Goal: Information Seeking & Learning: Learn about a topic

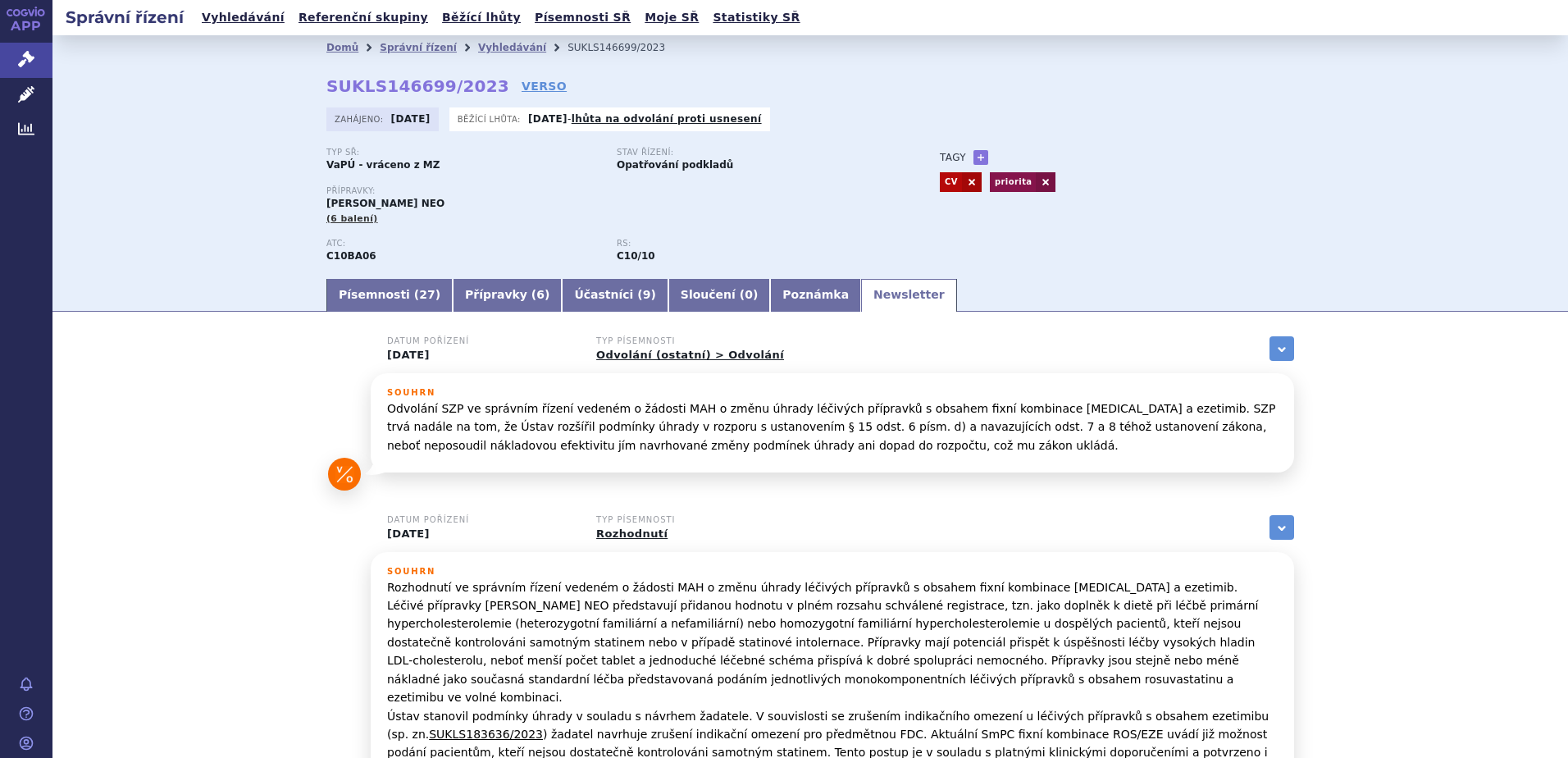
scroll to position [246, 0]
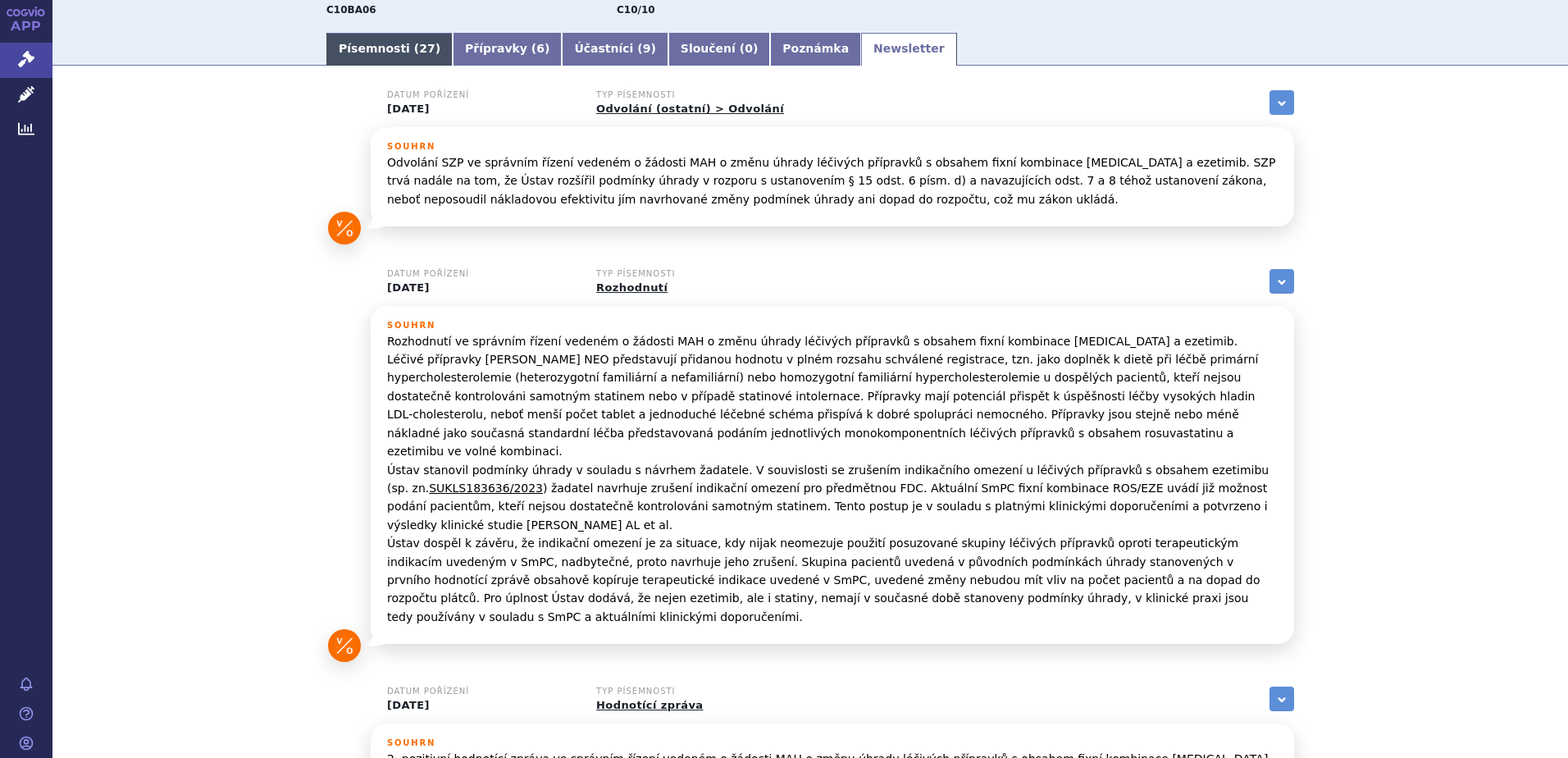
click at [368, 52] on link "Písemnosti ( 27 )" at bounding box center [389, 49] width 126 height 33
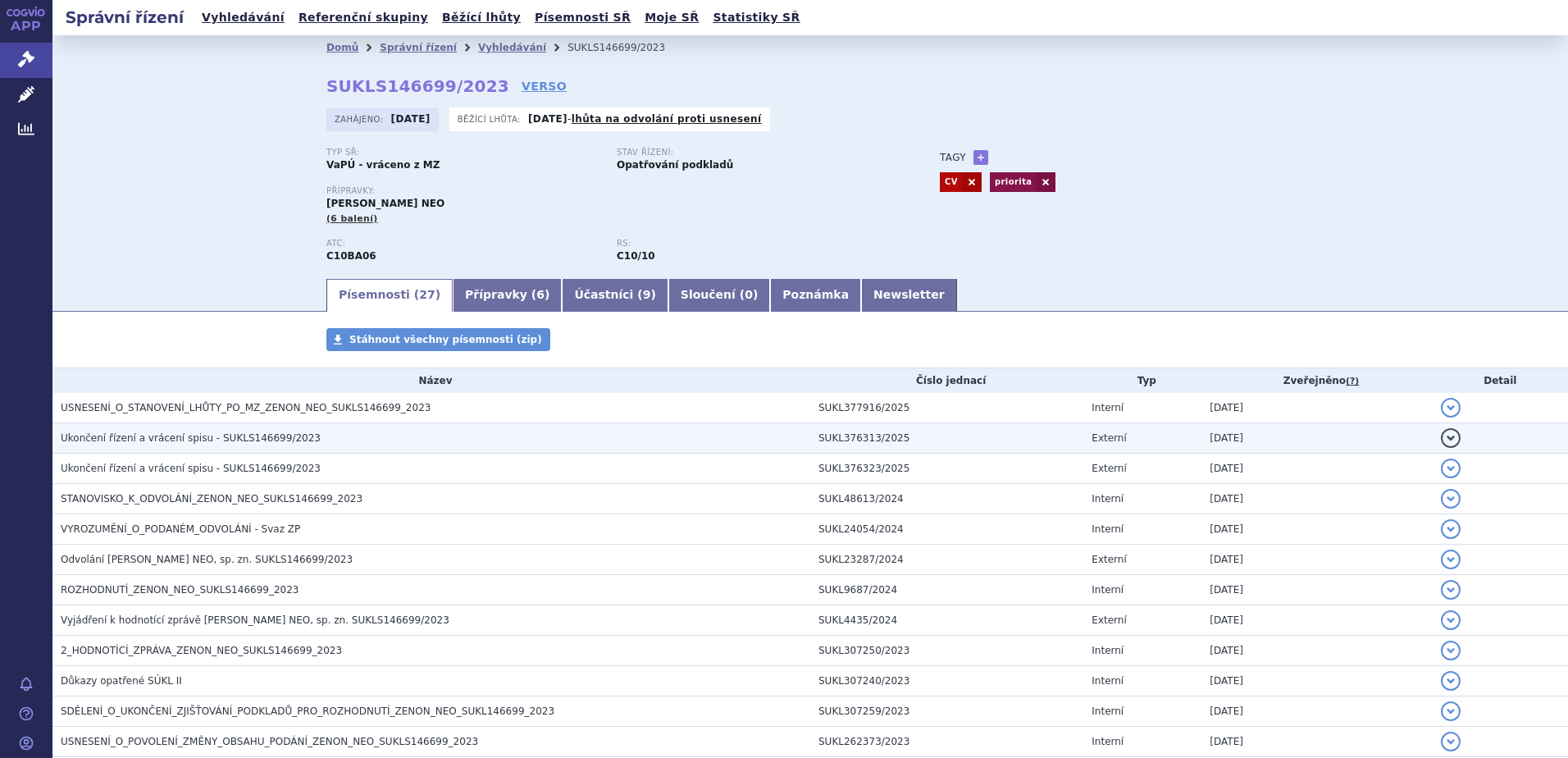
click at [208, 441] on span "Ukončení řízení a vrácení spisu - SUKLS146699/2023" at bounding box center [191, 438] width 260 height 12
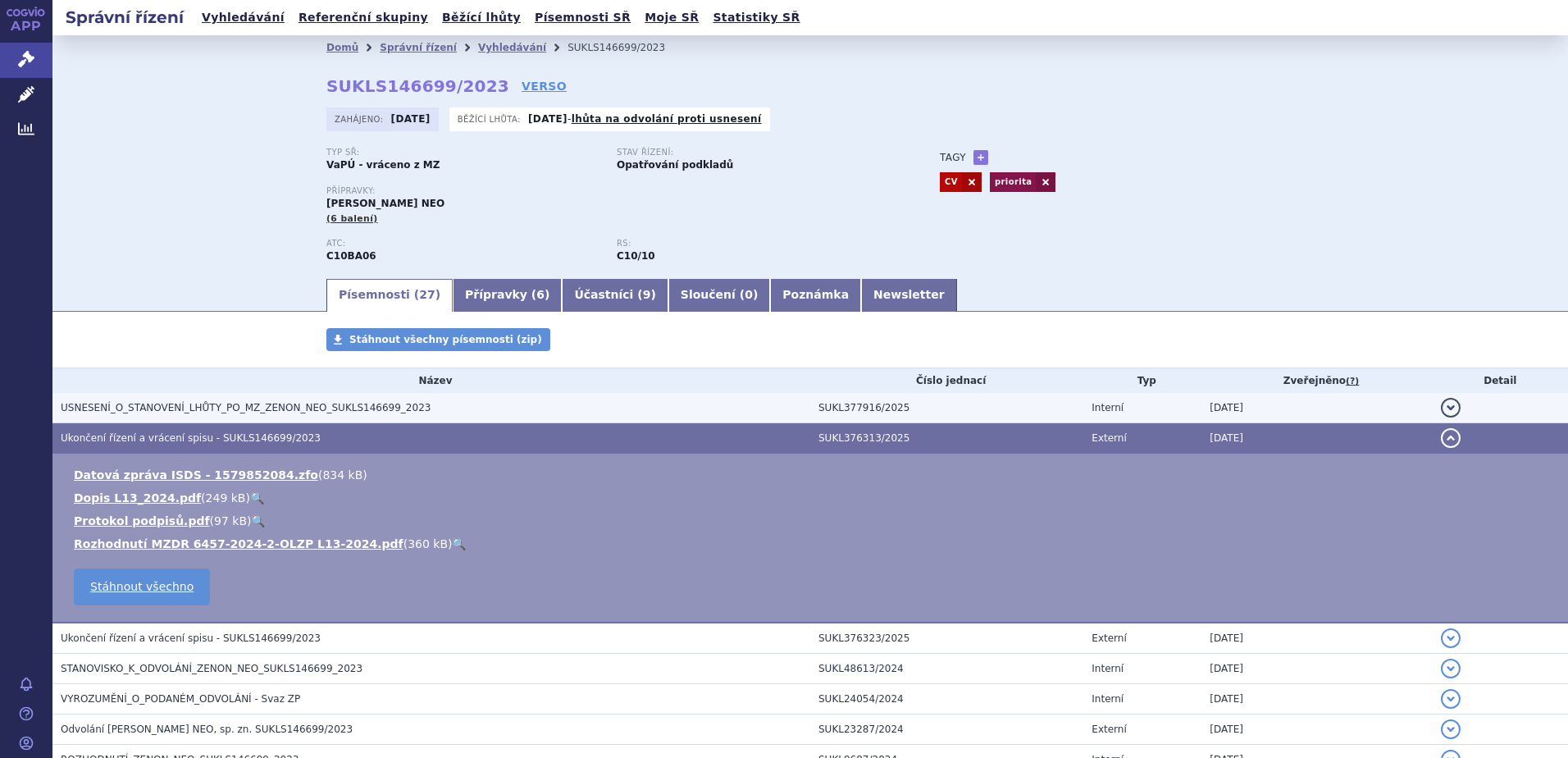
click at [117, 399] on h3 "USNESENÍ_O_STANOVENÍ_LHŮTY_PO_MZ_ZENON_NEO_SUKLS146699_2023" at bounding box center [436, 407] width 750 height 16
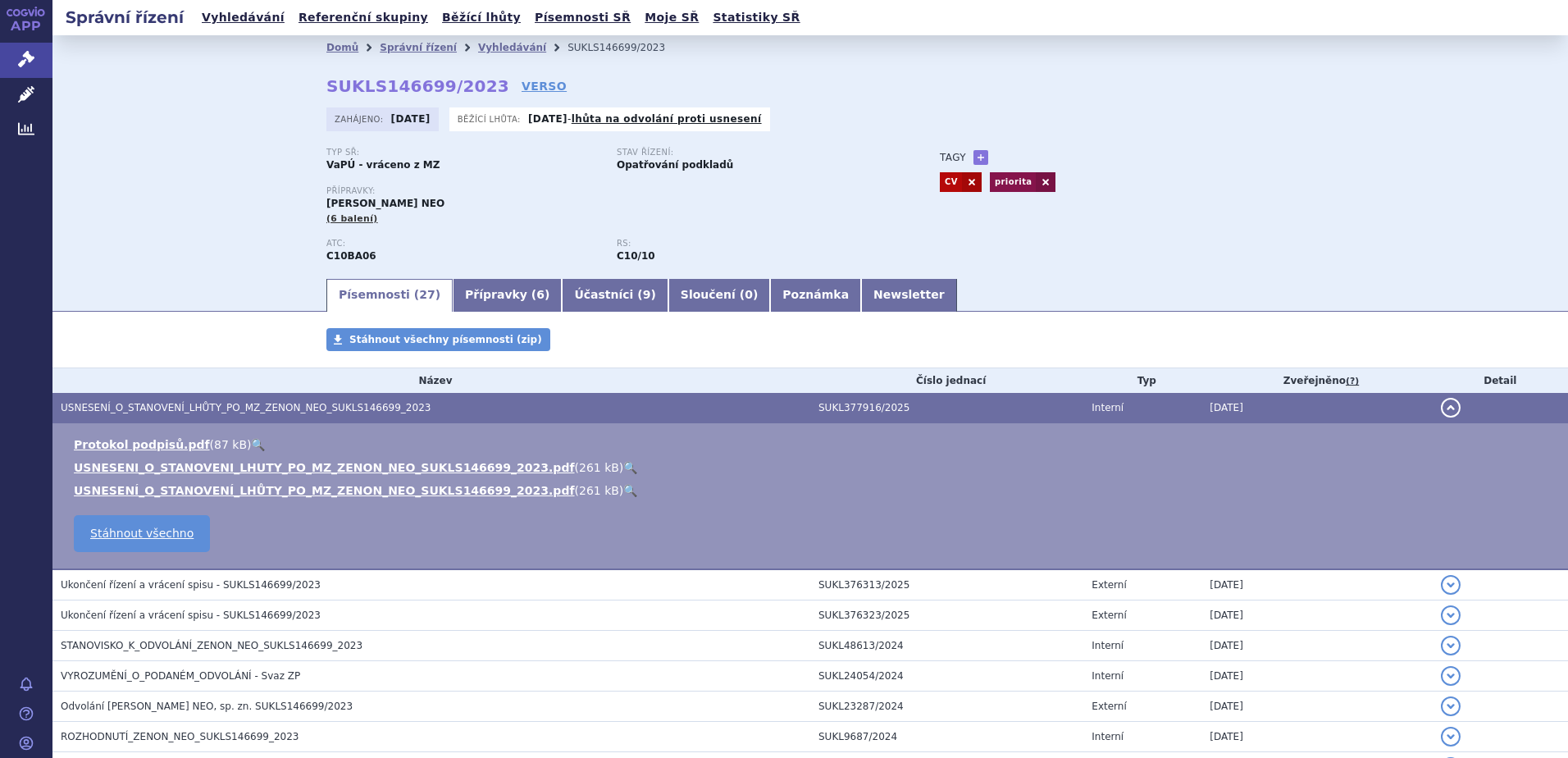
click at [623, 469] on link "🔍" at bounding box center [630, 468] width 14 height 14
click at [521, 85] on link "VERSO" at bounding box center [544, 85] width 45 height 16
click at [484, 49] on link "Vyhledávání" at bounding box center [513, 48] width 68 height 12
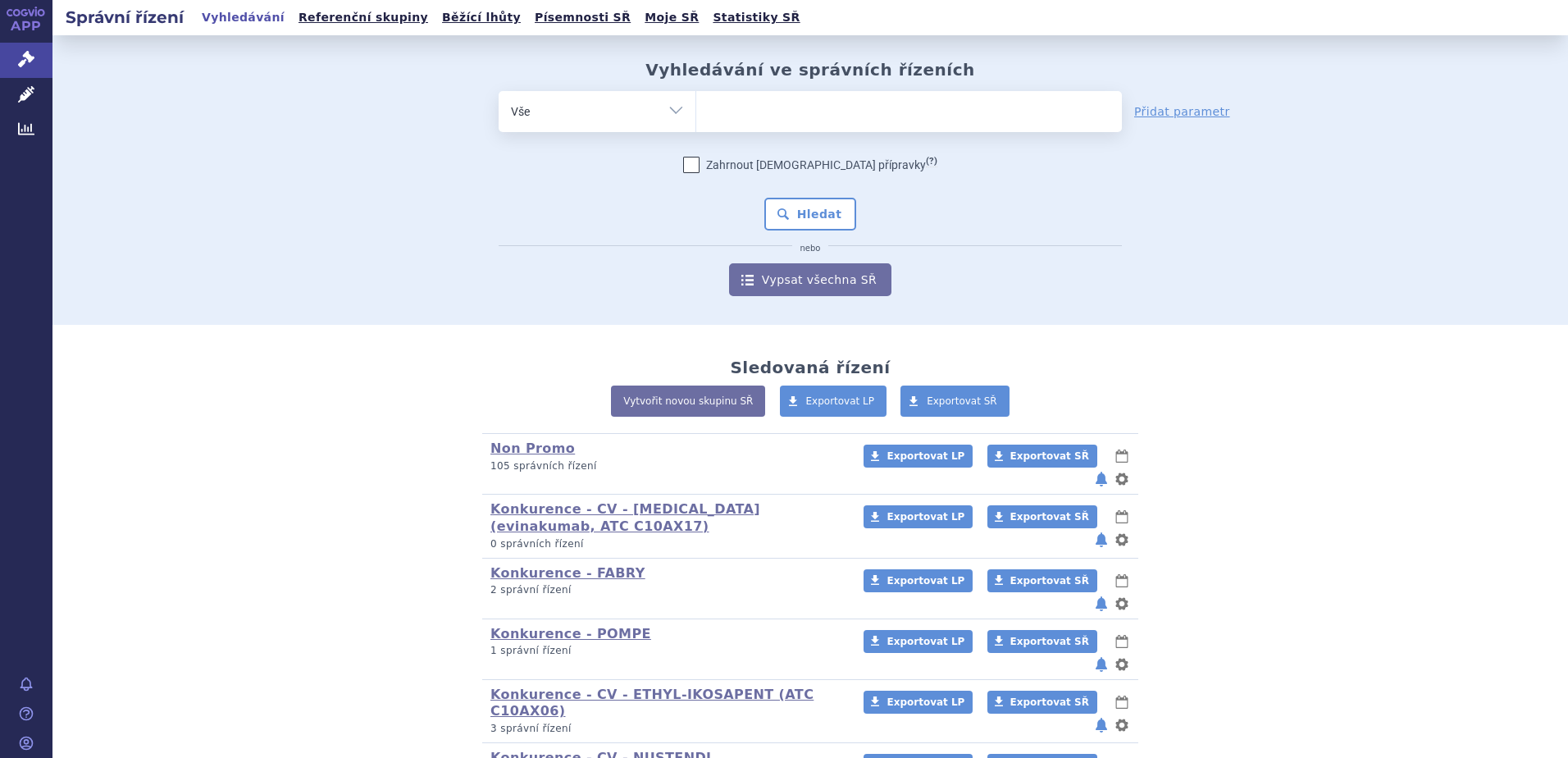
click at [726, 117] on ul at bounding box center [909, 108] width 425 height 34
click at [696, 117] on select at bounding box center [695, 111] width 1 height 41
type input "SU"
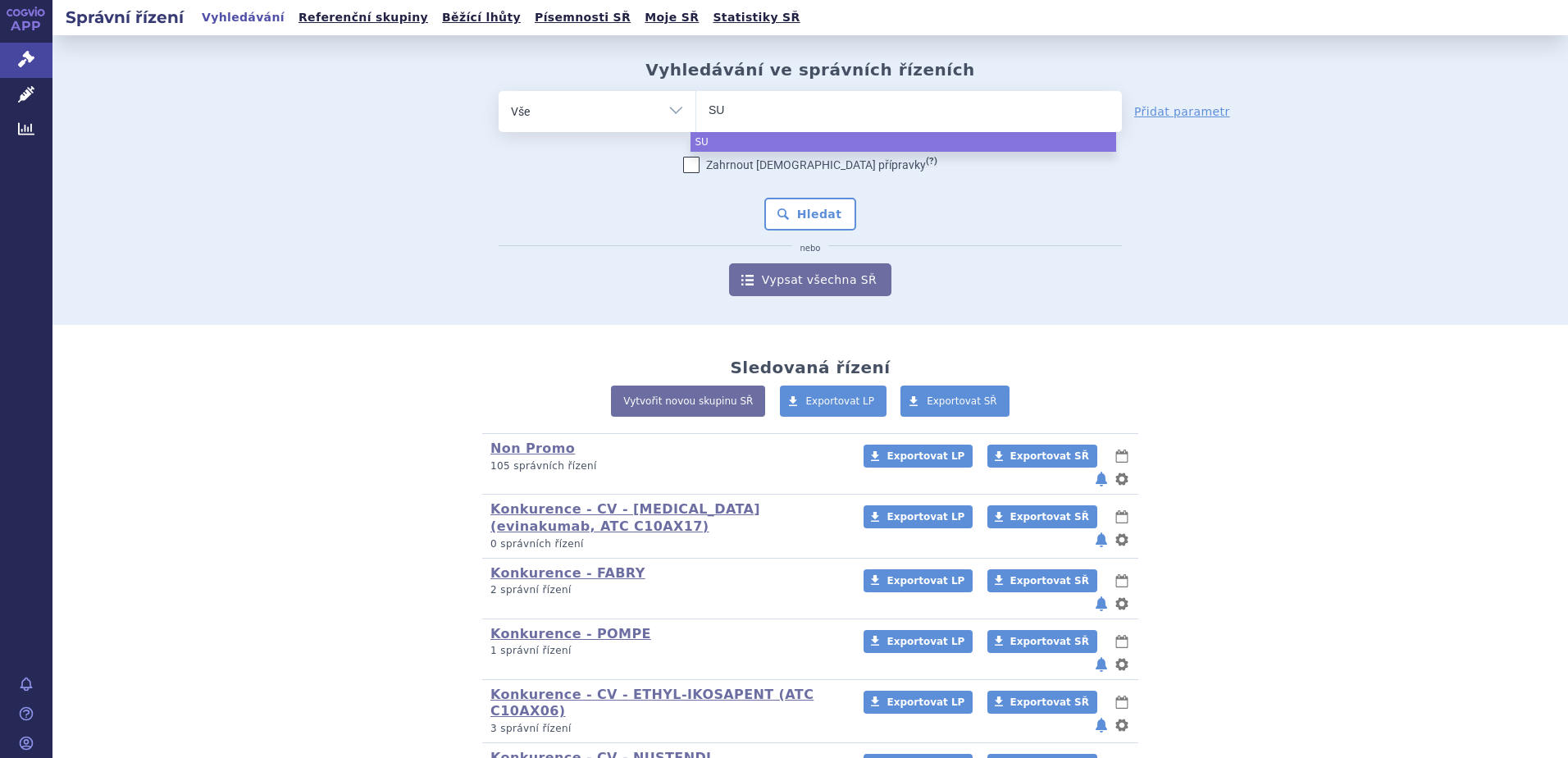
type input "SUK"
type input "SUKLS"
type input "SUKLS18"
type input "SUKLS183"
type input "SUKLS1836"
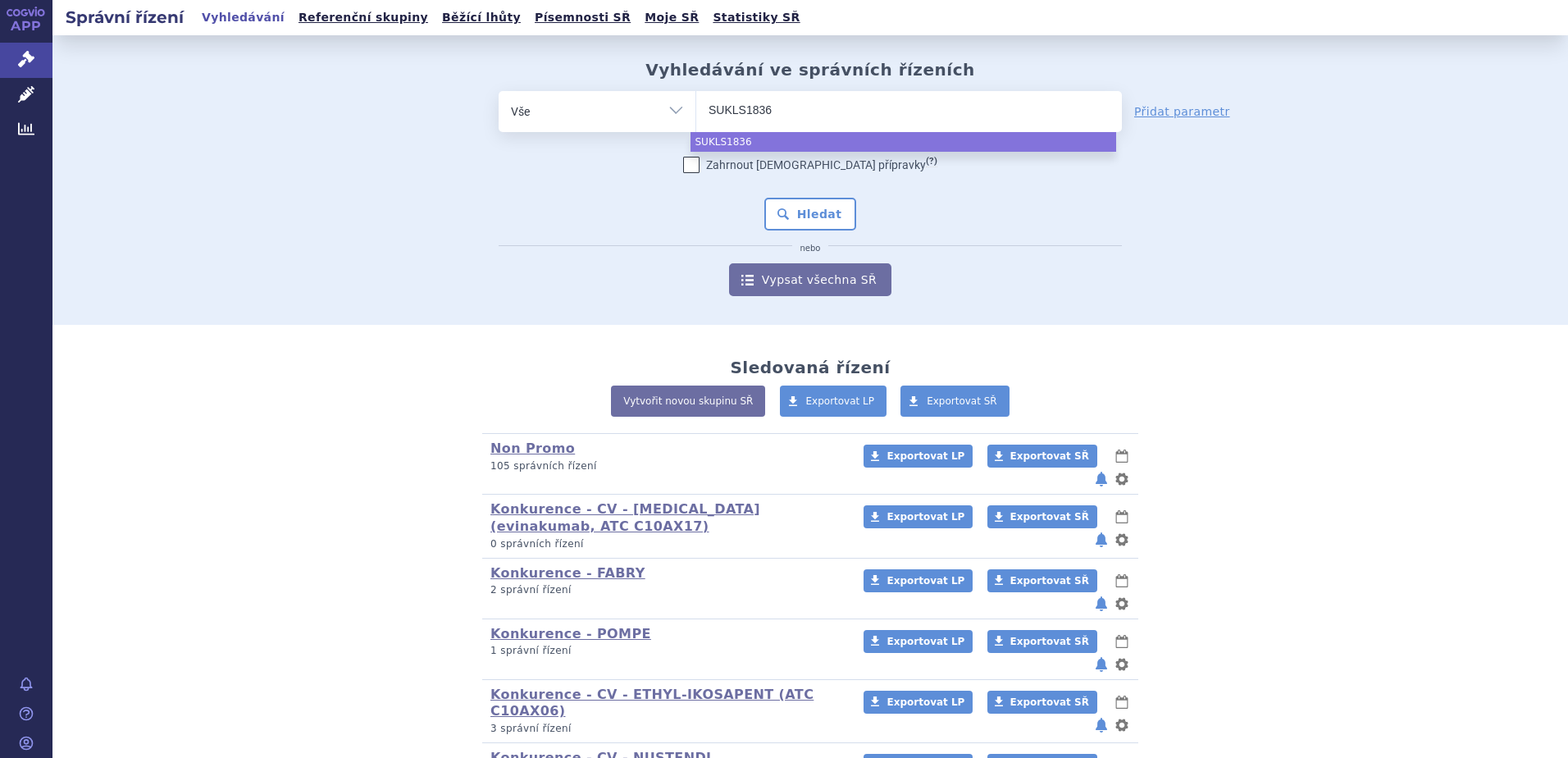
type input "SUKLS18363"
type input "SUKLS183636"
type input "SUKLS183636/"
type input "SUKLS183636/2"
type input "SUKLS183636/202"
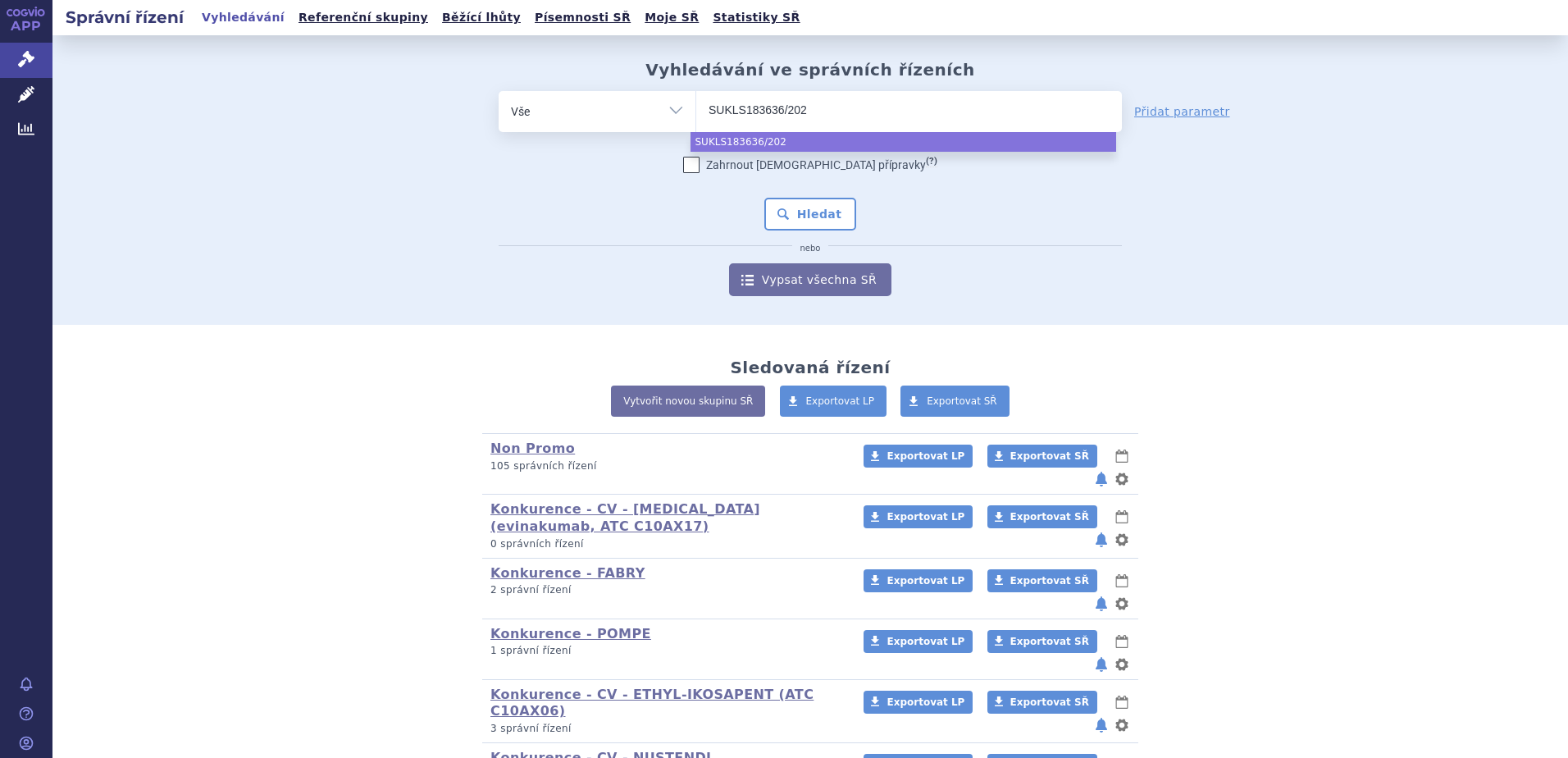
type input "SUKLS183636/2023"
select select "SUKLS183636/2023"
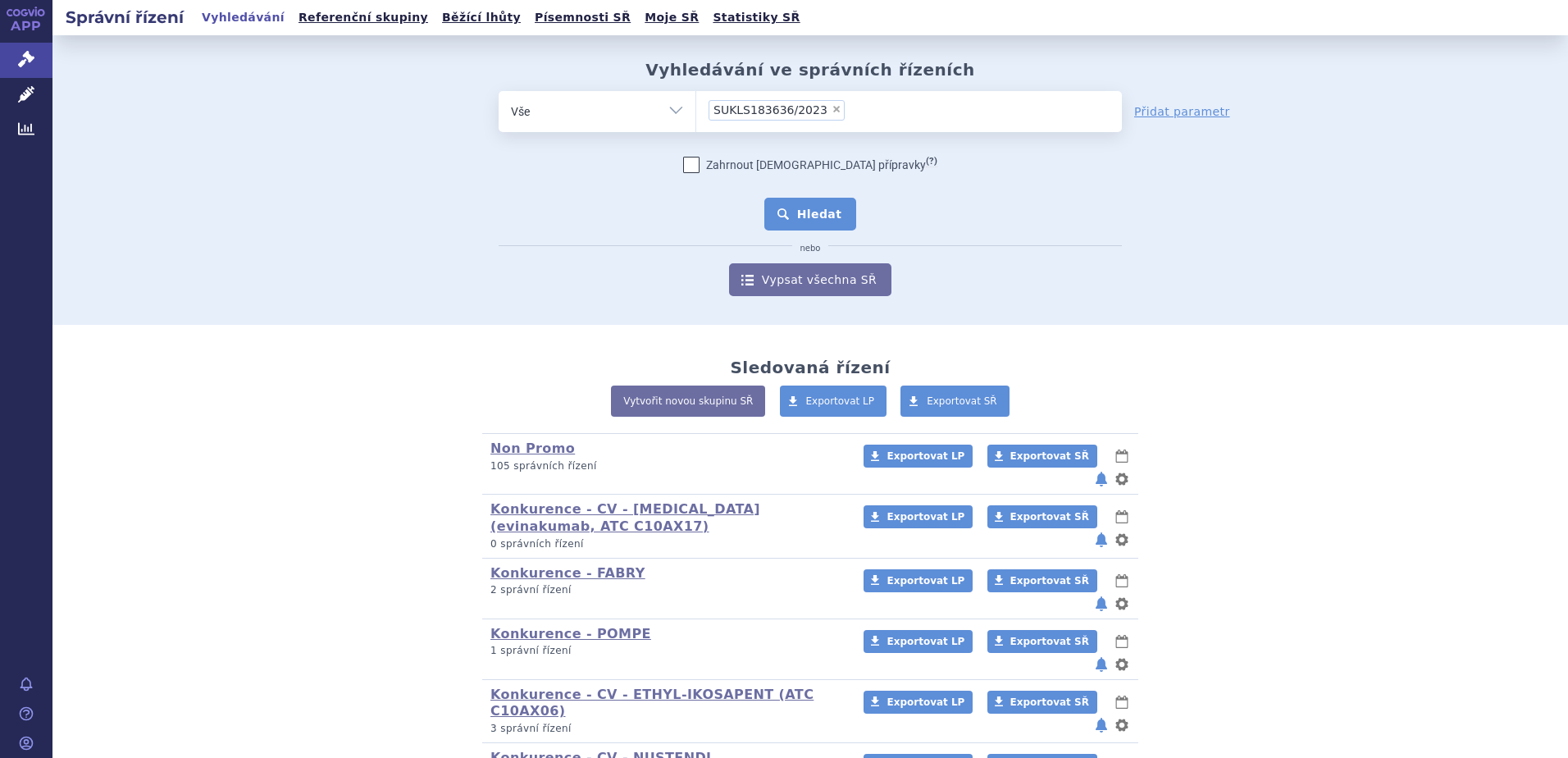
click at [769, 209] on button "Hledat" at bounding box center [810, 214] width 92 height 33
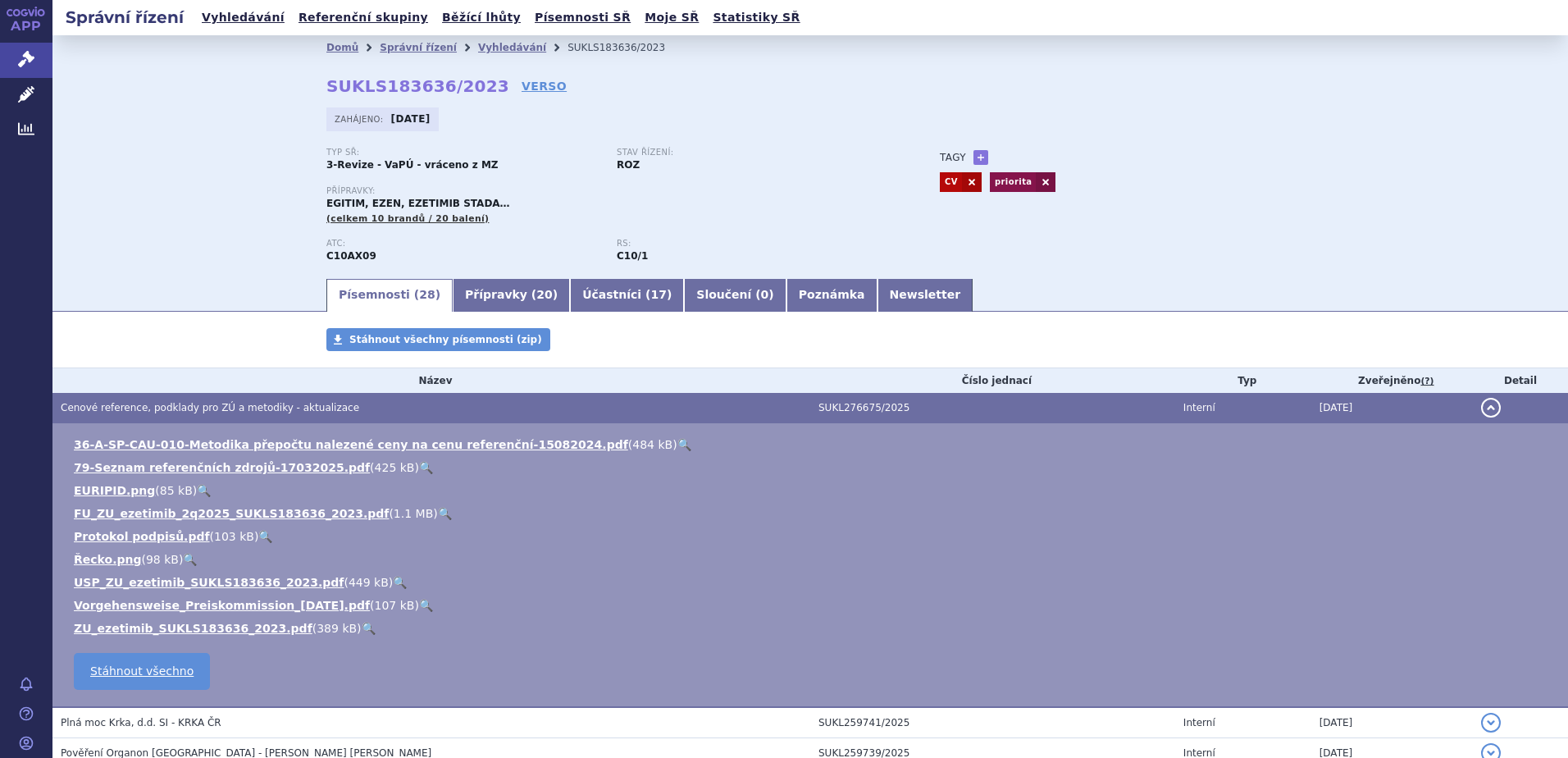
click at [438, 511] on link "🔍" at bounding box center [445, 513] width 14 height 14
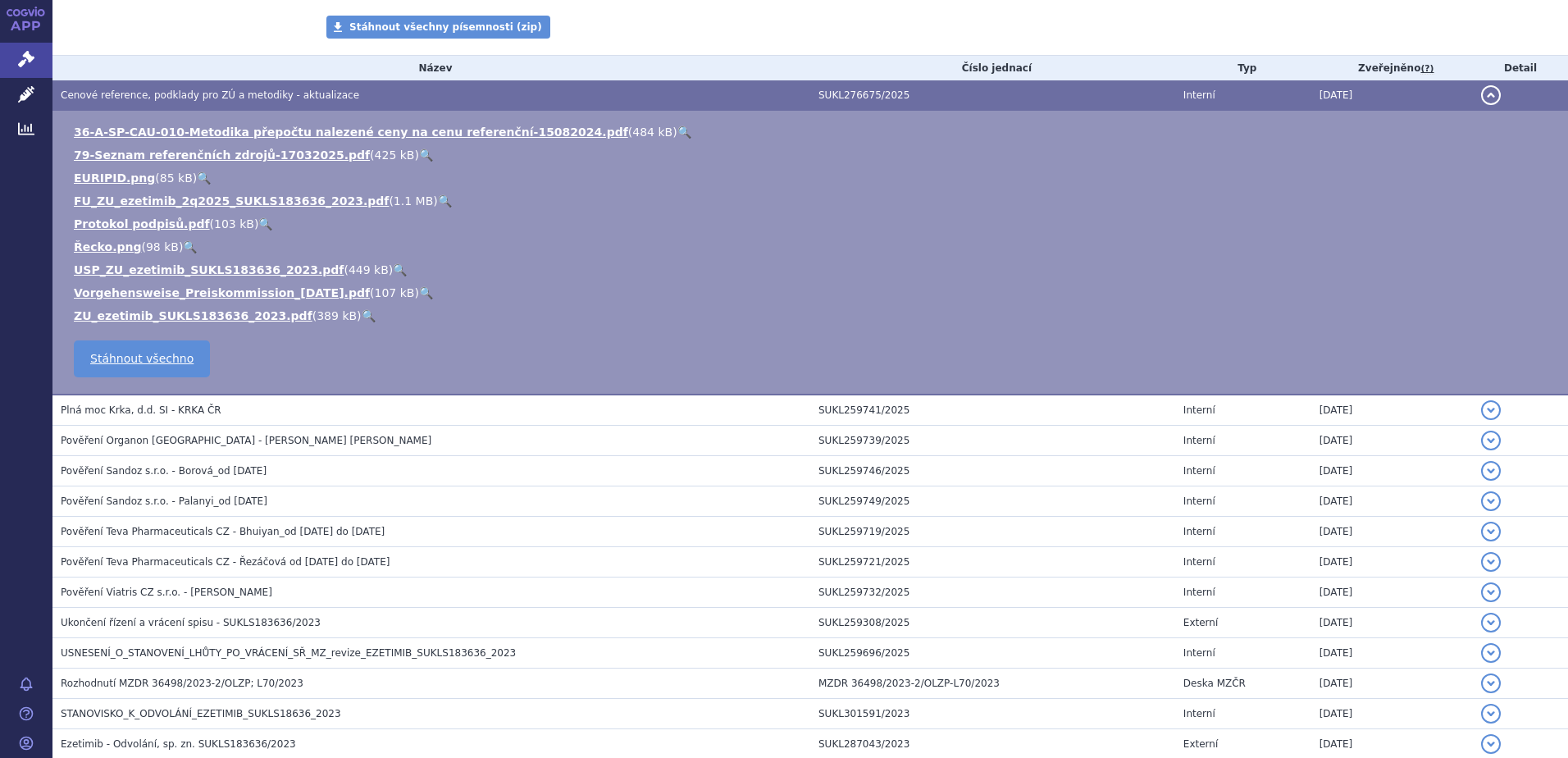
scroll to position [328, 0]
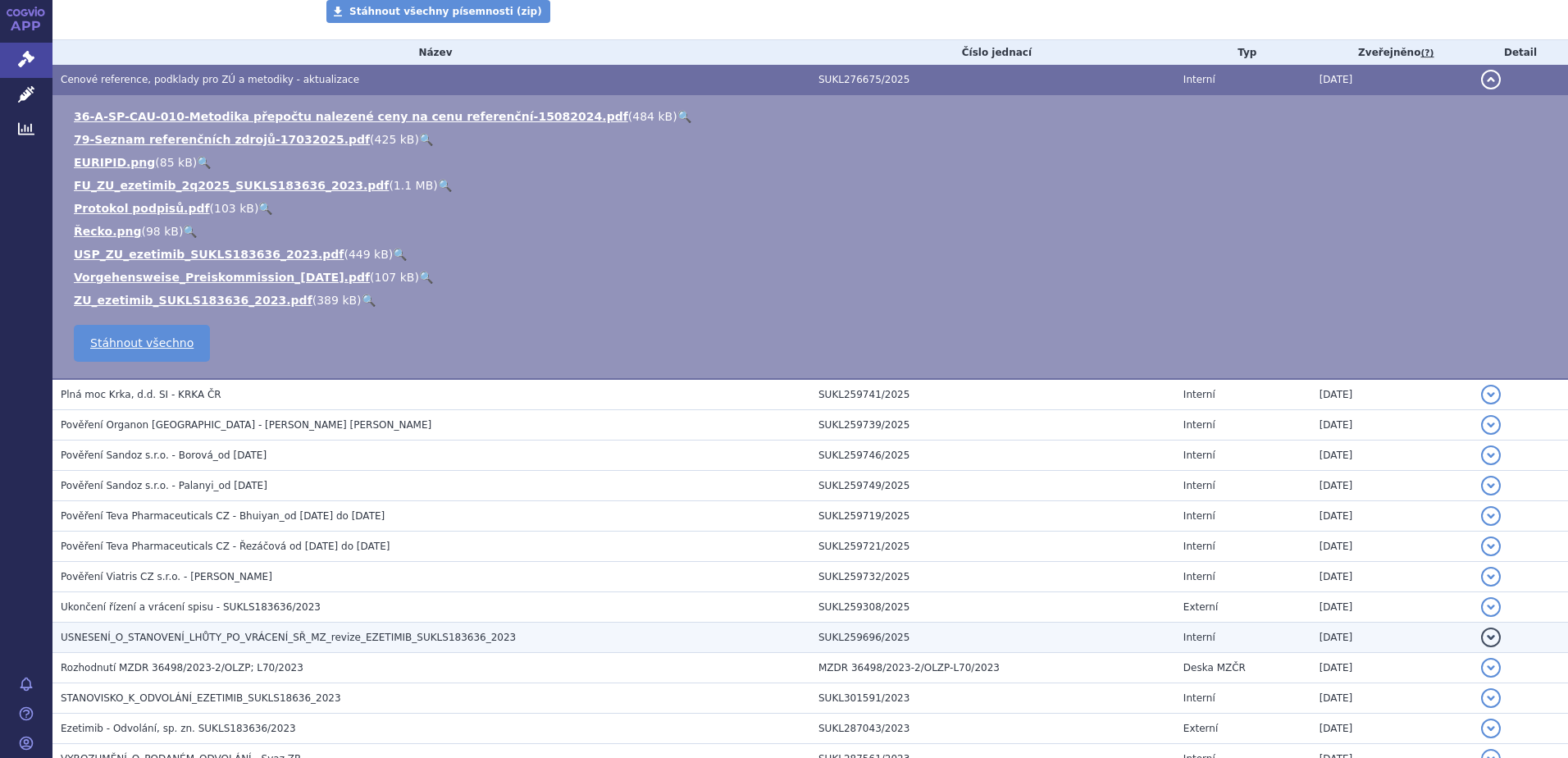
click at [211, 636] on span "USNESENÍ_O_STANOVENÍ_LHŮTY_PO_VRÁCENÍ_SŘ_MZ_revize_EZETIMIB_SUKLS183636_2023" at bounding box center [288, 638] width 455 height 12
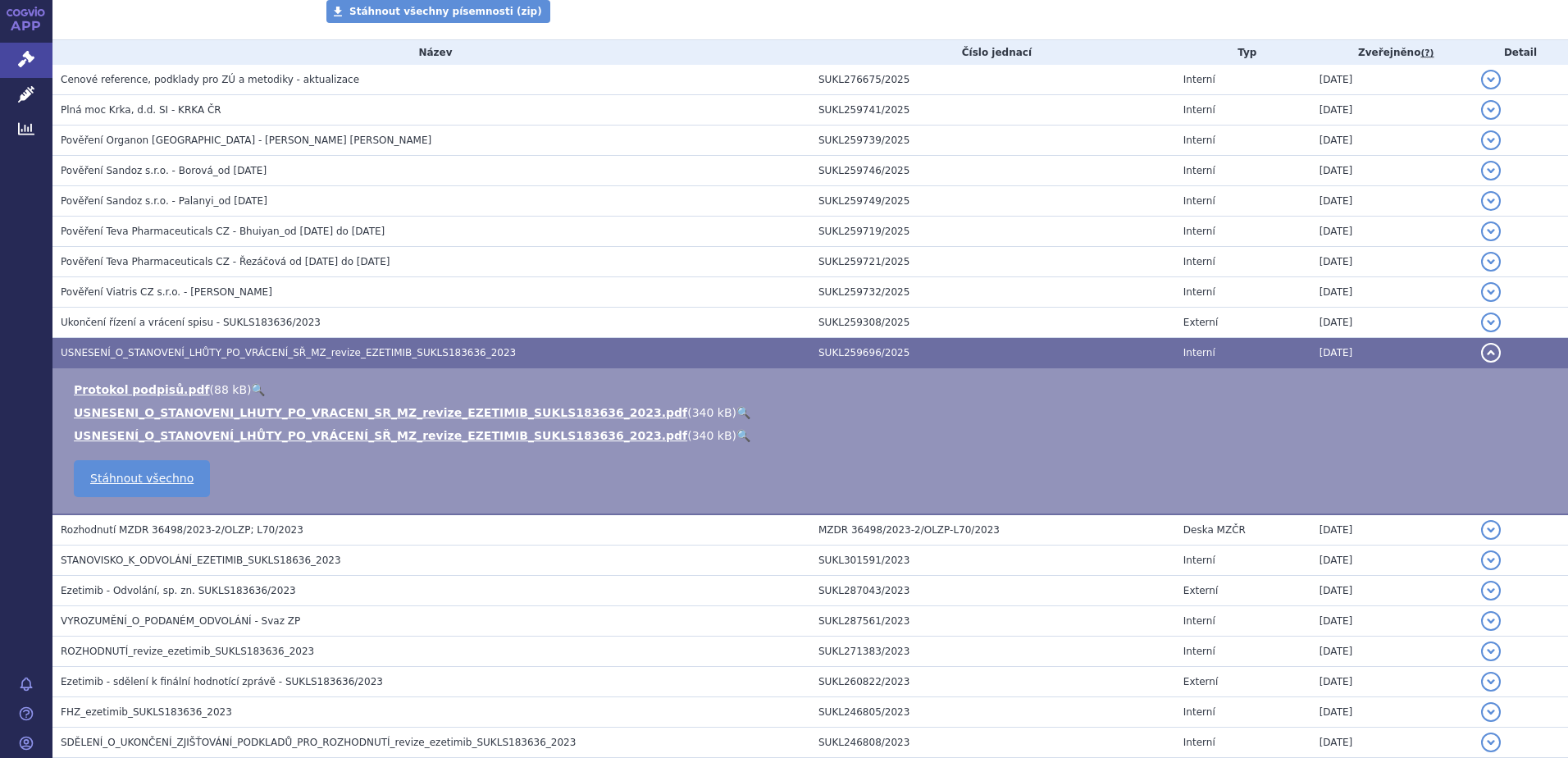
click at [737, 411] on link "🔍" at bounding box center [744, 412] width 14 height 14
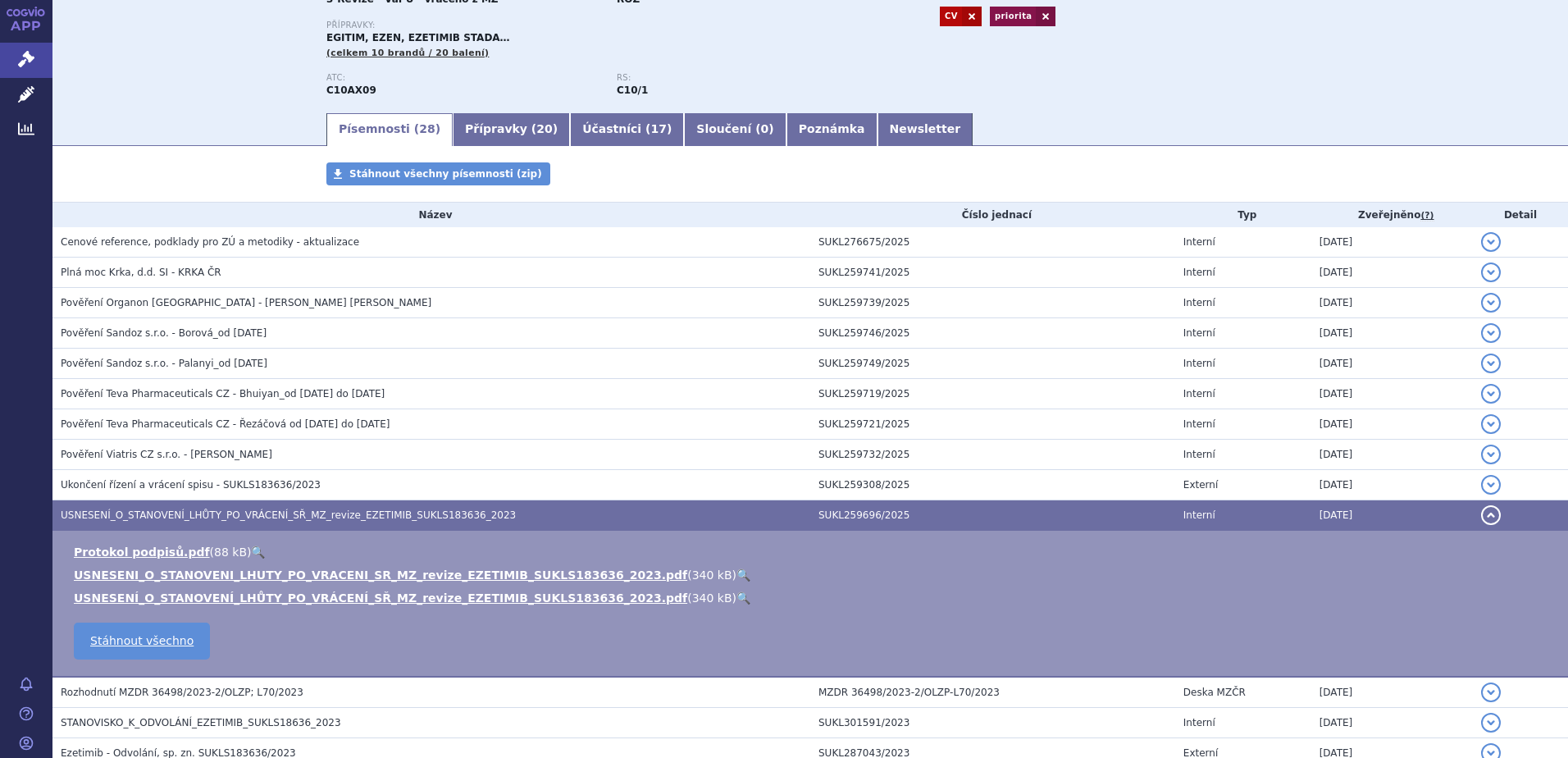
scroll to position [164, 0]
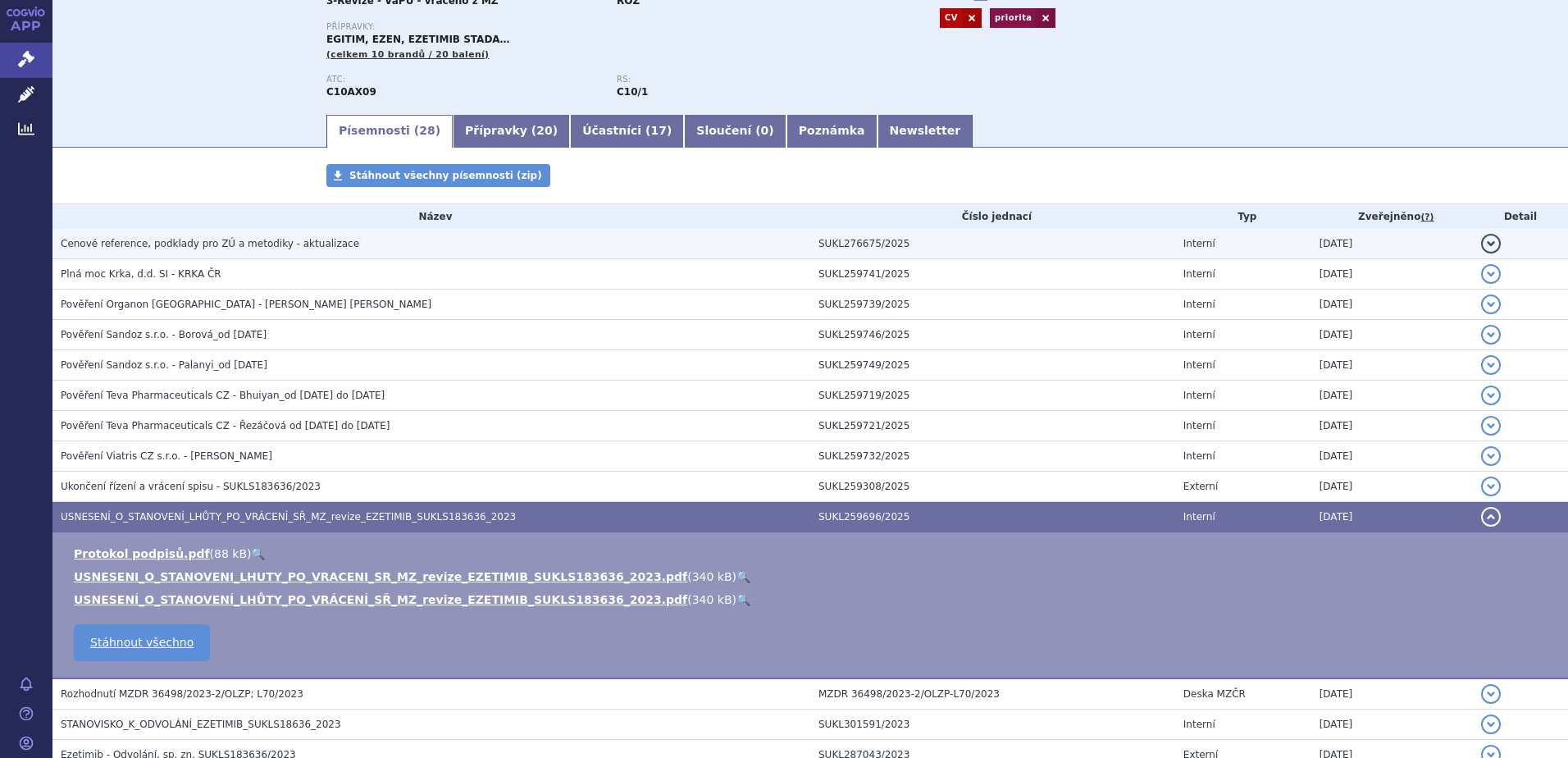
click at [133, 243] on span "Cenové reference, podklady pro ZÚ a metodiky - aktualizace" at bounding box center [211, 244] width 299 height 12
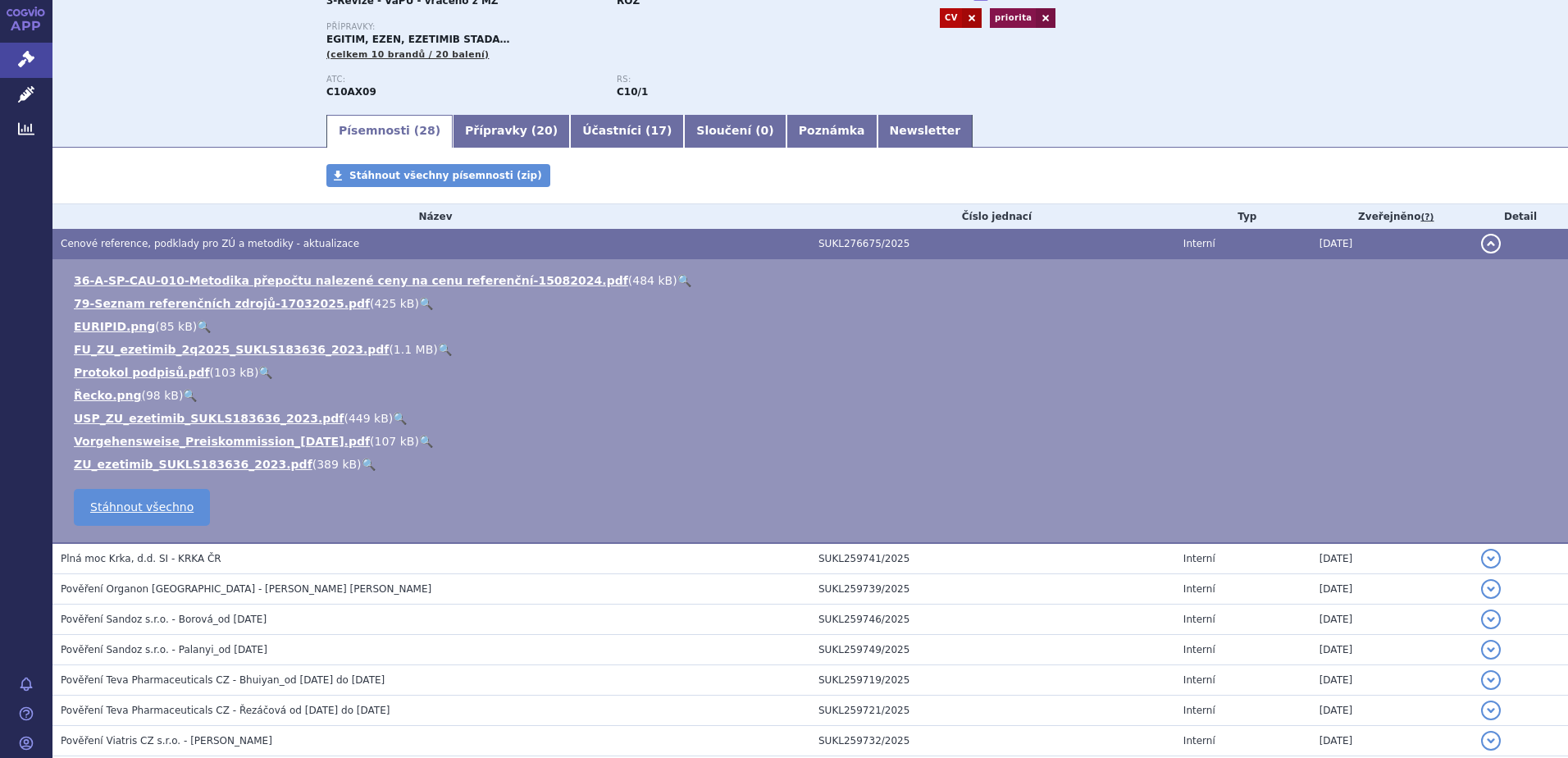
click at [362, 467] on link "🔍" at bounding box center [369, 464] width 14 height 14
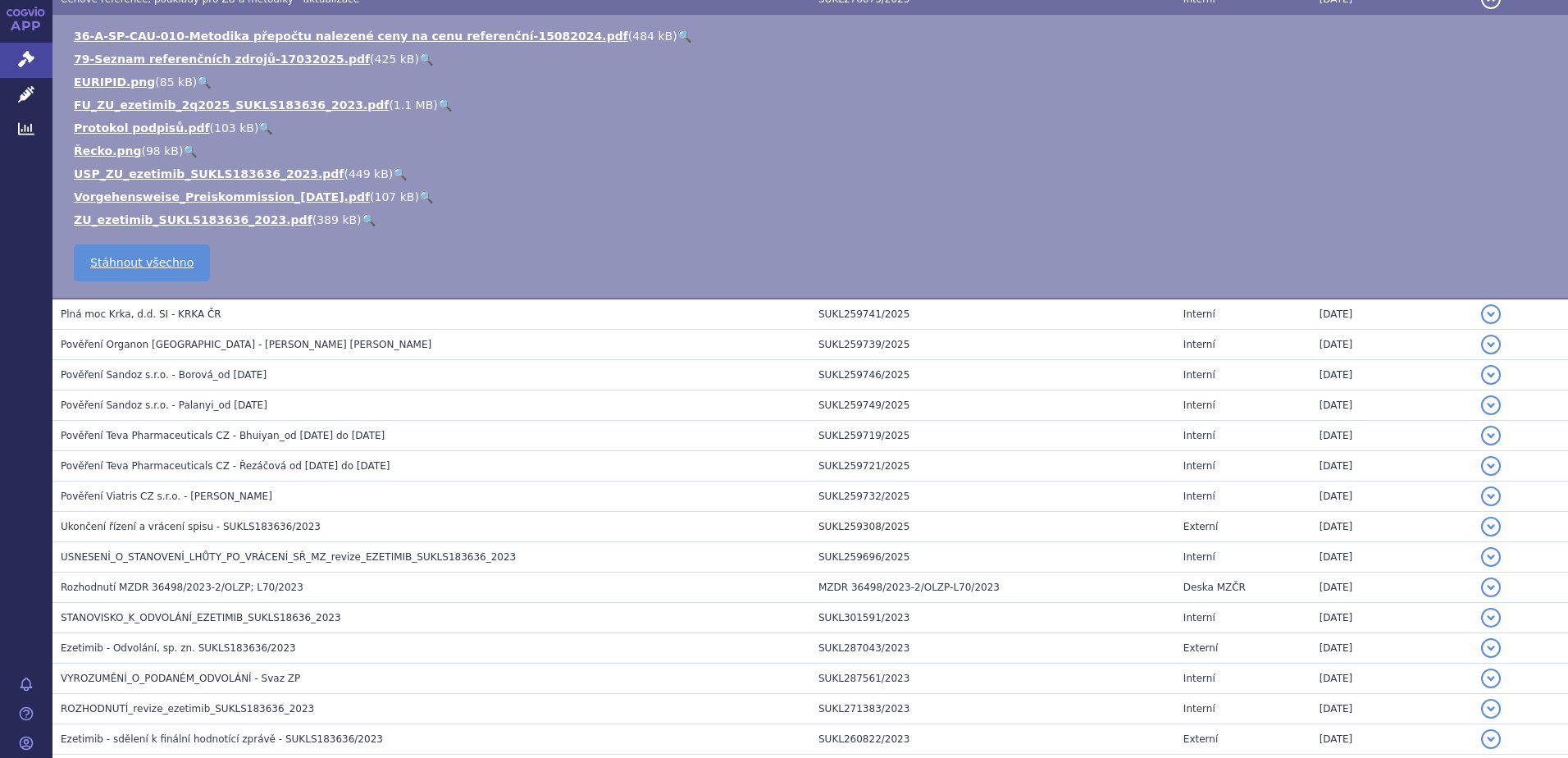
scroll to position [410, 0]
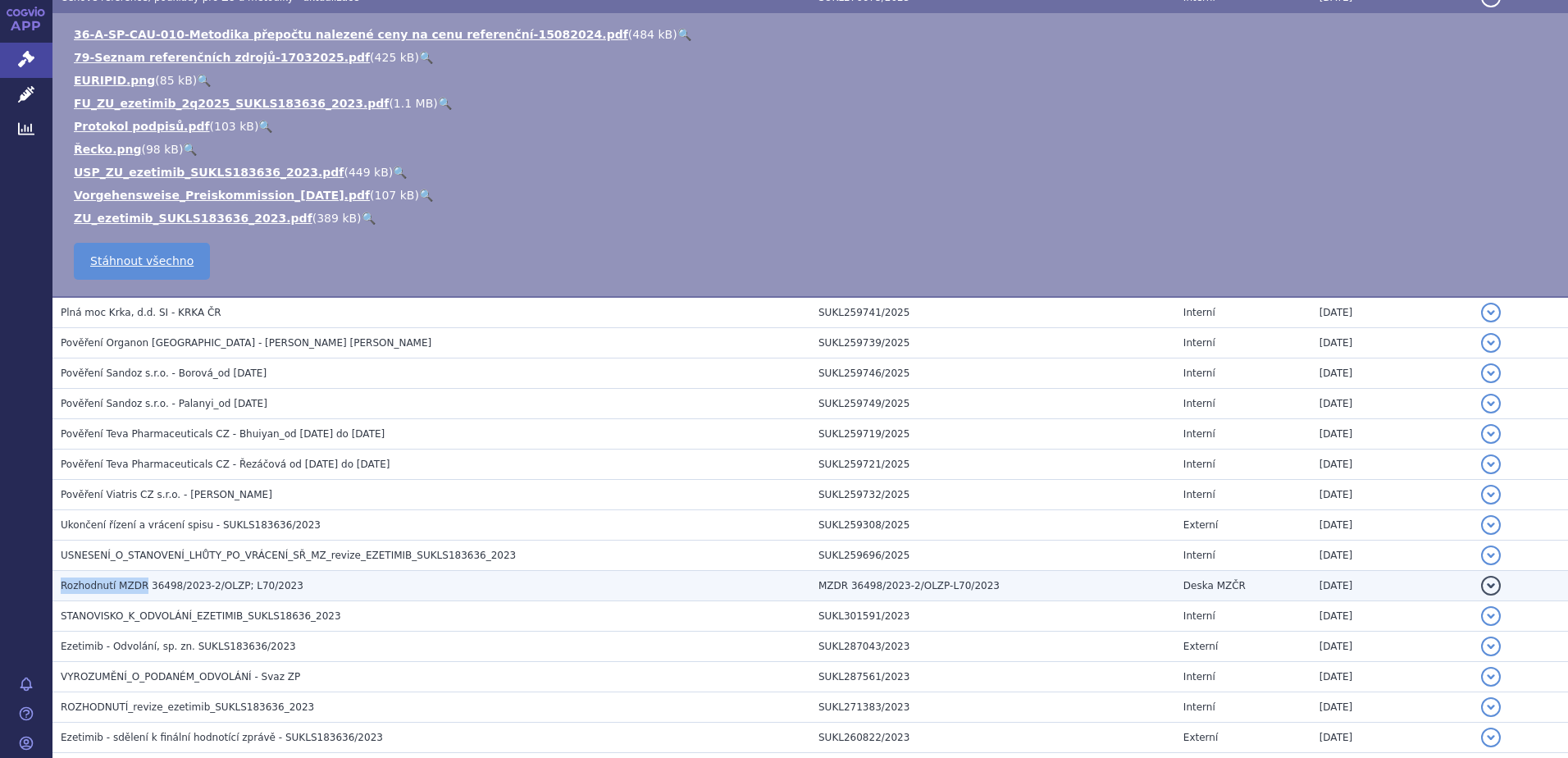
drag, startPoint x: 61, startPoint y: 587, endPoint x: 140, endPoint y: 595, distance: 79.4
click at [140, 595] on td "Rozhodnutí MZDR 36498/2023-2/OLZP; L70/2023" at bounding box center [431, 585] width 758 height 30
copy span "Rozhodnutí MZDR"
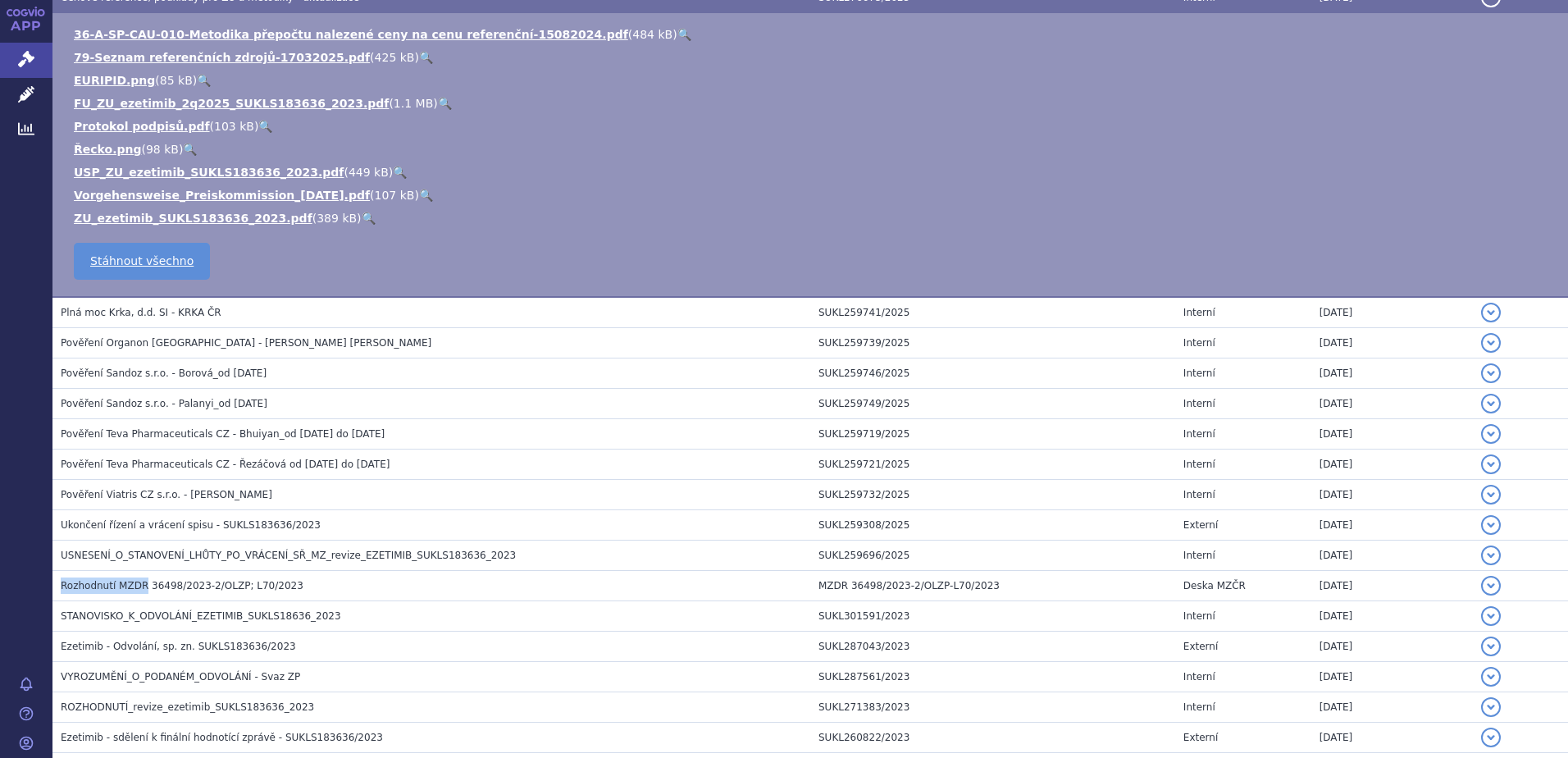
scroll to position [0, 0]
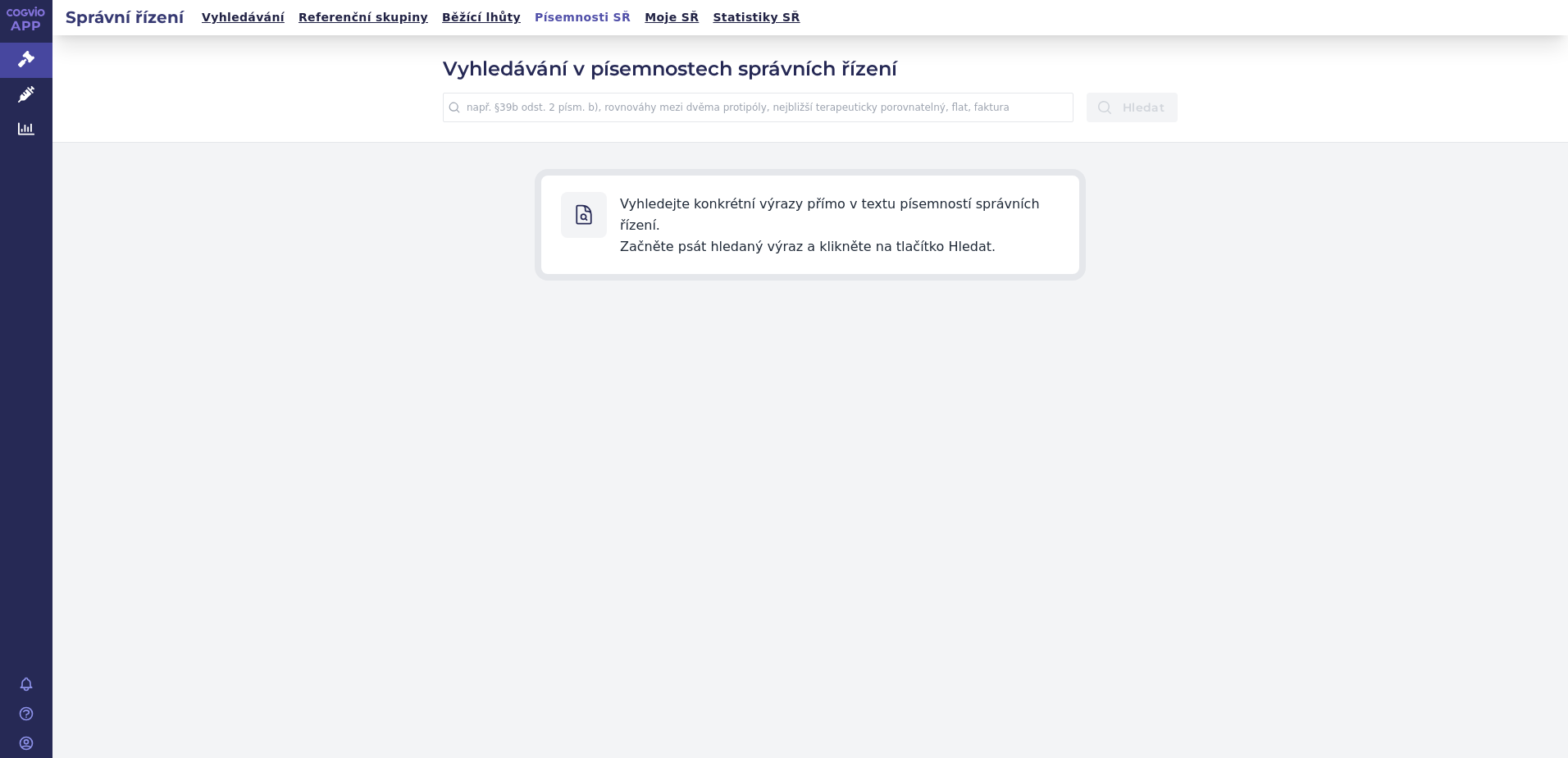
click at [491, 106] on input "text" at bounding box center [758, 107] width 631 height 29
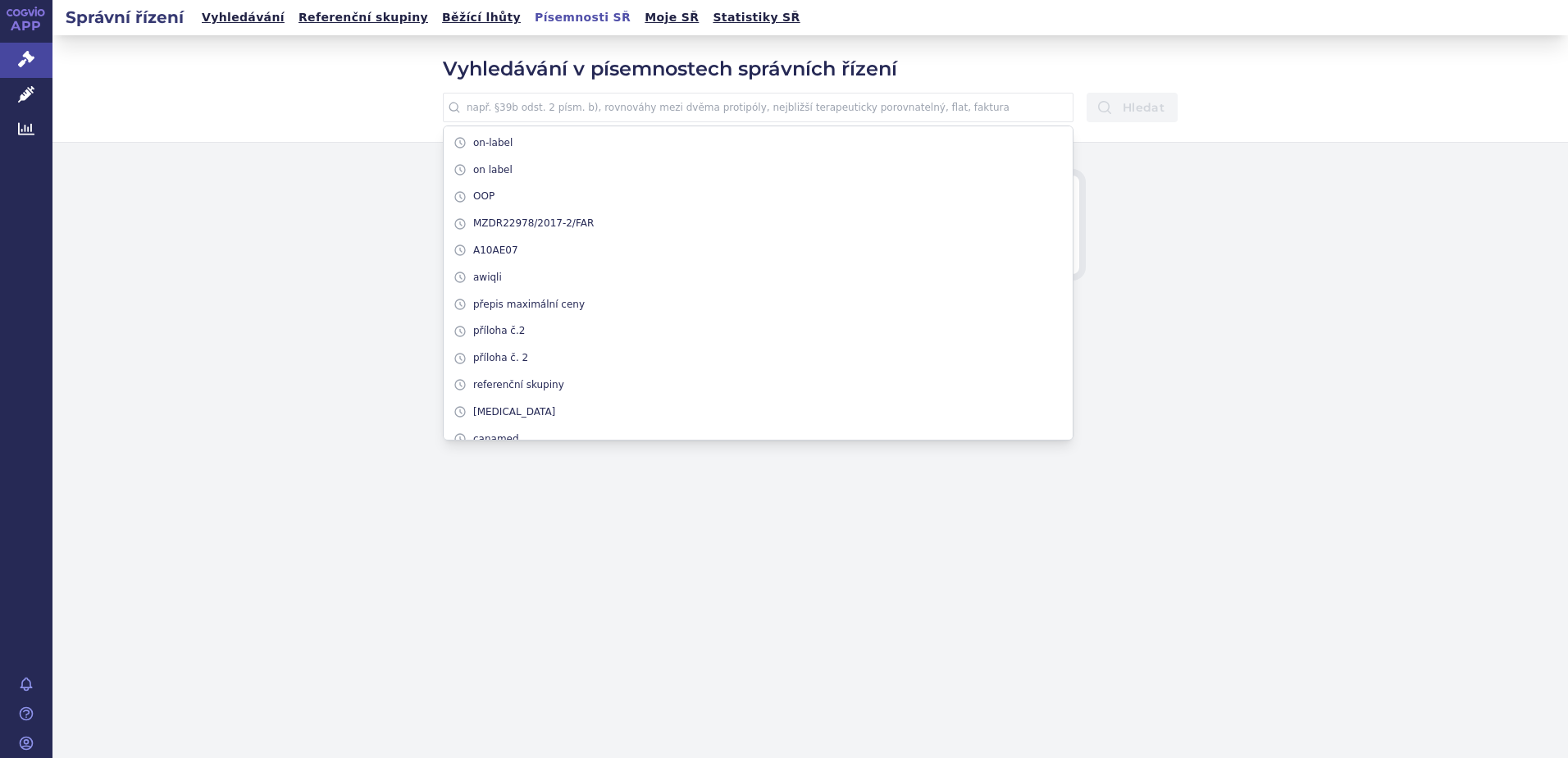
paste input "Rozhodnutí MZDR"
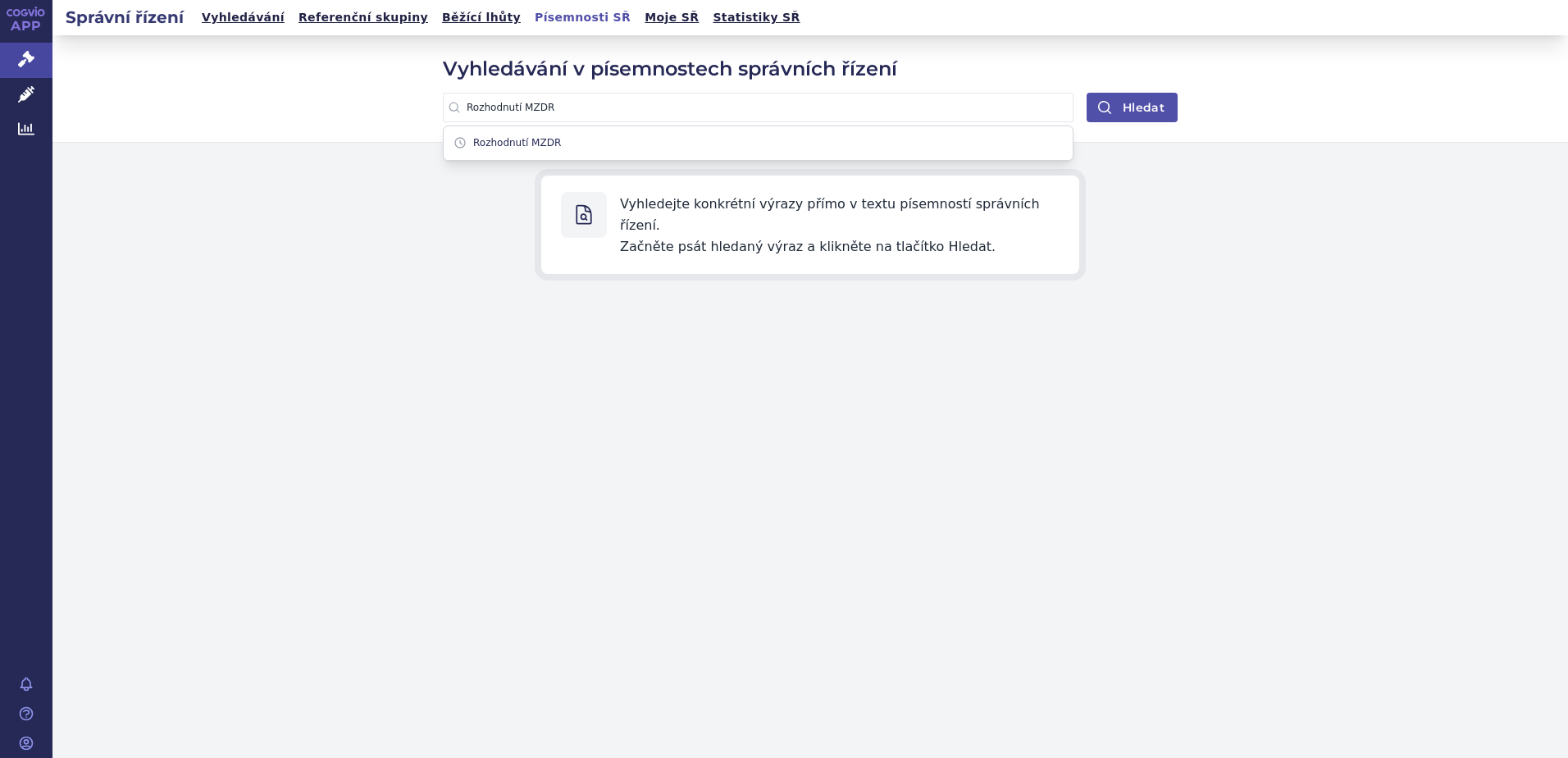
type input "Rozhodnutí MZDR"
click at [1148, 103] on button "Hledat" at bounding box center [1132, 107] width 91 height 29
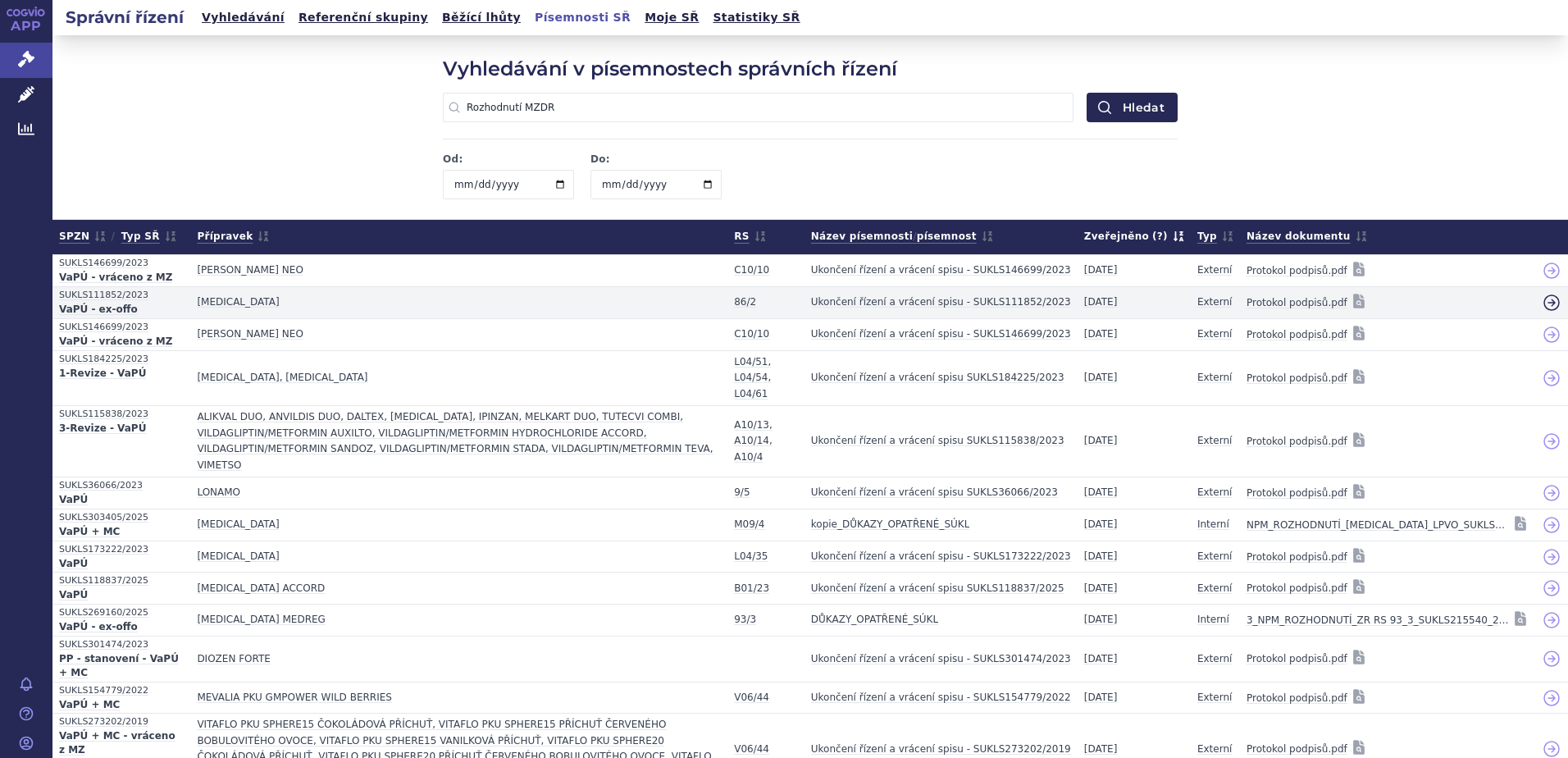
click at [1550, 301] on link at bounding box center [1552, 302] width 33 height 26
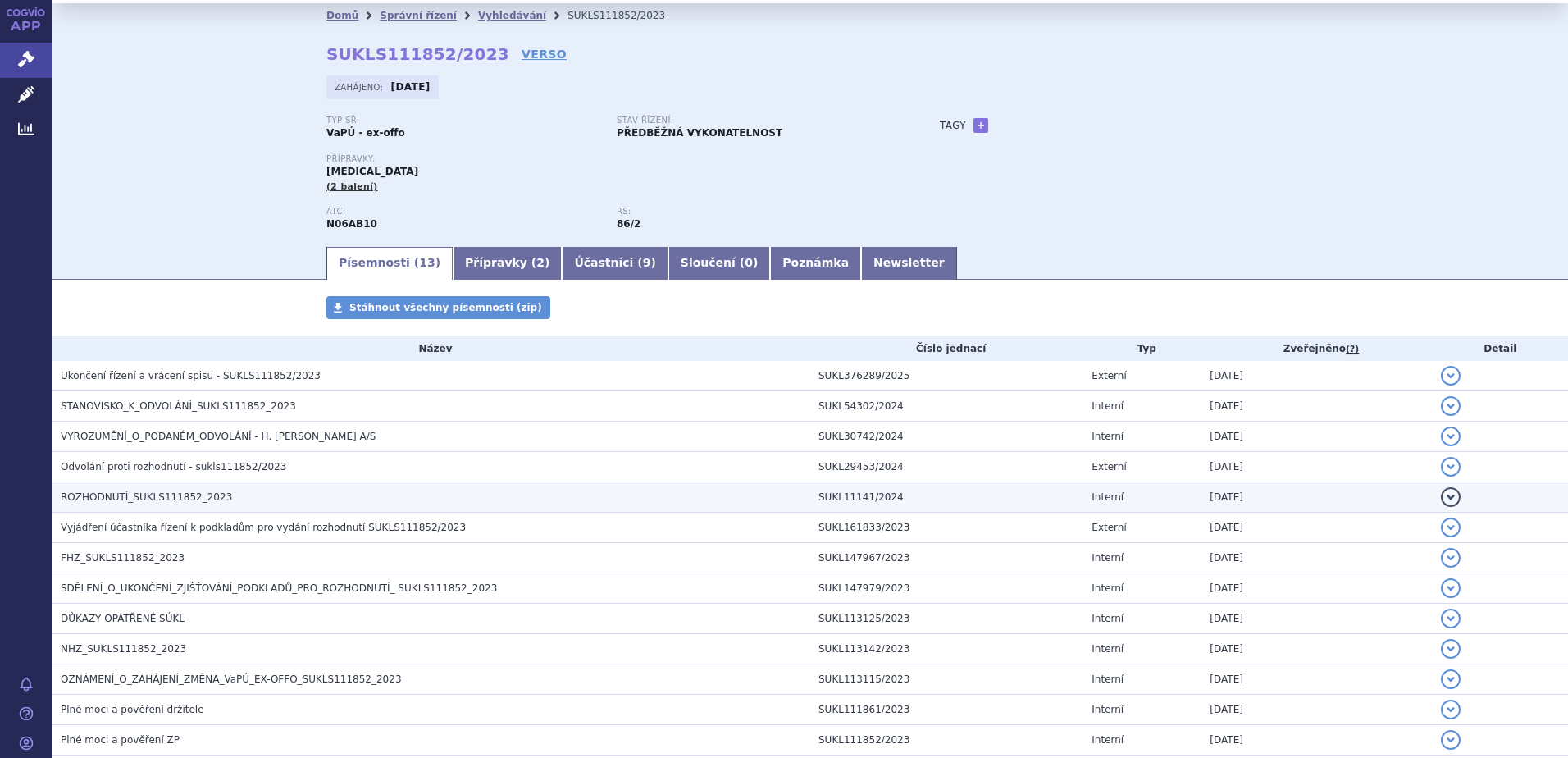
scroll to position [82, 0]
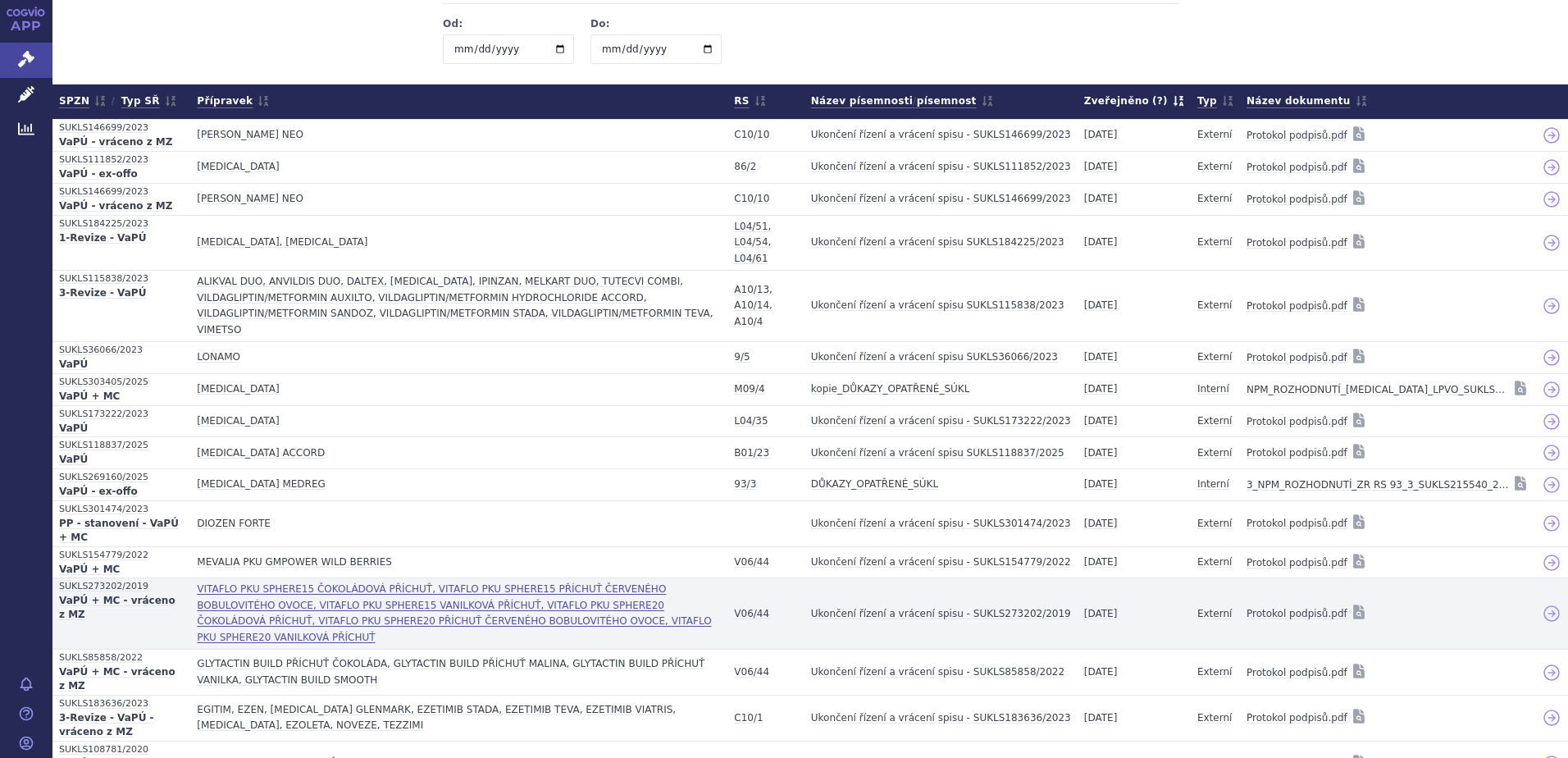
scroll to position [164, 0]
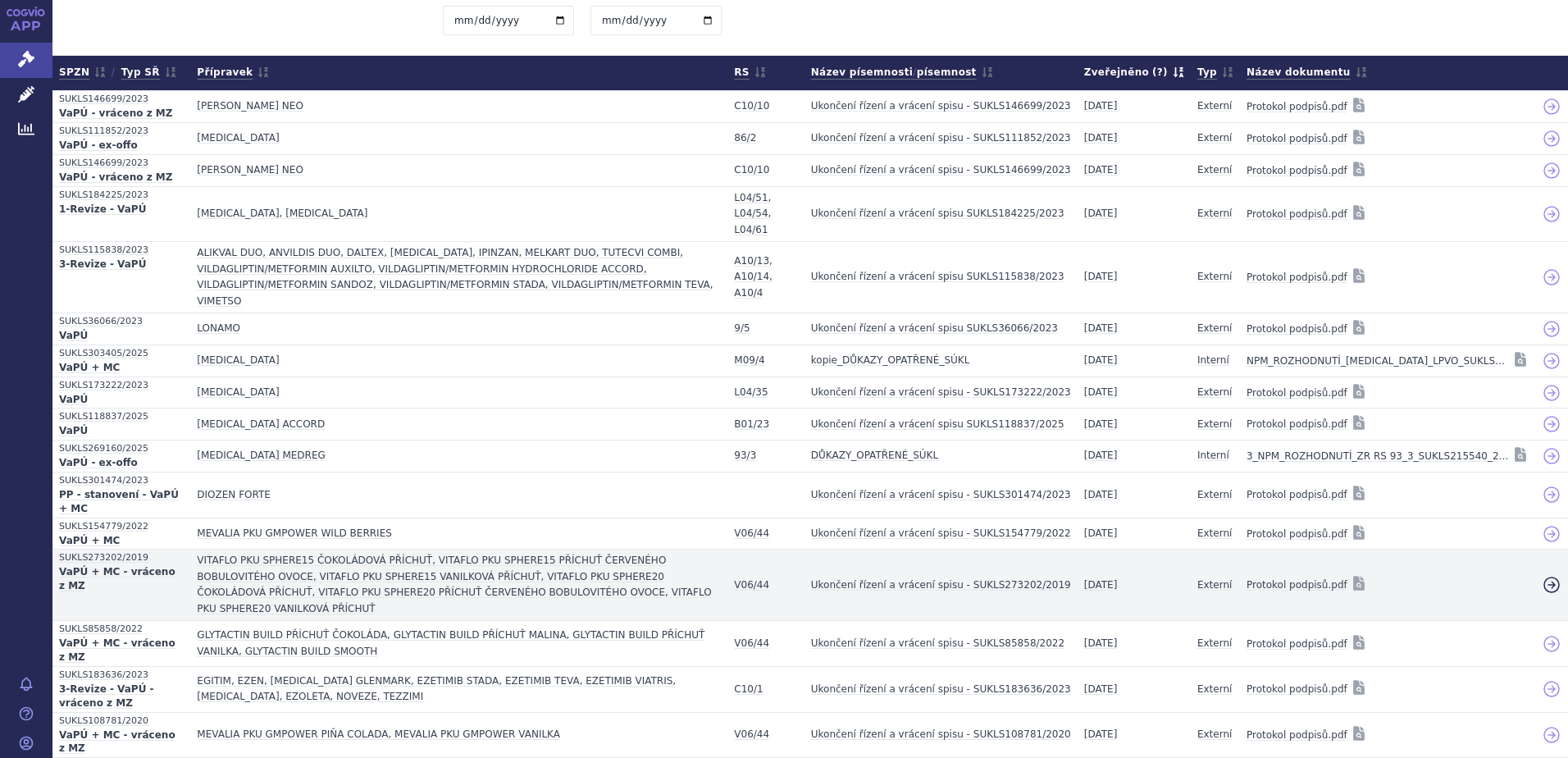
click at [1544, 575] on icon at bounding box center [1551, 584] width 19 height 19
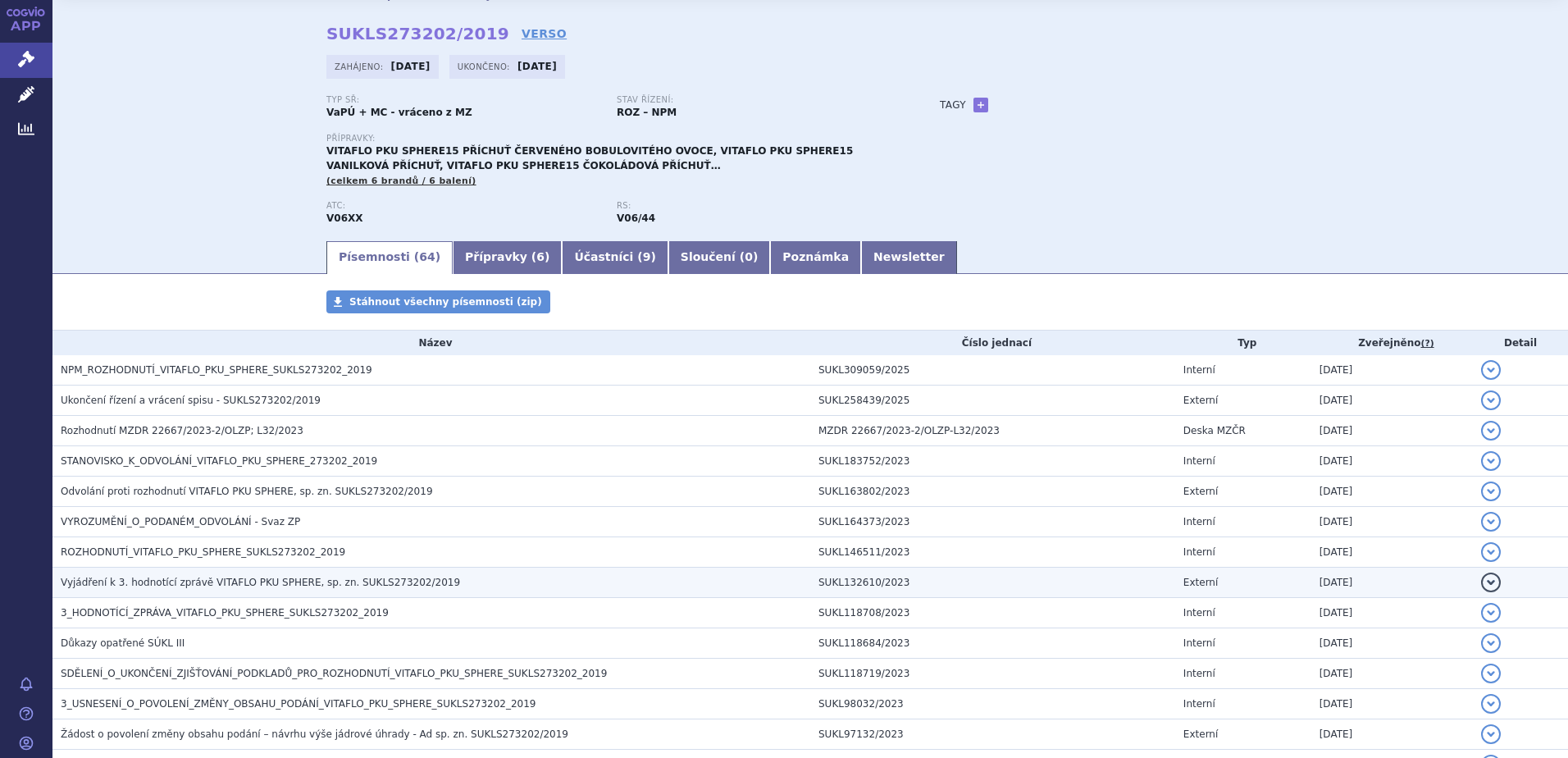
scroll to position [82, 0]
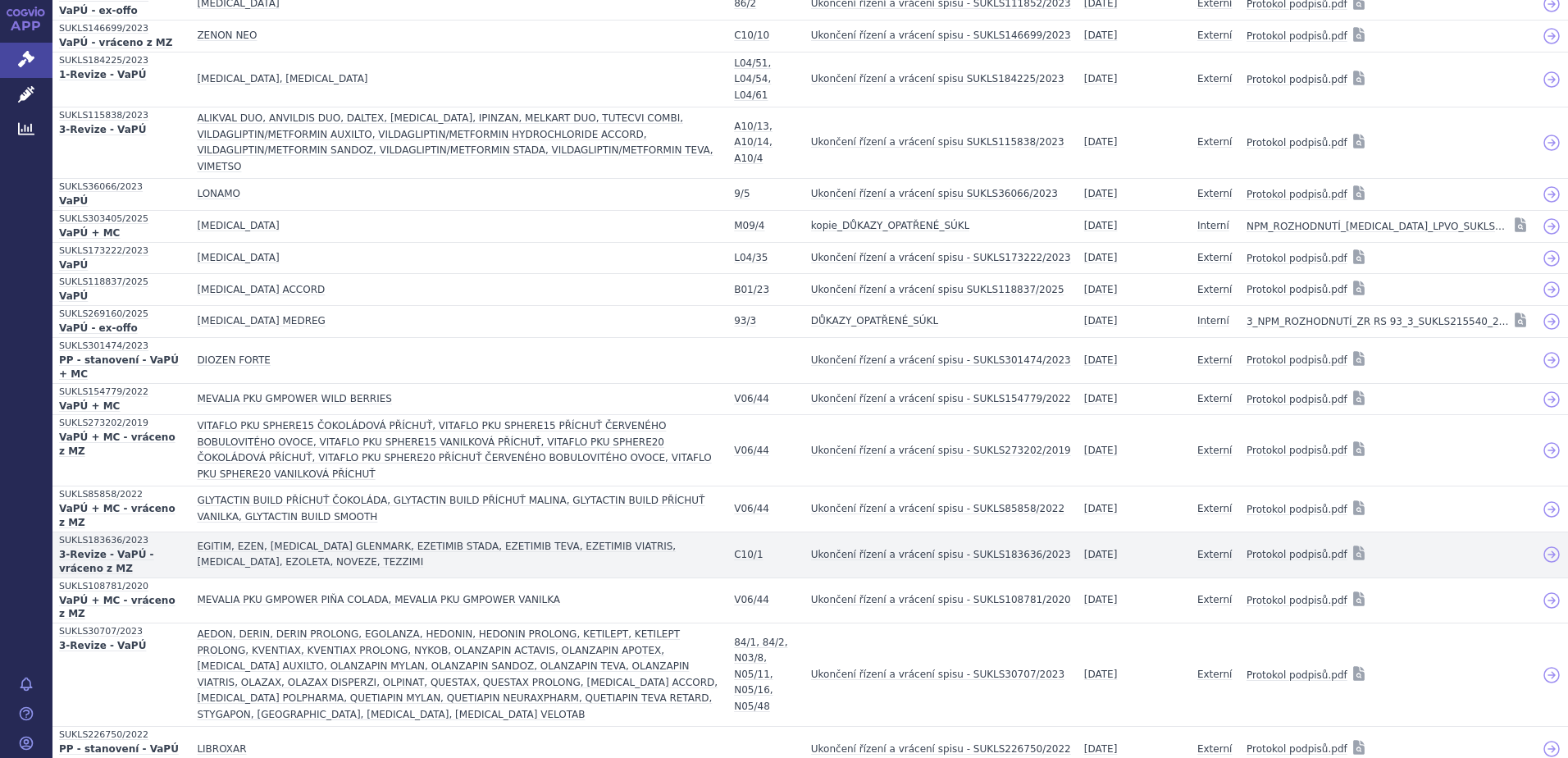
scroll to position [155, 0]
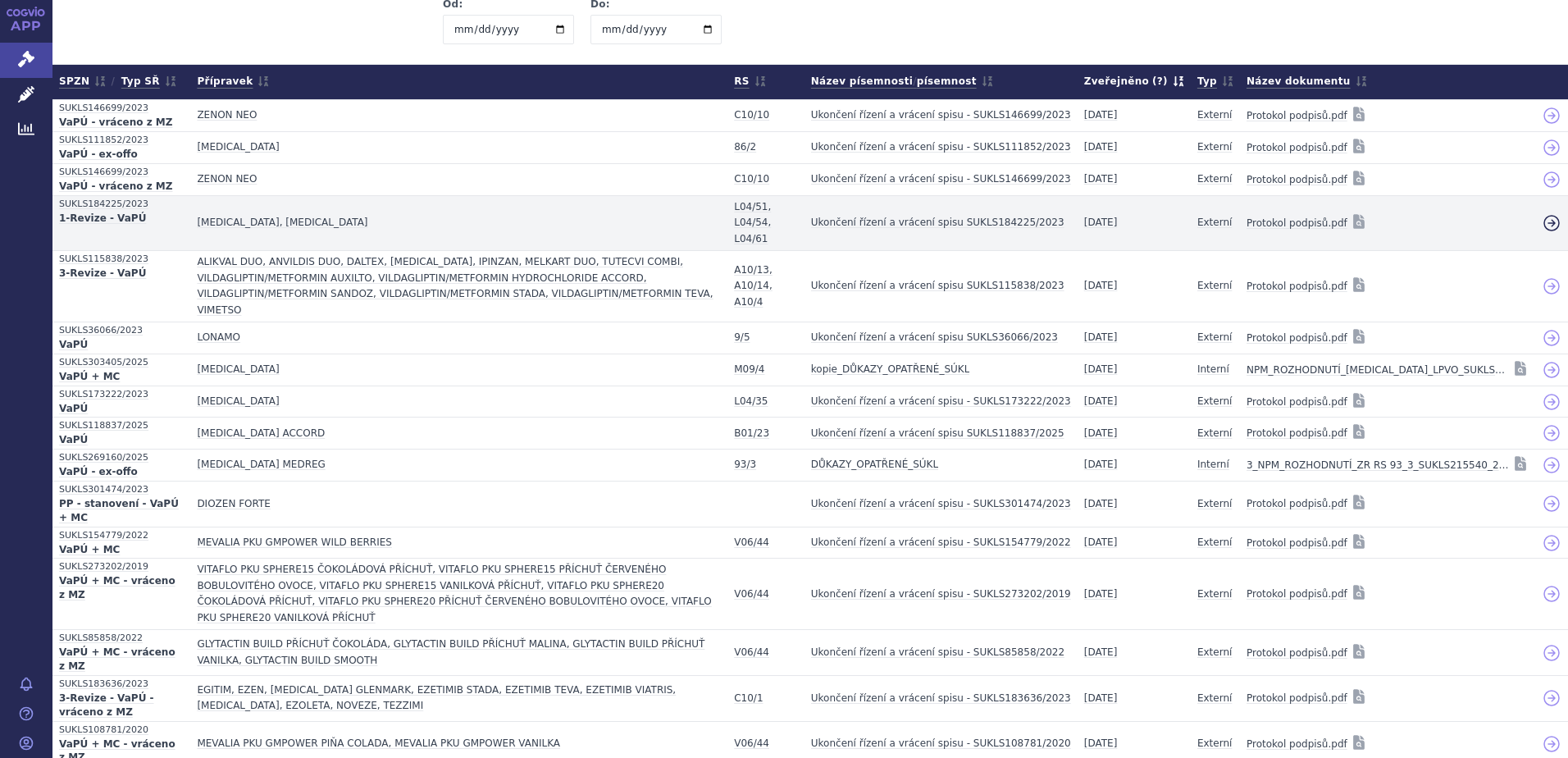
click at [1544, 214] on icon at bounding box center [1551, 223] width 19 height 19
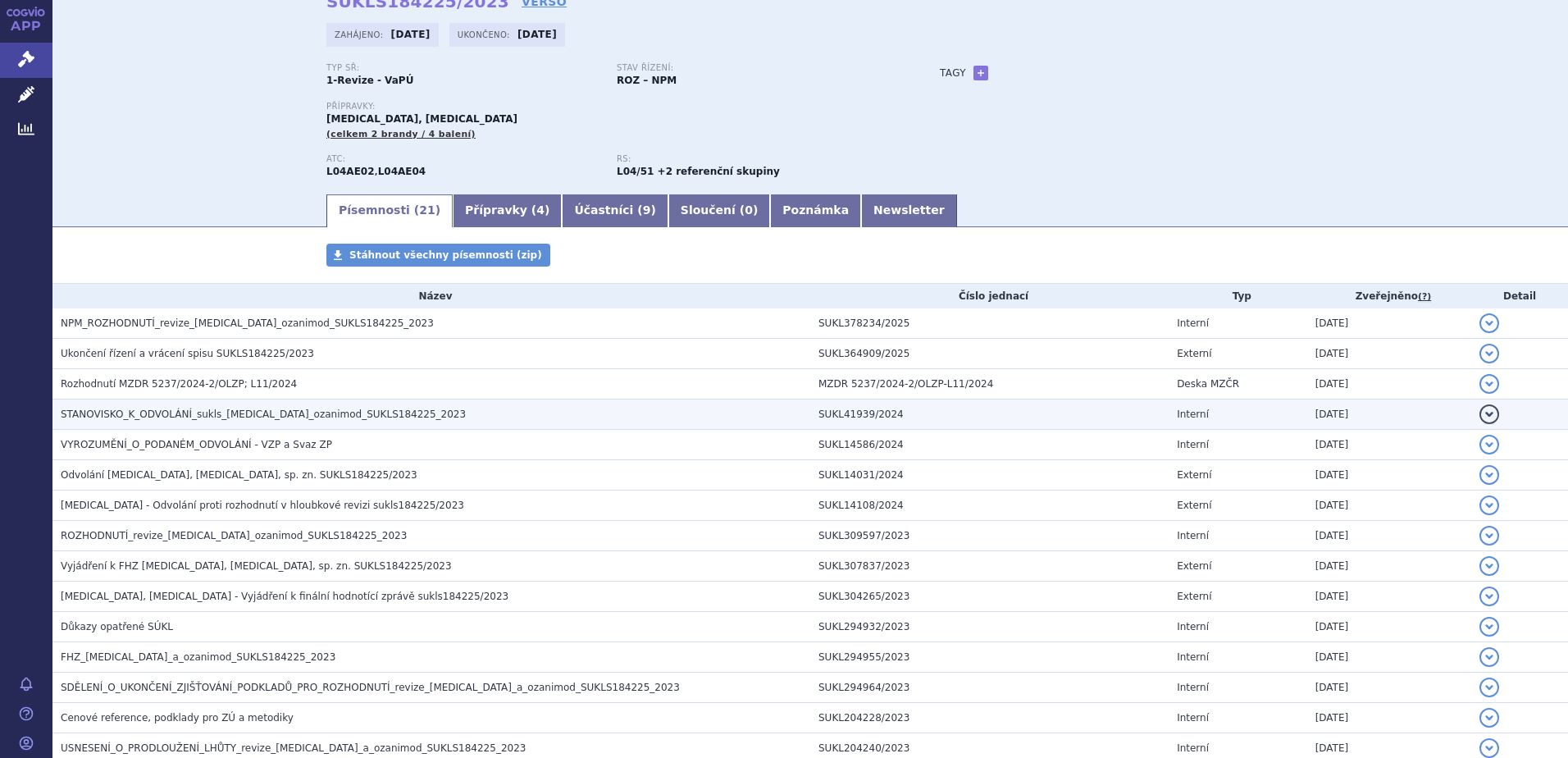
scroll to position [164, 0]
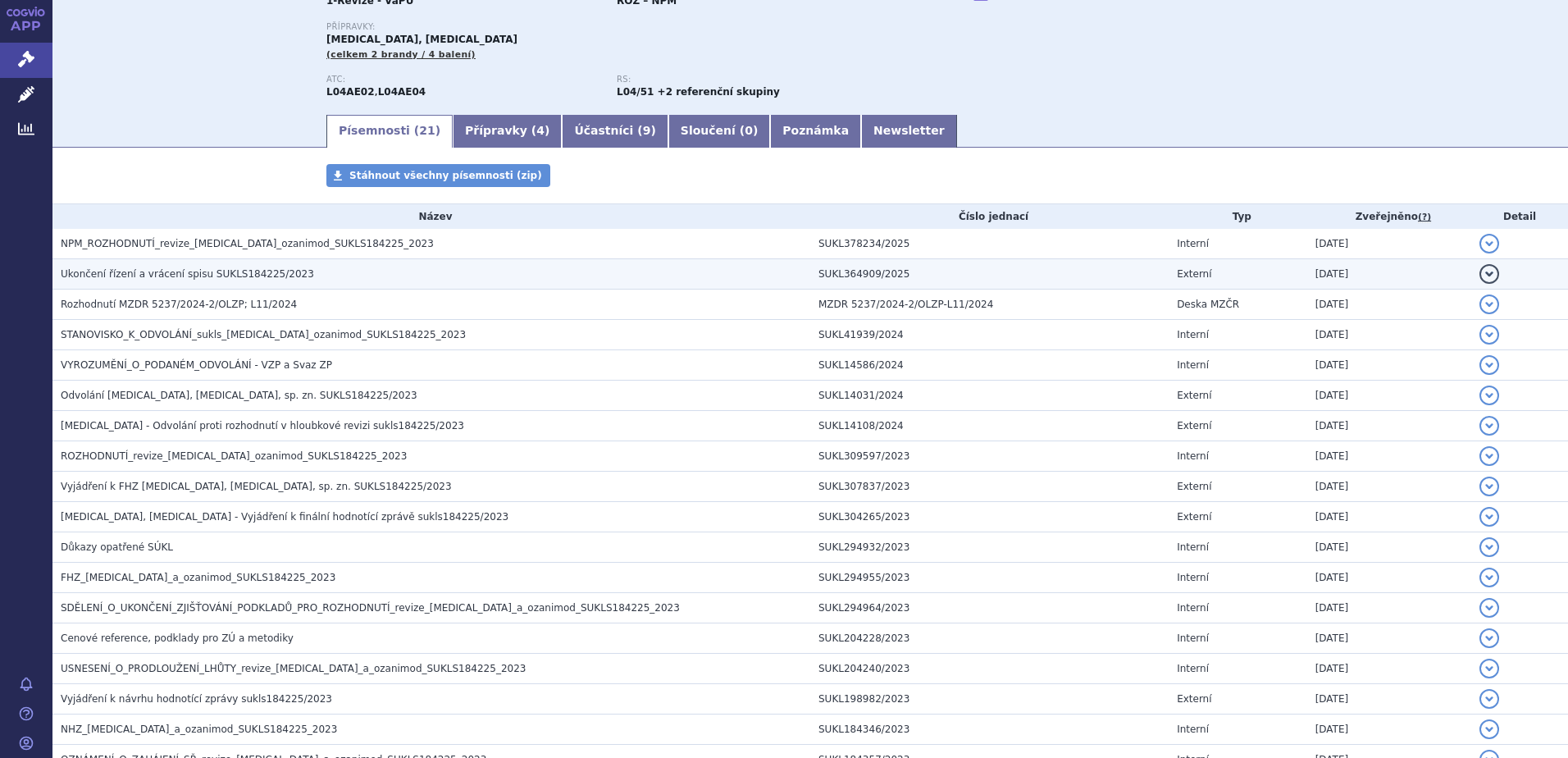
click at [129, 274] on span "Ukončení řízení a vrácení spisu SUKLS184225/2023" at bounding box center [187, 274] width 253 height 12
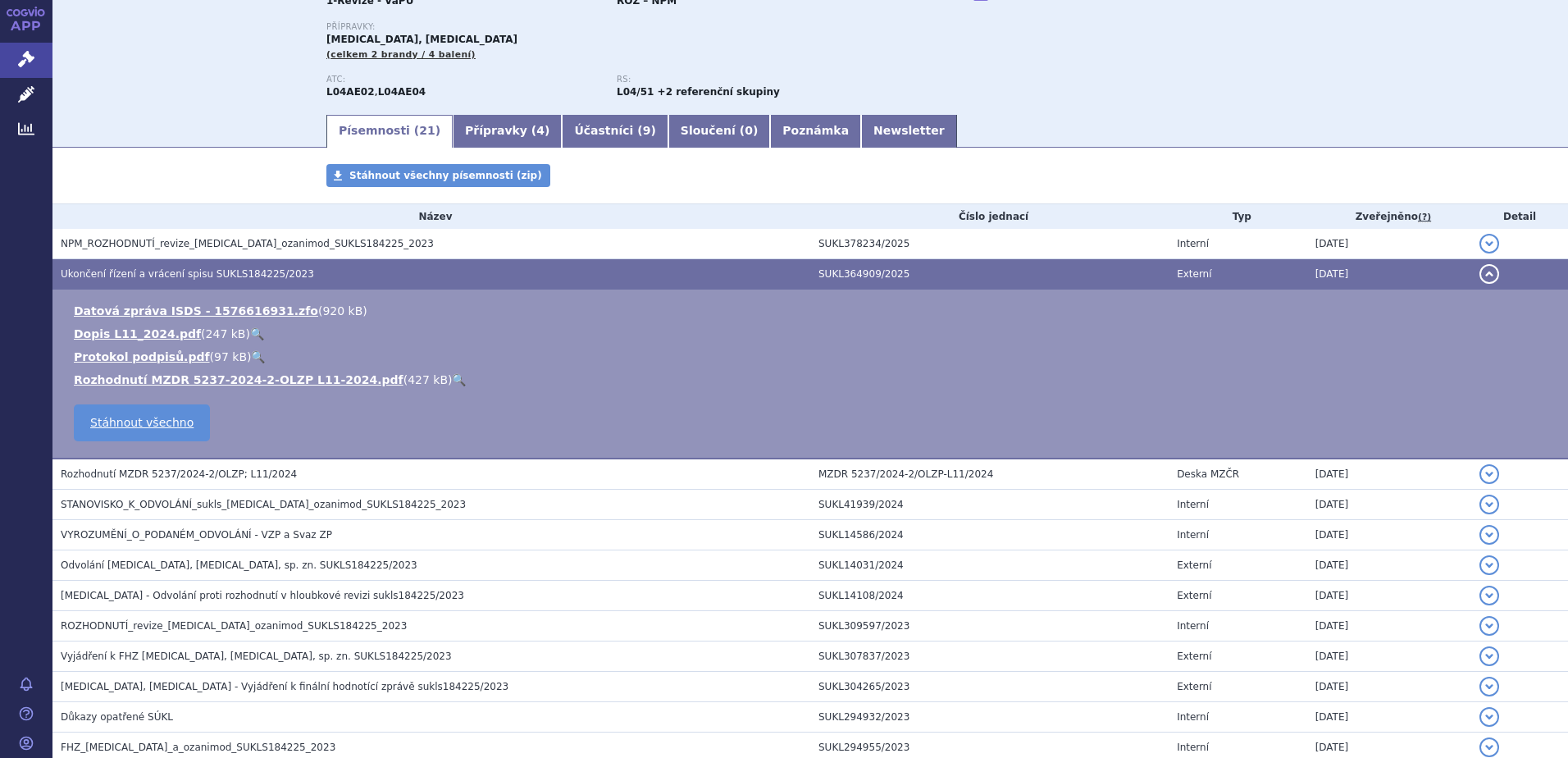
click at [250, 334] on link "🔍" at bounding box center [257, 334] width 14 height 14
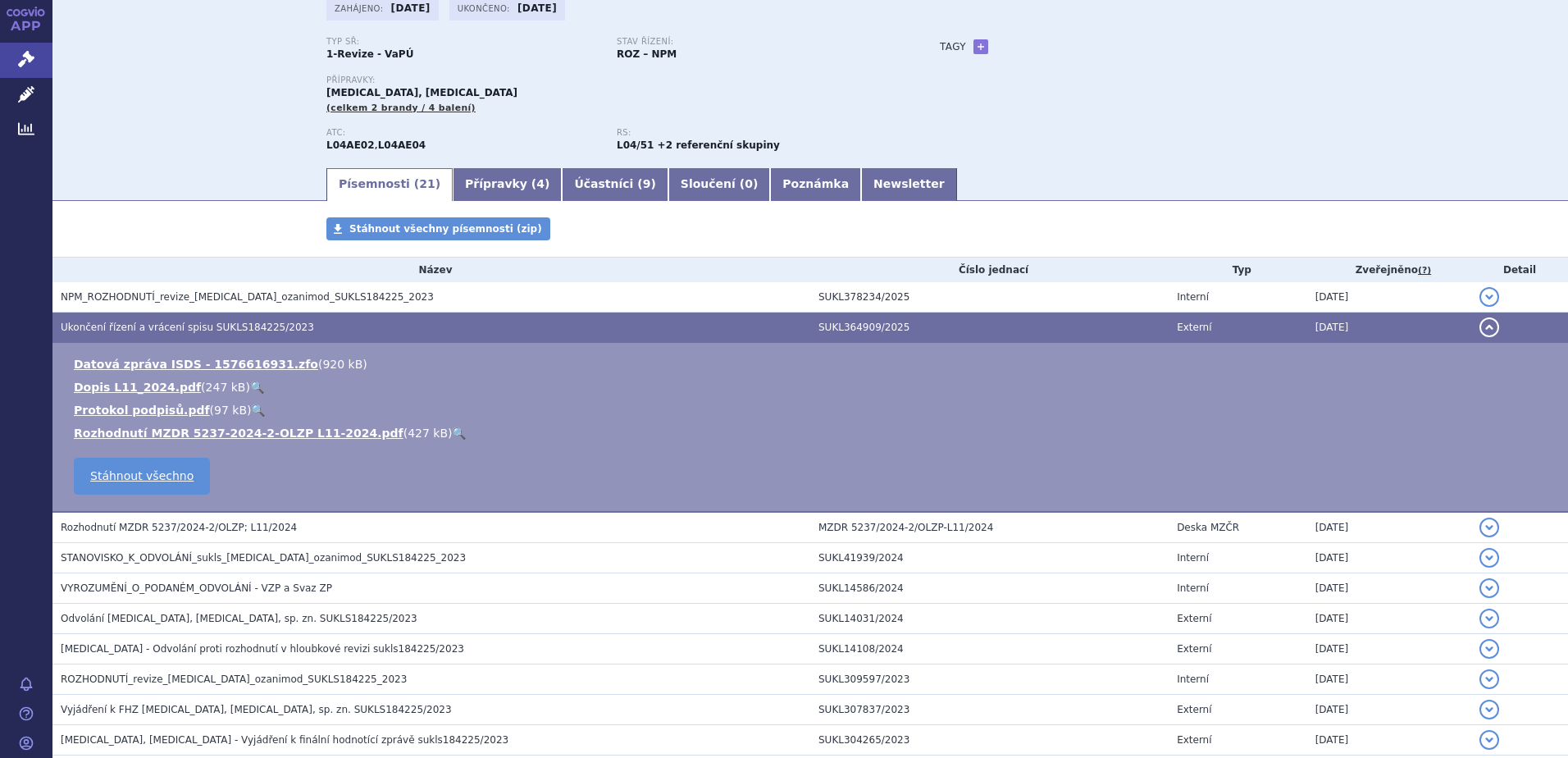
scroll to position [82, 0]
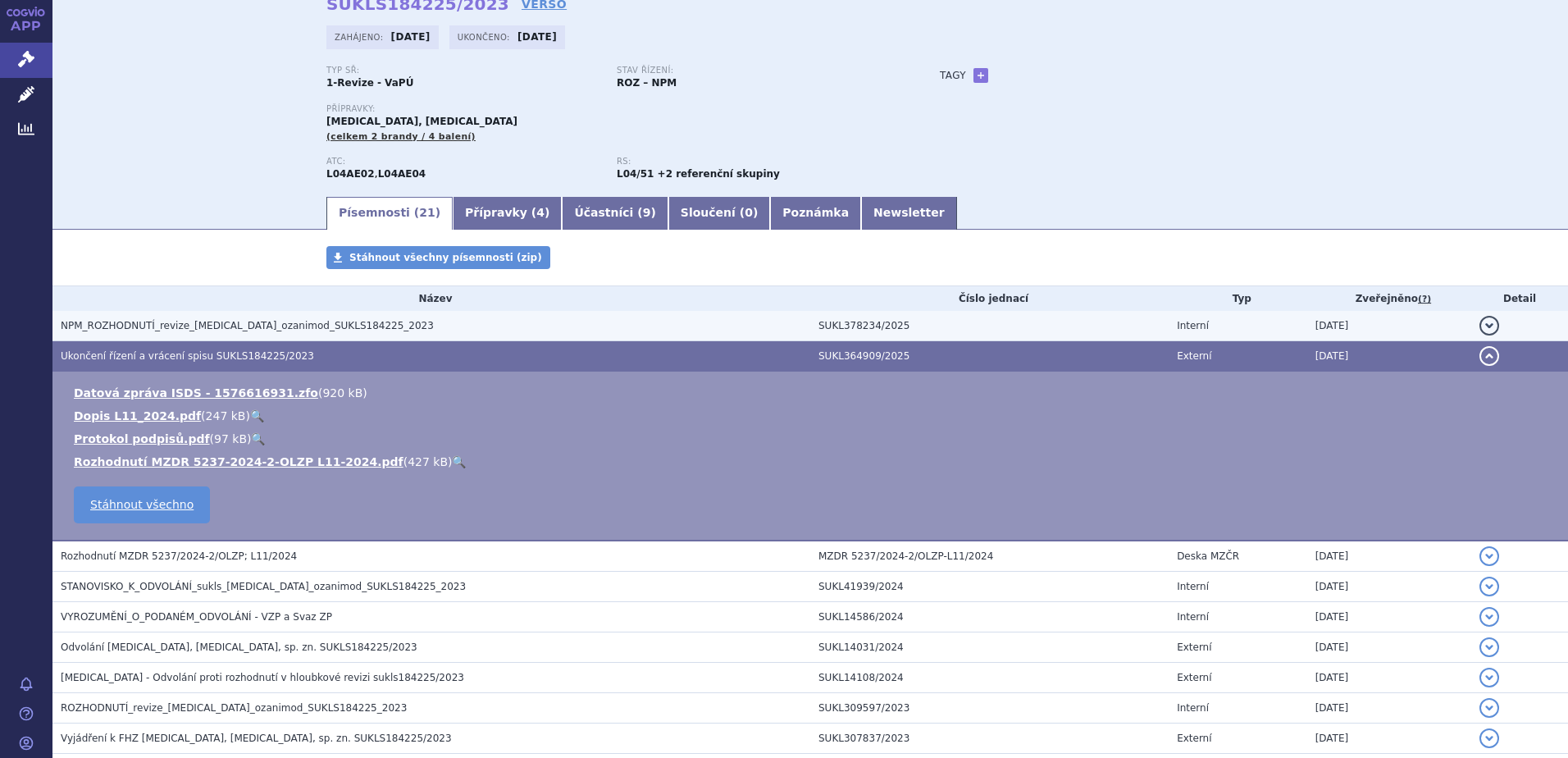
click at [179, 324] on span "NPM_ROZHODNUTÍ_revize_ponesimod_ozanimod_SUKLS184225_2023" at bounding box center [248, 326] width 373 height 12
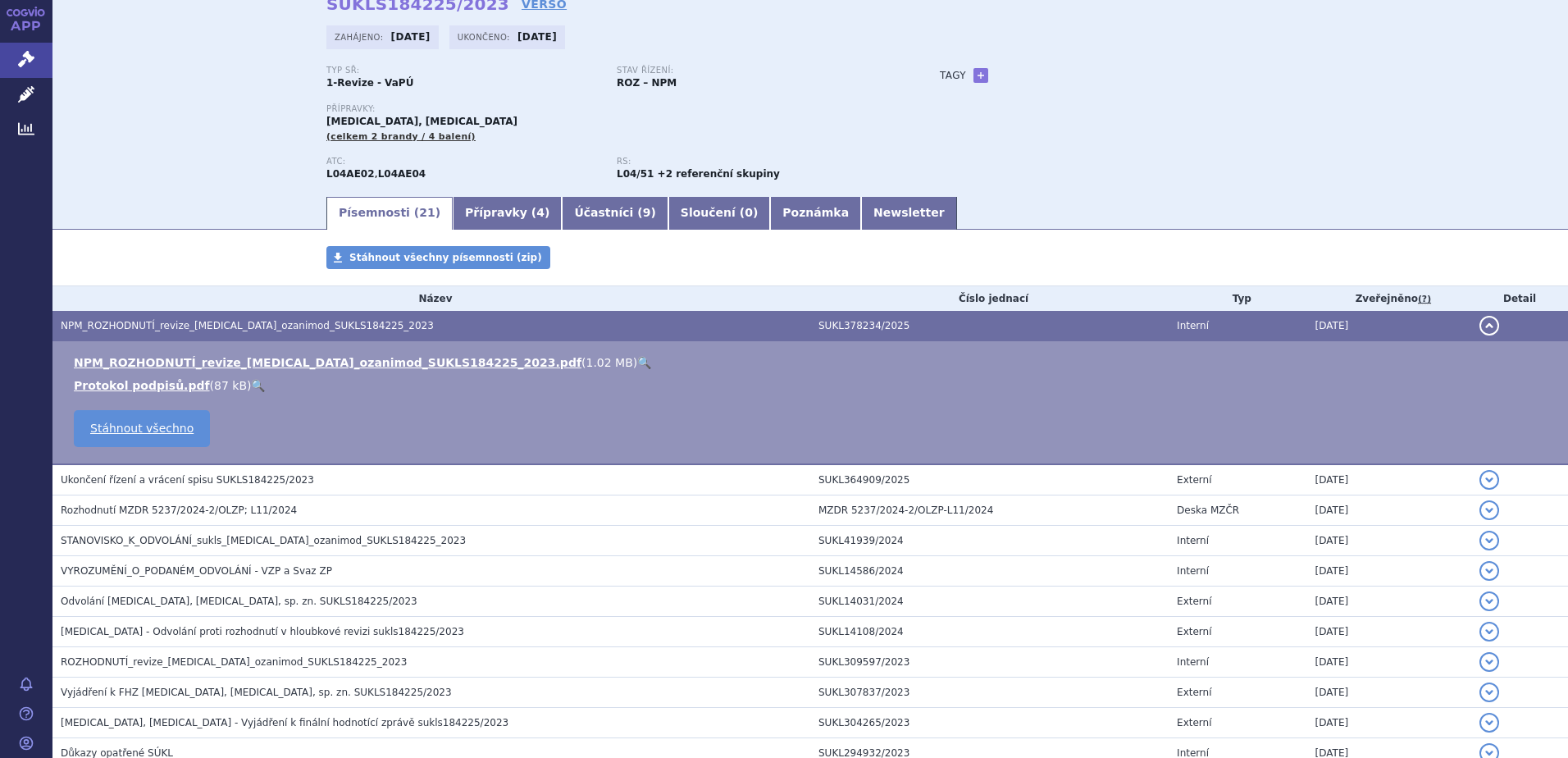
click at [637, 361] on link "🔍" at bounding box center [644, 363] width 14 height 14
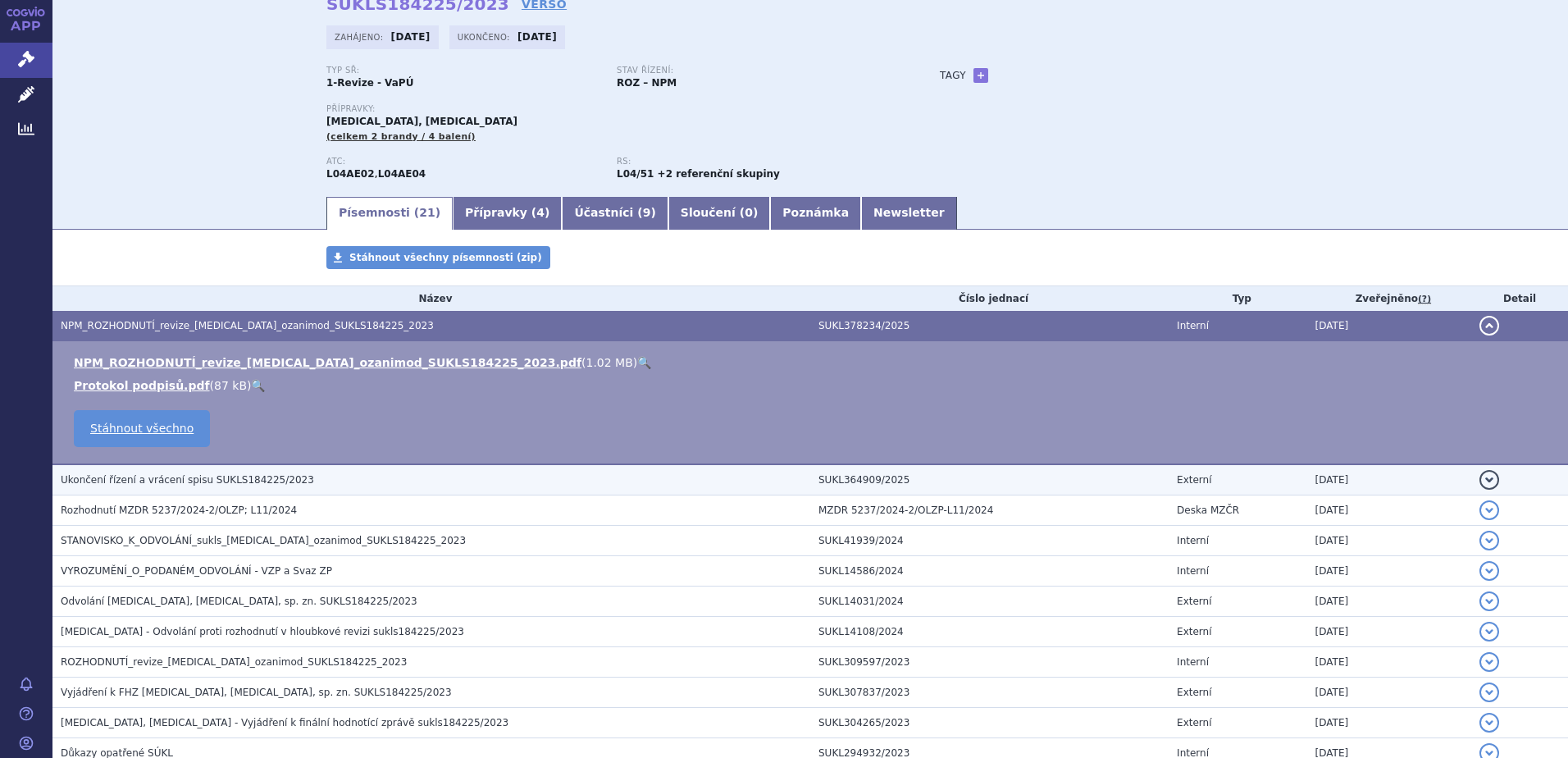
click at [248, 484] on span "Ukončení řízení a vrácení spisu SUKLS184225/2023" at bounding box center [187, 479] width 253 height 12
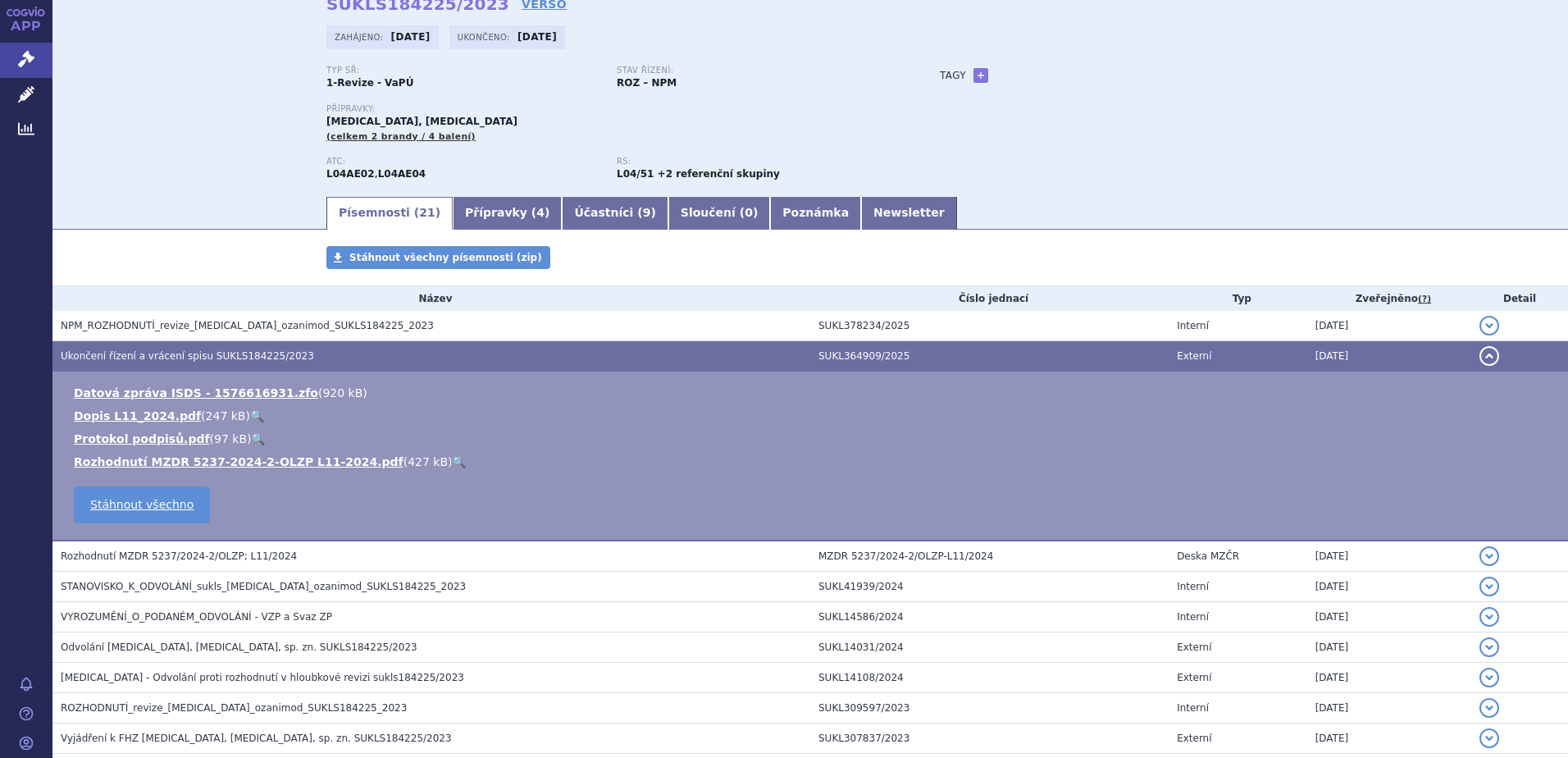
click at [861, 207] on link "Newsletter" at bounding box center [909, 214] width 96 height 33
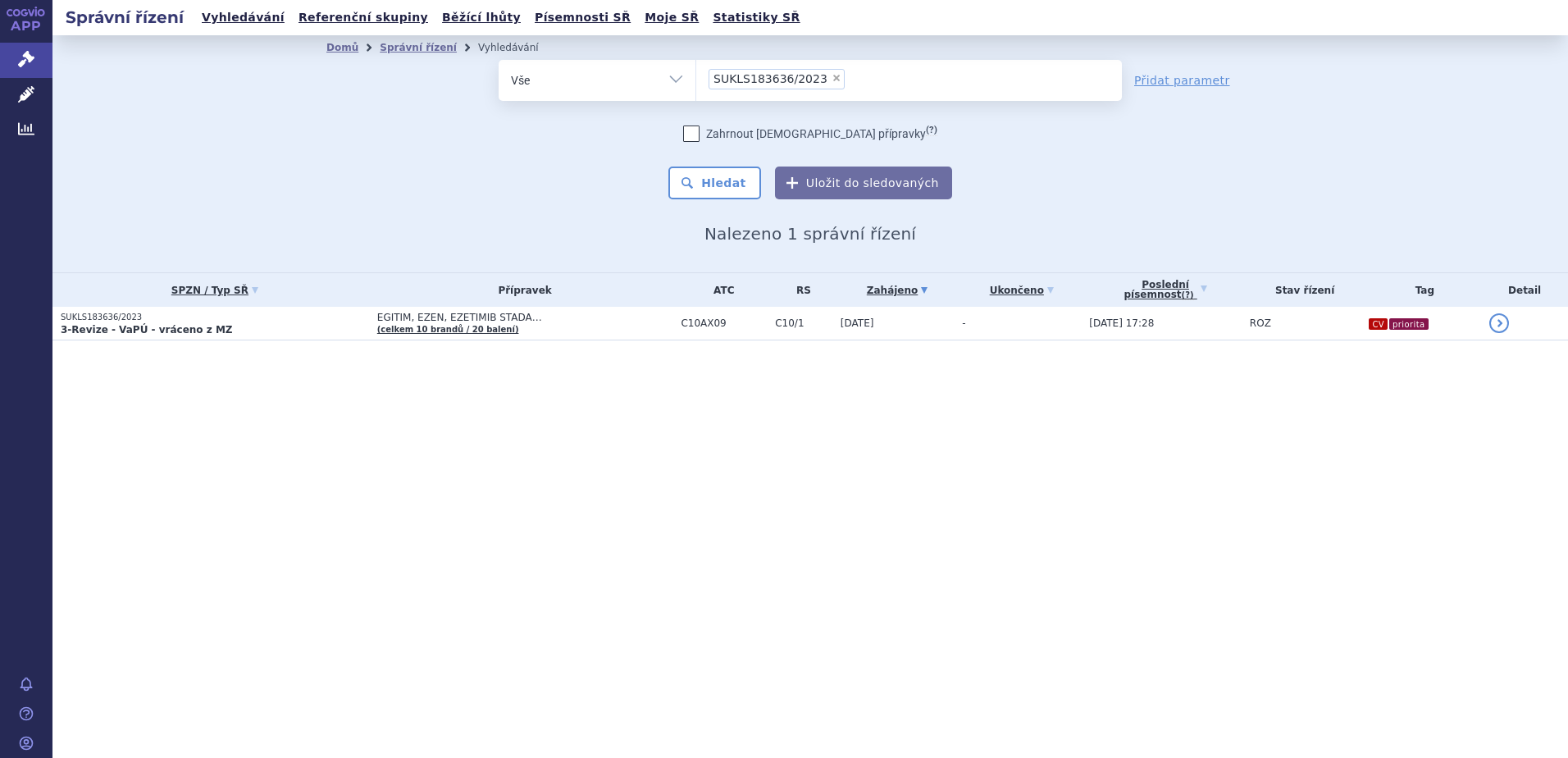
click at [832, 80] on span "×" at bounding box center [837, 78] width 10 height 10
click at [696, 80] on select "SUKLS183636/2023" at bounding box center [695, 80] width 1 height 41
select select
paste input "SUKLS203179/2021"
type input "SUKLS203179/2021"
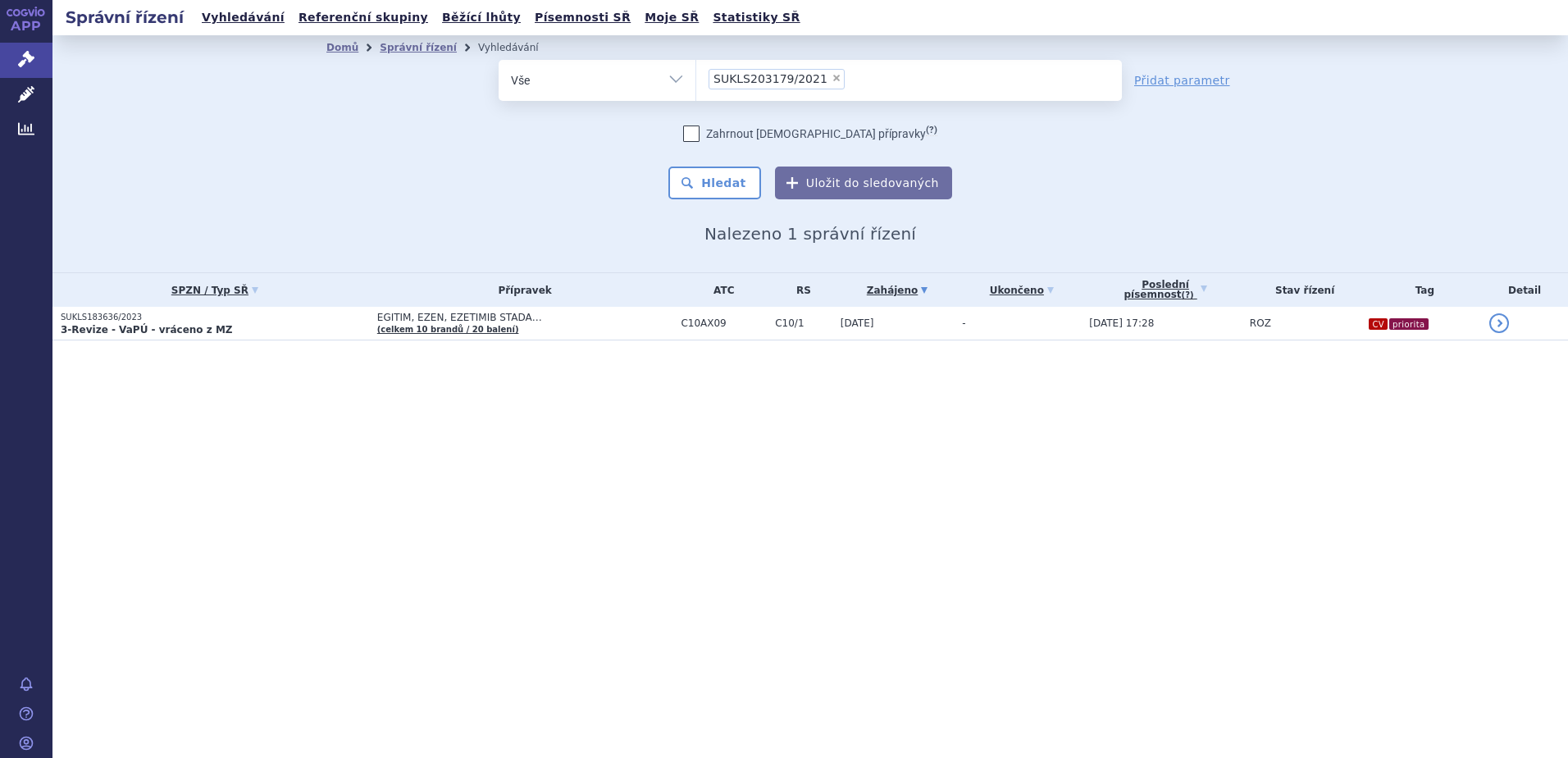
select select "SUKLS203179/2021"
click at [683, 210] on div "Domů Správní řízení Vyhledávání Vyhledávání ve správních řízeních odstranit Vše…" at bounding box center [810, 151] width 1034 height 183
click at [707, 185] on button "Hledat" at bounding box center [715, 183] width 92 height 33
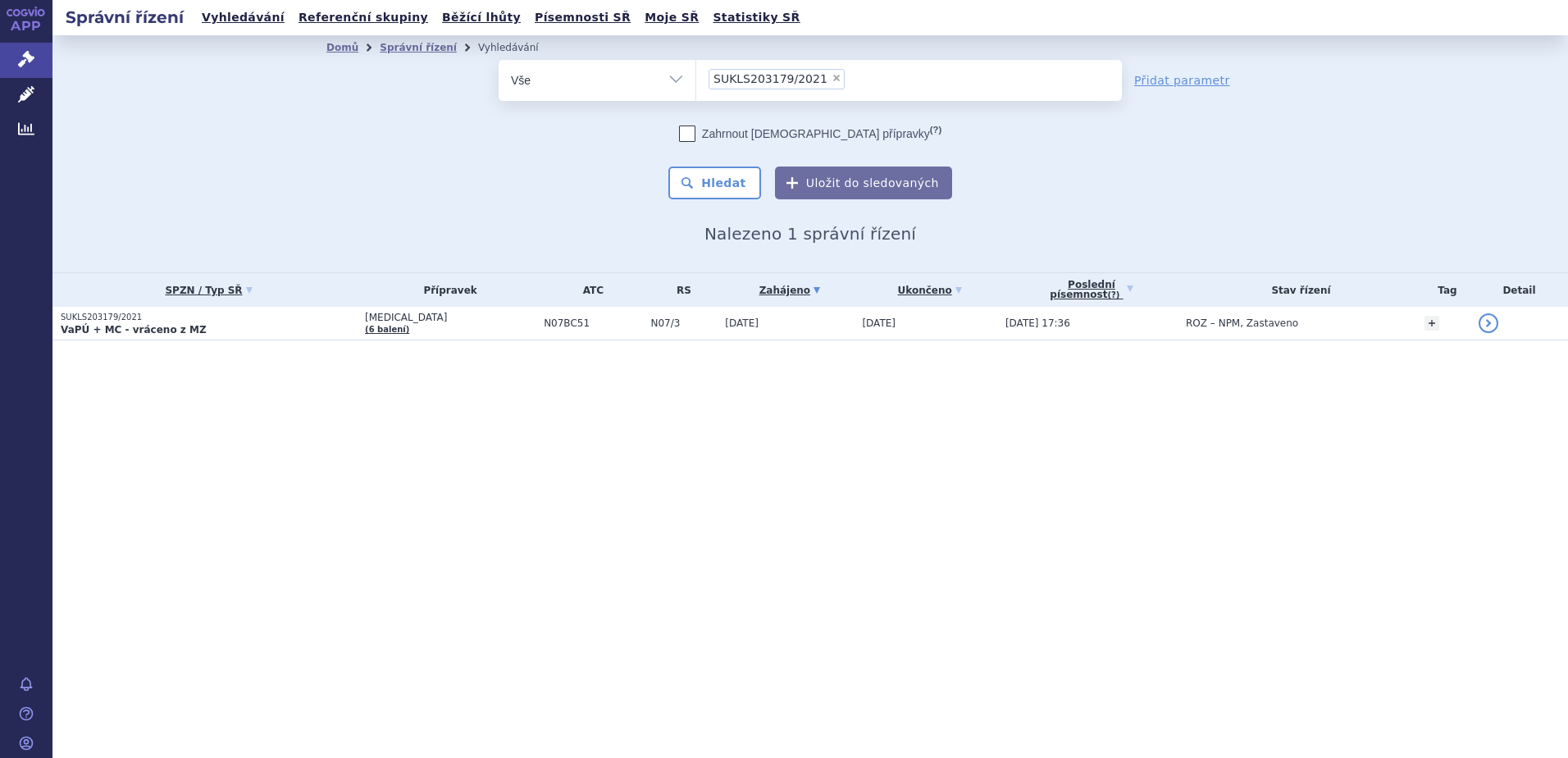
click at [100, 325] on strong "VaPÚ + MC - vráceno z MZ" at bounding box center [134, 330] width 146 height 12
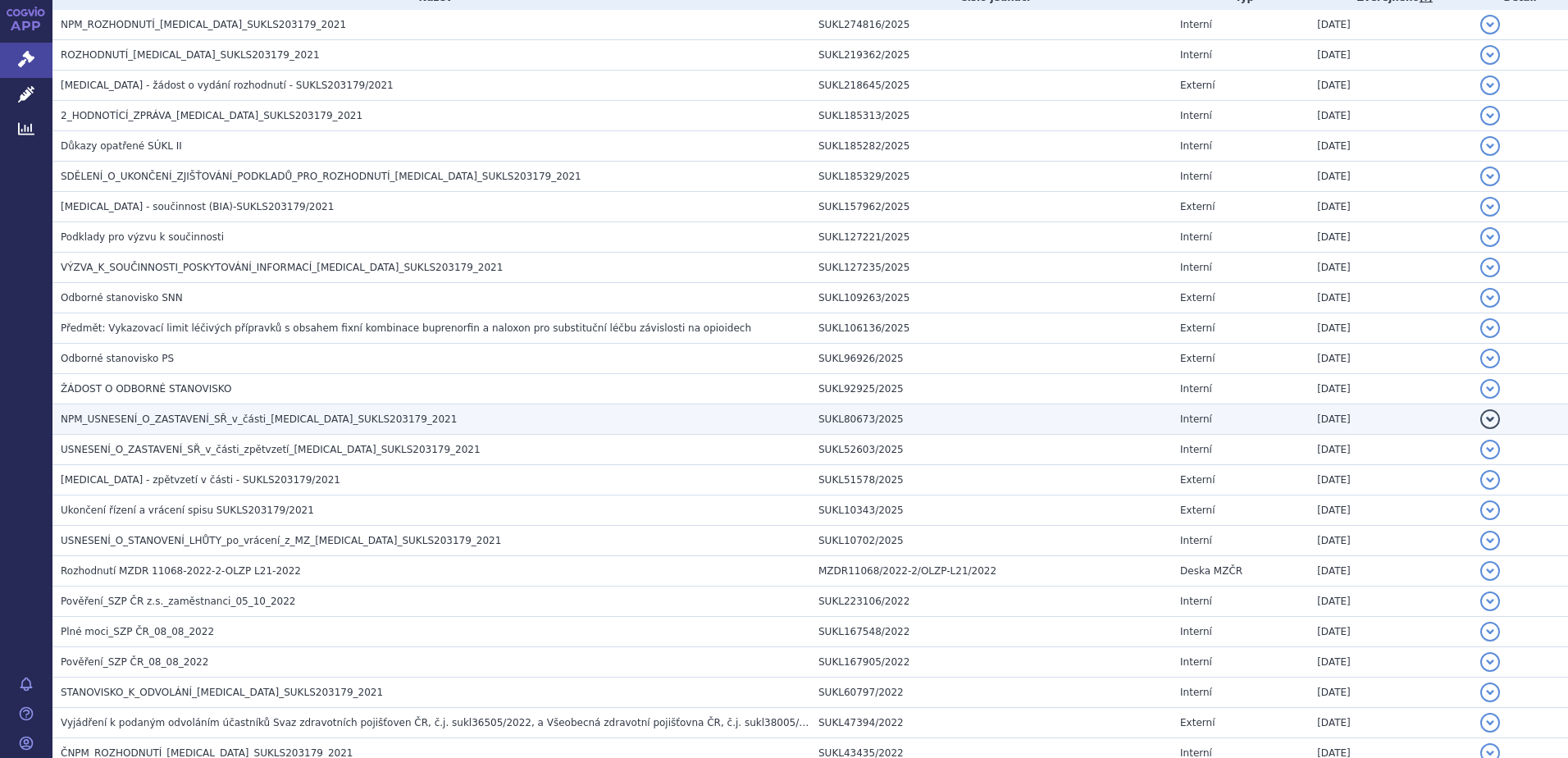
scroll to position [410, 0]
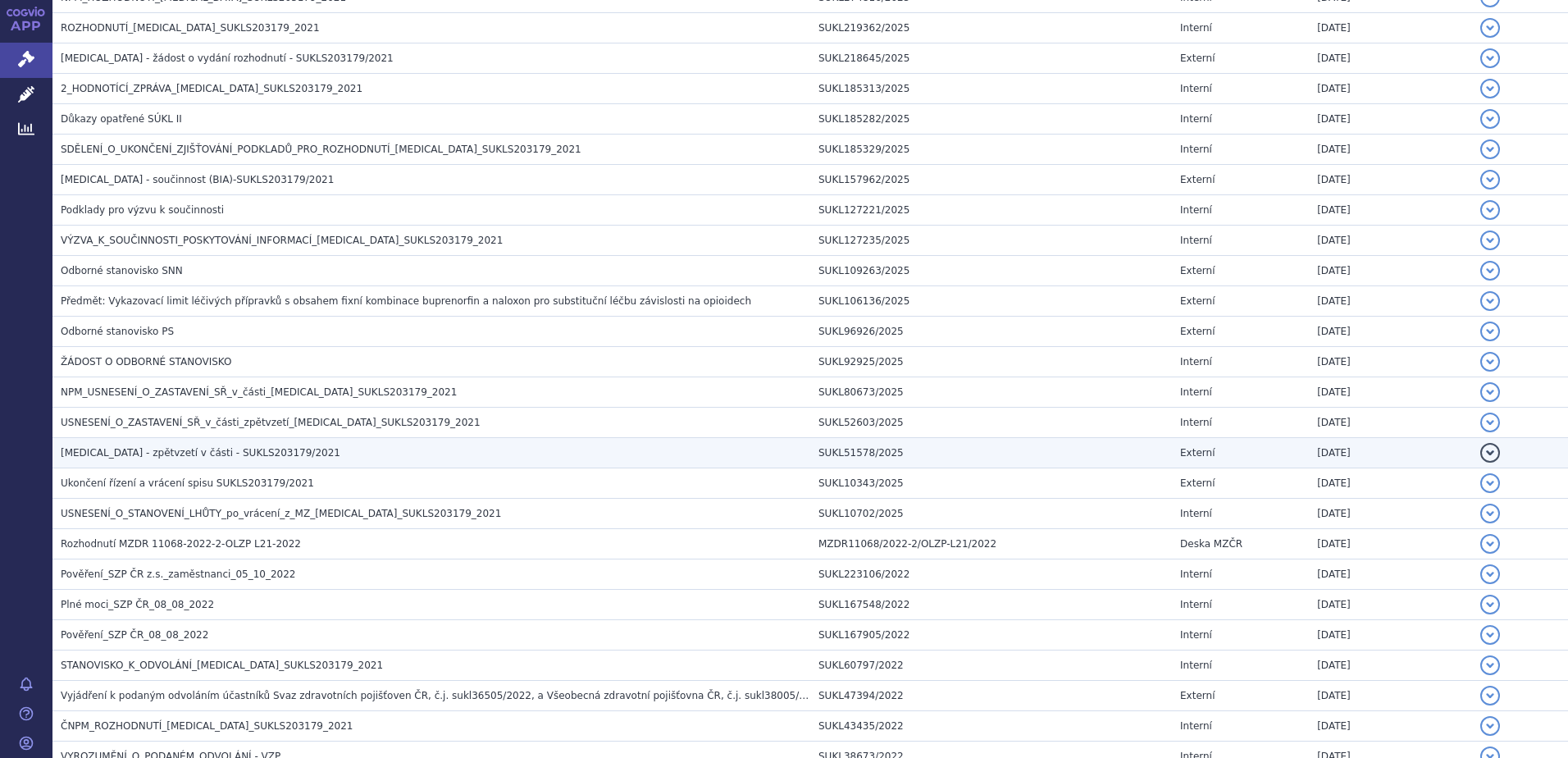
click at [143, 455] on span "[MEDICAL_DATA] - zpětvzetí v části - SUKLS203179/2021" at bounding box center [201, 452] width 280 height 12
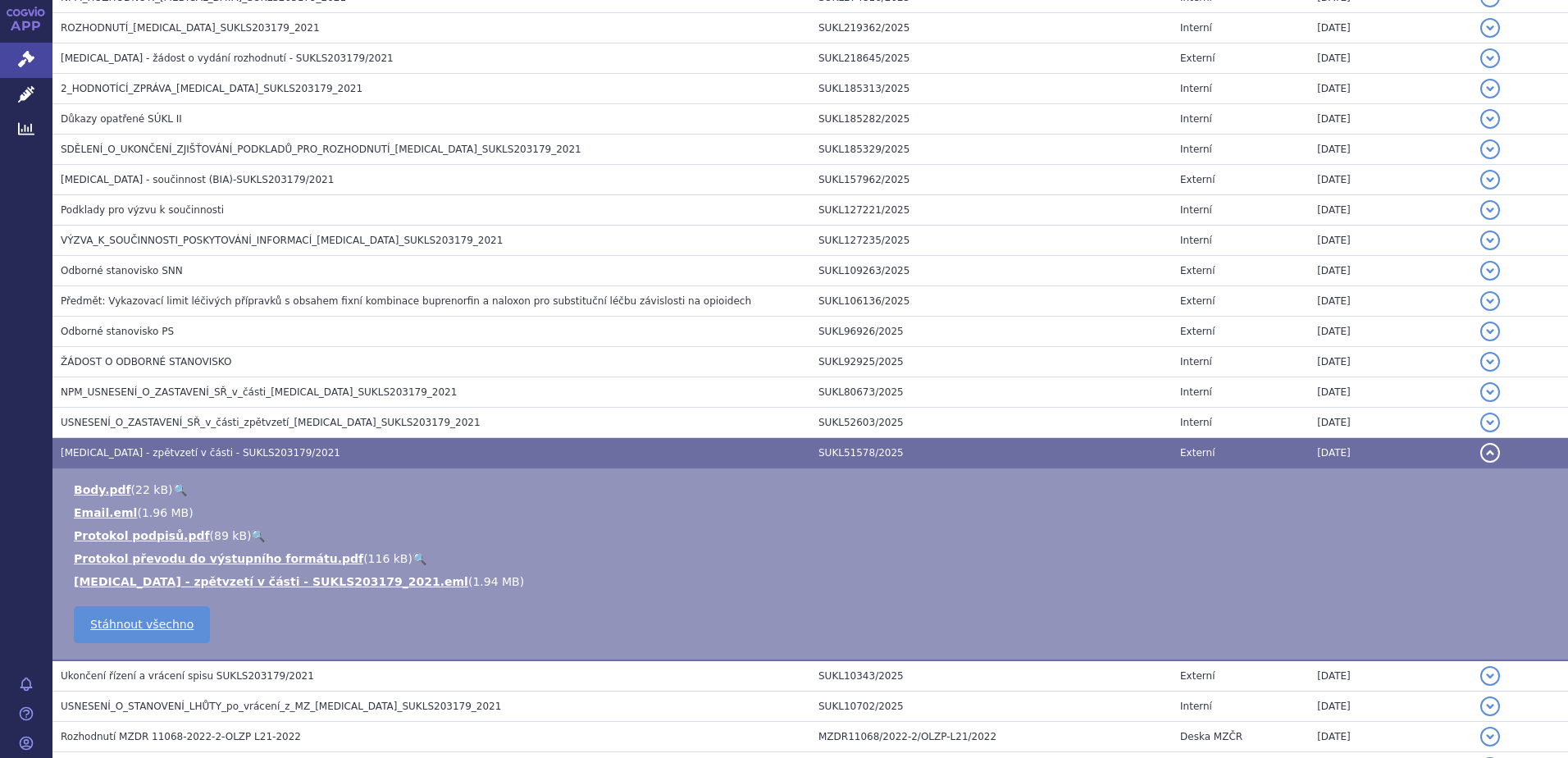
click at [173, 488] on link "🔍" at bounding box center [180, 490] width 14 height 14
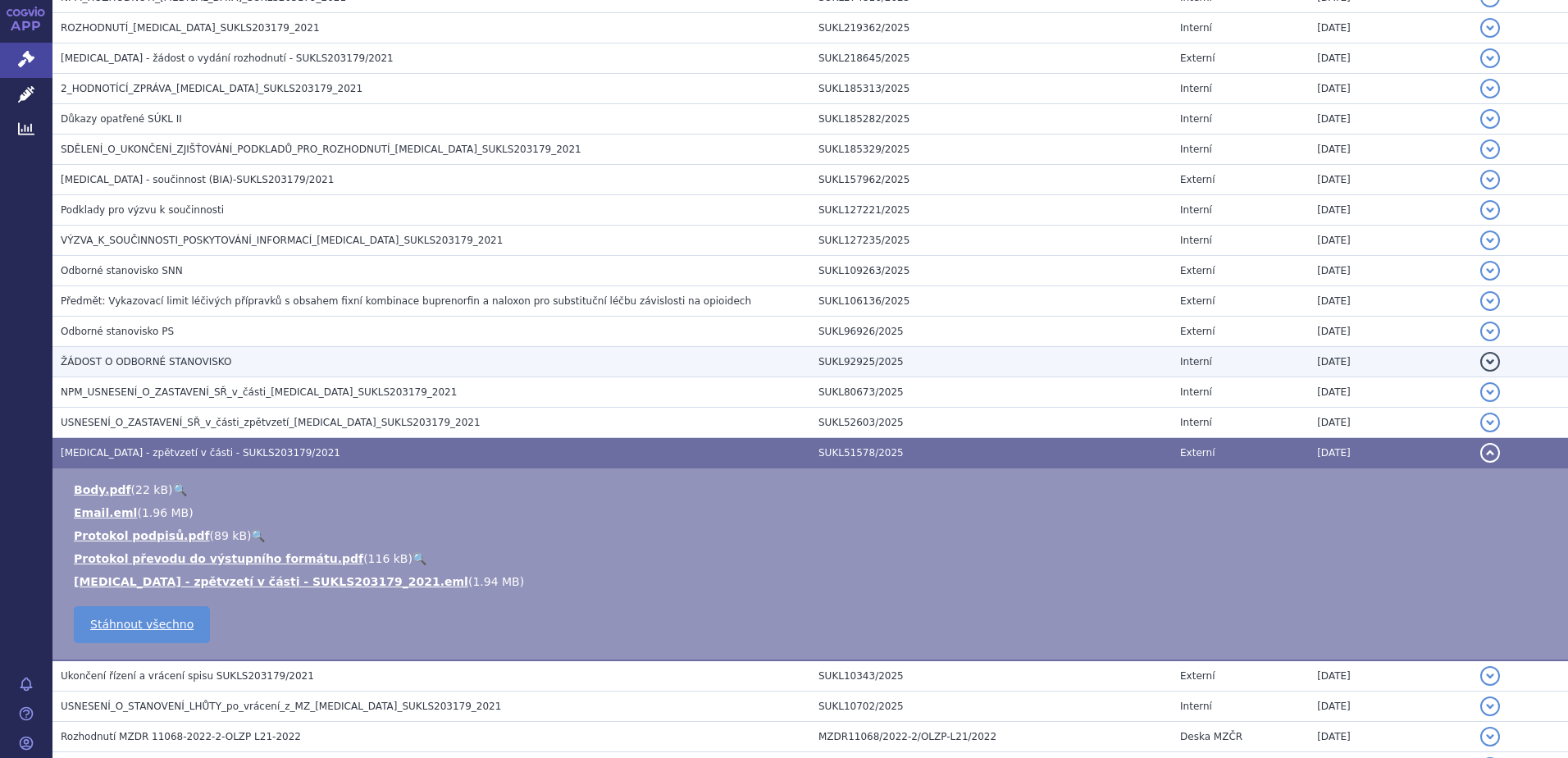
click at [117, 364] on span "ŽÁDOST O ODBORNÉ STANOVISKO" at bounding box center [147, 362] width 171 height 12
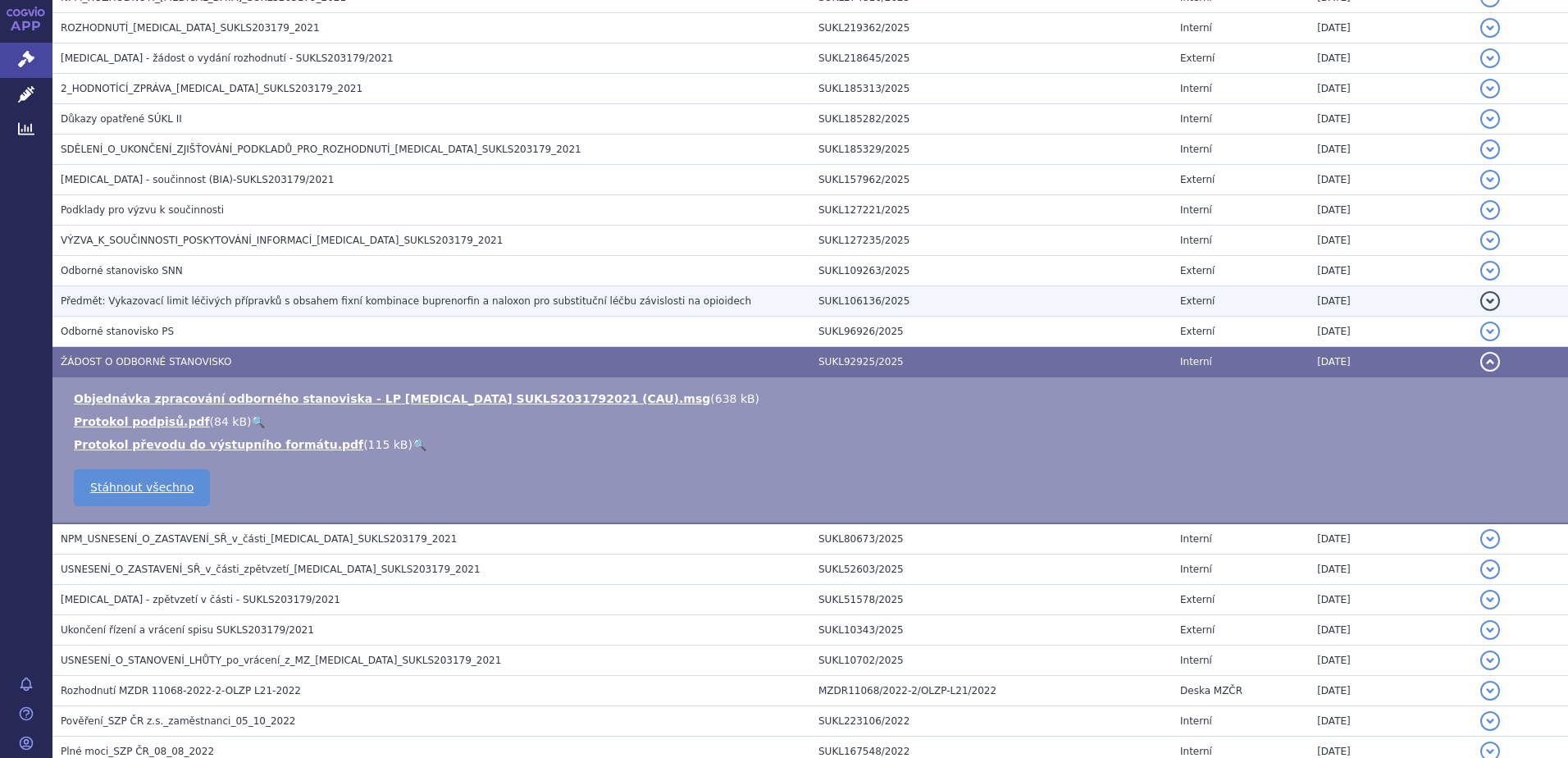
click at [117, 303] on span "Předmět: Vykazovací limit léčivých přípravků s obsahem fixní kombinace buprenor…" at bounding box center [406, 301] width 690 height 12
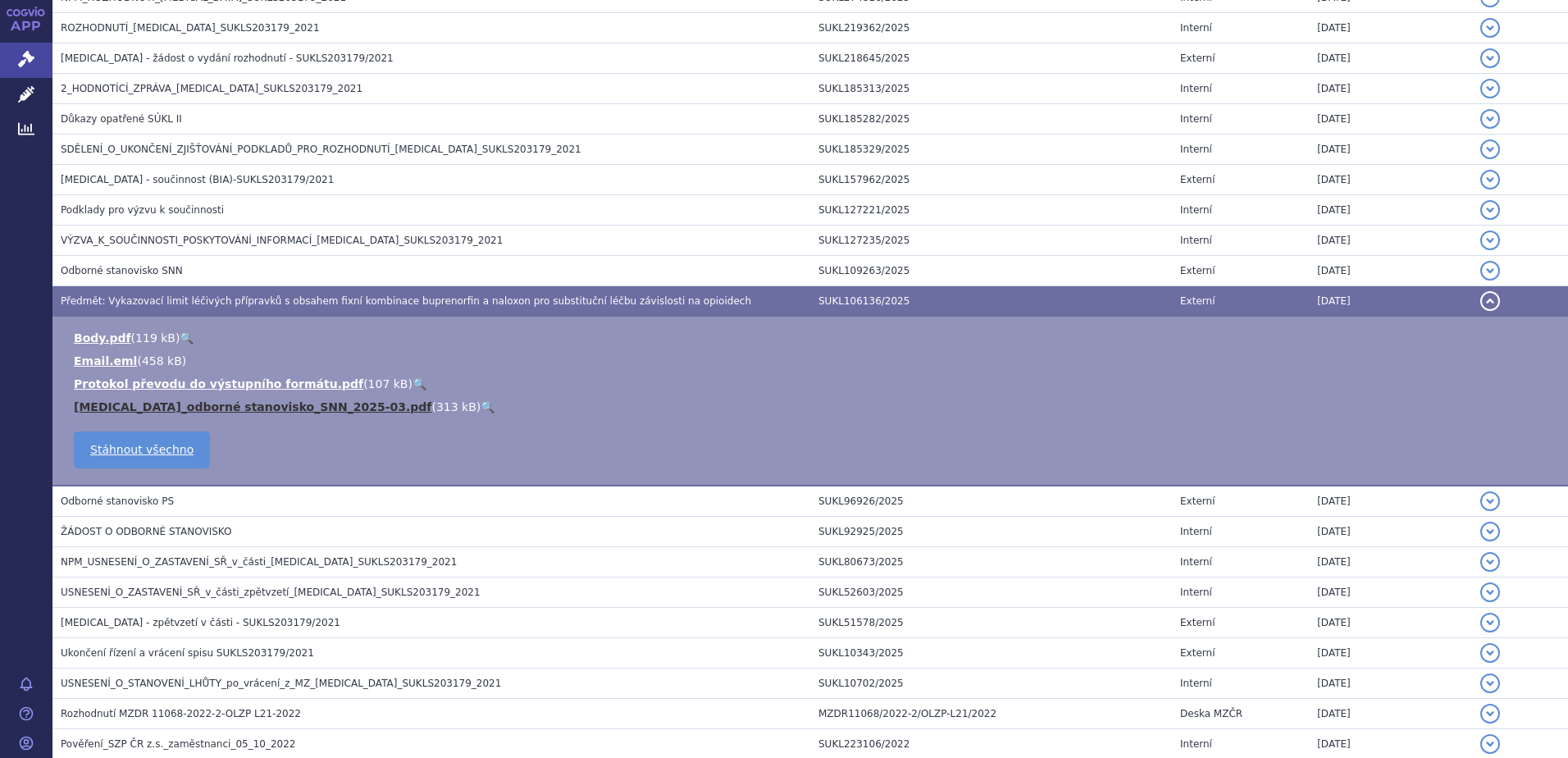
click at [234, 410] on link "ZUBSOLV_odborné stanovisko_SNN_2025-03.pdf" at bounding box center [252, 407] width 357 height 14
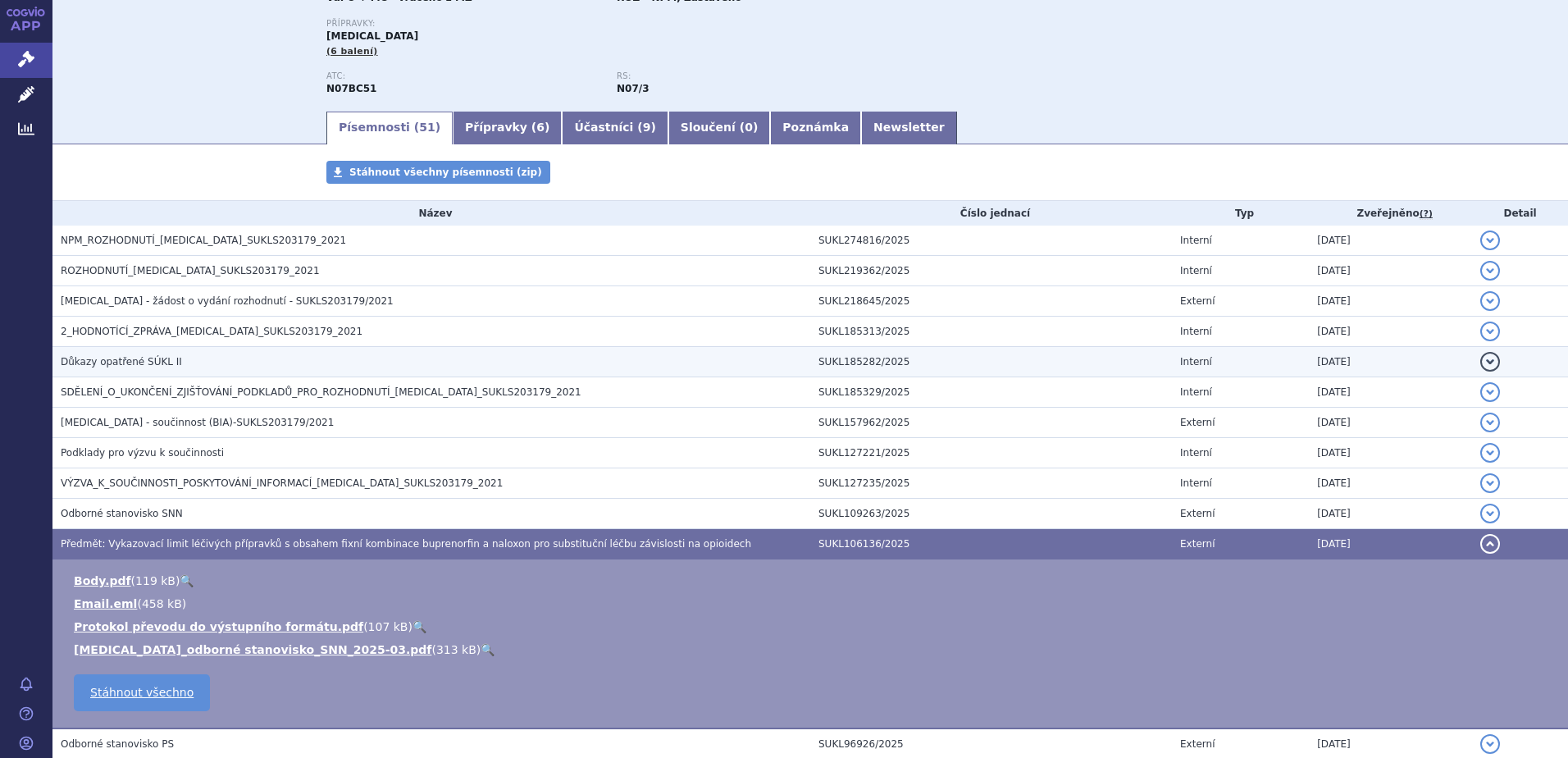
scroll to position [164, 0]
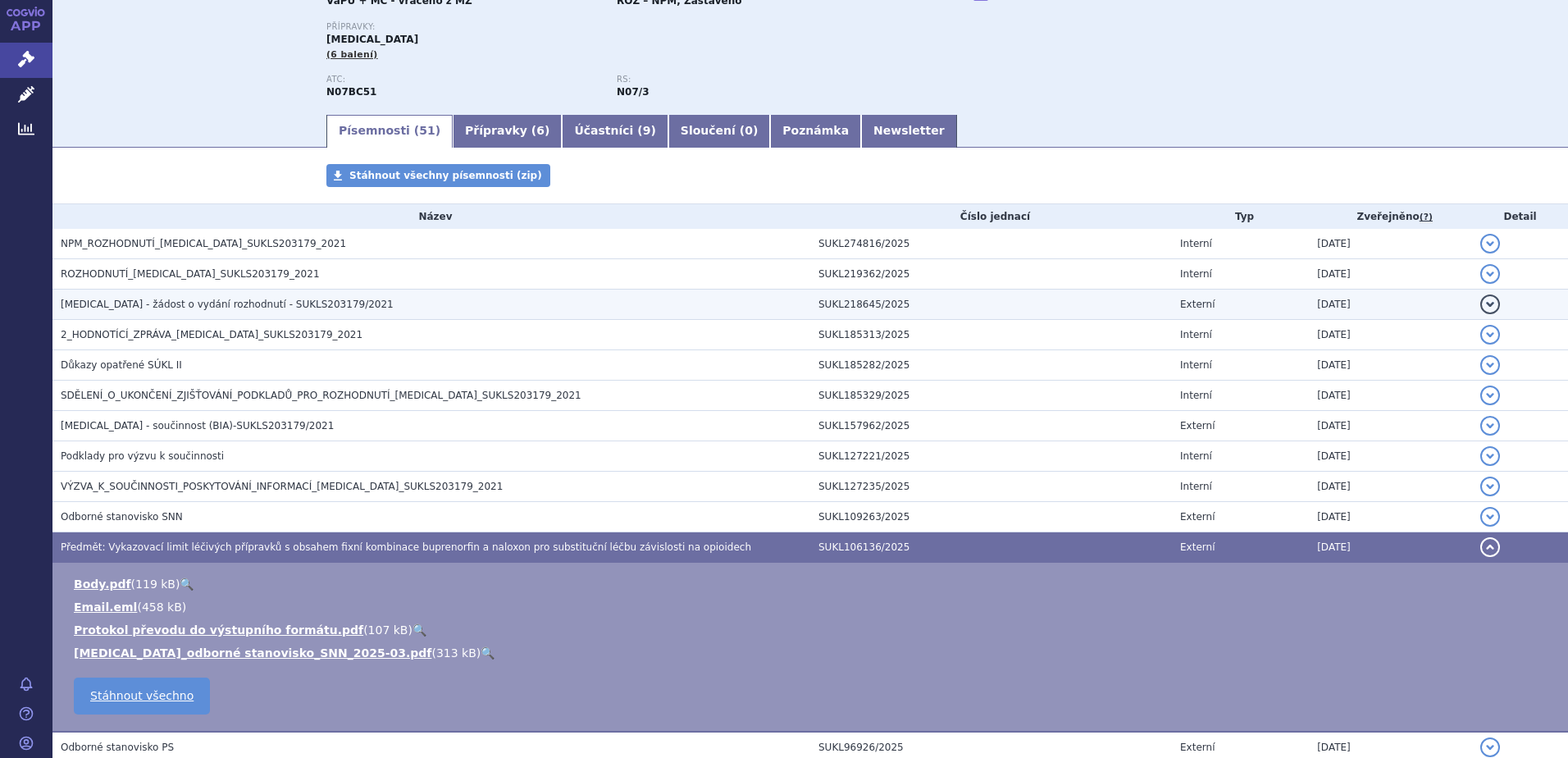
click at [144, 299] on span "ZUBSOLV - žádost o vydání rozhodnutí - SUKLS203179/2021" at bounding box center [227, 305] width 333 height 12
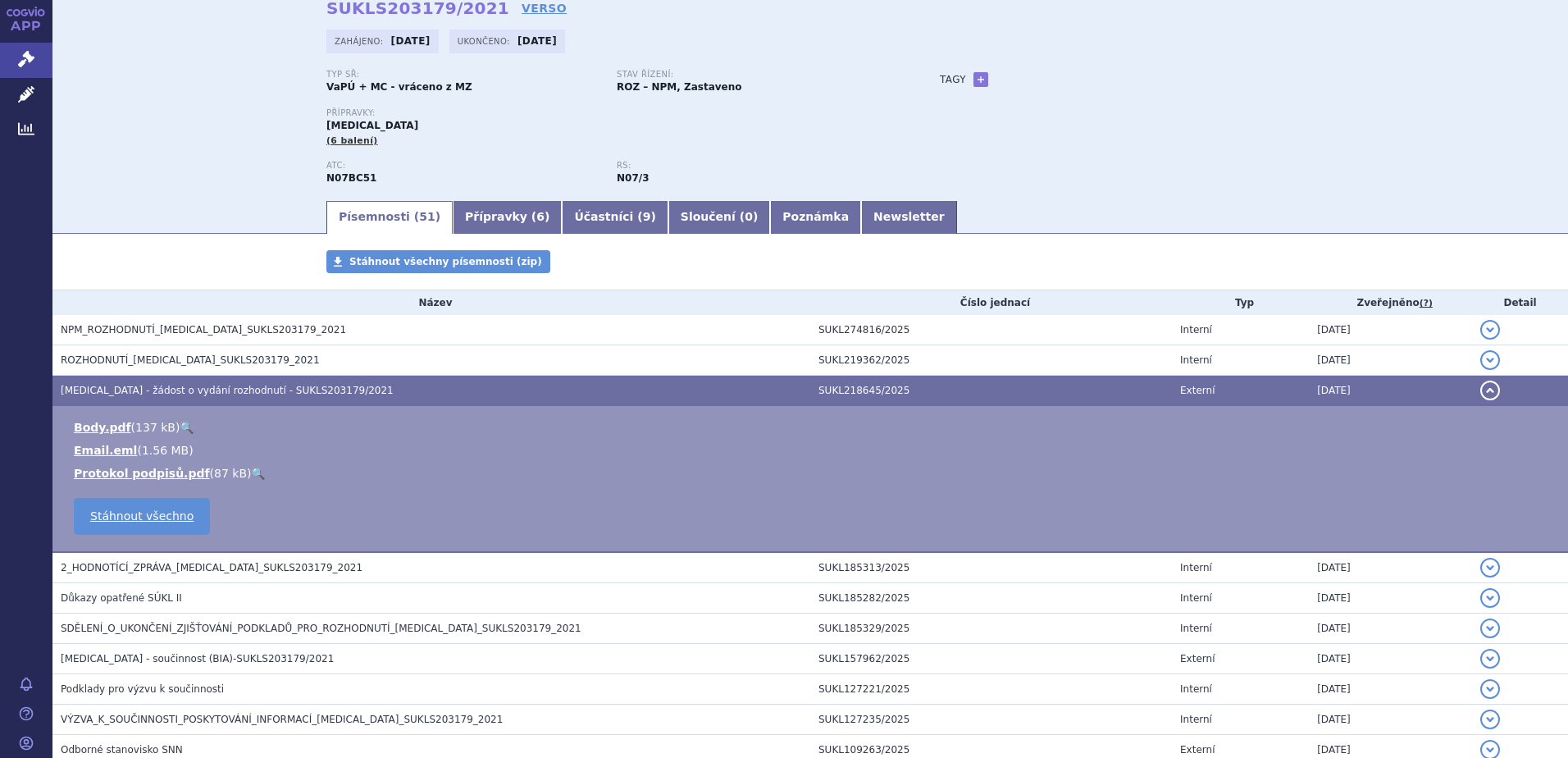
scroll to position [0, 0]
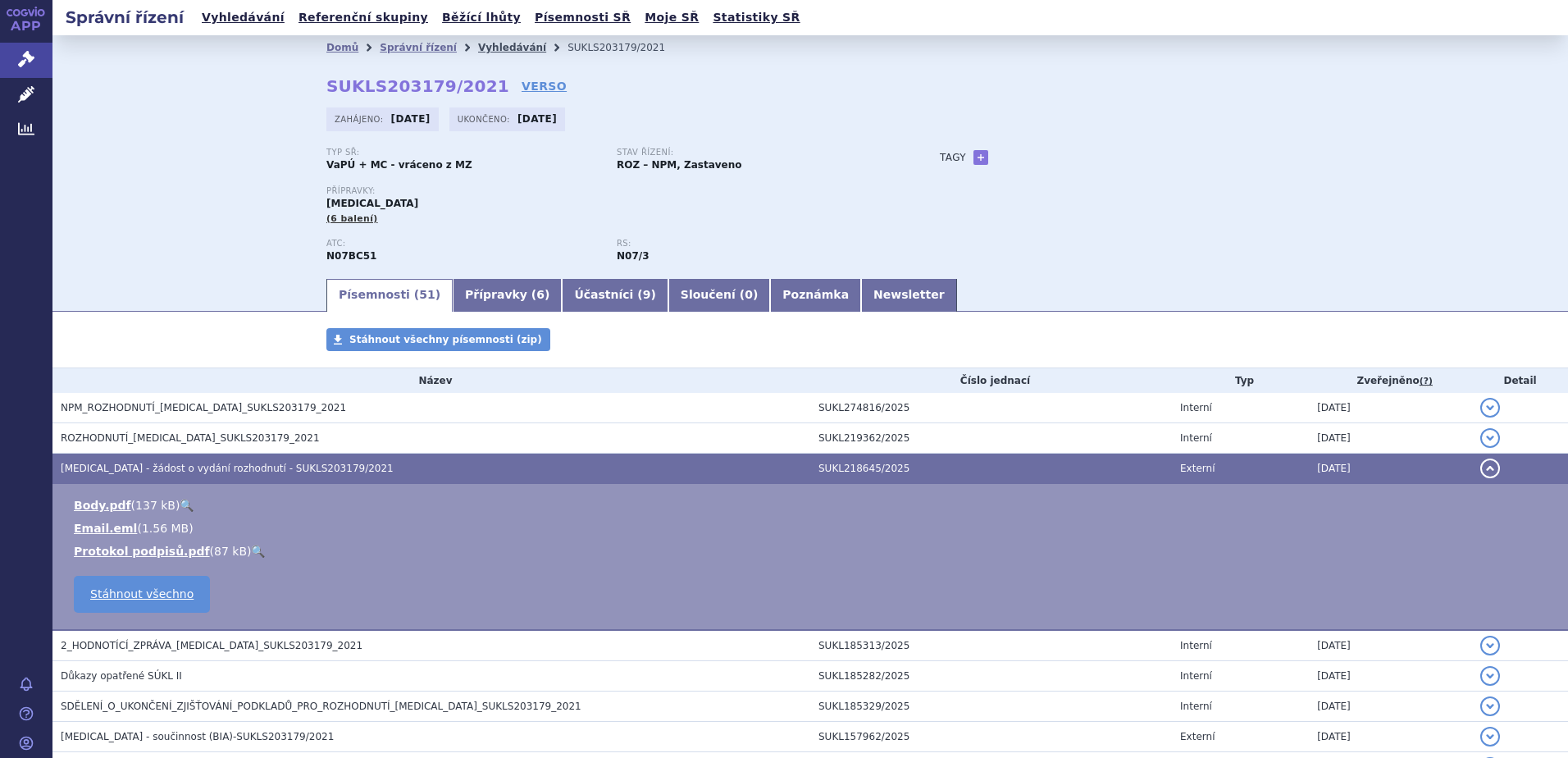
click at [488, 43] on link "Vyhledávání" at bounding box center [513, 48] width 68 height 12
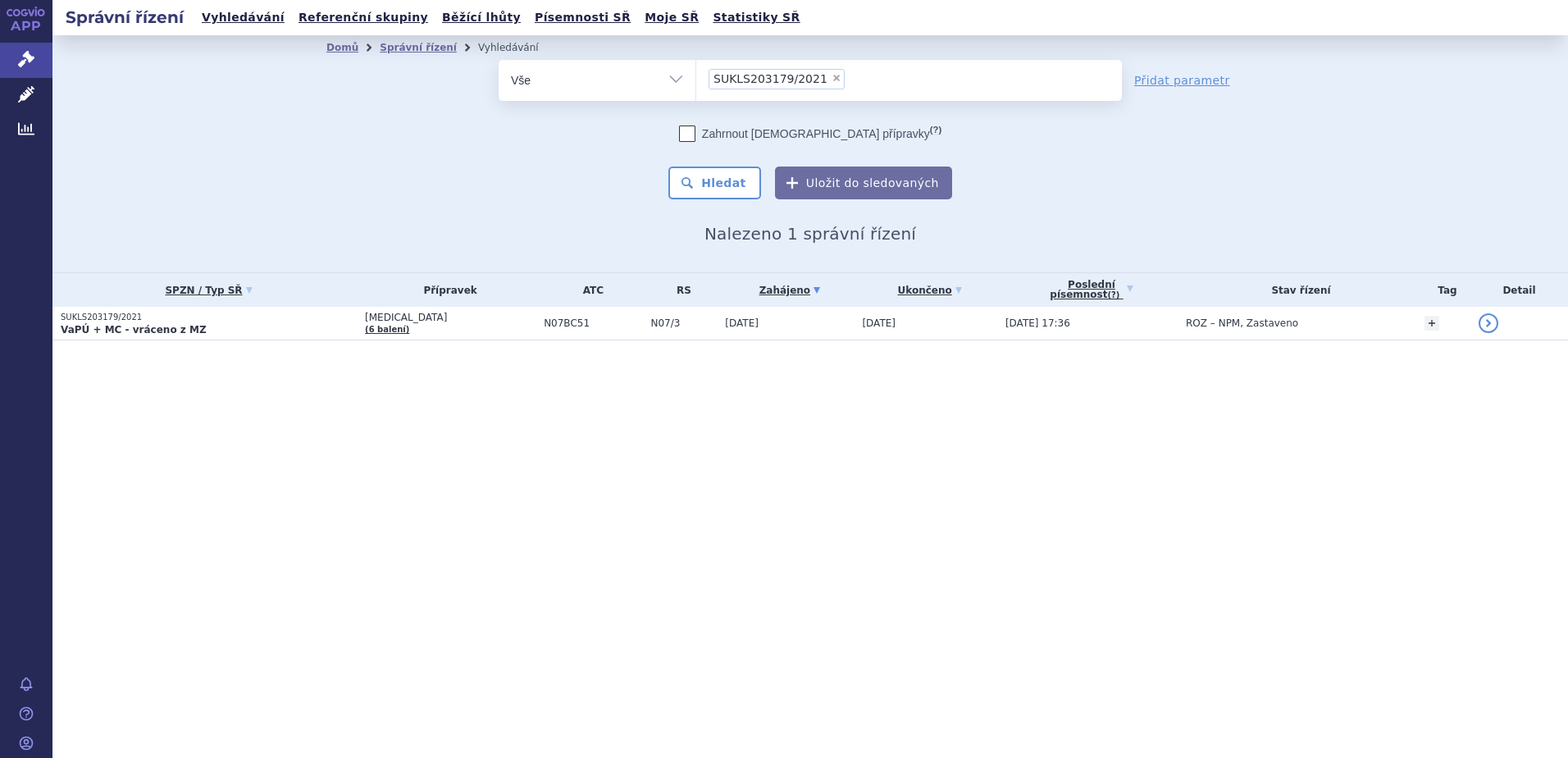
drag, startPoint x: 0, startPoint y: 0, endPoint x: 825, endPoint y: 78, distance: 828.7
click at [832, 78] on span "×" at bounding box center [837, 78] width 10 height 10
click at [696, 78] on select "SUKLS203179/2021" at bounding box center [695, 80] width 1 height 41
select select
type input "SUKLS215554/2023"
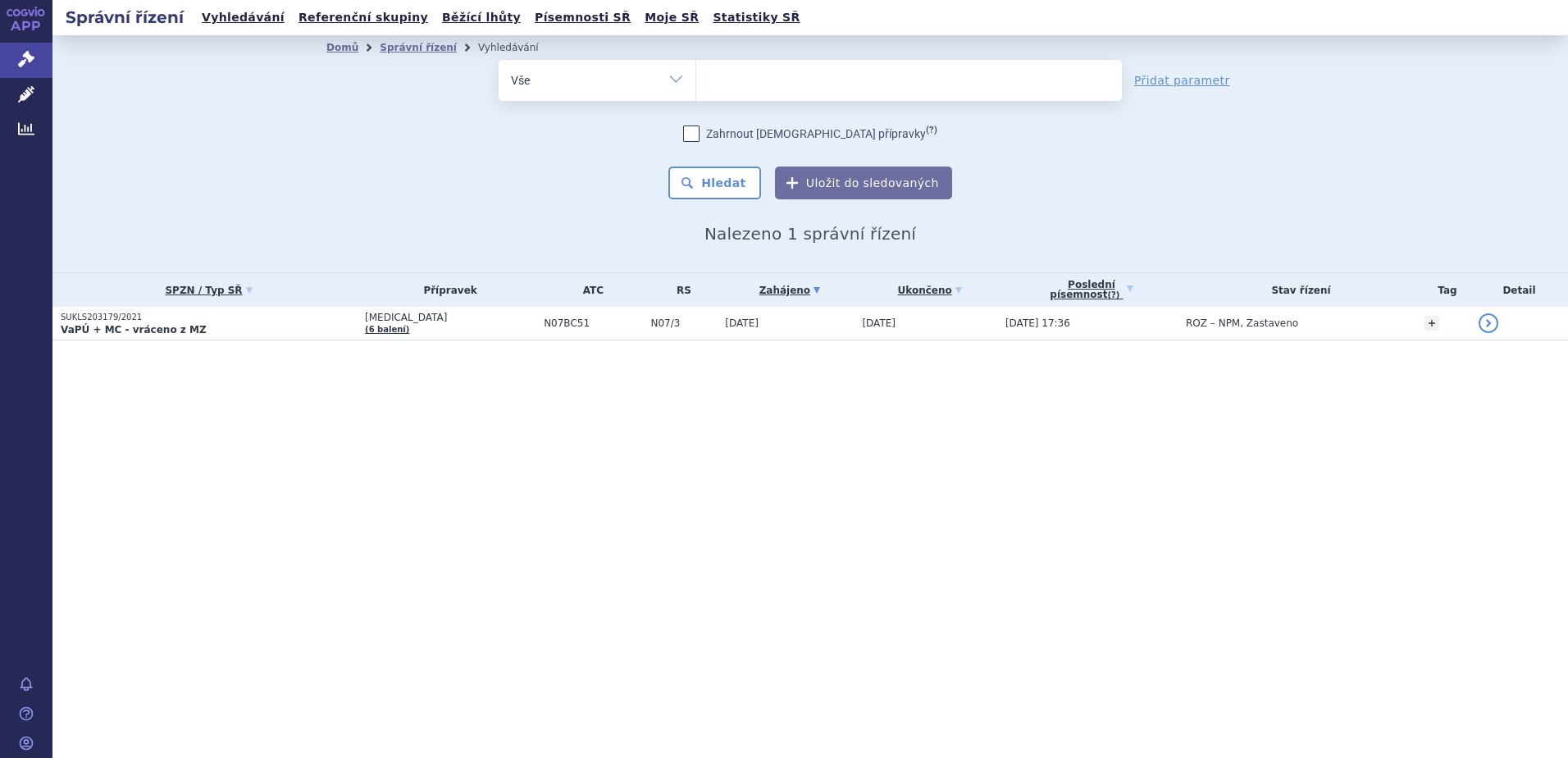
select select "SUKLS215554/2023"
click at [731, 172] on button "Hledat" at bounding box center [715, 183] width 92 height 33
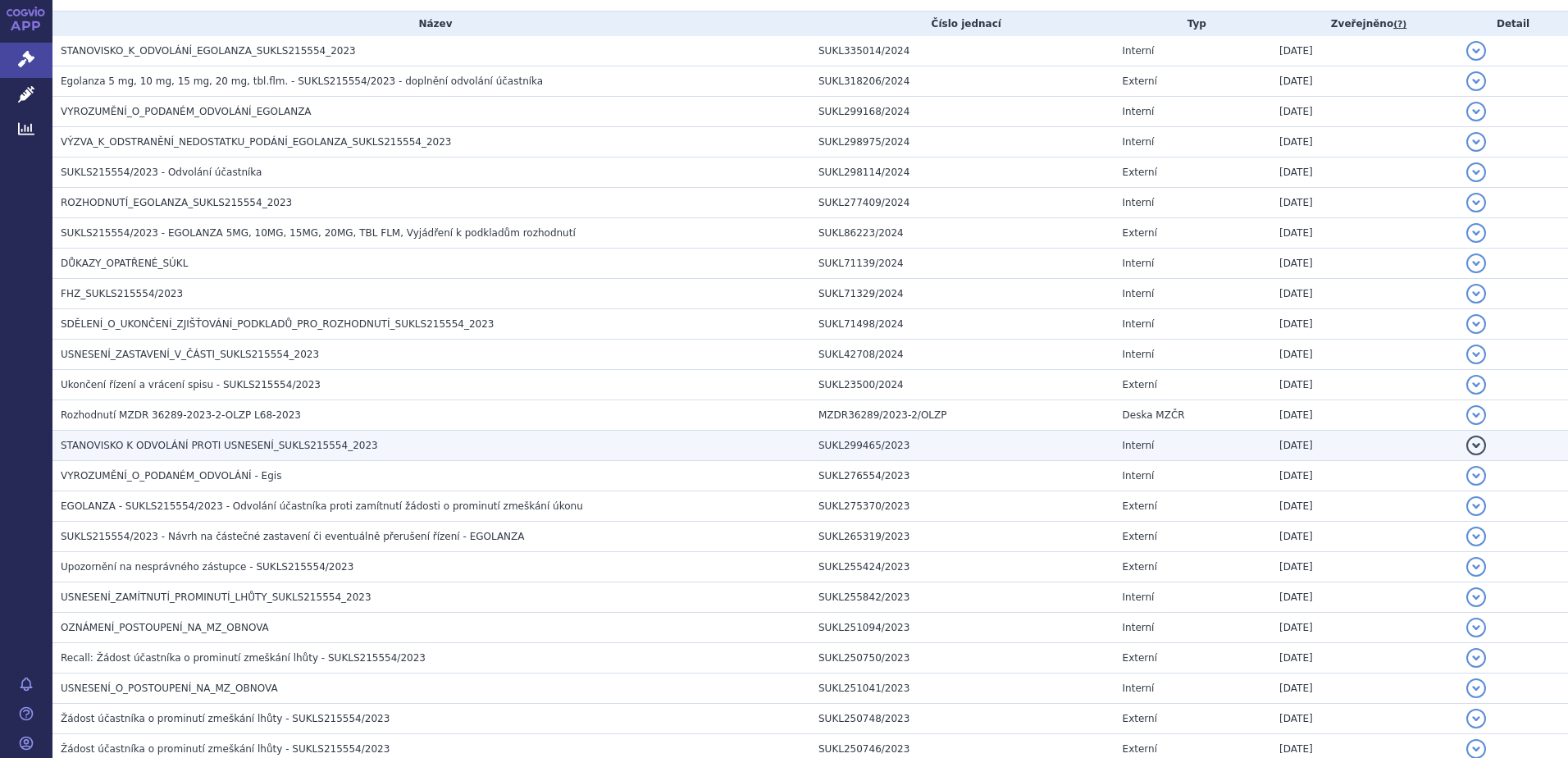
scroll to position [328, 0]
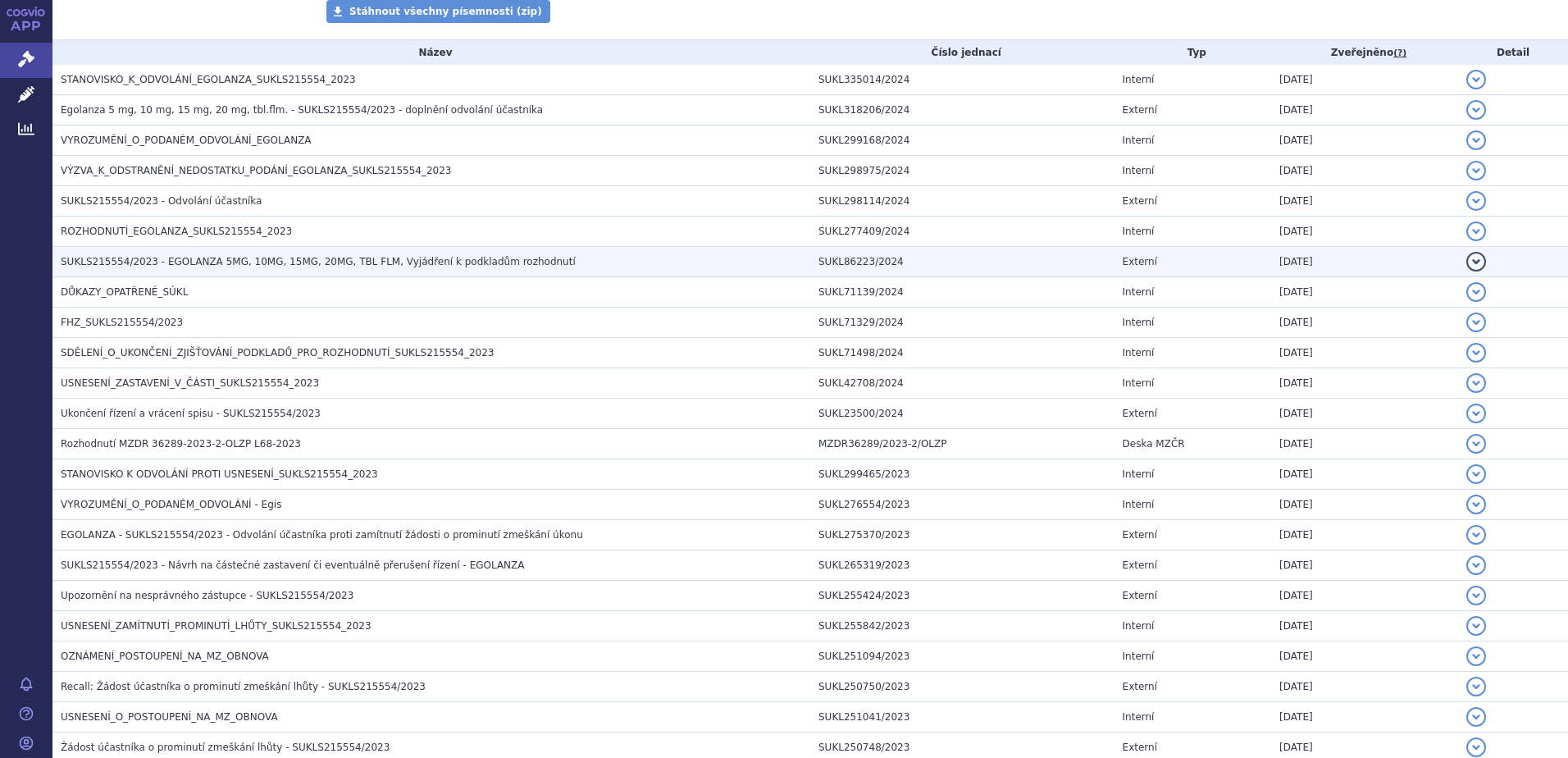
click at [134, 265] on span "SUKLS215554/2023 - EGOLANZA 5MG, 10MG, 15MG, 20MG, TBL FLM, Vyjádření k podklad…" at bounding box center [318, 262] width 516 height 12
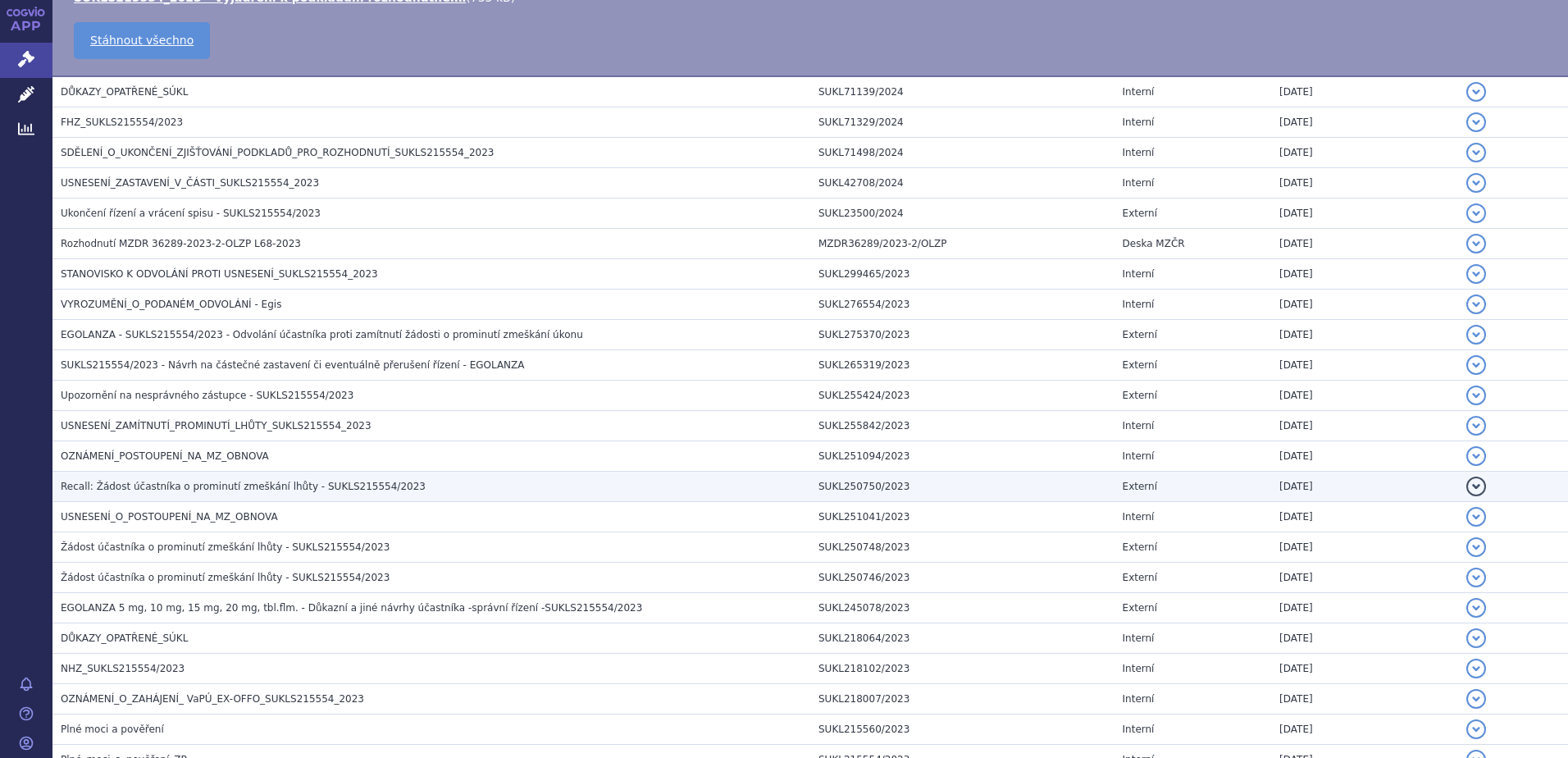
scroll to position [738, 0]
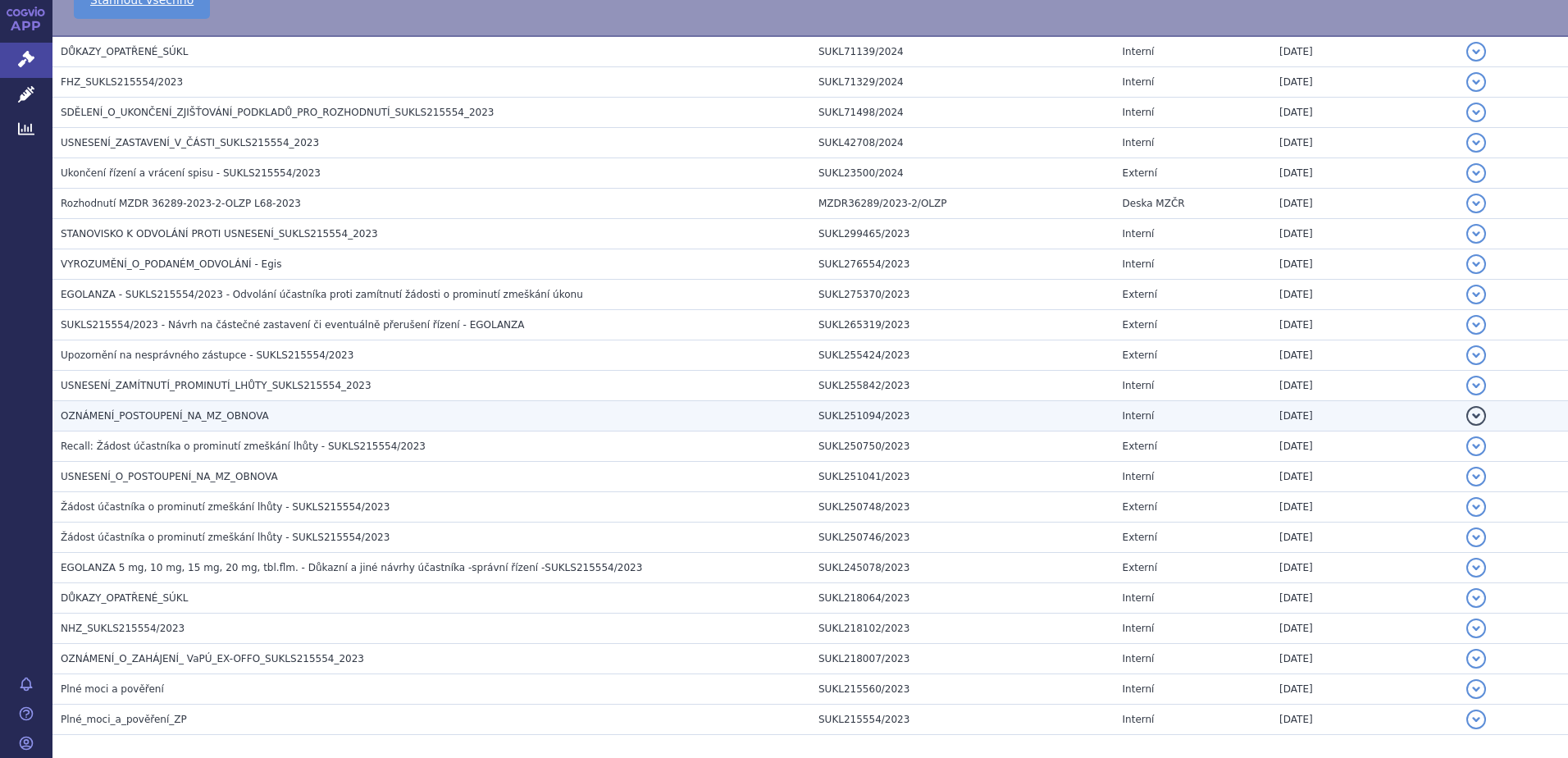
click at [168, 416] on span "OZNÁMENÍ_POSTOUPENÍ_NA_MZ_OBNOVA" at bounding box center [165, 415] width 209 height 12
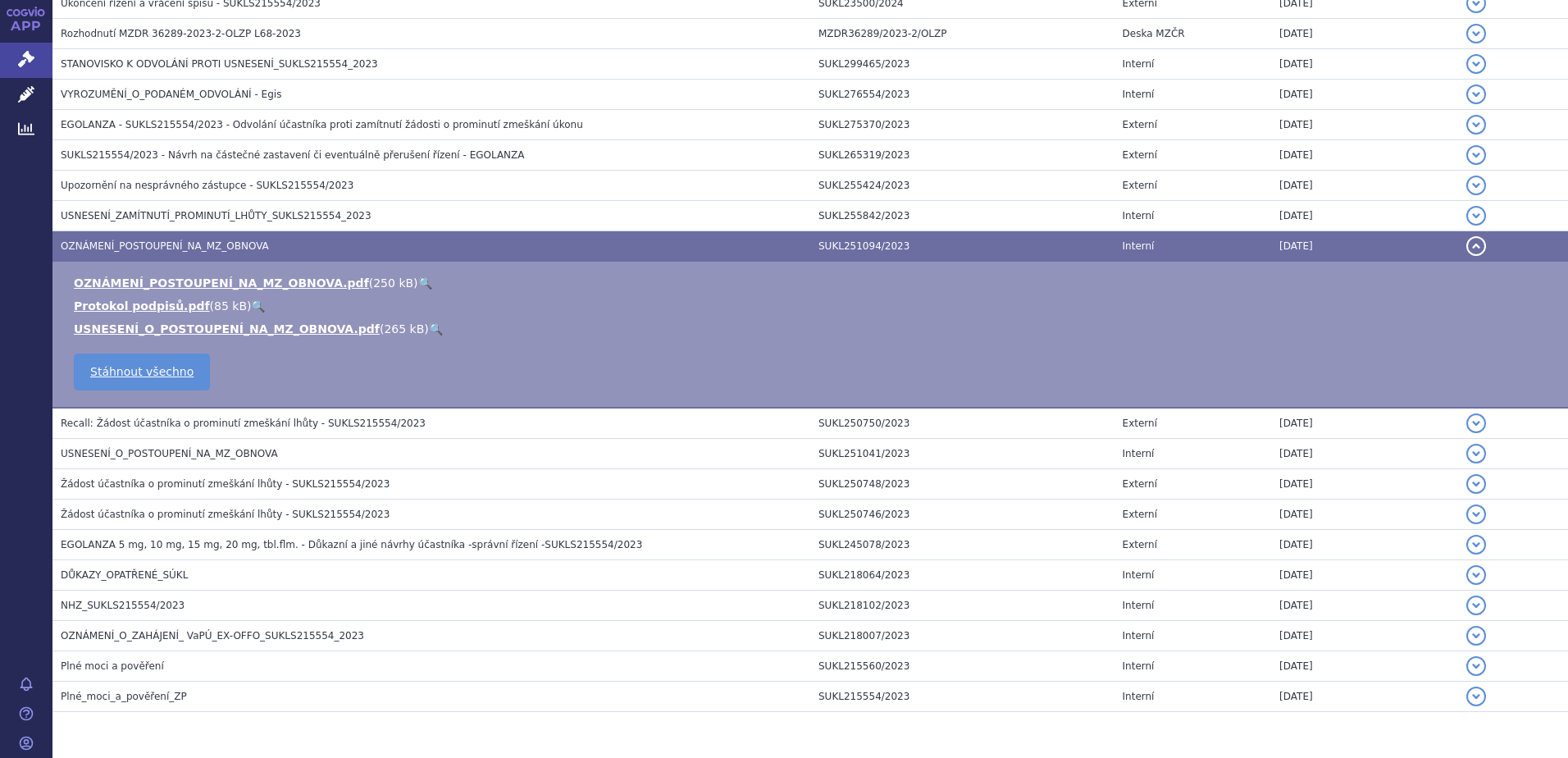
scroll to position [569, 0]
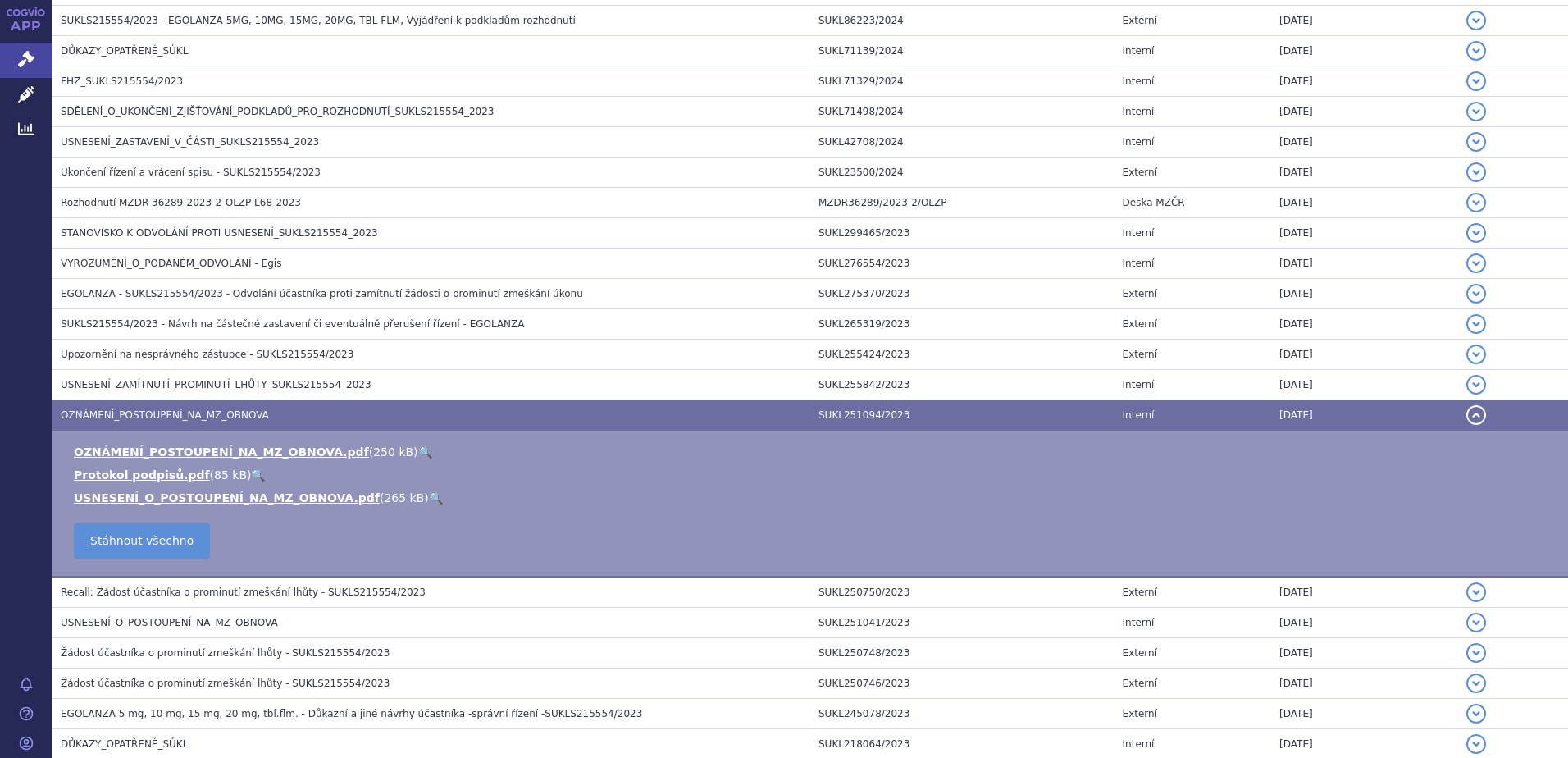
click at [418, 449] on link "🔍" at bounding box center [425, 452] width 14 height 14
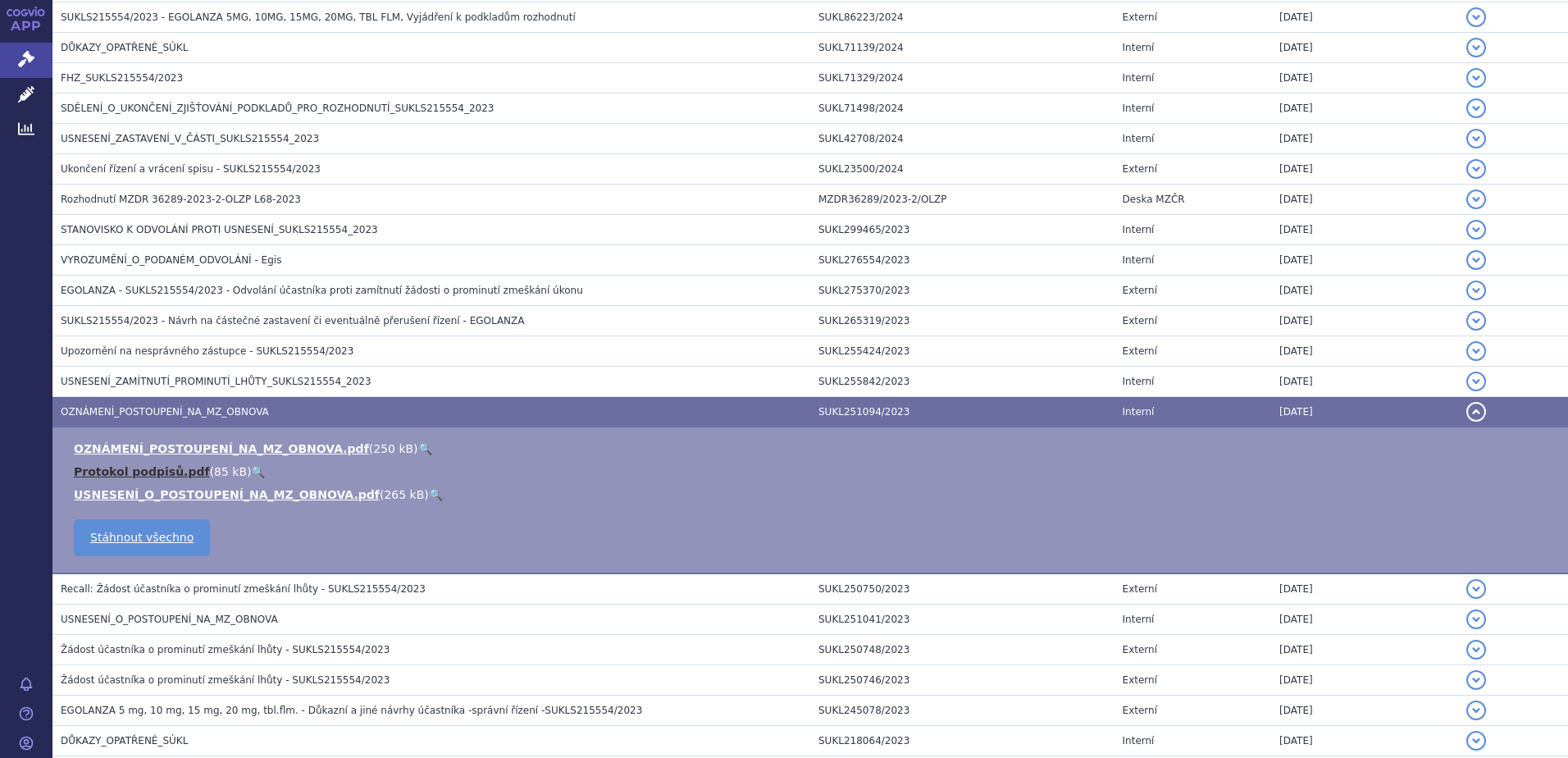
scroll to position [544, 0]
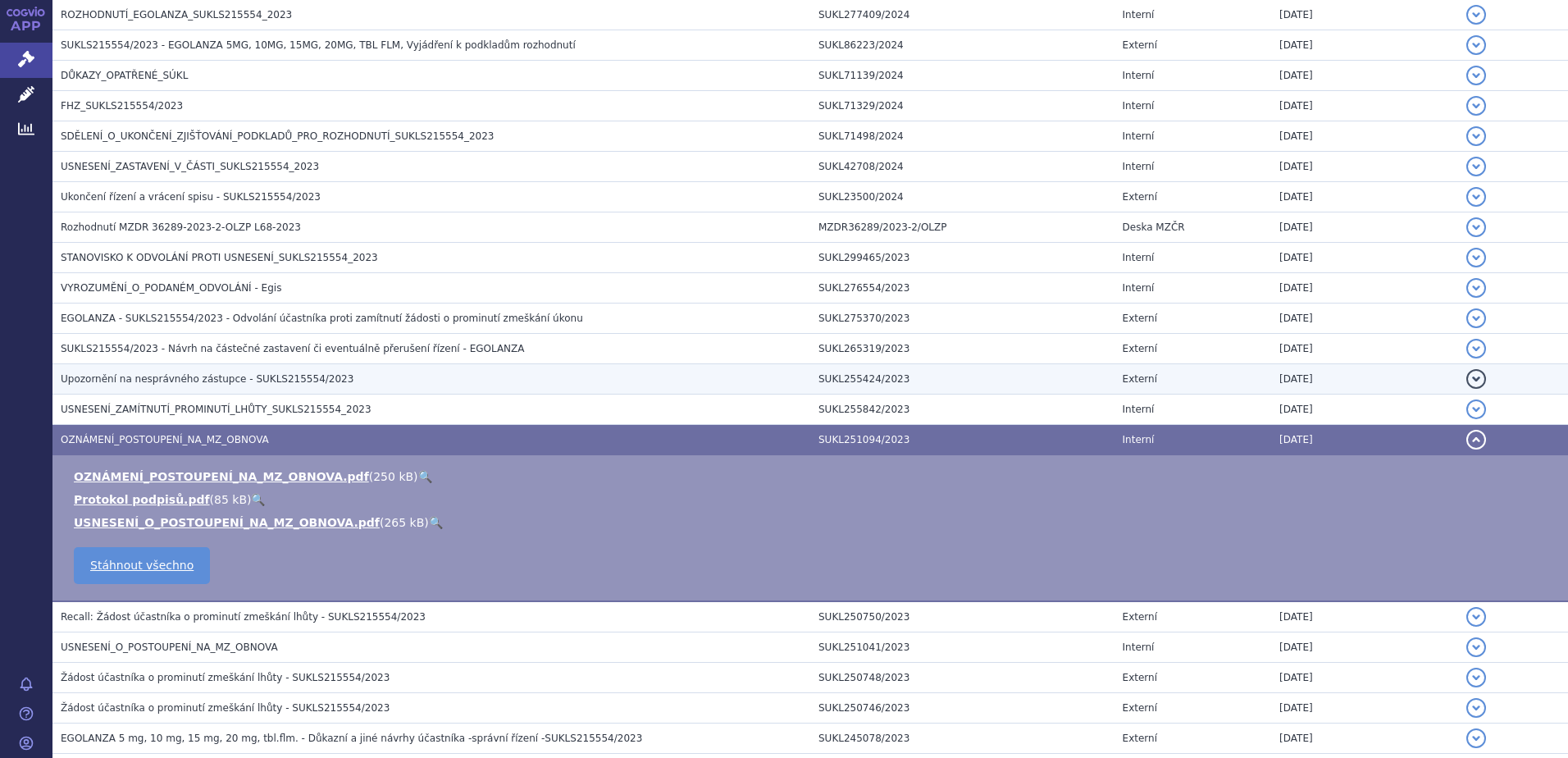
click at [167, 379] on span "Upozornění na nesprávného zástupce - SUKLS215554/2023" at bounding box center [208, 379] width 293 height 12
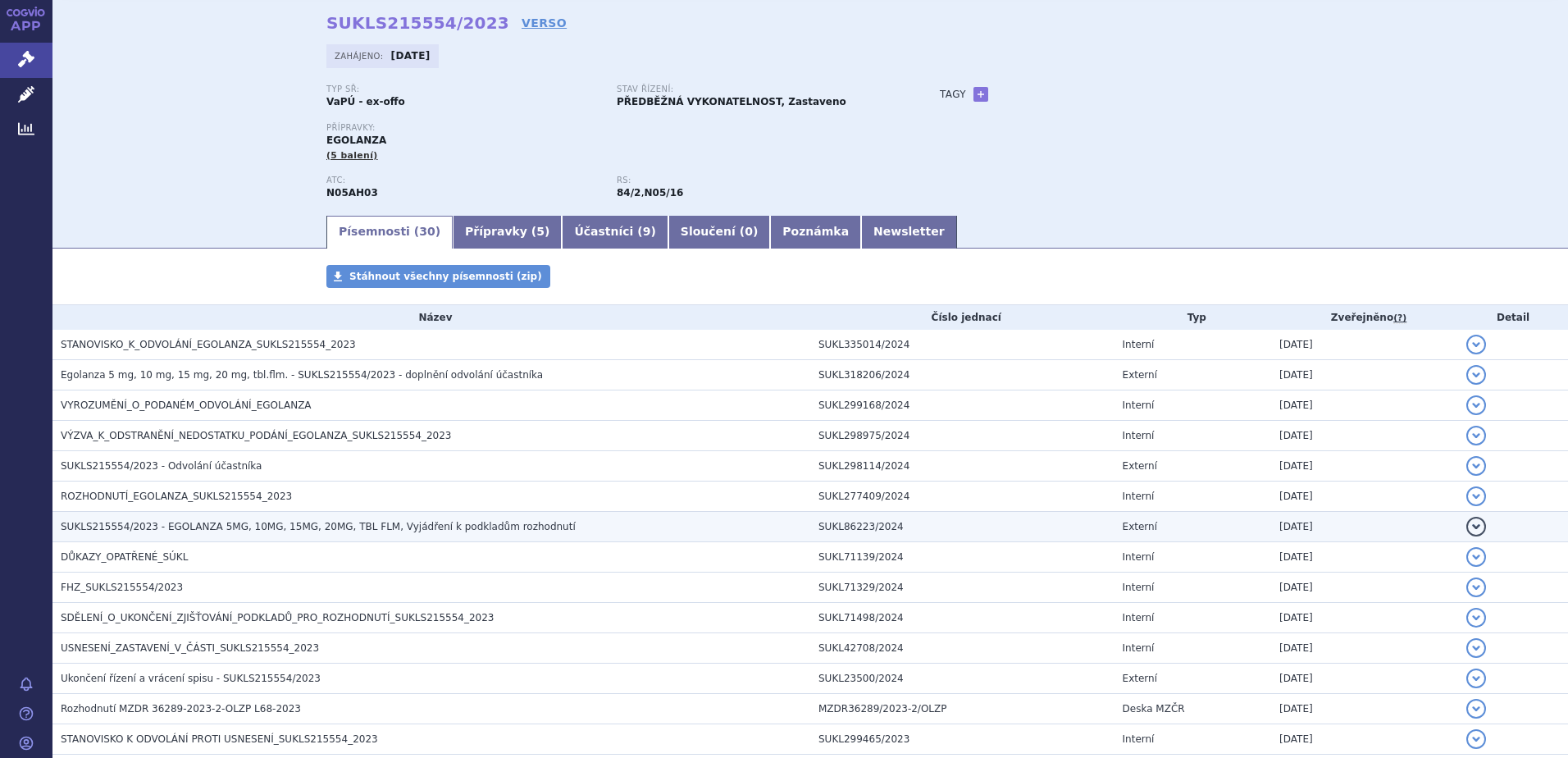
scroll to position [52, 0]
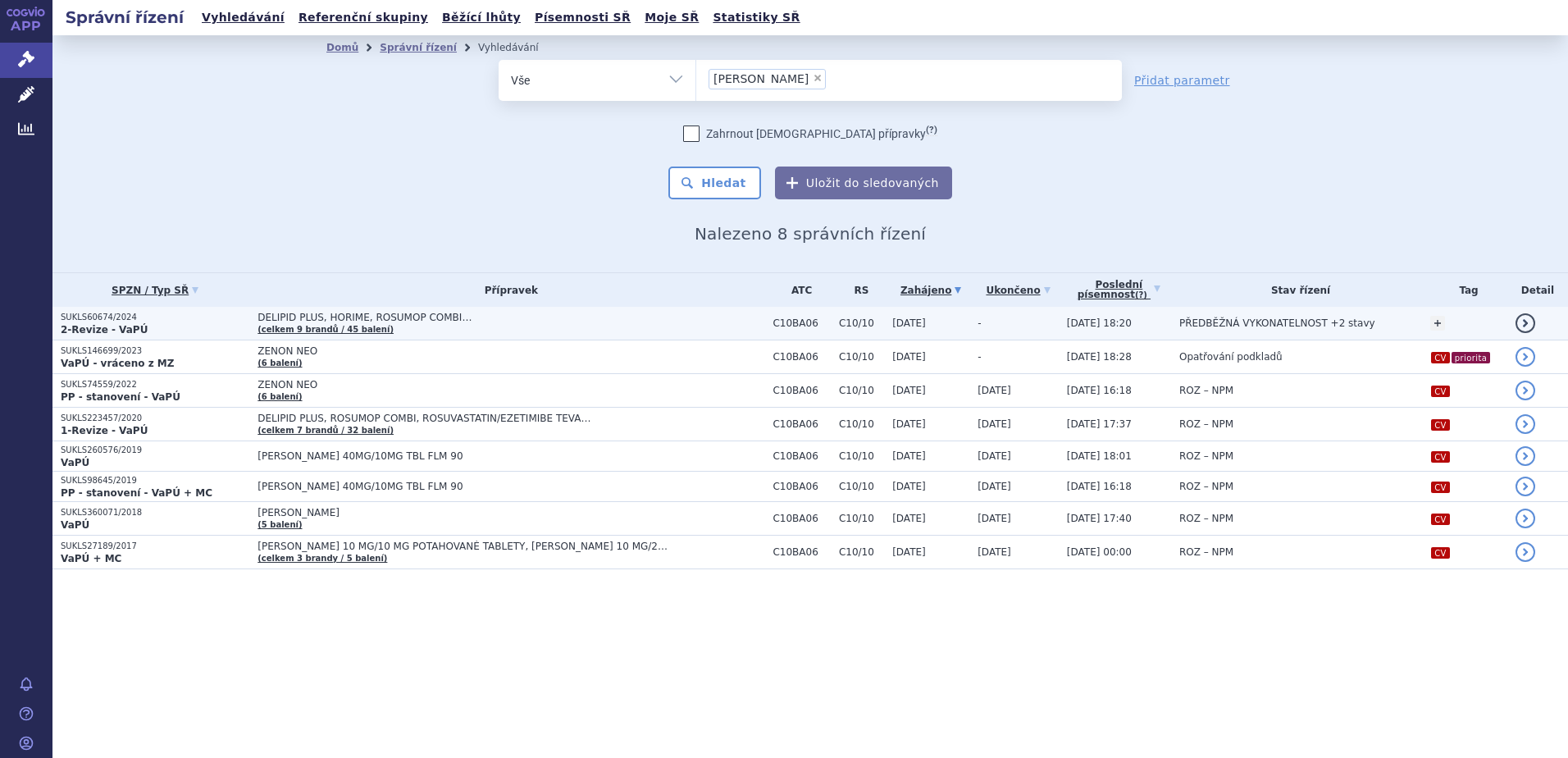
click at [95, 330] on strong "2-Revize - VaPÚ" at bounding box center [105, 330] width 87 height 12
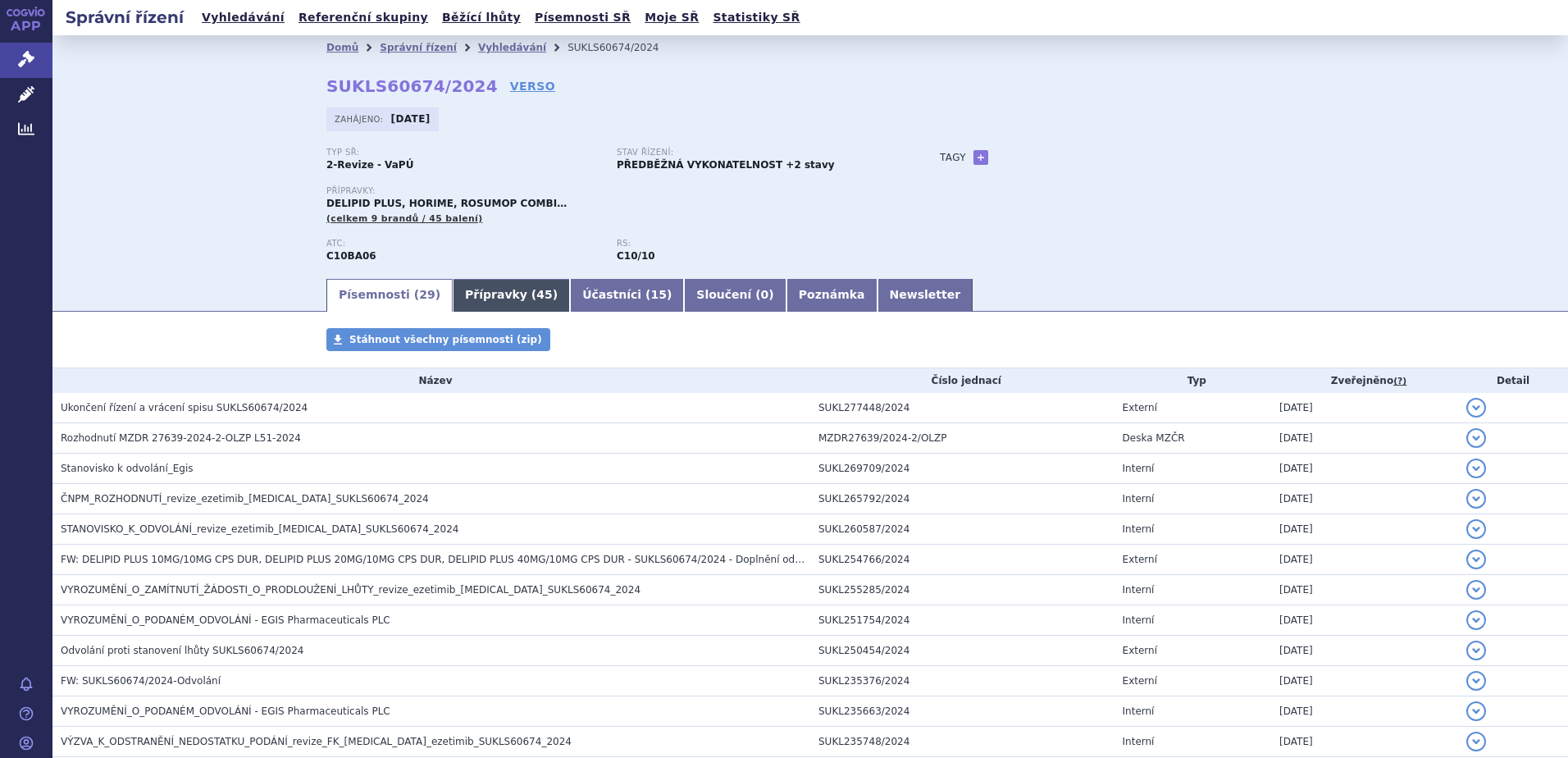
click at [476, 302] on link "Přípravky ( 45 )" at bounding box center [511, 295] width 117 height 33
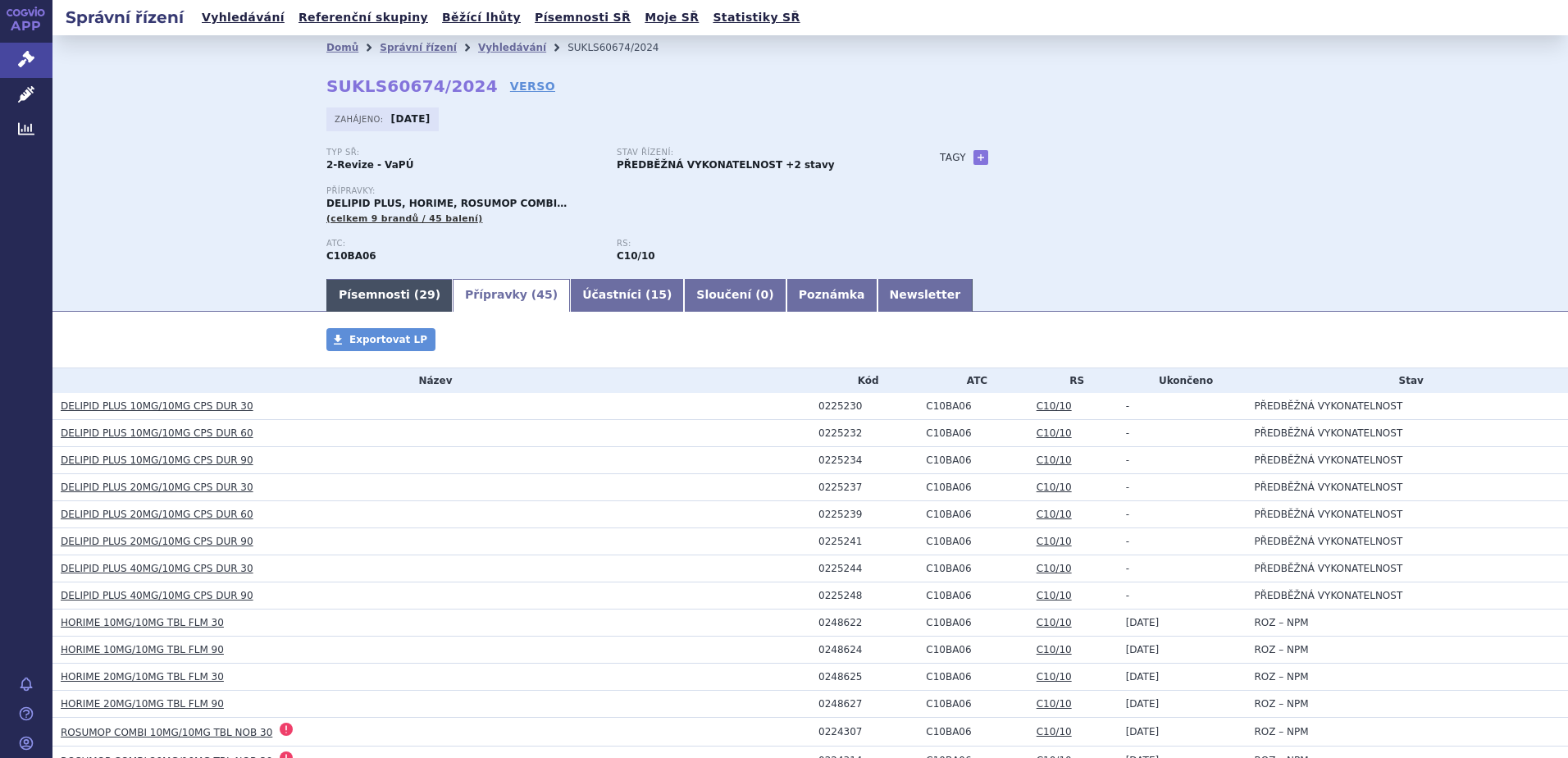
click at [387, 289] on link "Písemnosti ( 29 )" at bounding box center [389, 295] width 126 height 33
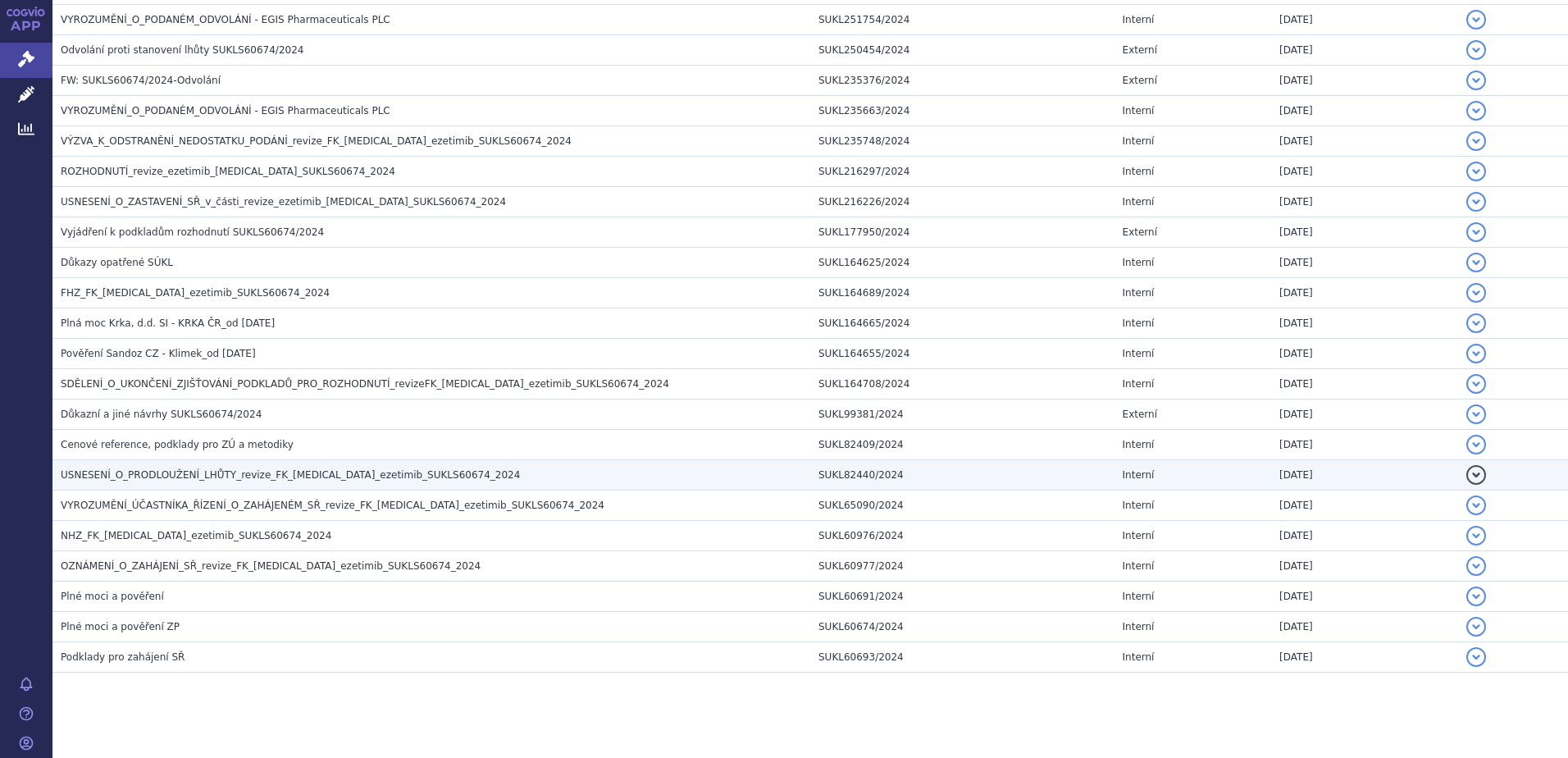
scroll to position [613, 0]
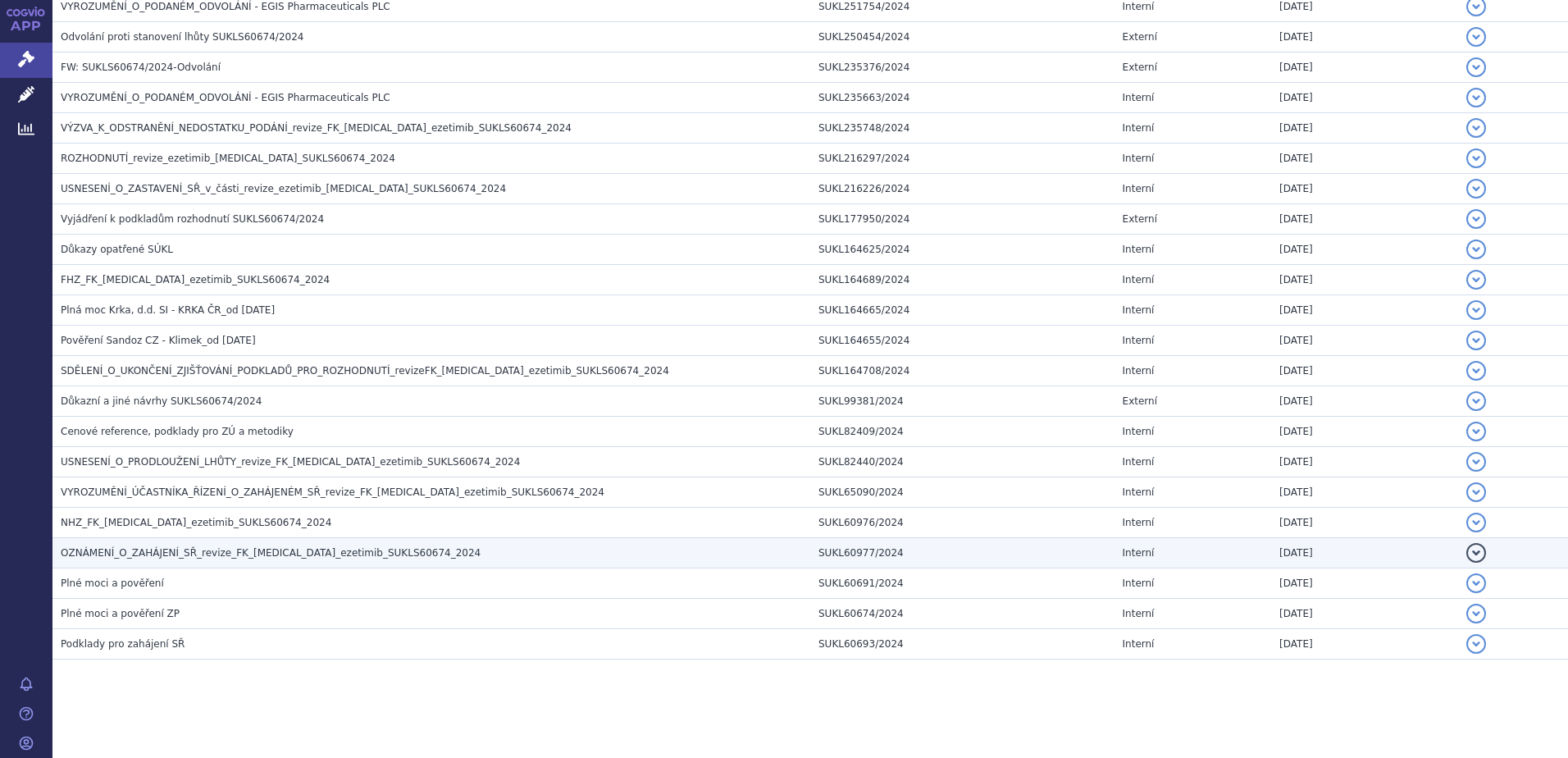
click at [148, 553] on span "OZNÁMENÍ_O_ZAHÁJENÍ_SŘ_revize_FK_rosuvastatin_ezetimib_SUKLS60674_2024" at bounding box center [271, 553] width 420 height 12
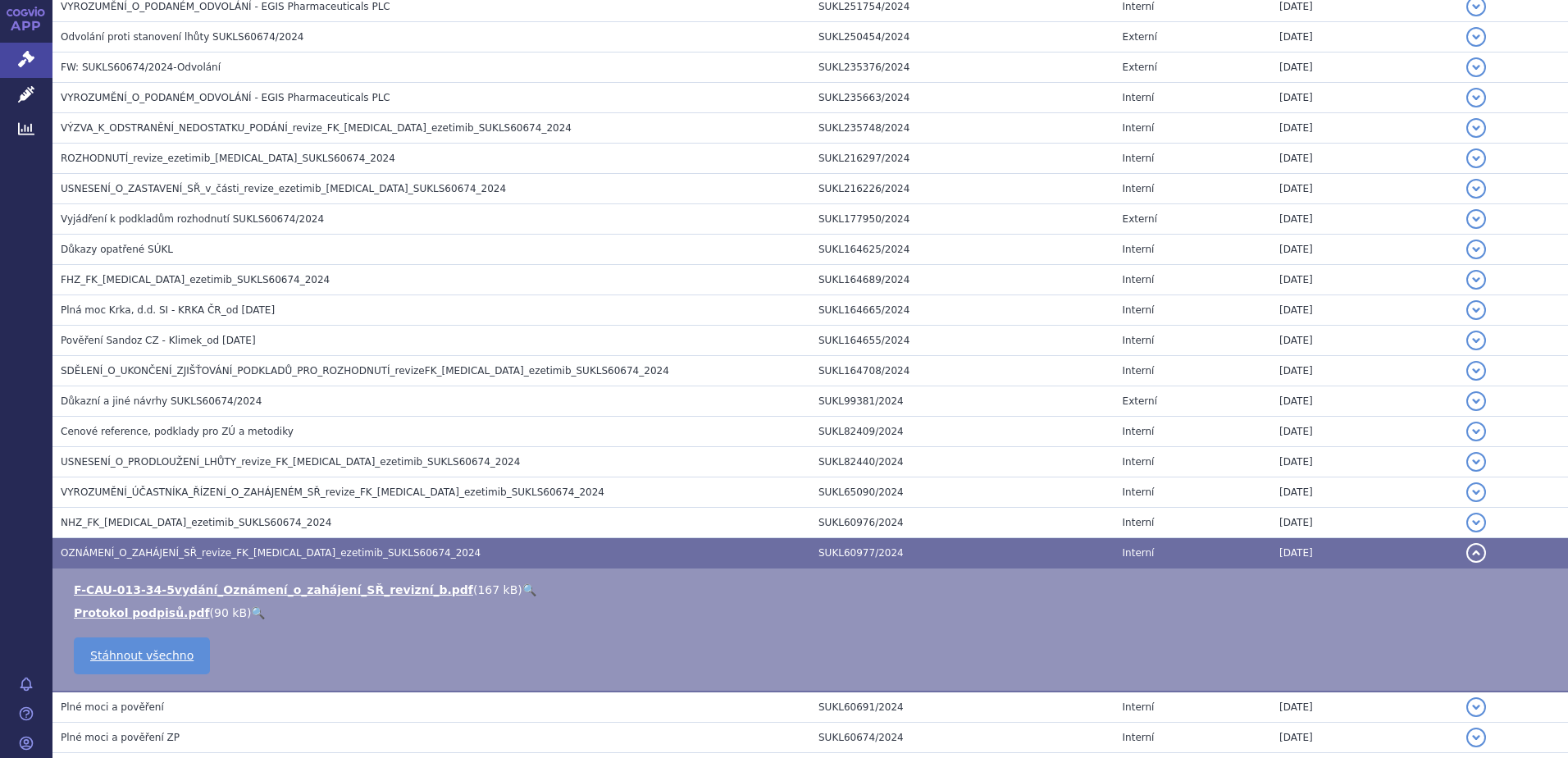
click at [522, 590] on link "🔍" at bounding box center [529, 590] width 14 height 14
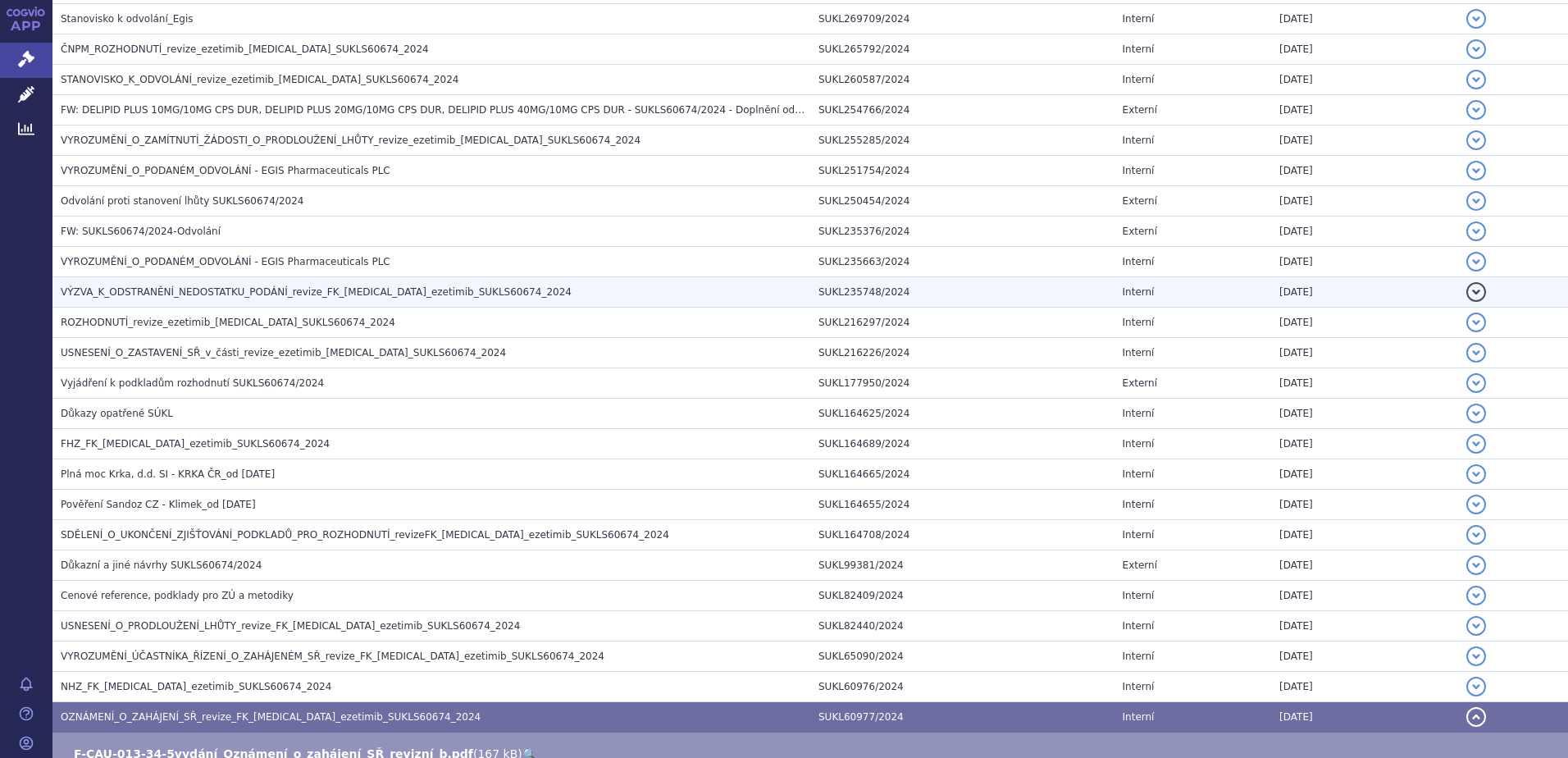
scroll to position [368, 0]
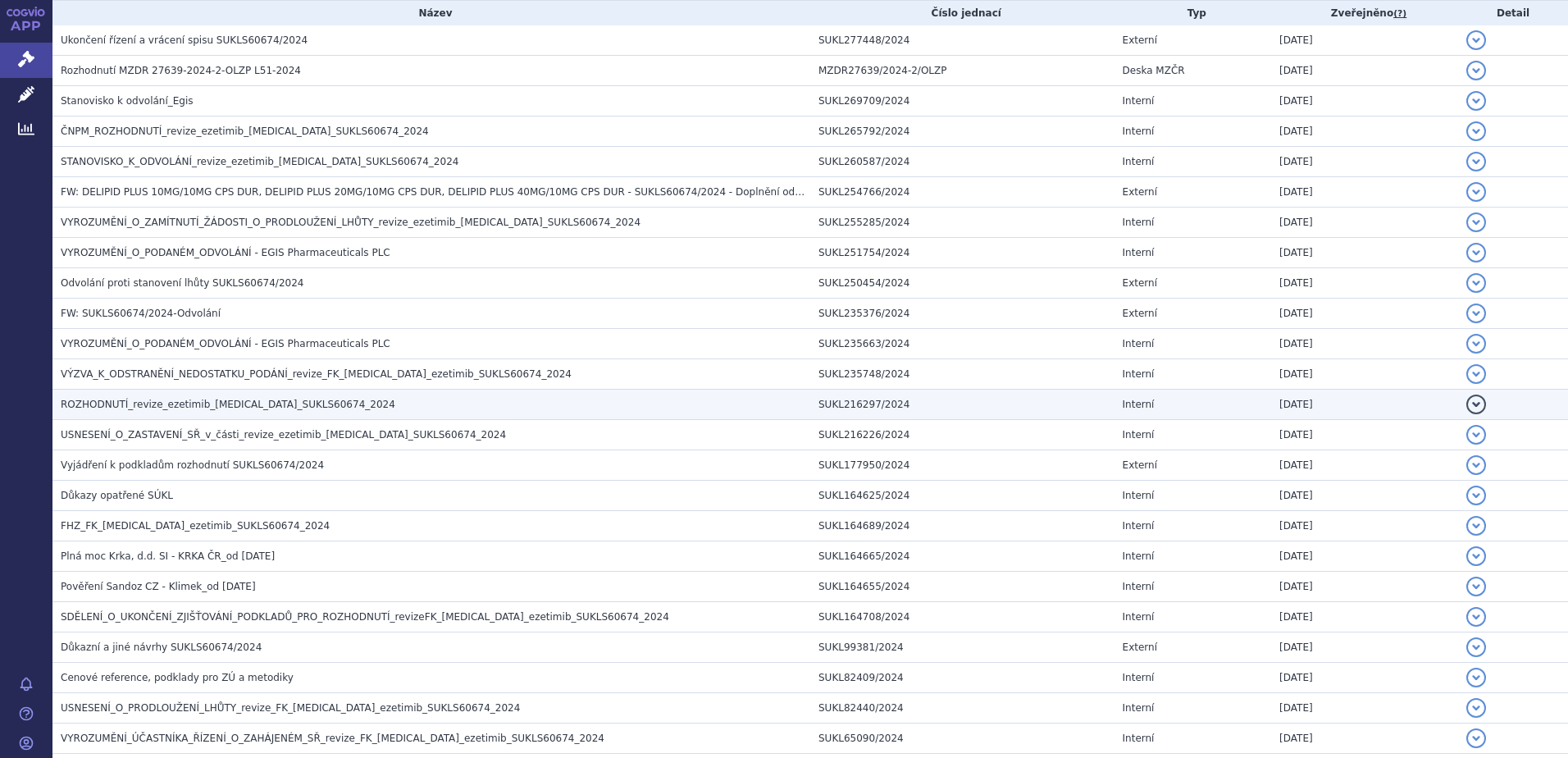
click at [110, 409] on span "ROZHODNUTÍ_revize_ezetimib_rosuvastatin_SUKLS60674_2024" at bounding box center [228, 405] width 335 height 12
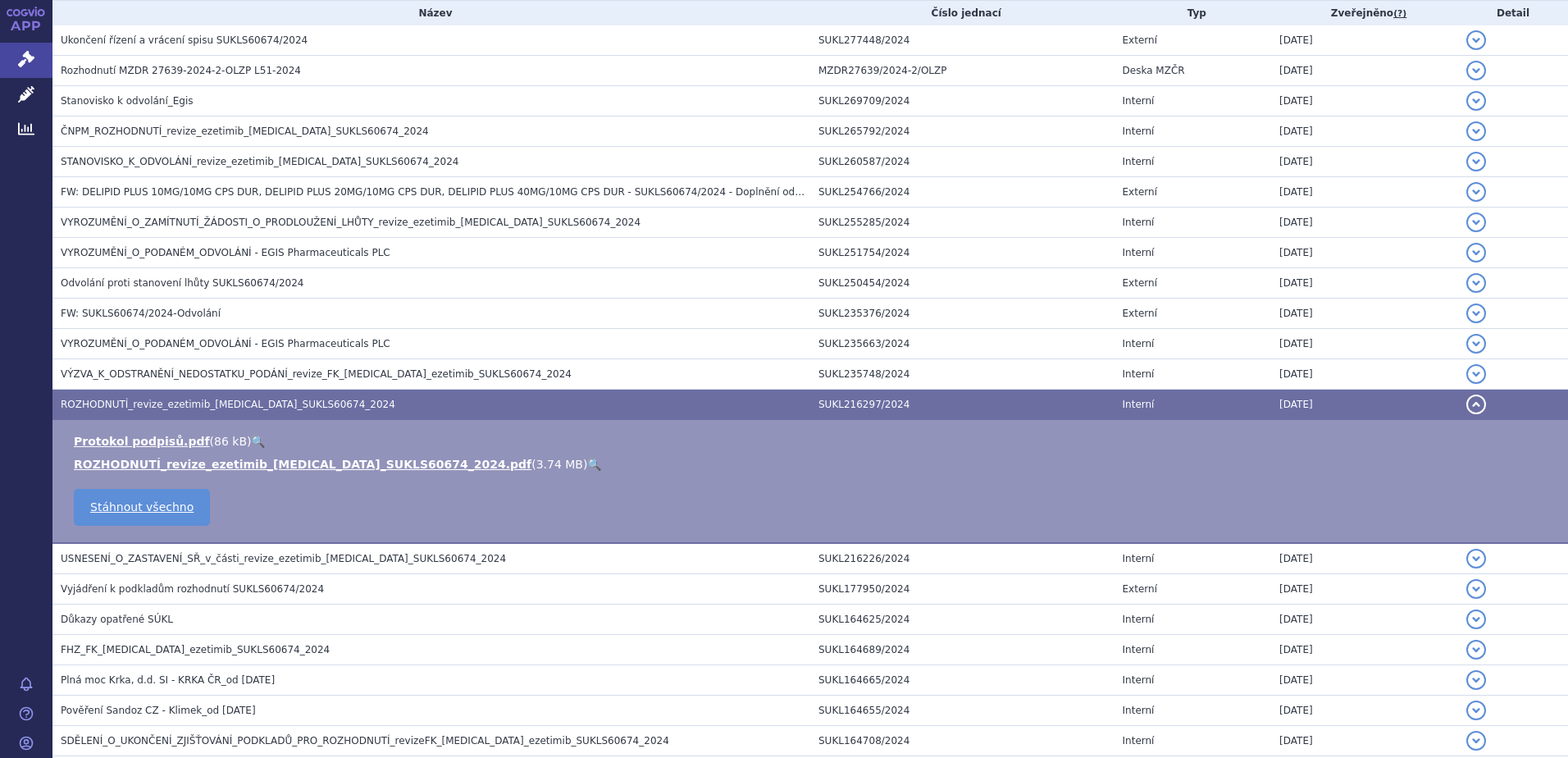
click at [587, 464] on link "🔍" at bounding box center [594, 464] width 14 height 14
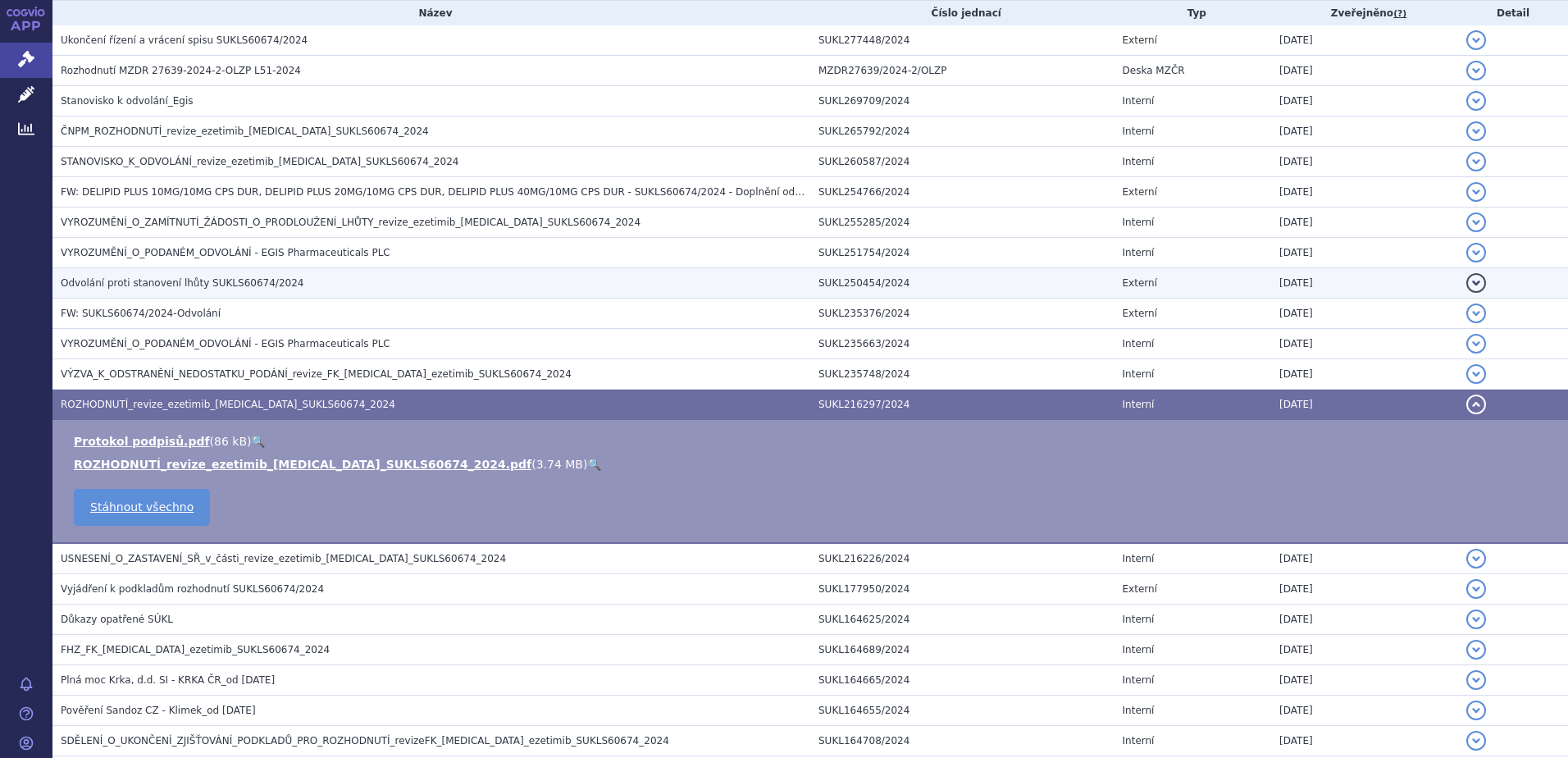
scroll to position [40, 0]
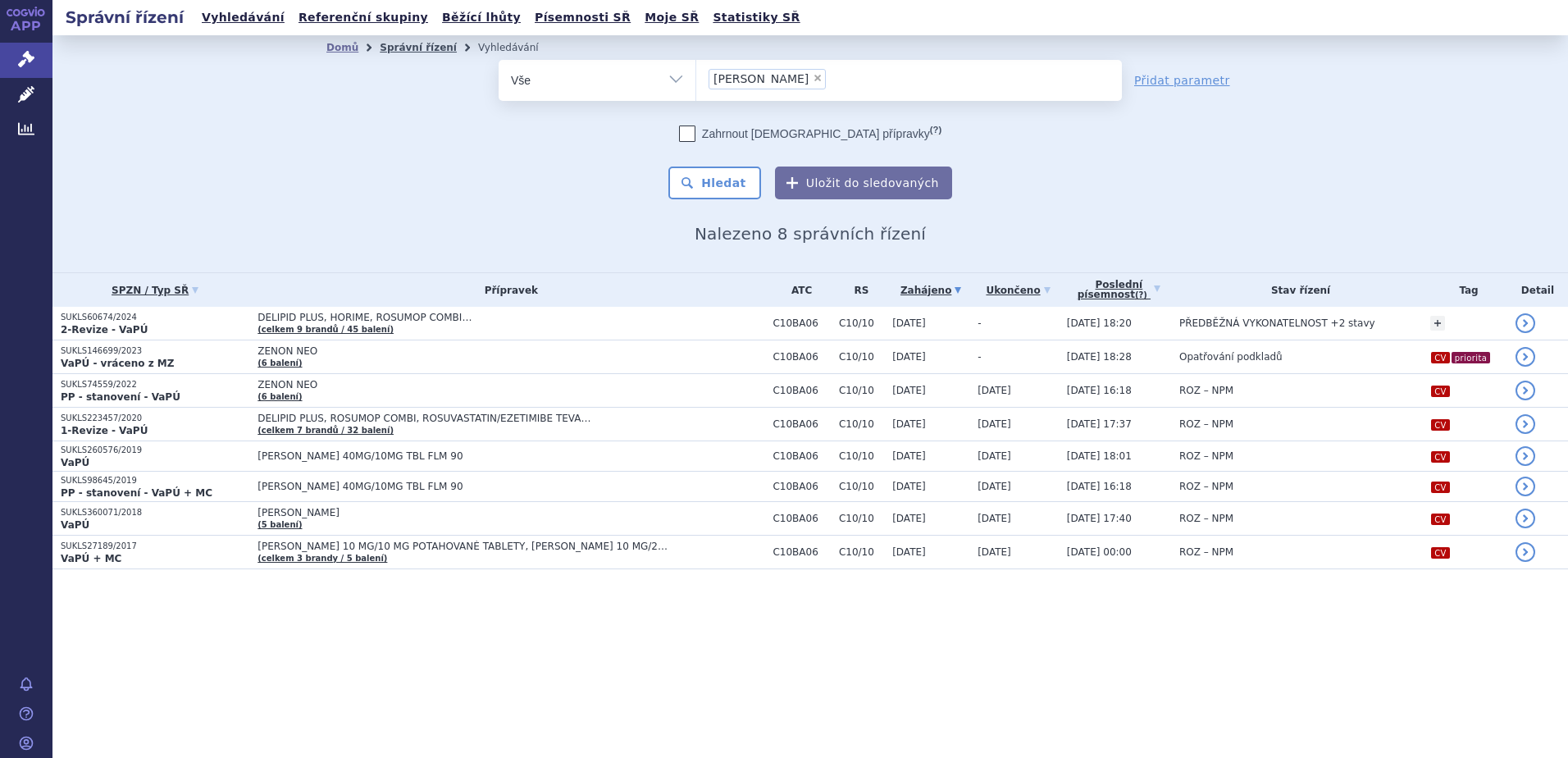
click at [402, 48] on link "Správní řízení" at bounding box center [417, 48] width 77 height 12
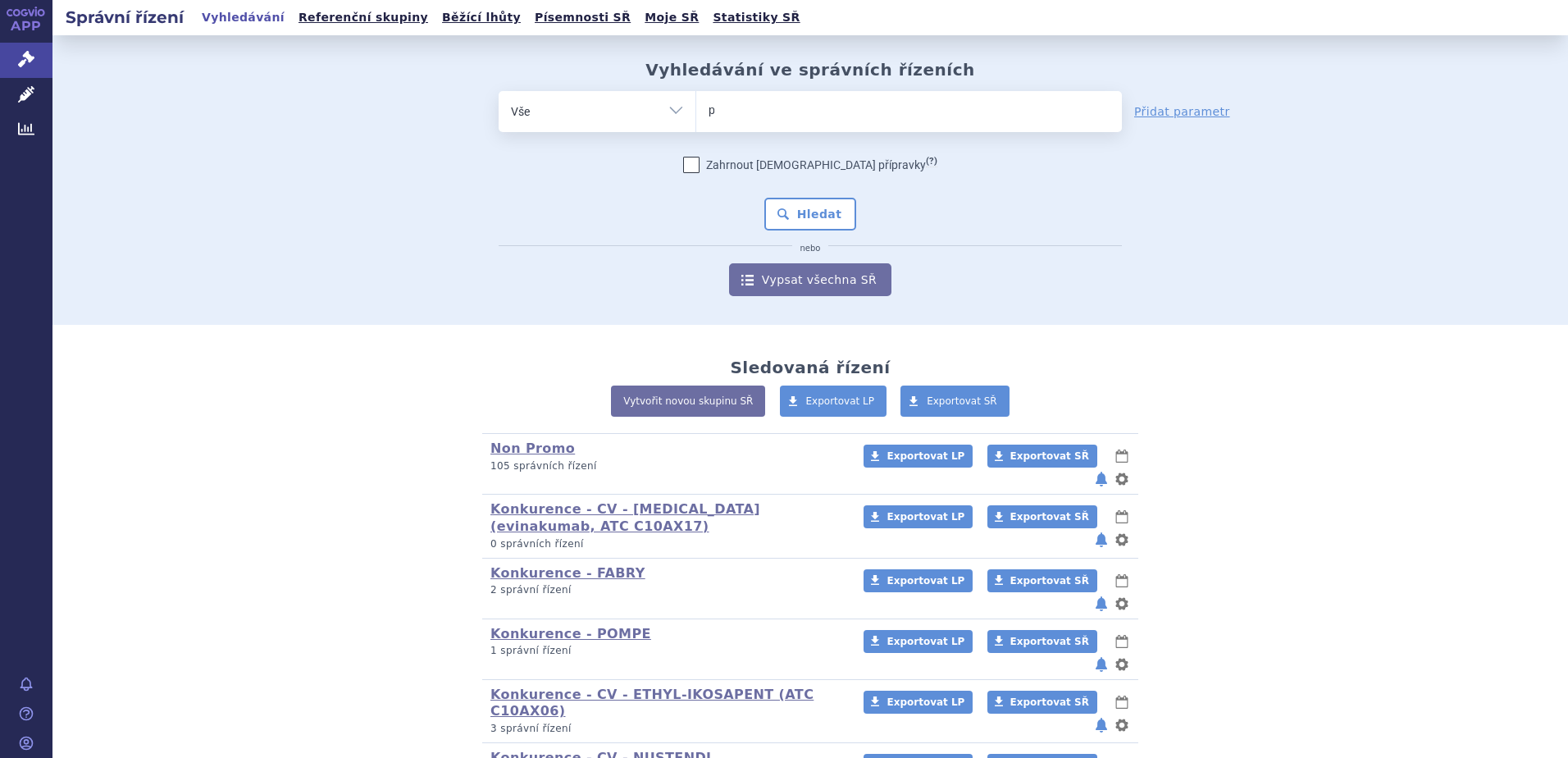
type input "pra"
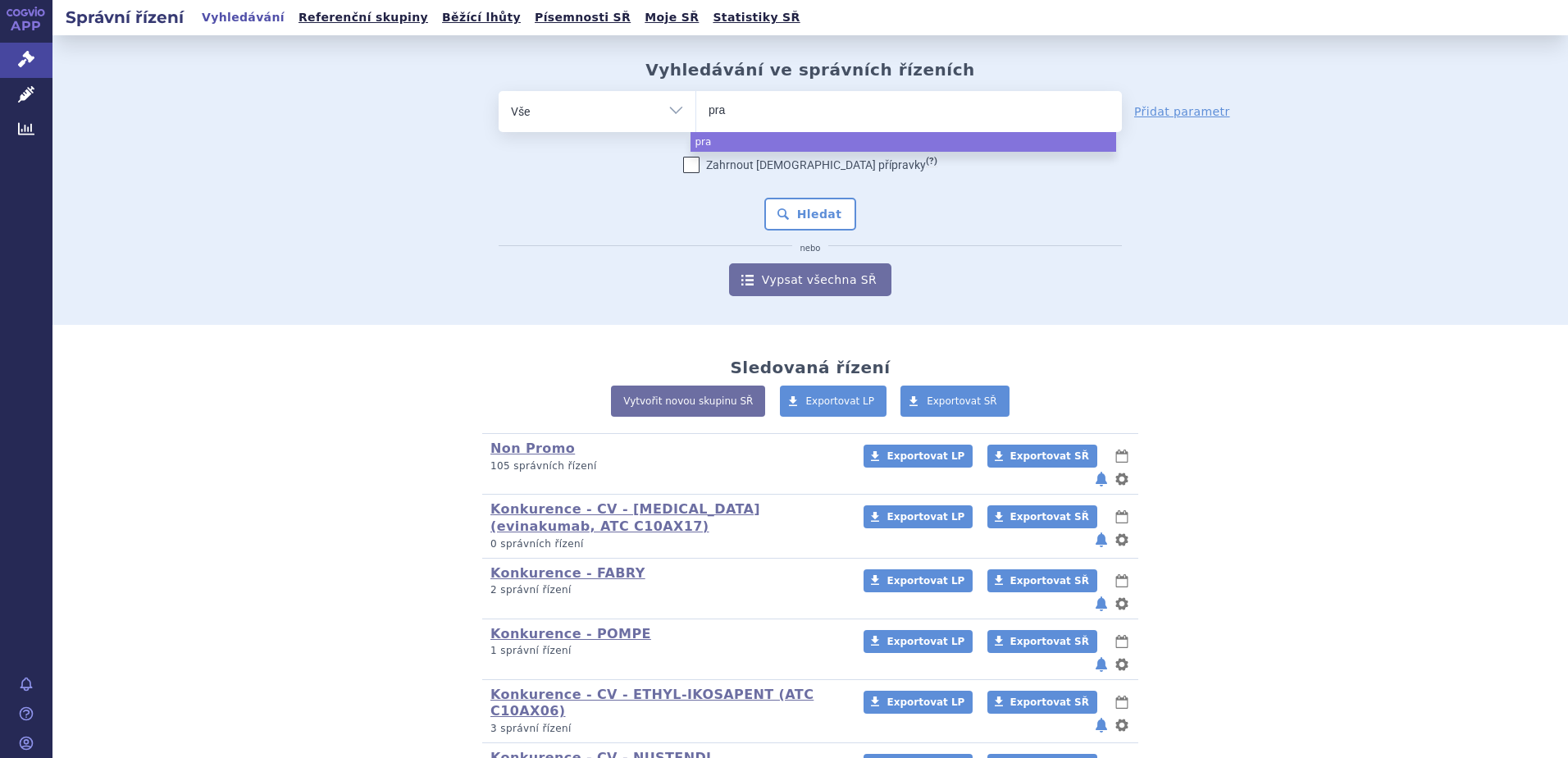
type input "pral"
type input "pralue"
type input "[MEDICAL_DATA]"
select select "praluent"
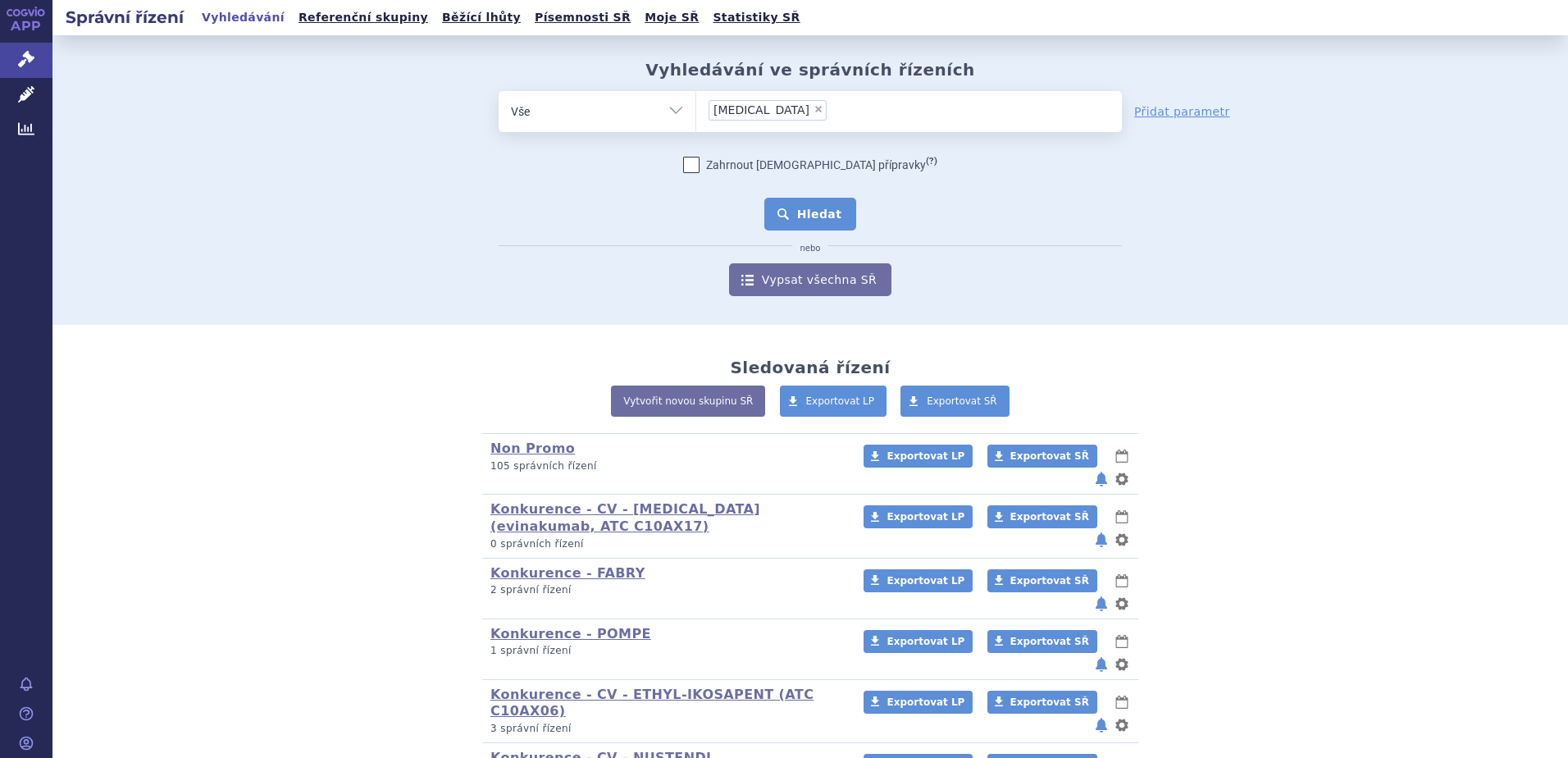
click at [809, 214] on button "Hledat" at bounding box center [810, 214] width 92 height 33
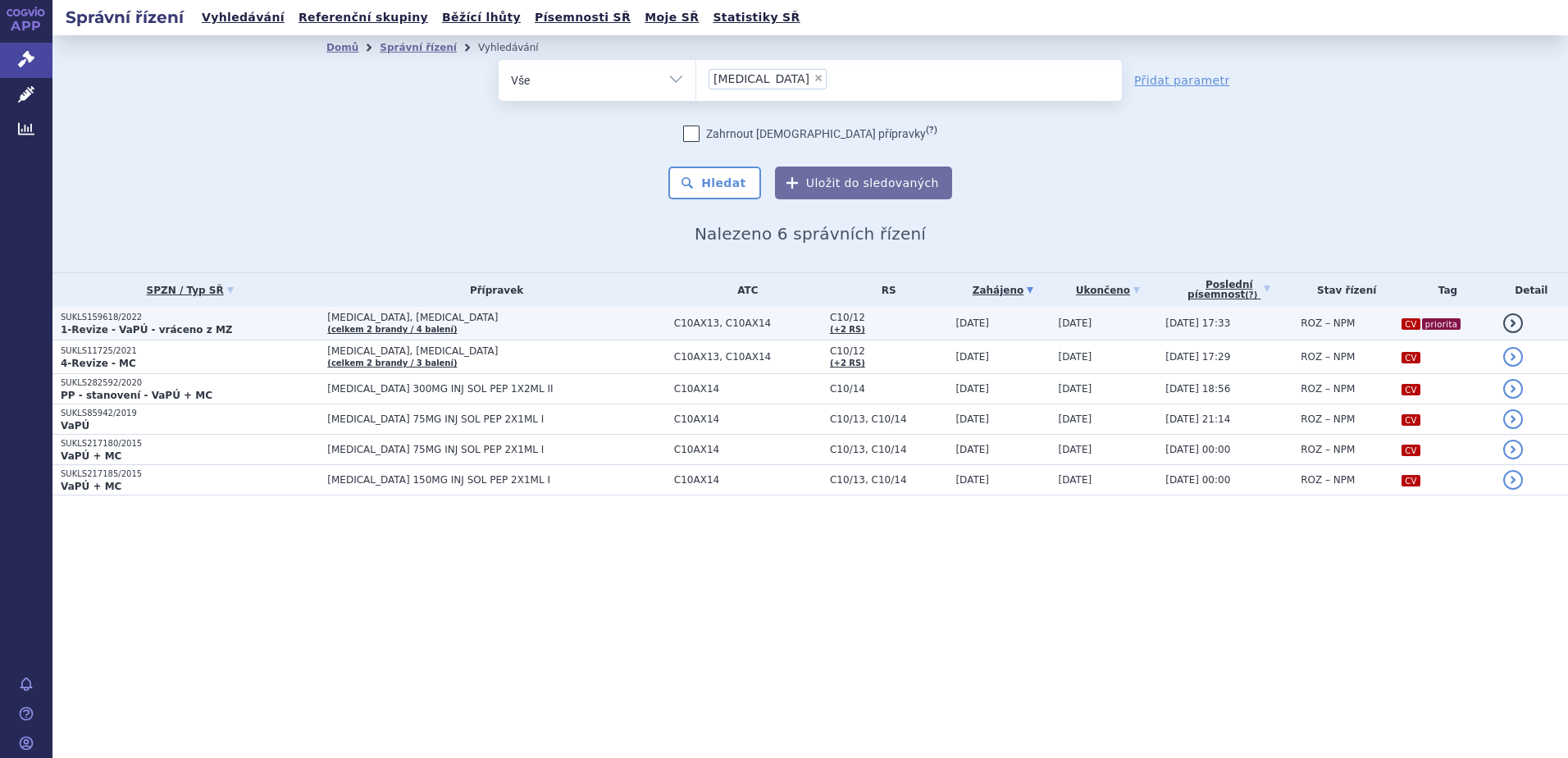
click at [107, 324] on strong "1-Revize - VaPÚ - vráceno z MZ" at bounding box center [147, 330] width 172 height 12
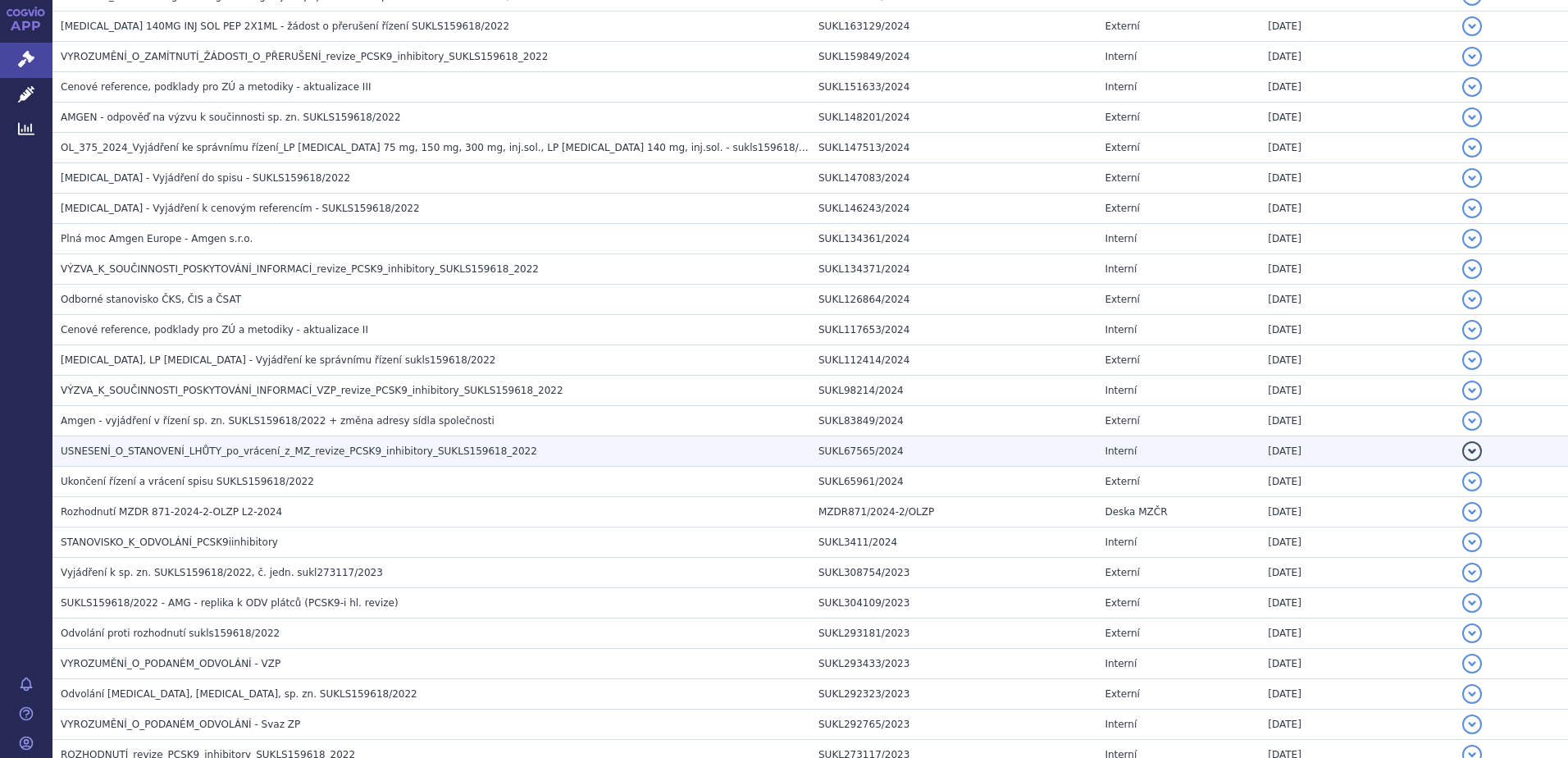
scroll to position [1148, 0]
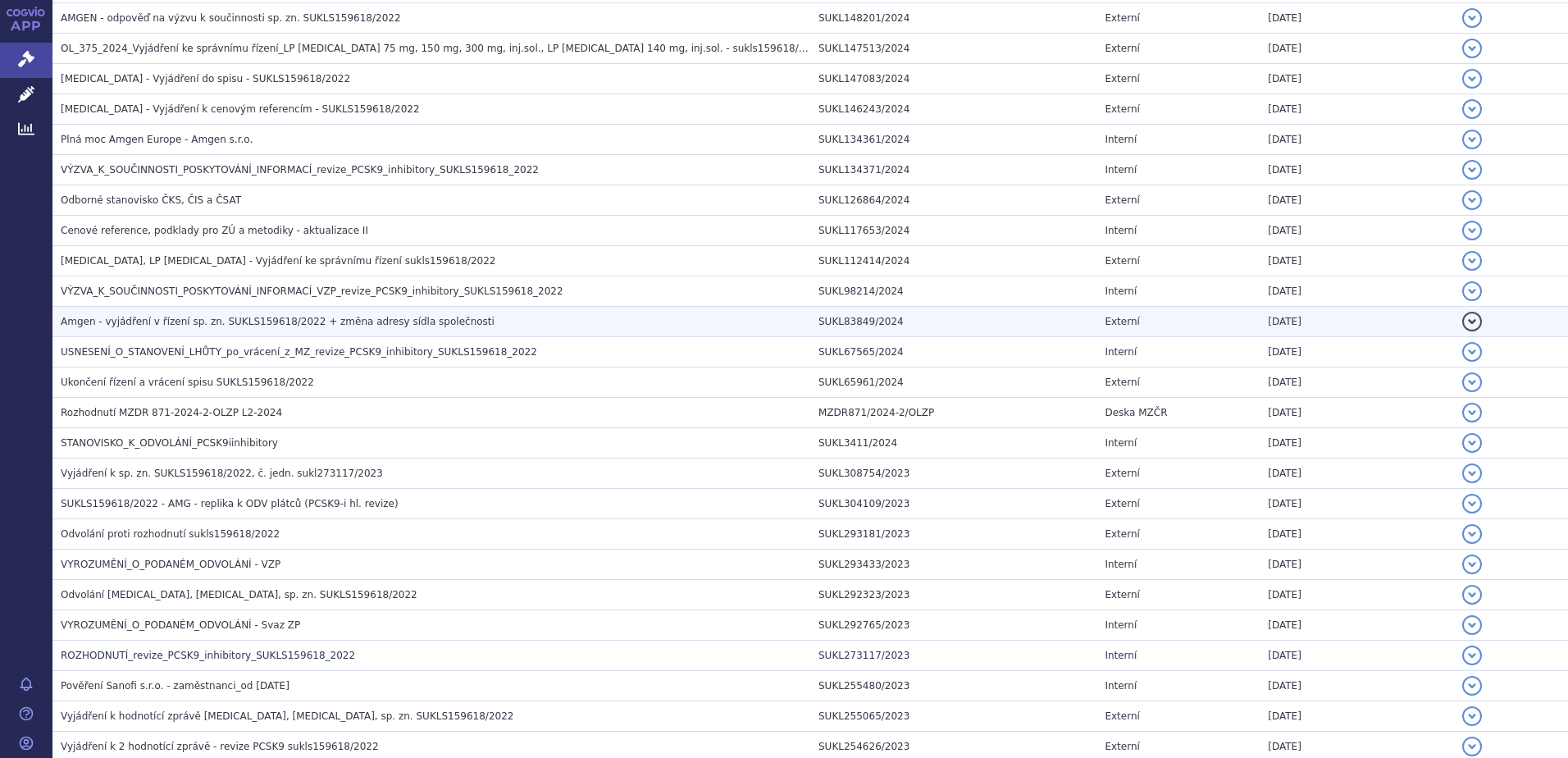
click at [140, 321] on span "Amgen - vyjádření v řízení sp. zn. SUKLS159618/2022 + změna adresy sídla společ…" at bounding box center [278, 321] width 434 height 12
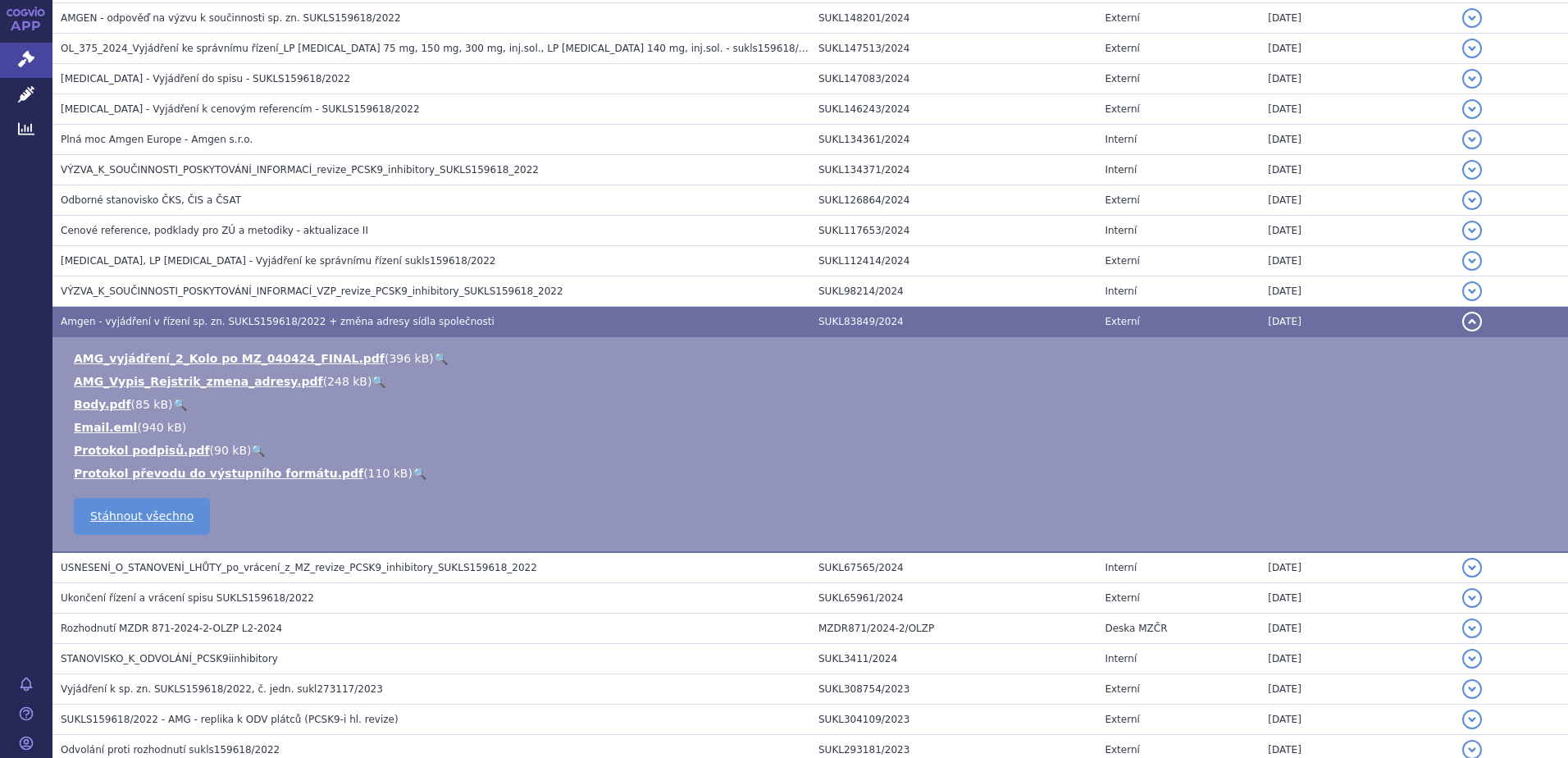
click at [434, 357] on link "🔍" at bounding box center [441, 358] width 14 height 14
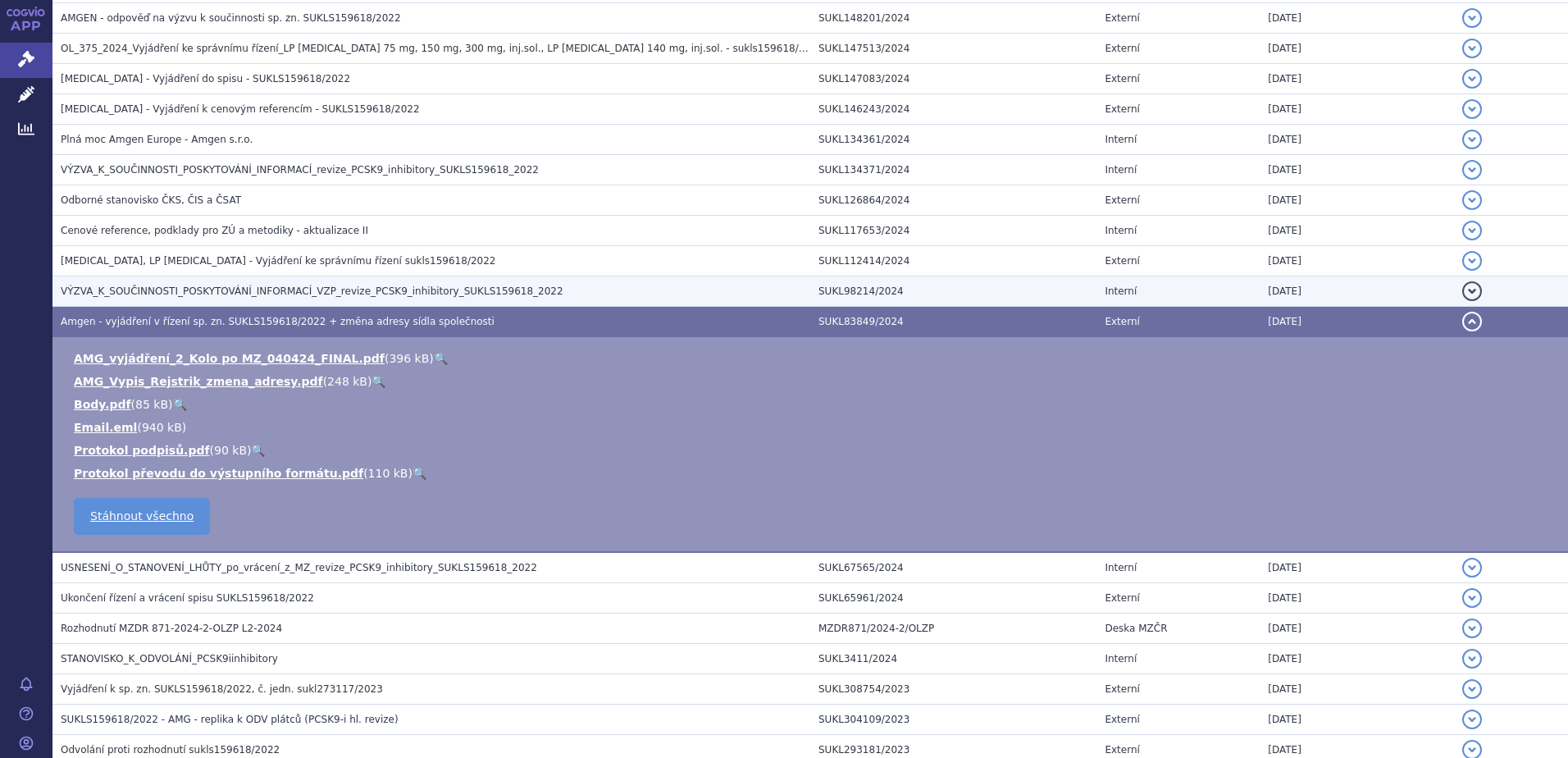
click at [123, 288] on span "VÝZVA_K_SOUČINNOSTI_POSKYTOVÁNÍ_INFORMACÍ_VZP_revize_PCSK9_inhibitory_SUKLS1596…" at bounding box center [313, 291] width 503 height 12
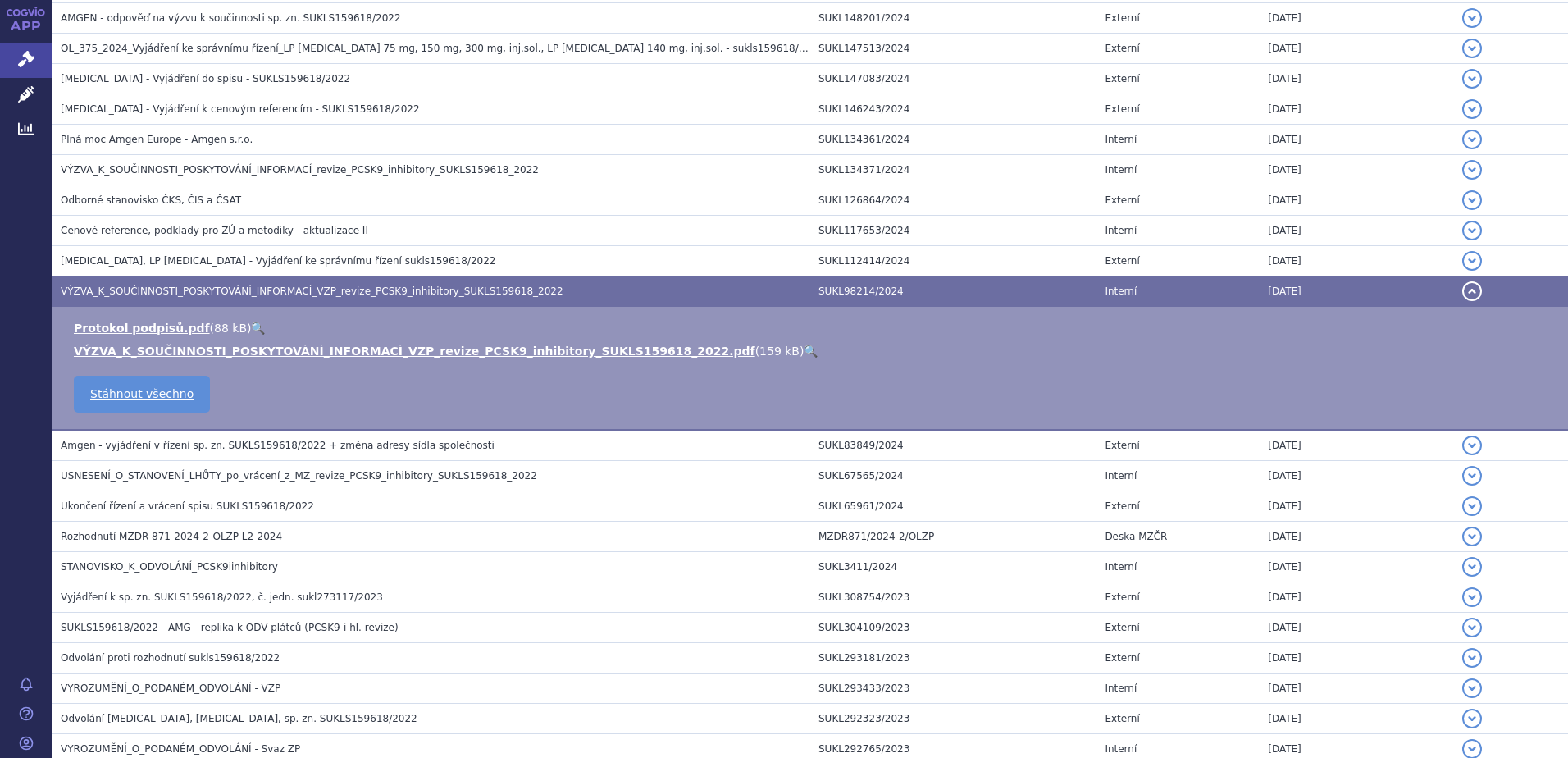
click at [804, 352] on link "🔍" at bounding box center [811, 351] width 14 height 14
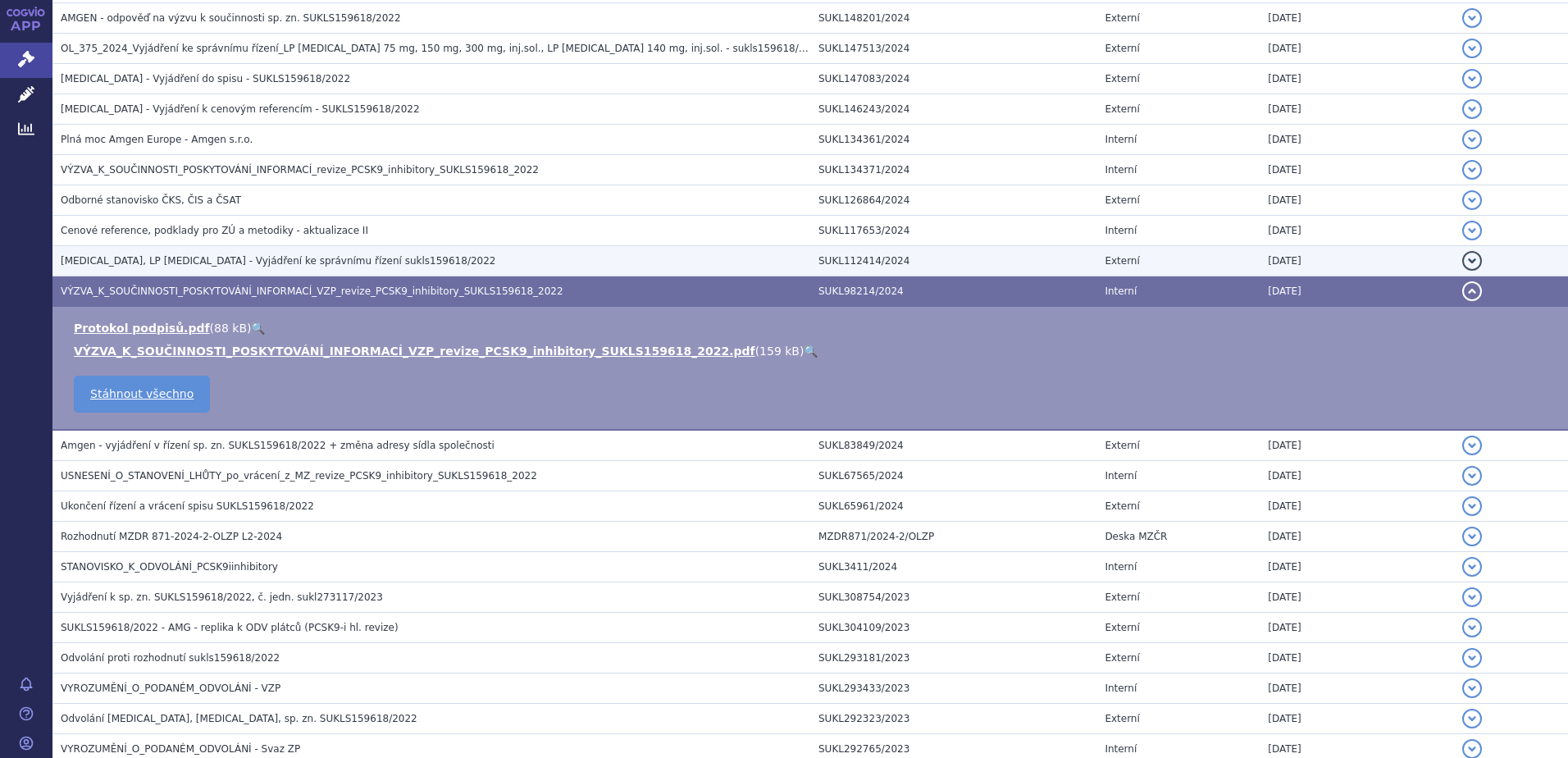
click at [150, 257] on span "PRALUENT, LP REPATHA - Vyjádření ke správnímu řízení sukls159618/2022" at bounding box center [279, 261] width 435 height 12
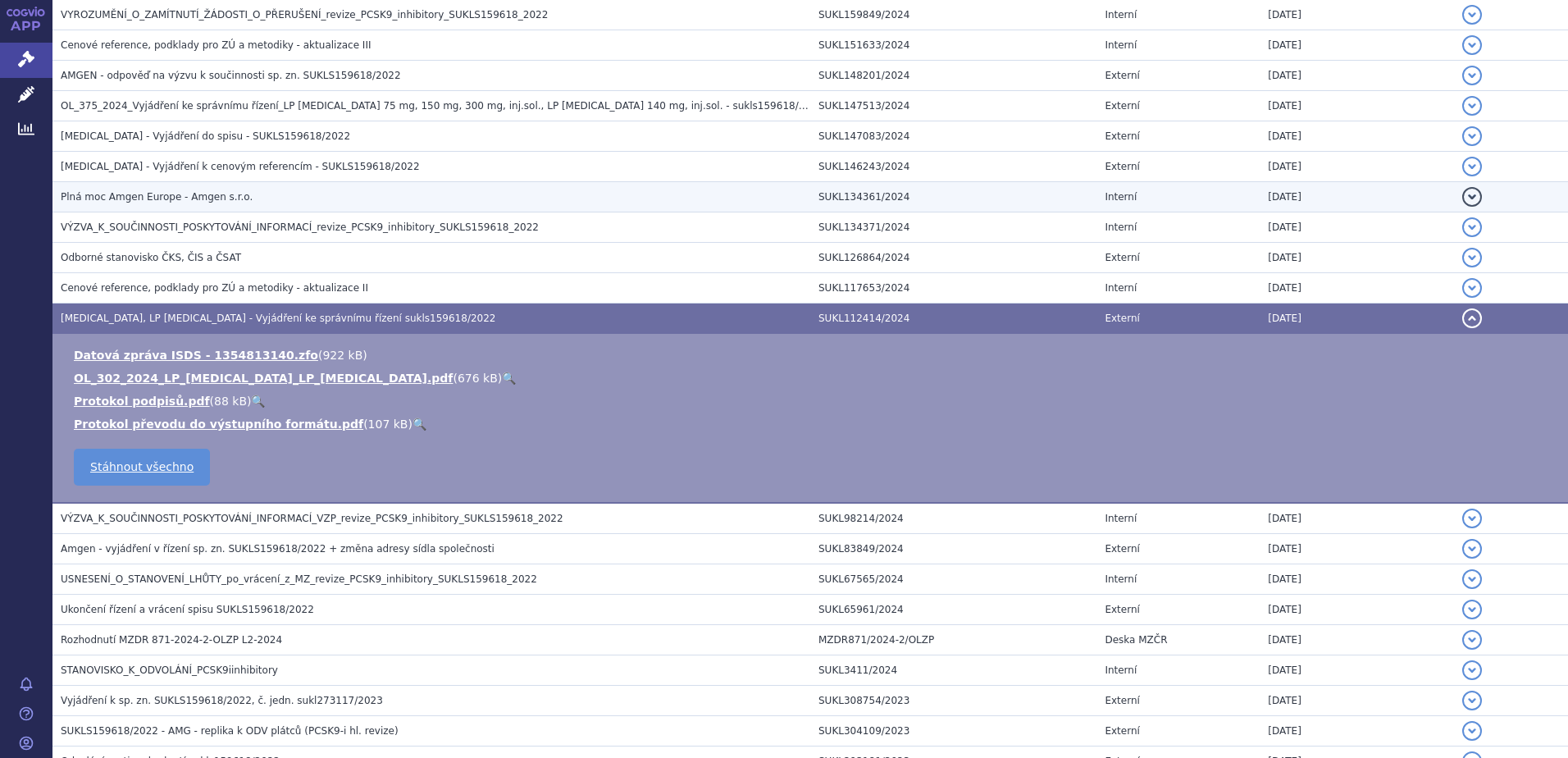
scroll to position [1066, 0]
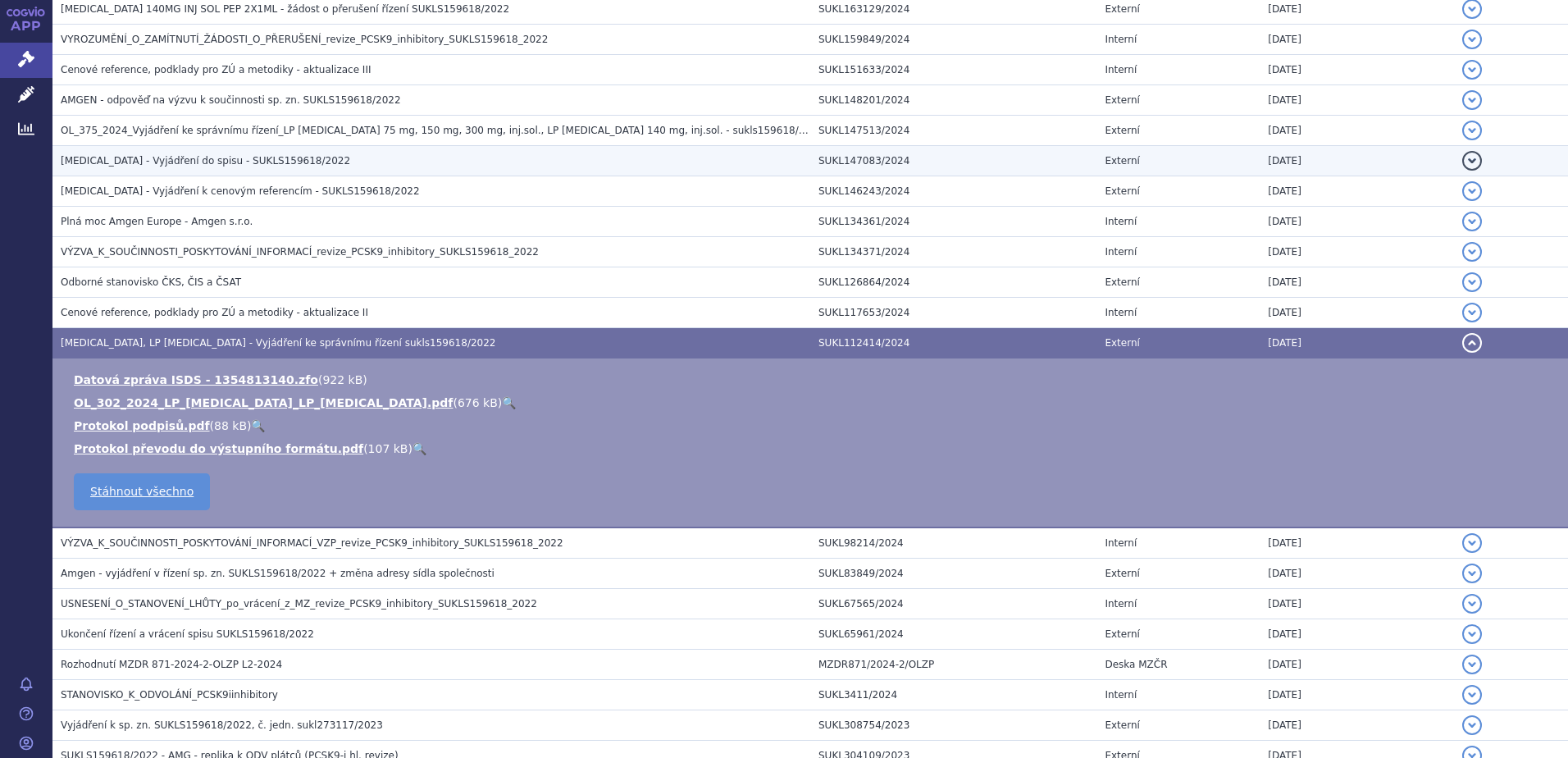
click at [117, 163] on span "Praluent - Vyjádření do spisu - SUKLS159618/2022" at bounding box center [206, 161] width 289 height 12
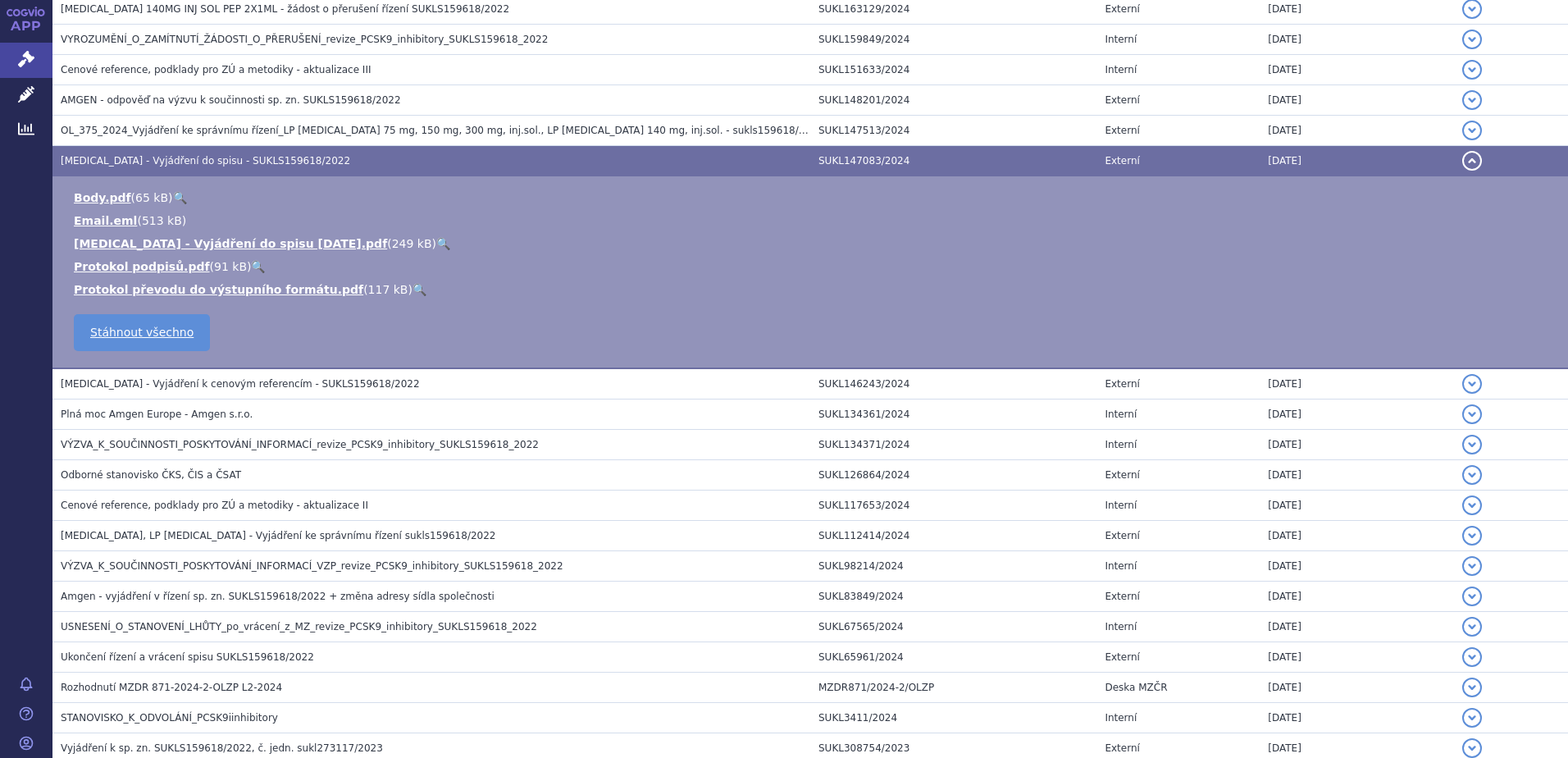
click at [436, 241] on link "🔍" at bounding box center [443, 244] width 14 height 14
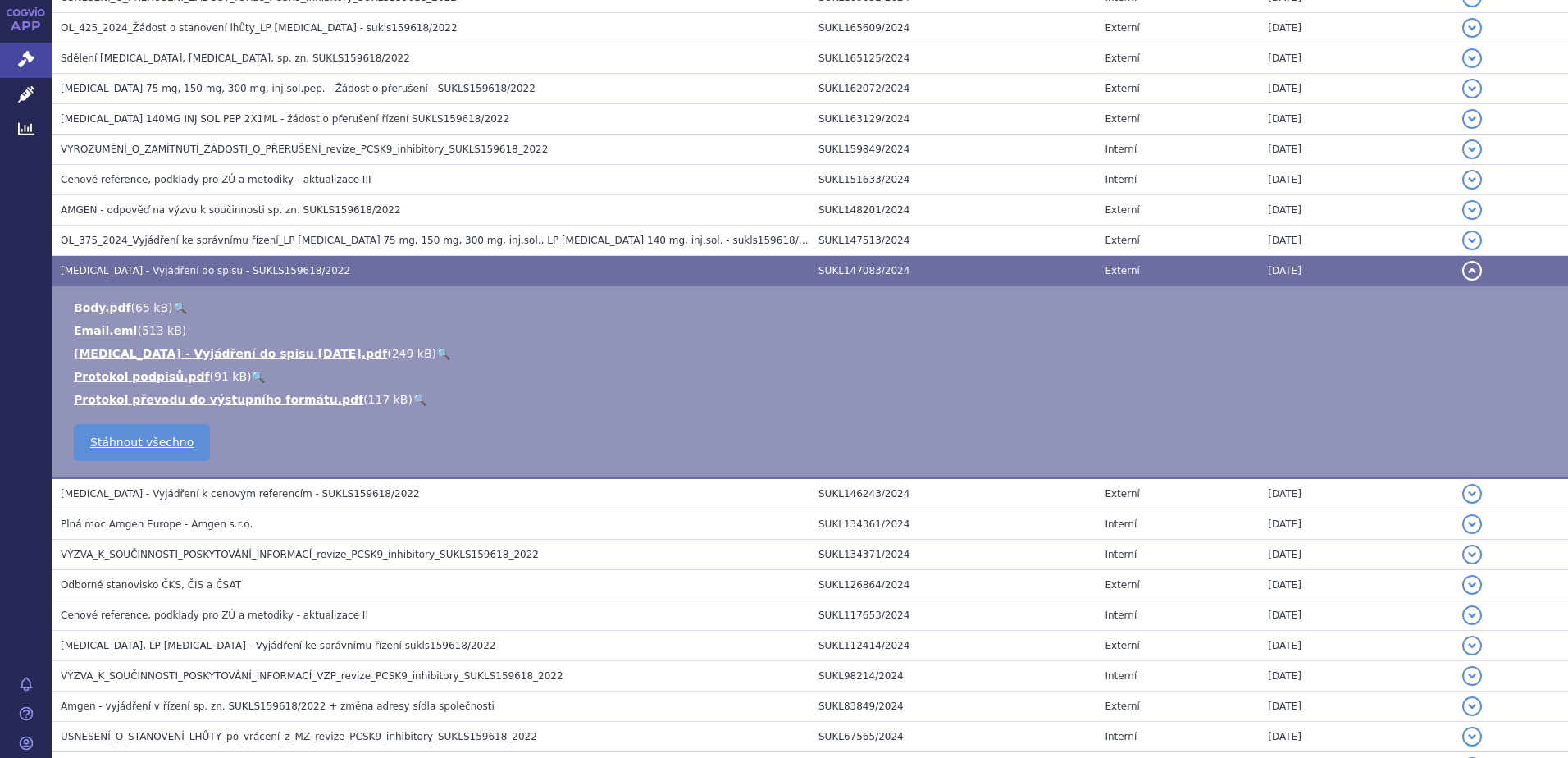
scroll to position [820, 0]
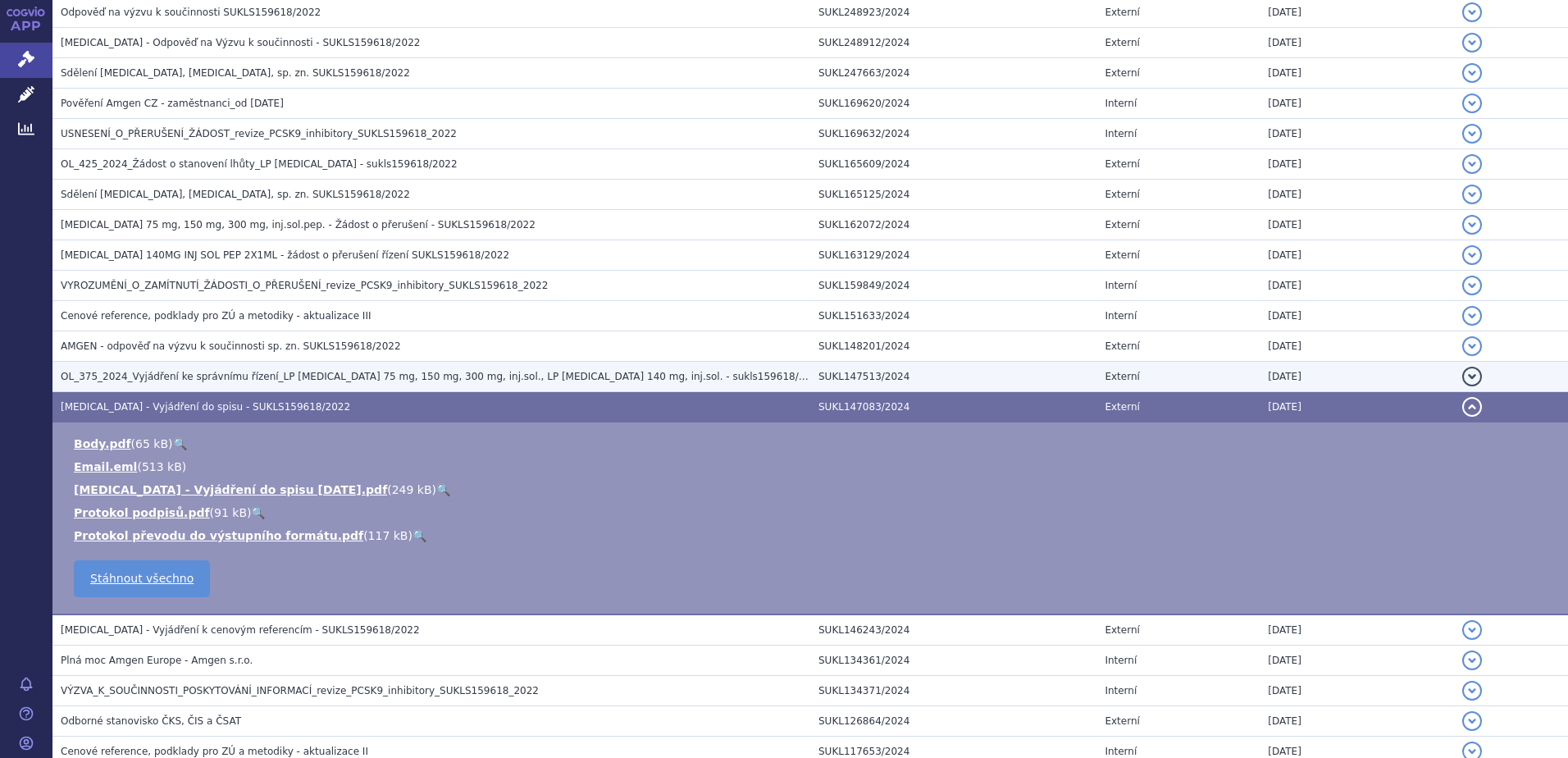
click at [135, 373] on span "OL_375_2024_Vyjádření ke správnímu řízení_LP PRALUENT 75 mg, 150 mg, 300 mg, in…" at bounding box center [443, 377] width 763 height 12
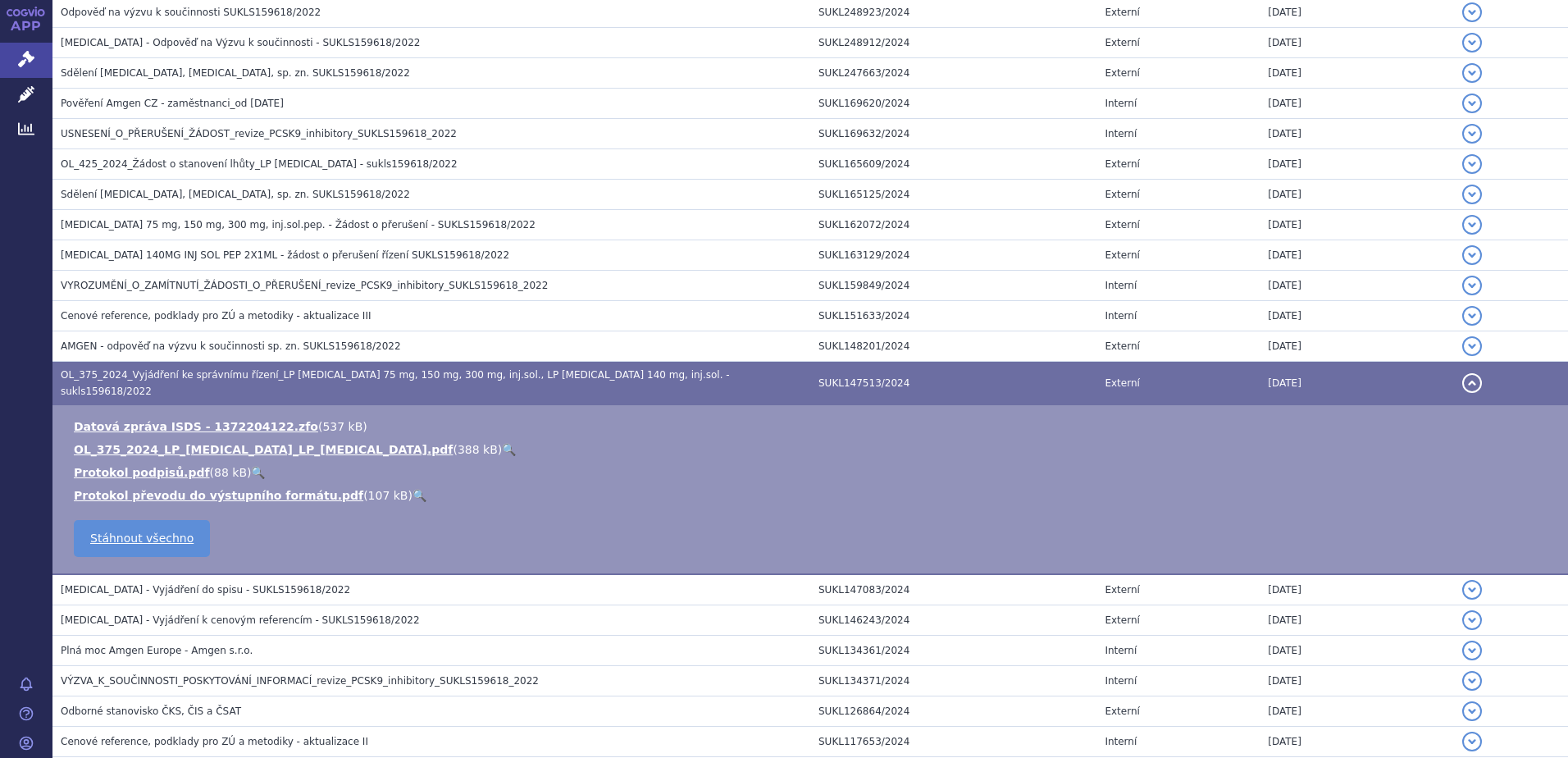
click at [502, 443] on link "🔍" at bounding box center [509, 449] width 14 height 14
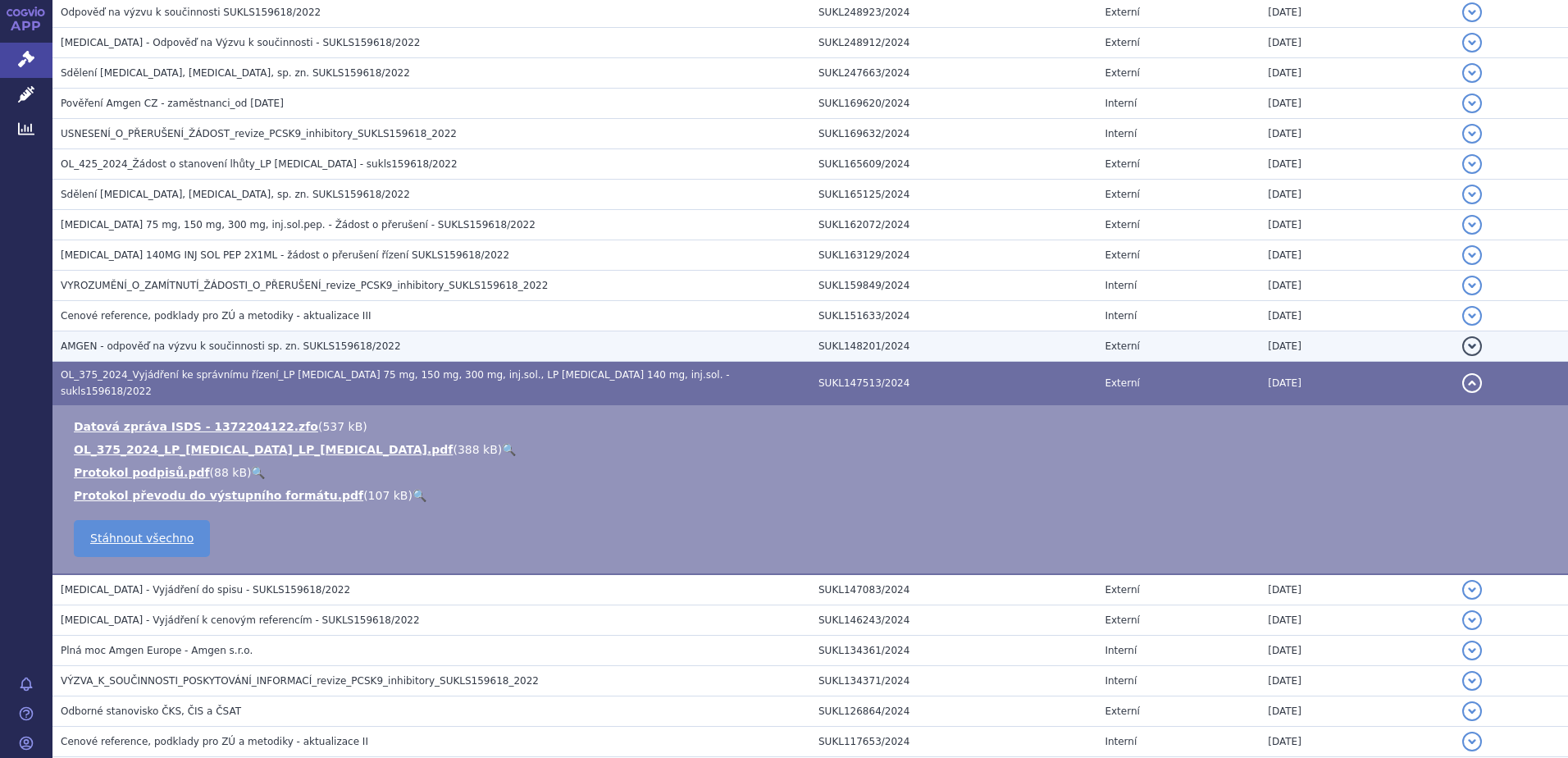
click at [112, 341] on span "AMGEN - odpověď na výzvu k součinnosti sp. zn. SUKLS159618/2022" at bounding box center [231, 346] width 341 height 12
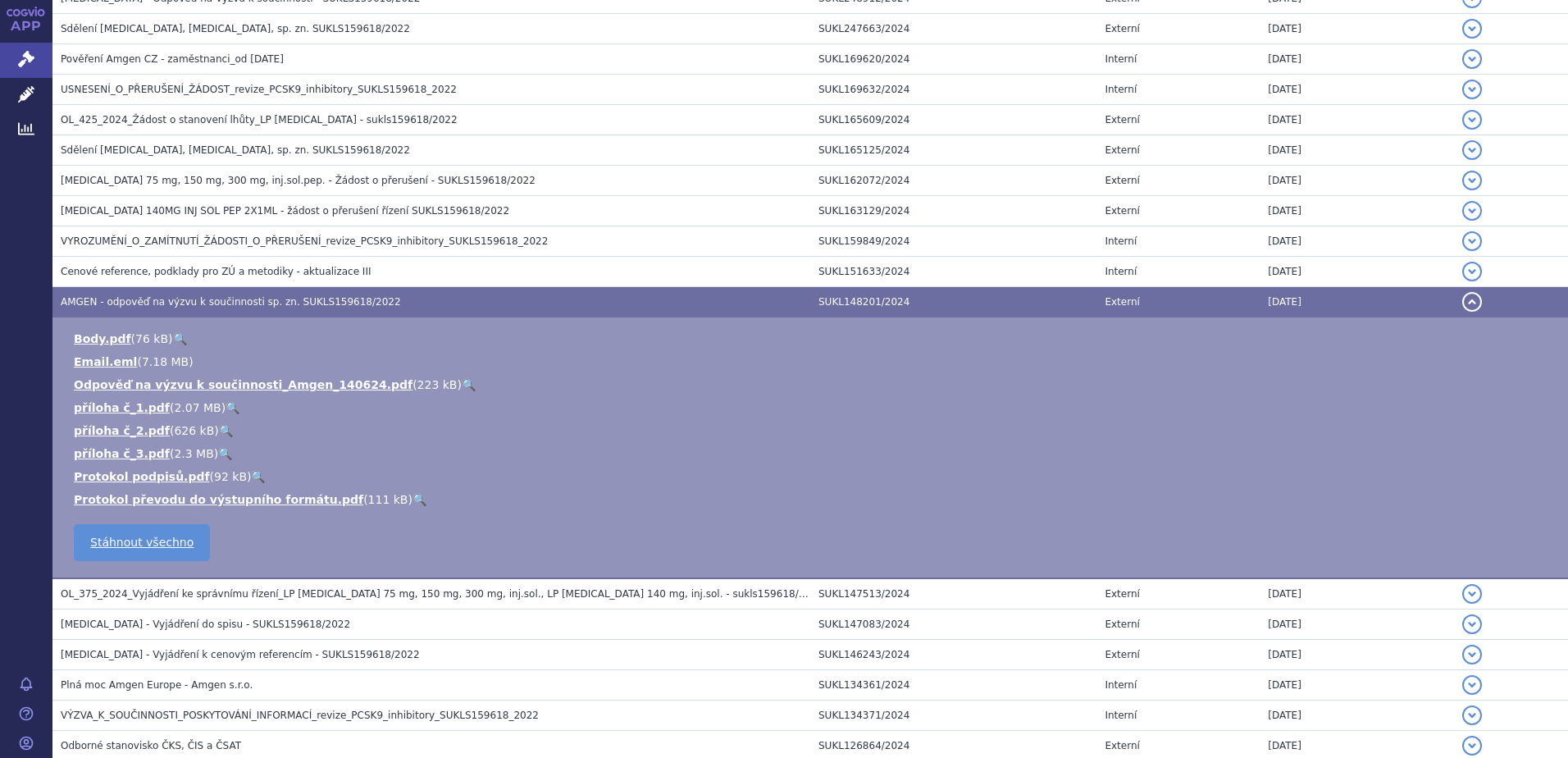
scroll to position [902, 0]
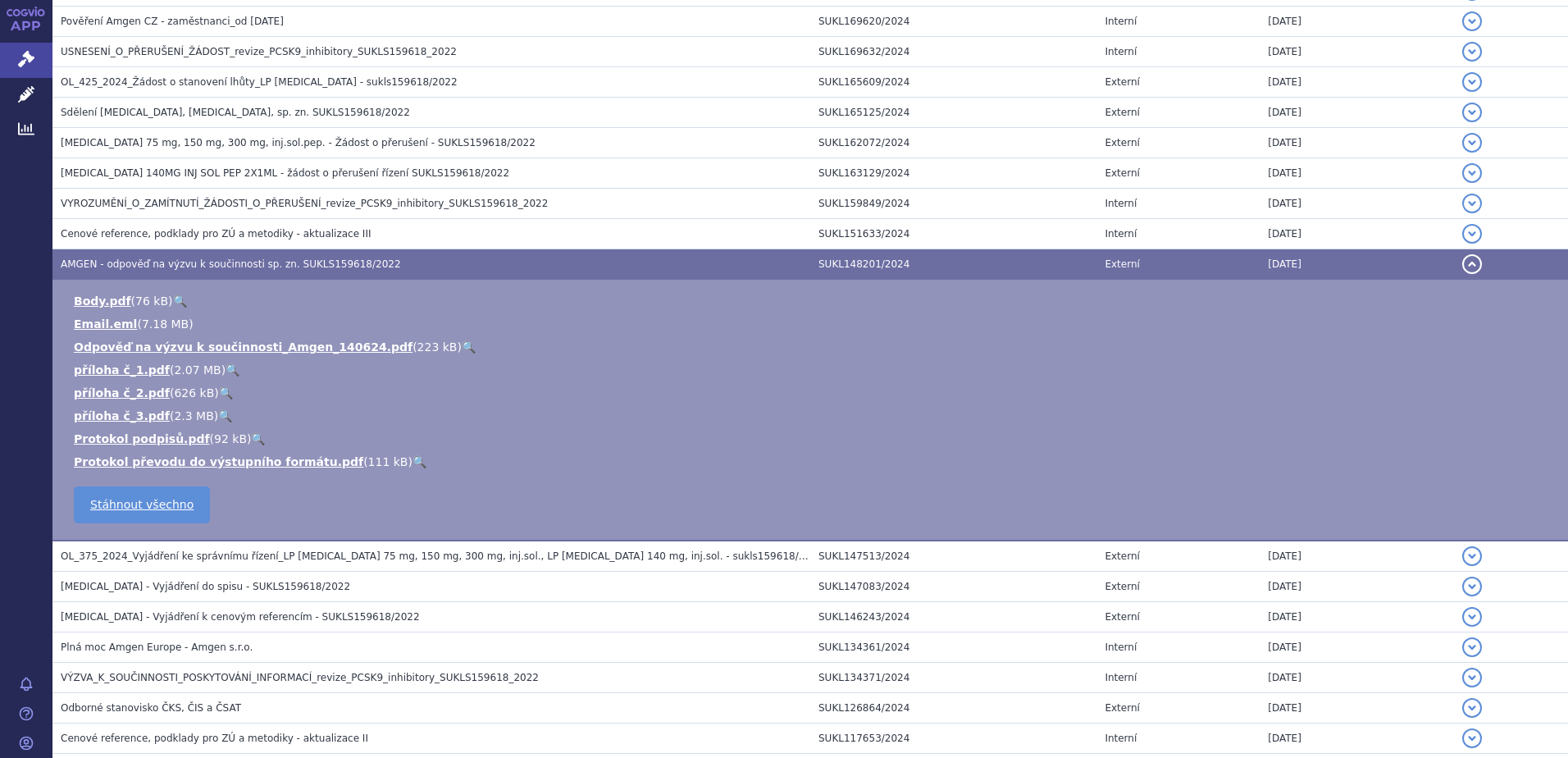
click at [462, 342] on link "🔍" at bounding box center [469, 347] width 14 height 14
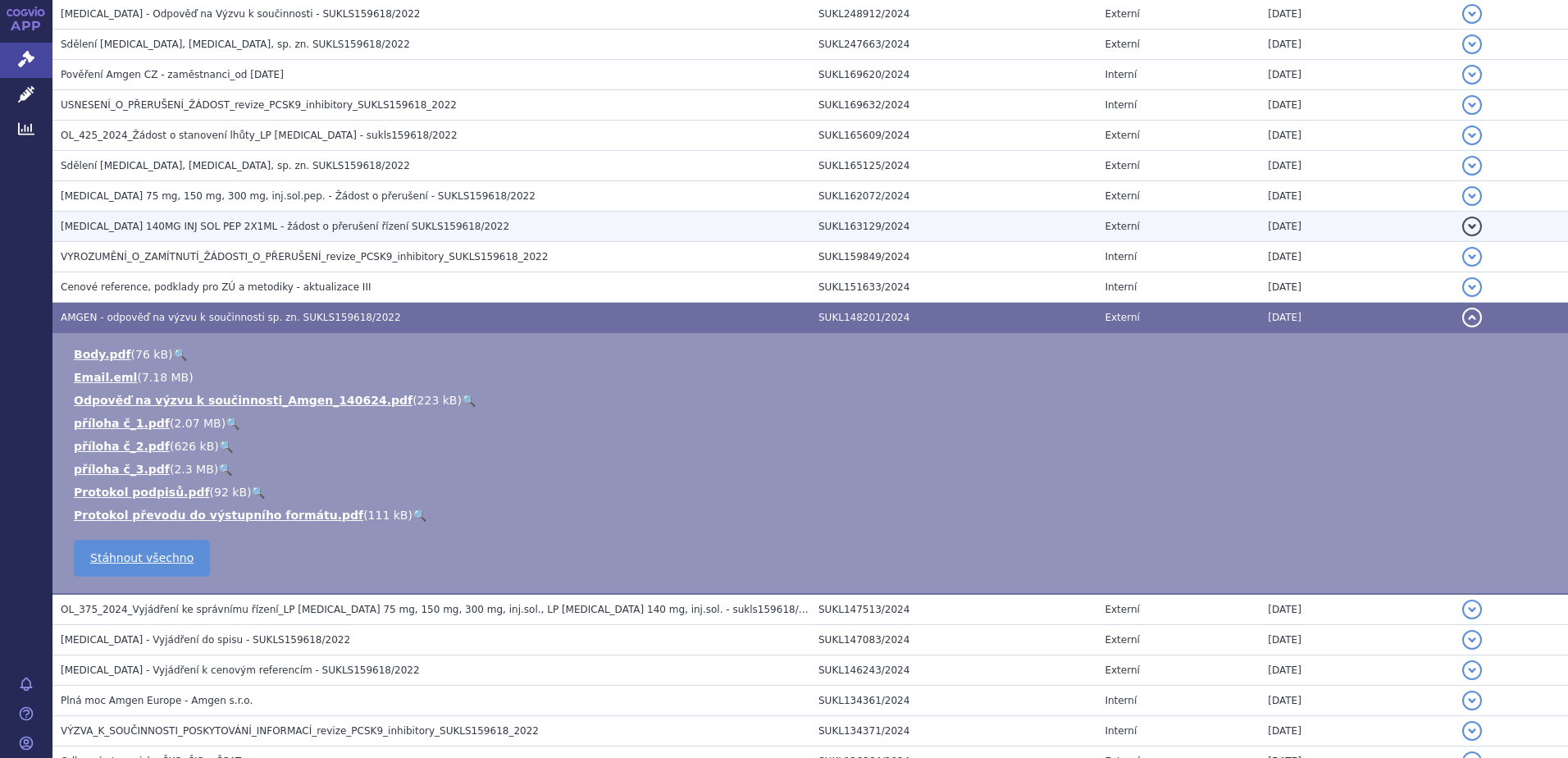
scroll to position [820, 0]
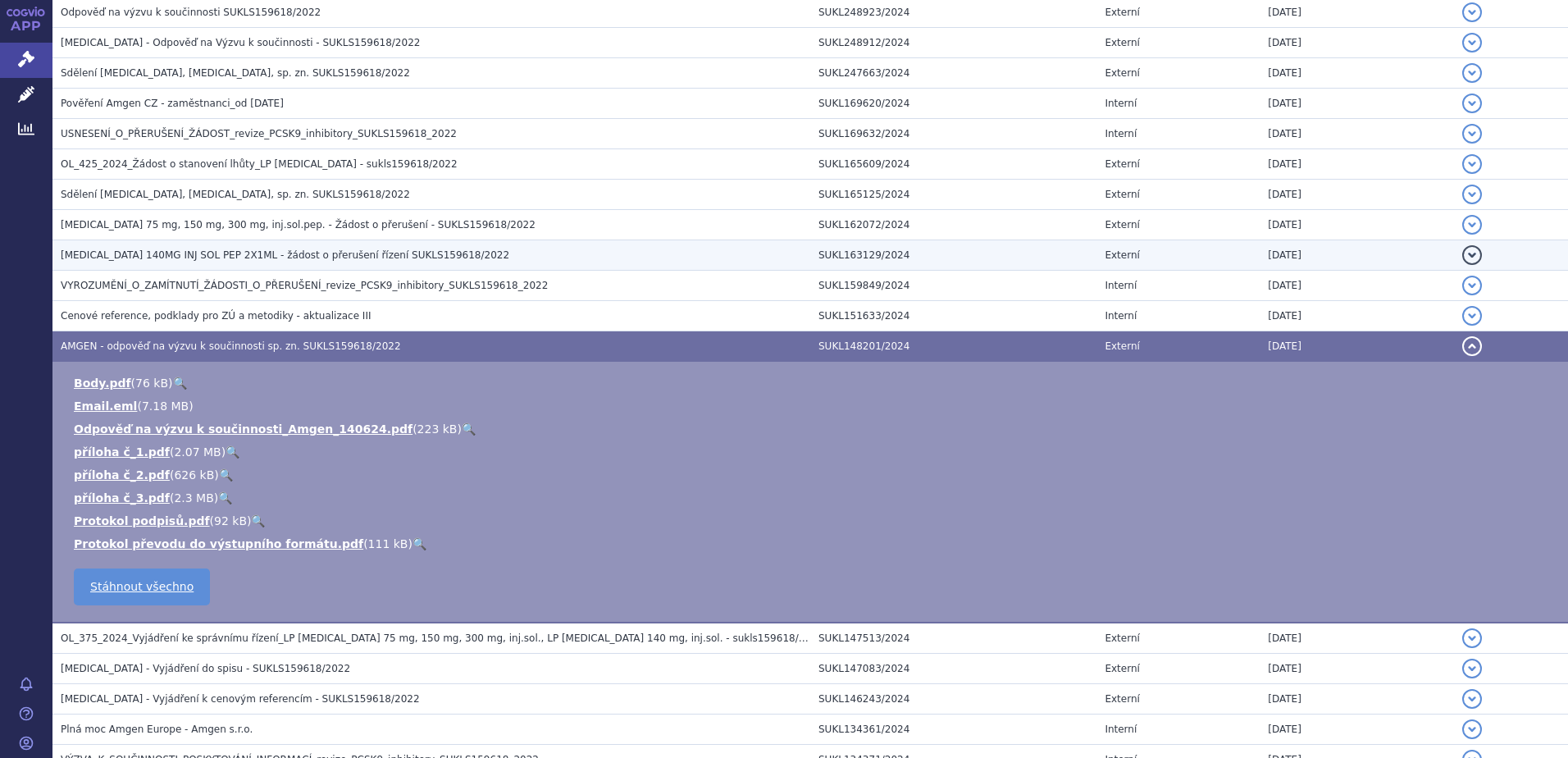
click at [97, 255] on span "REPATHA 140MG INJ SOL PEP 2X1ML - žádost o přerušení řízení SUKLS159618/2022" at bounding box center [285, 255] width 449 height 12
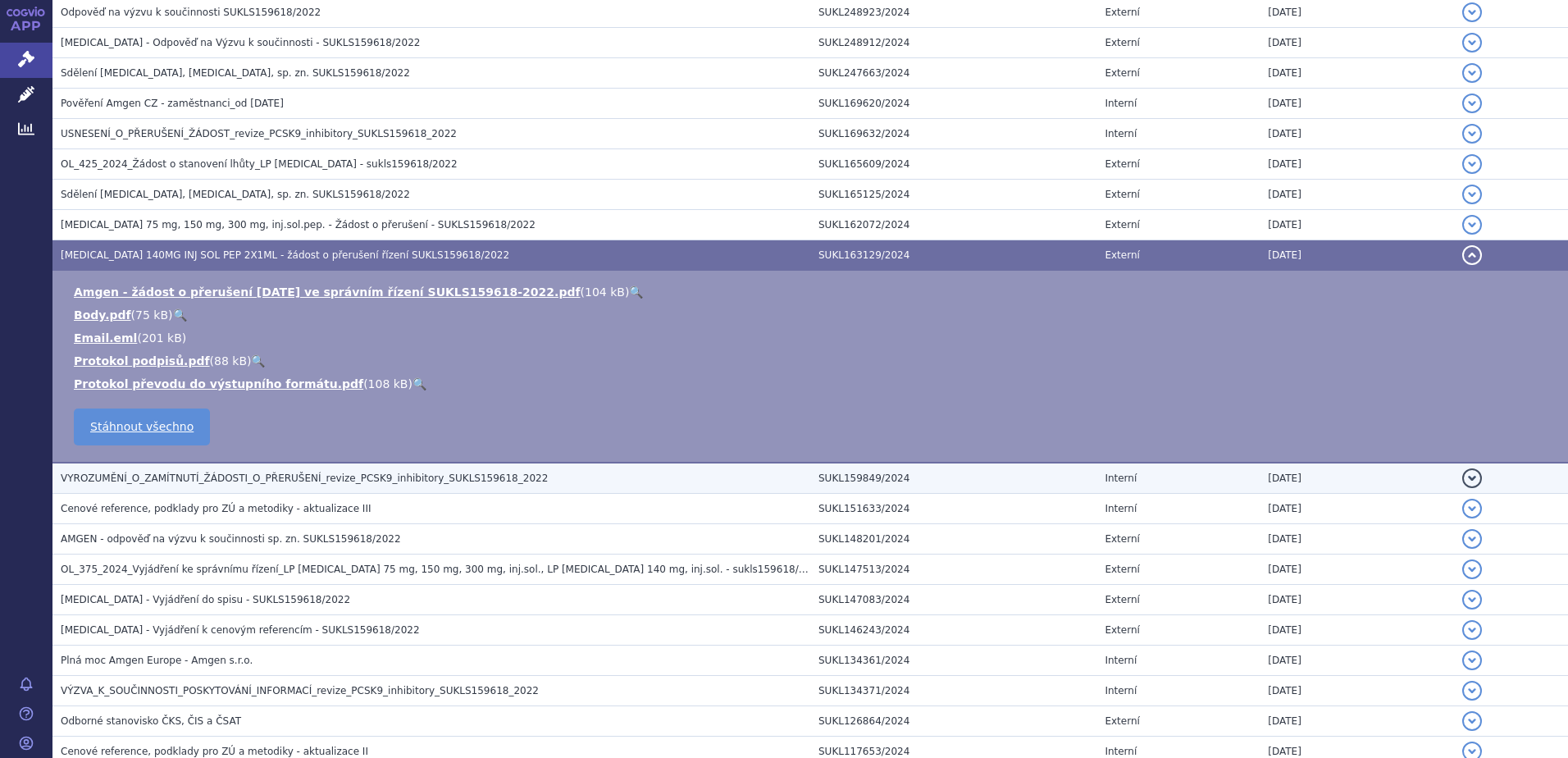
click at [113, 478] on span "VYROZUMĚNÍ_O_ZAMÍTNUTÍ_ŽÁDOSTI_O_PŘERUŠENÍ_revize_PCSK9_inhibitory_SUKLS159618_…" at bounding box center [305, 478] width 487 height 12
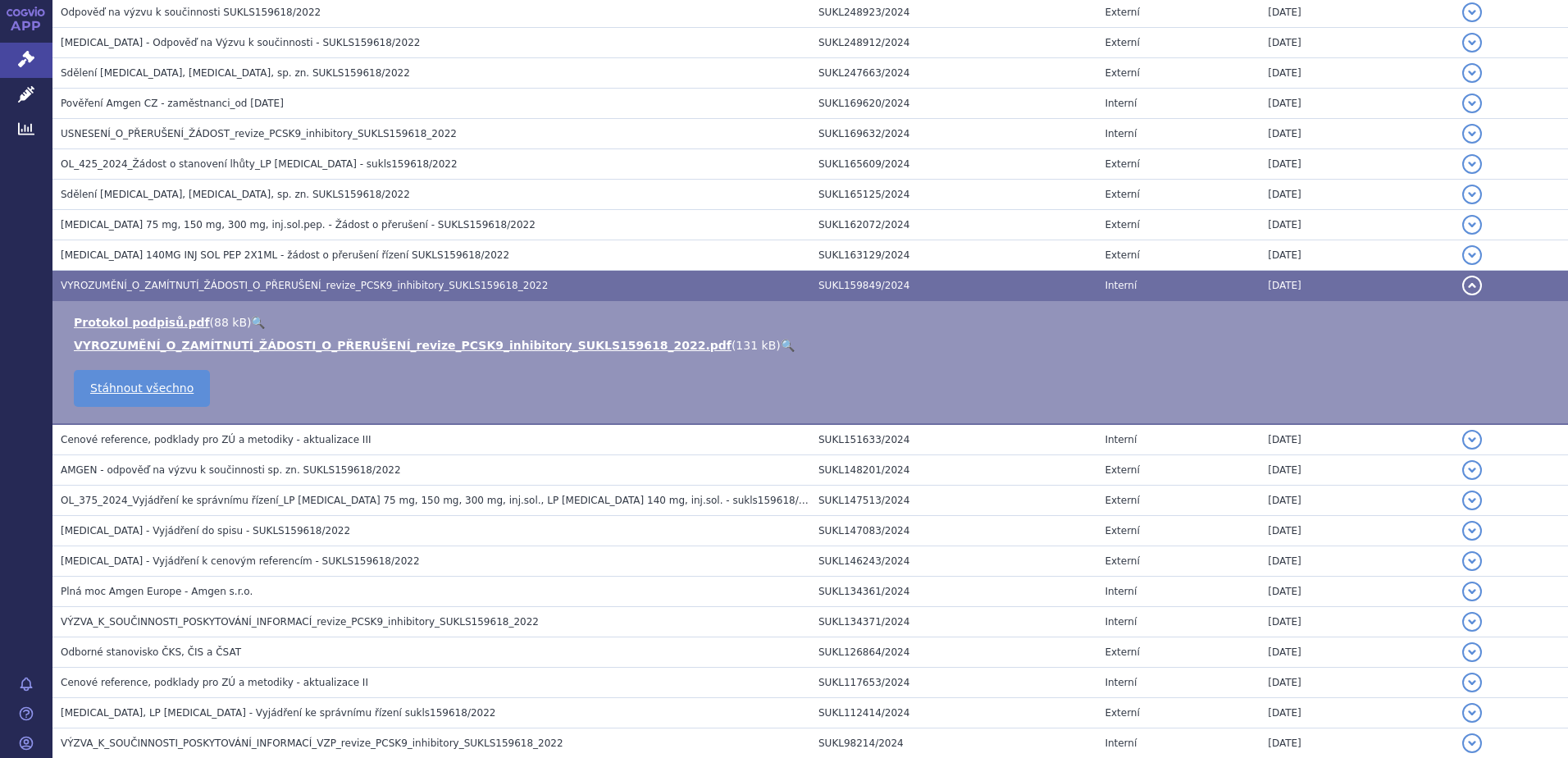
click at [781, 345] on link "🔍" at bounding box center [787, 346] width 14 height 14
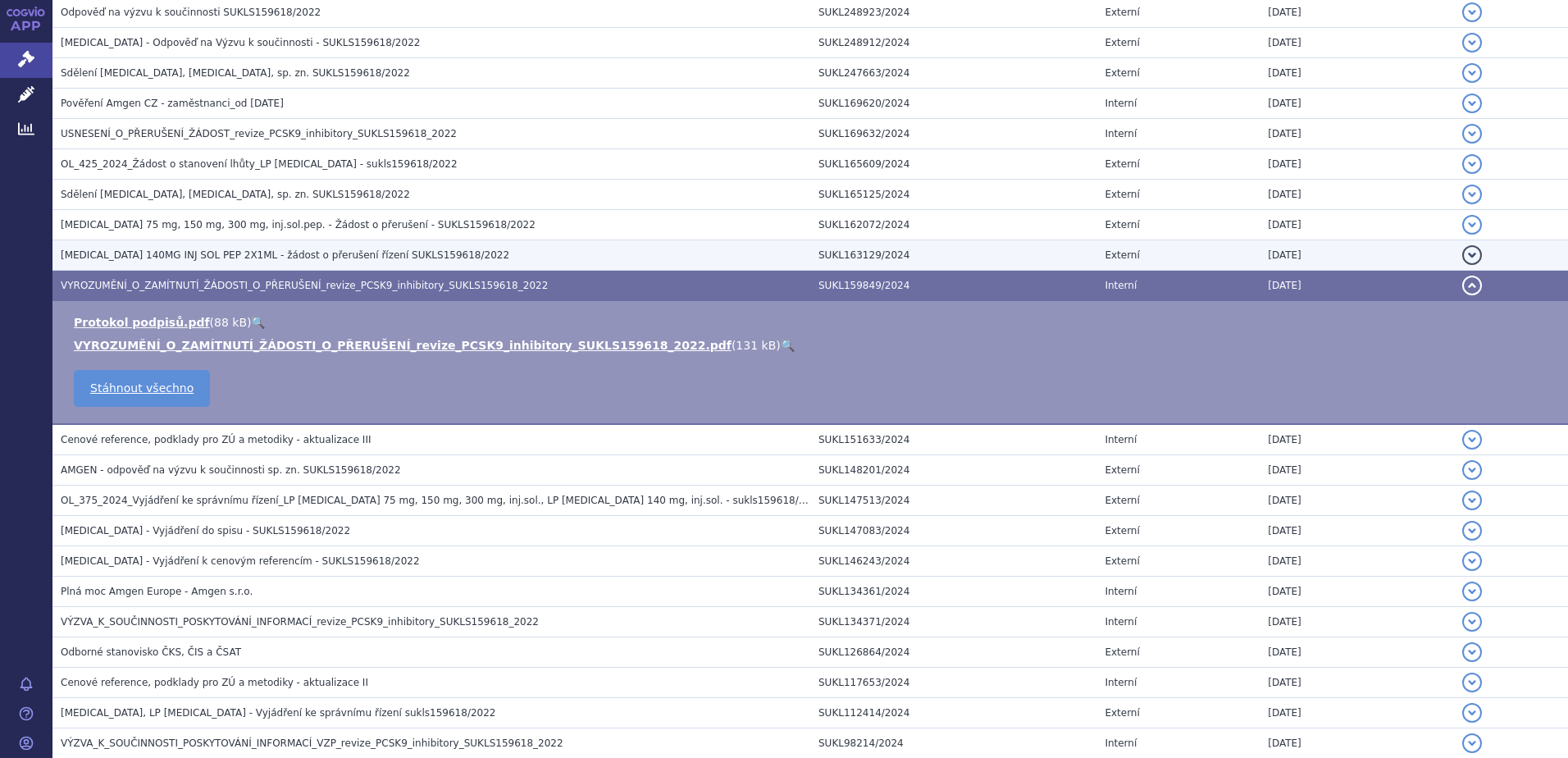
click at [97, 255] on span "REPATHA 140MG INJ SOL PEP 2X1ML - žádost o přerušení řízení SUKLS159618/2022" at bounding box center [285, 255] width 449 height 12
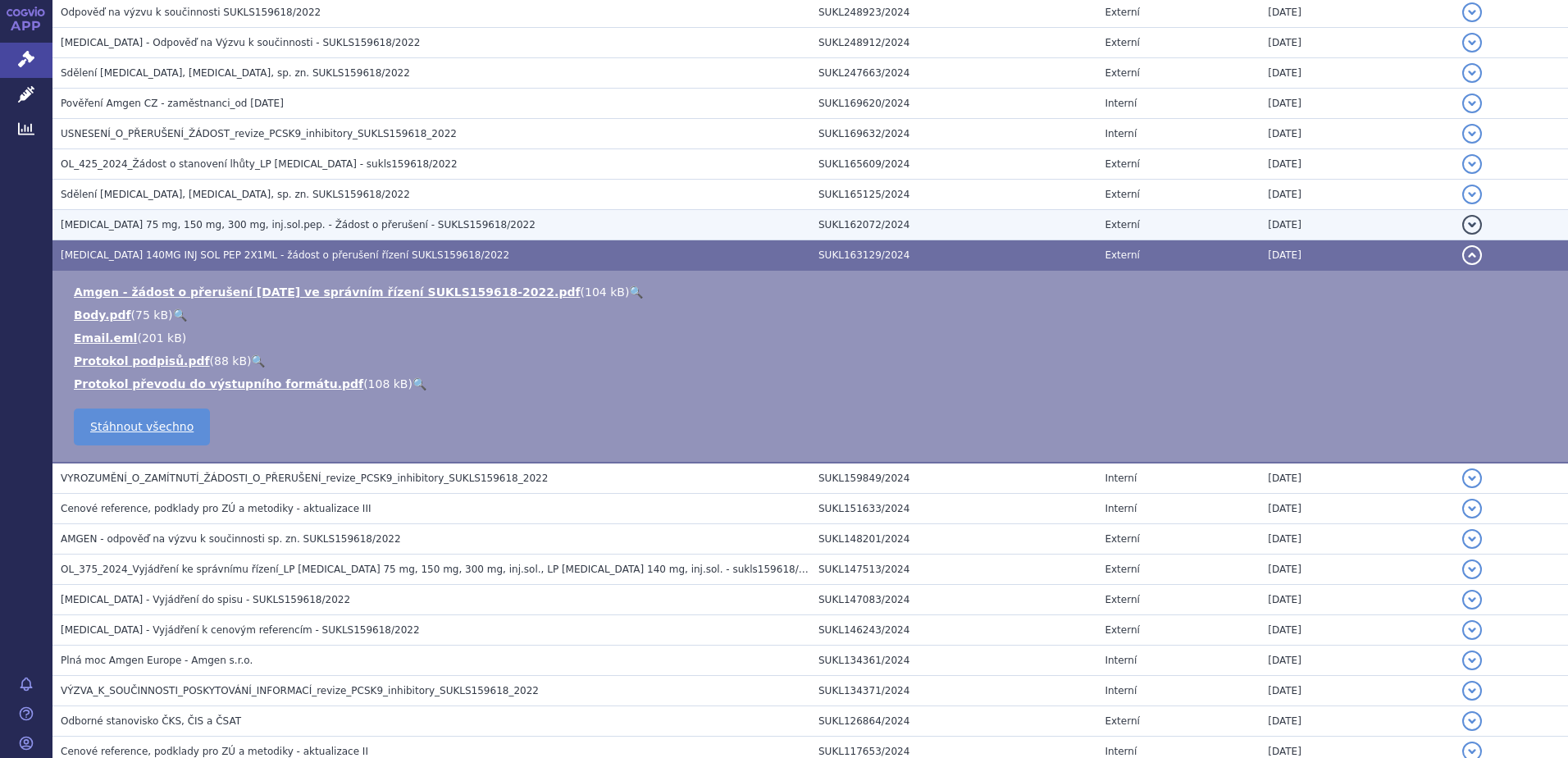
click at [117, 224] on span "Praluent 75 mg, 150 mg, 300 mg, inj.sol.pep. - Žádost o přerušení - SUKLS159618…" at bounding box center [298, 225] width 475 height 12
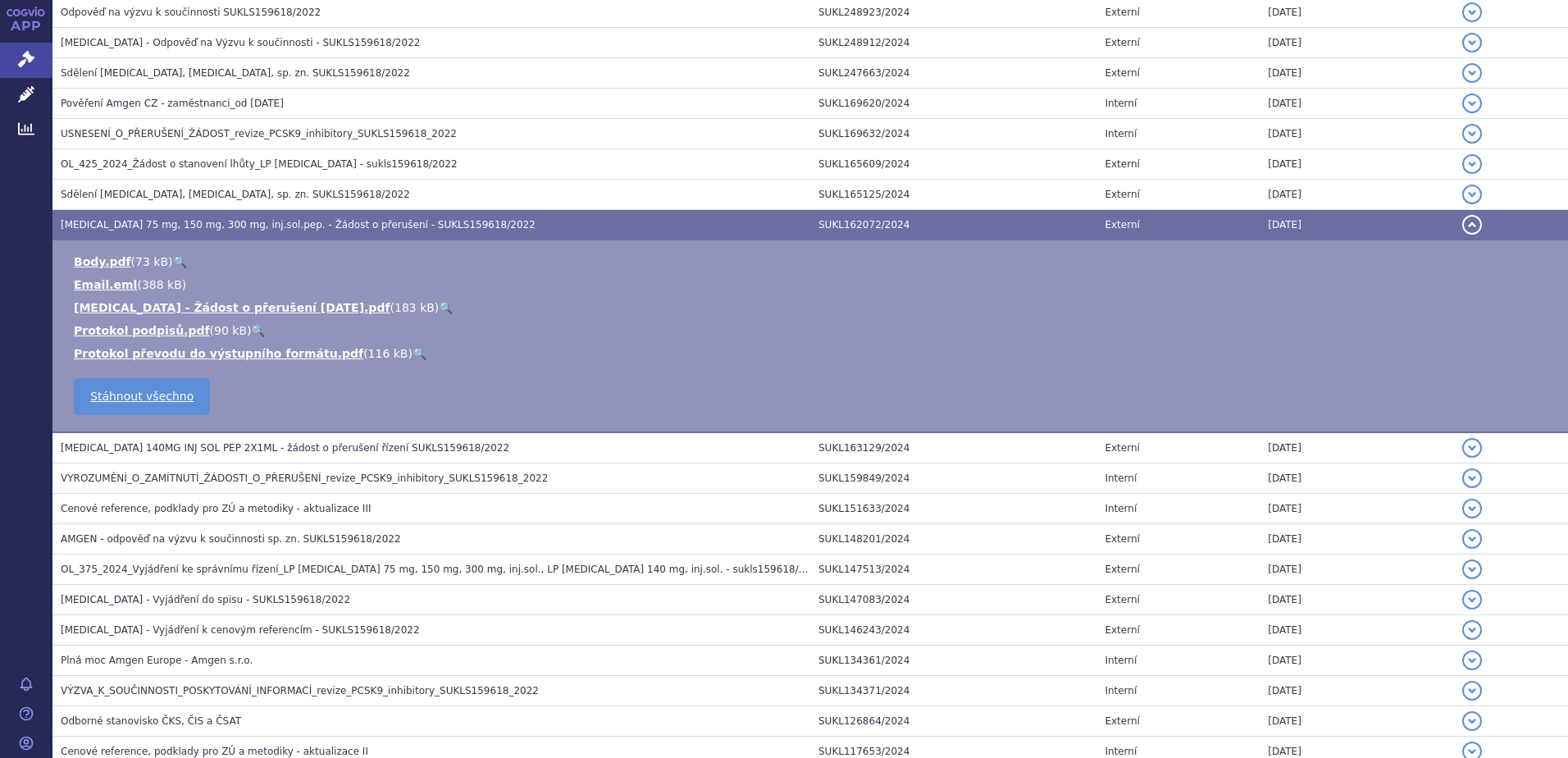
click at [173, 262] on link "🔍" at bounding box center [180, 262] width 14 height 14
click at [439, 306] on link "🔍" at bounding box center [446, 308] width 14 height 14
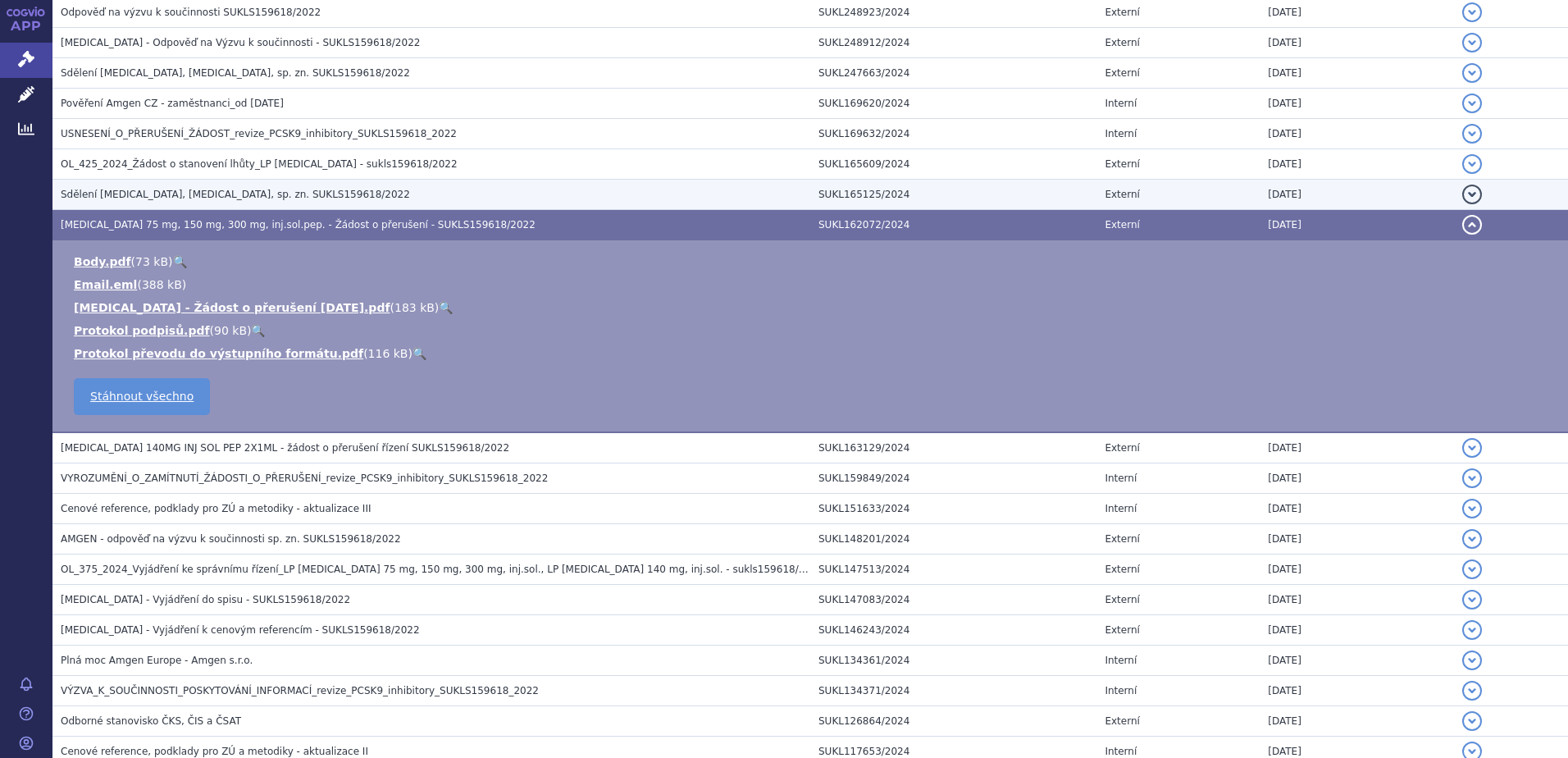
click at [121, 191] on span "Sdělení PRALUENT, REPATHA, sp. zn. SUKLS159618/2022" at bounding box center [236, 194] width 350 height 12
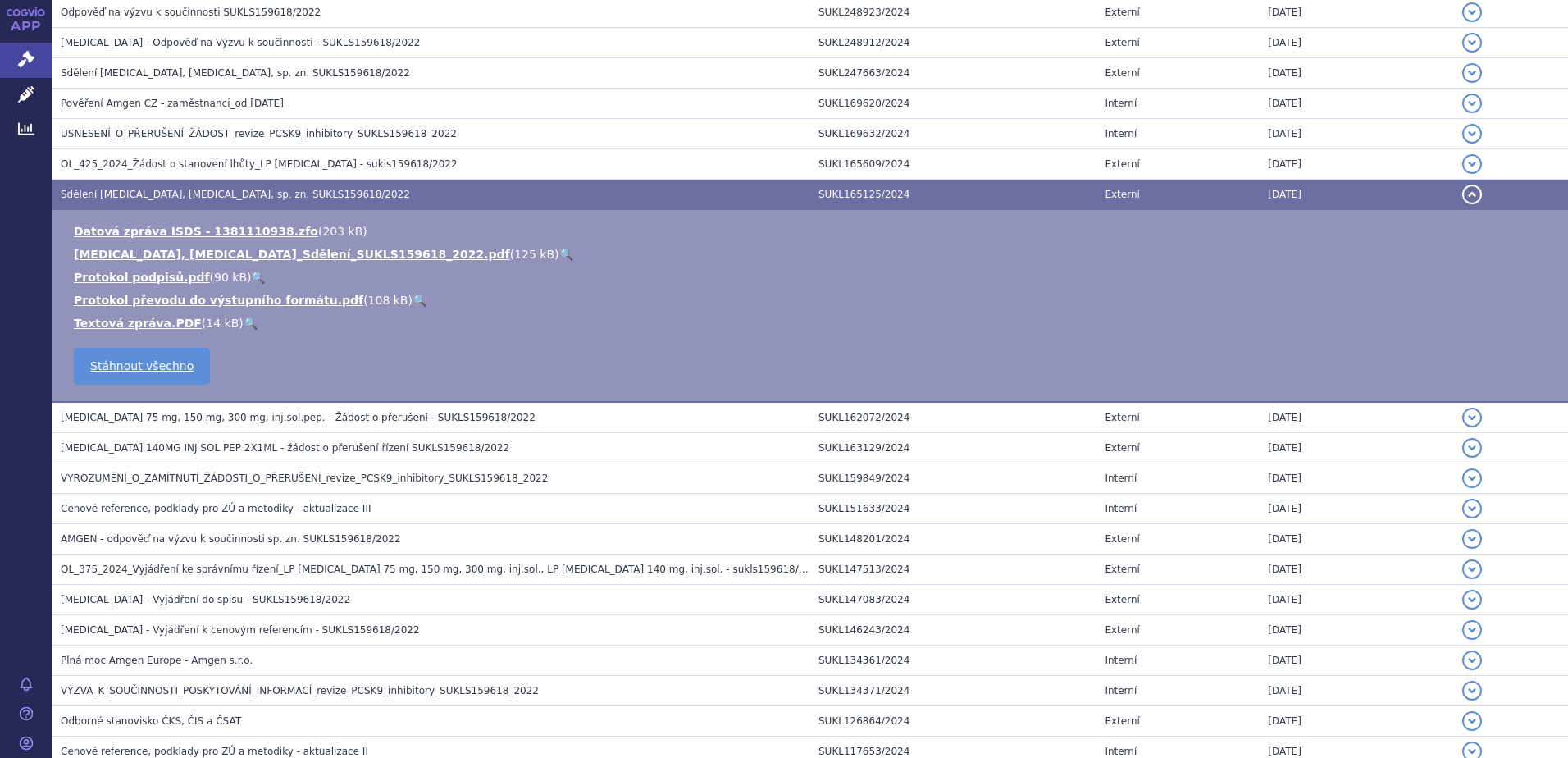
click at [113, 444] on span "REPATHA 140MG INJ SOL PEP 2X1ML - žádost o přerušení řízení SUKLS159618/2022" at bounding box center [285, 447] width 449 height 12
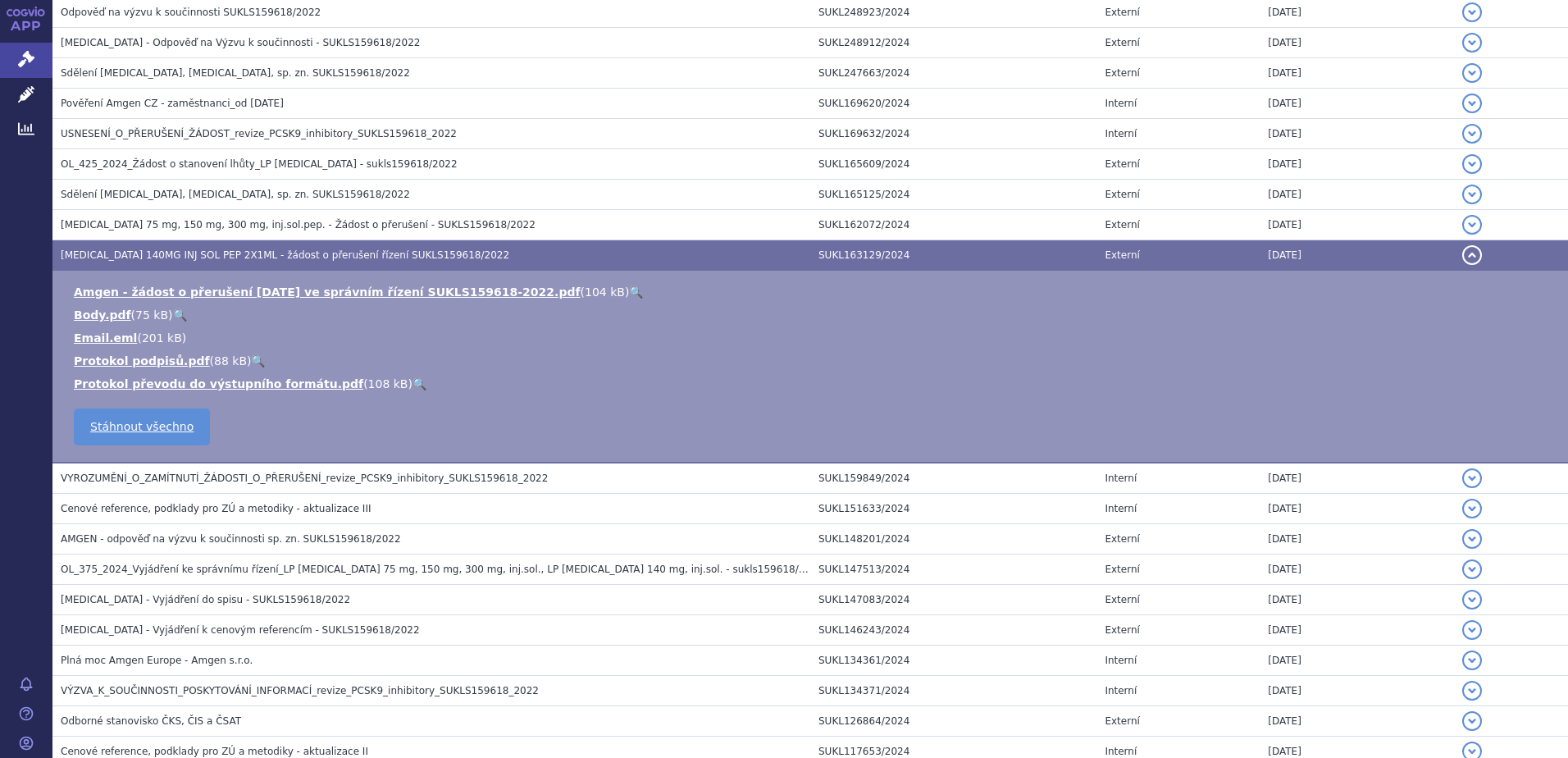
click at [629, 289] on link "🔍" at bounding box center [636, 292] width 14 height 14
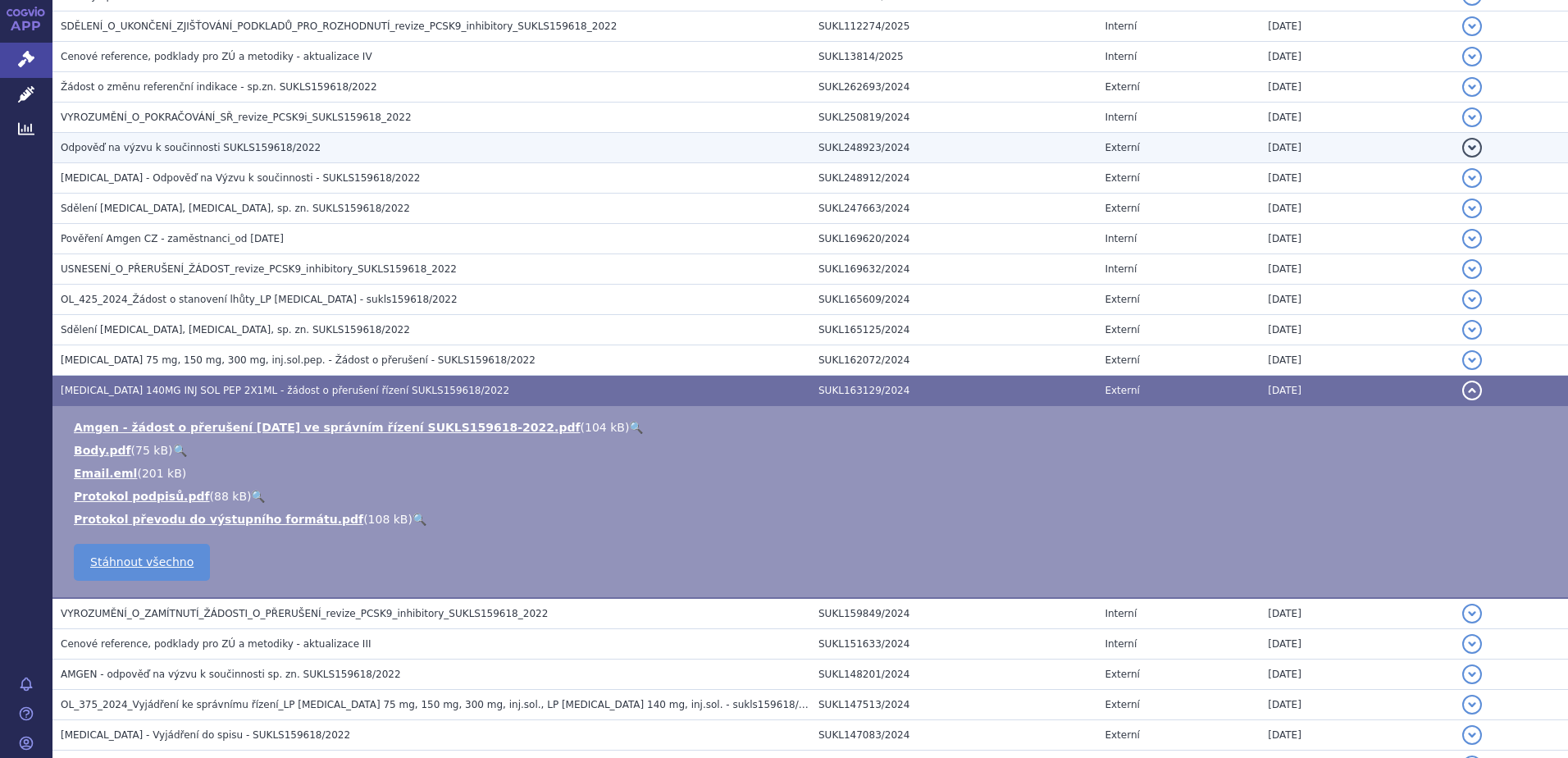
scroll to position [656, 0]
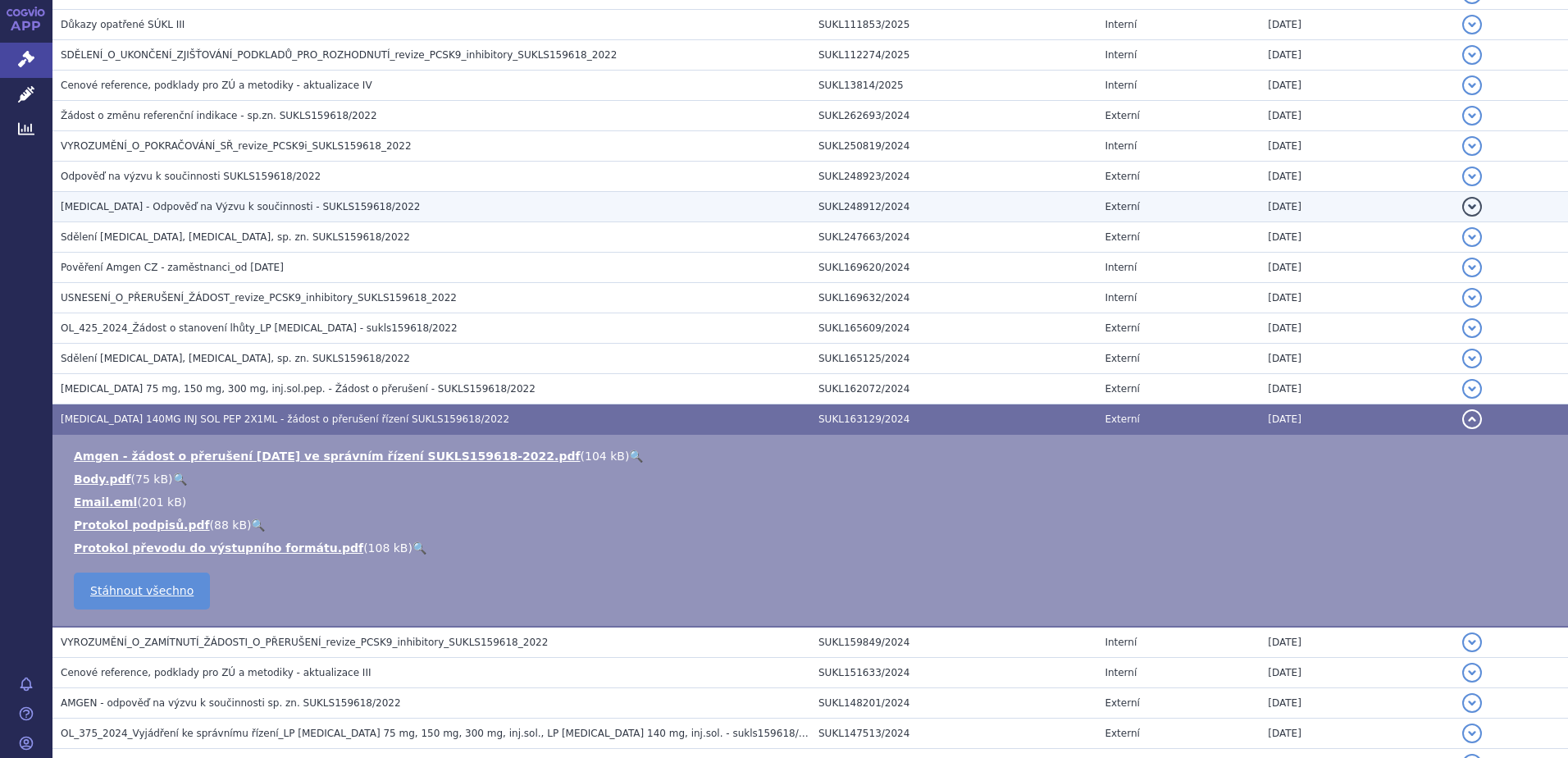
click at [103, 208] on span "Praluent - Odpověď na Výzvu k součinnosti - SUKLS159618/2022" at bounding box center [241, 207] width 359 height 12
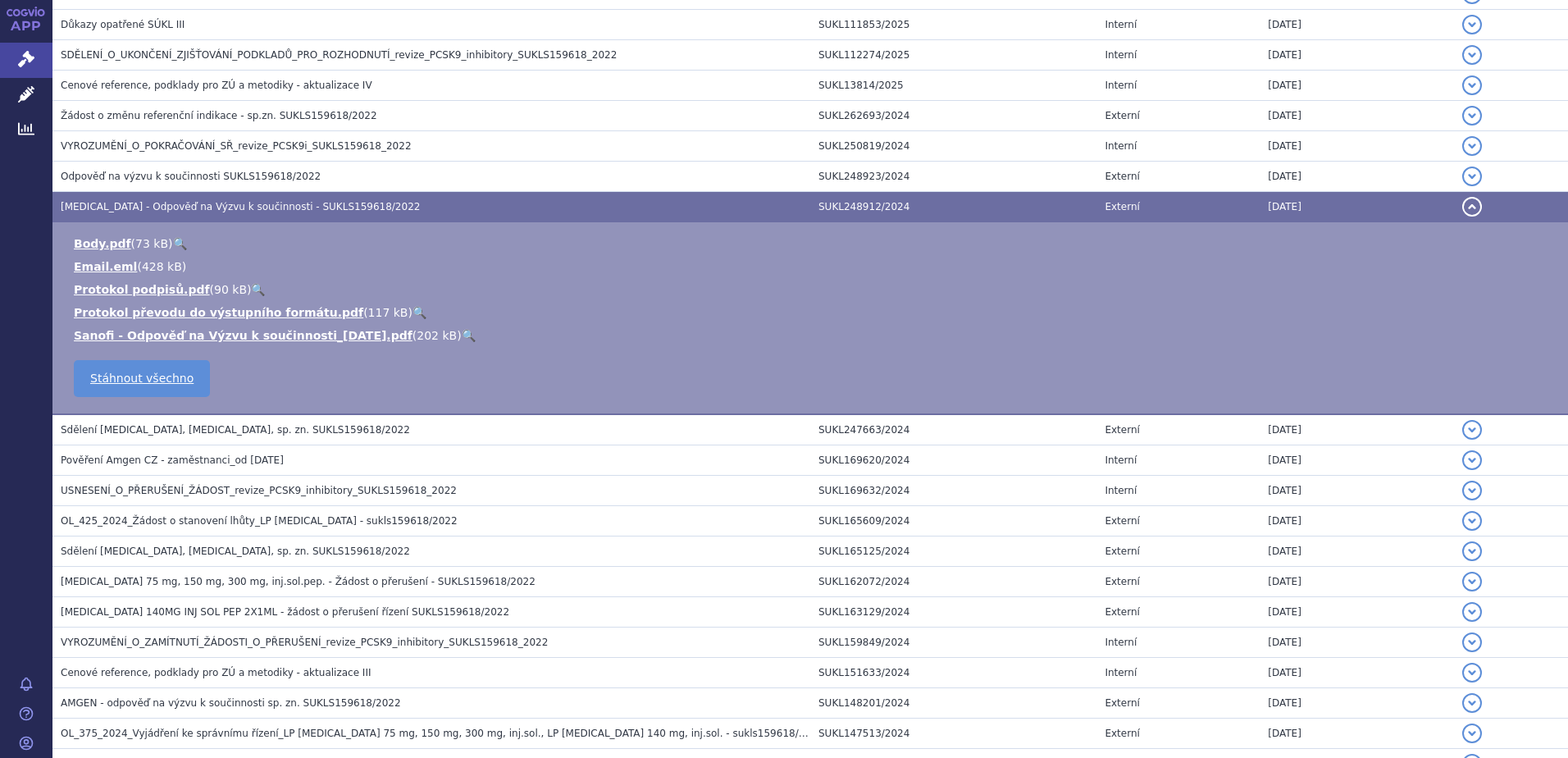
click at [462, 334] on link "🔍" at bounding box center [469, 336] width 14 height 14
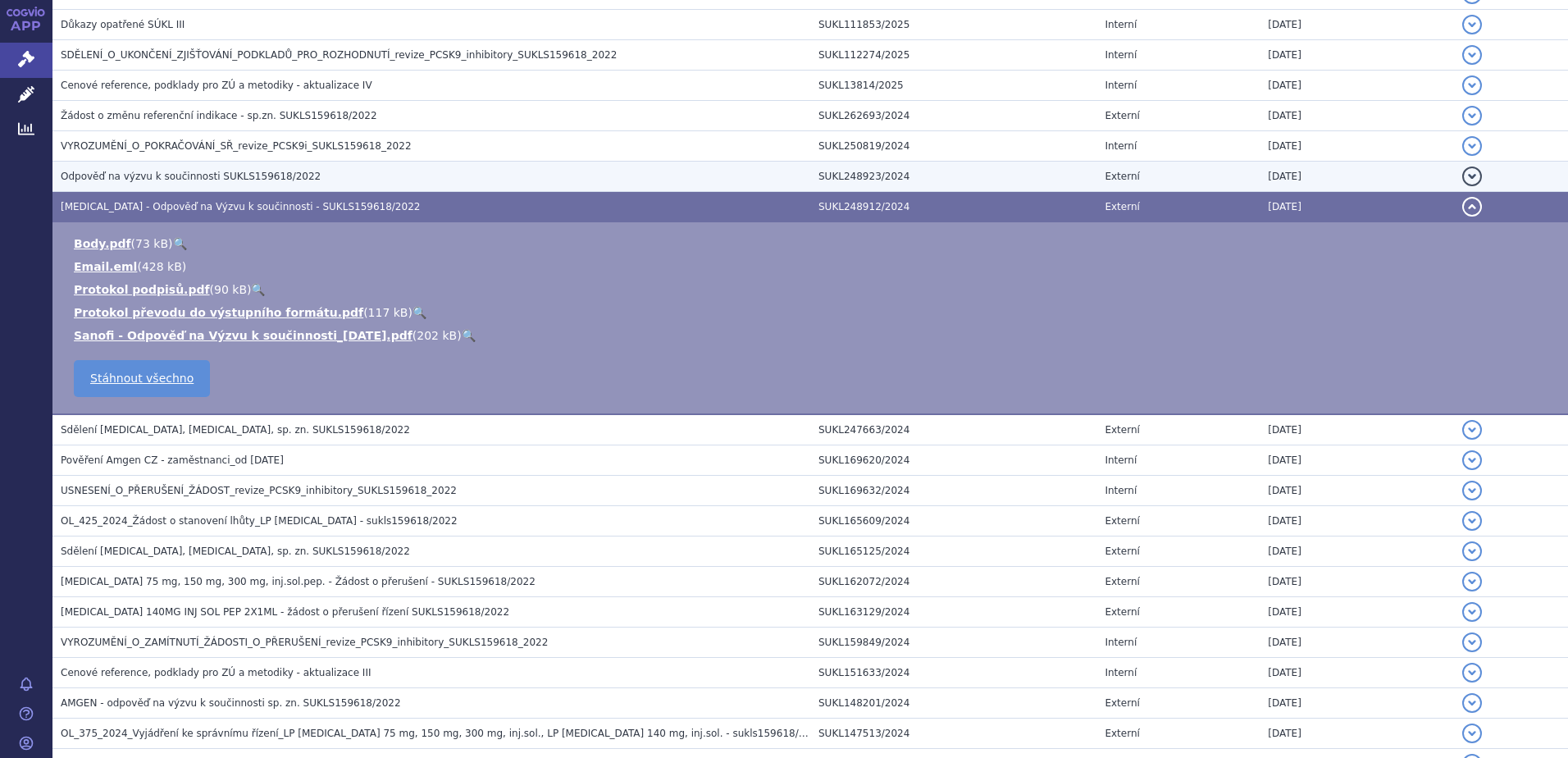
click at [114, 172] on span "Odpověď na výzvu k součinnosti SUKLS159618/2022" at bounding box center [191, 177] width 260 height 12
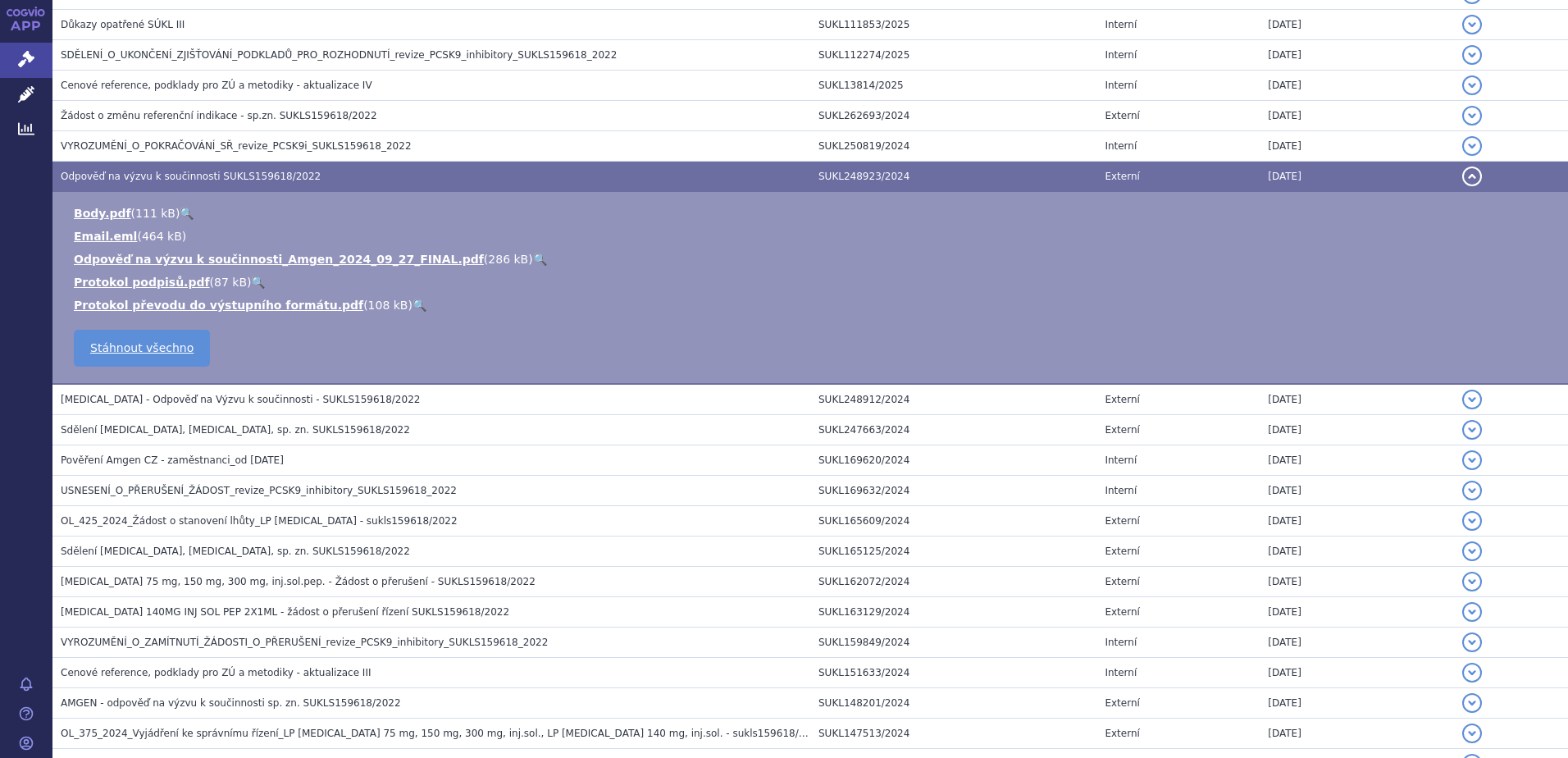
click at [533, 262] on link "🔍" at bounding box center [540, 259] width 14 height 14
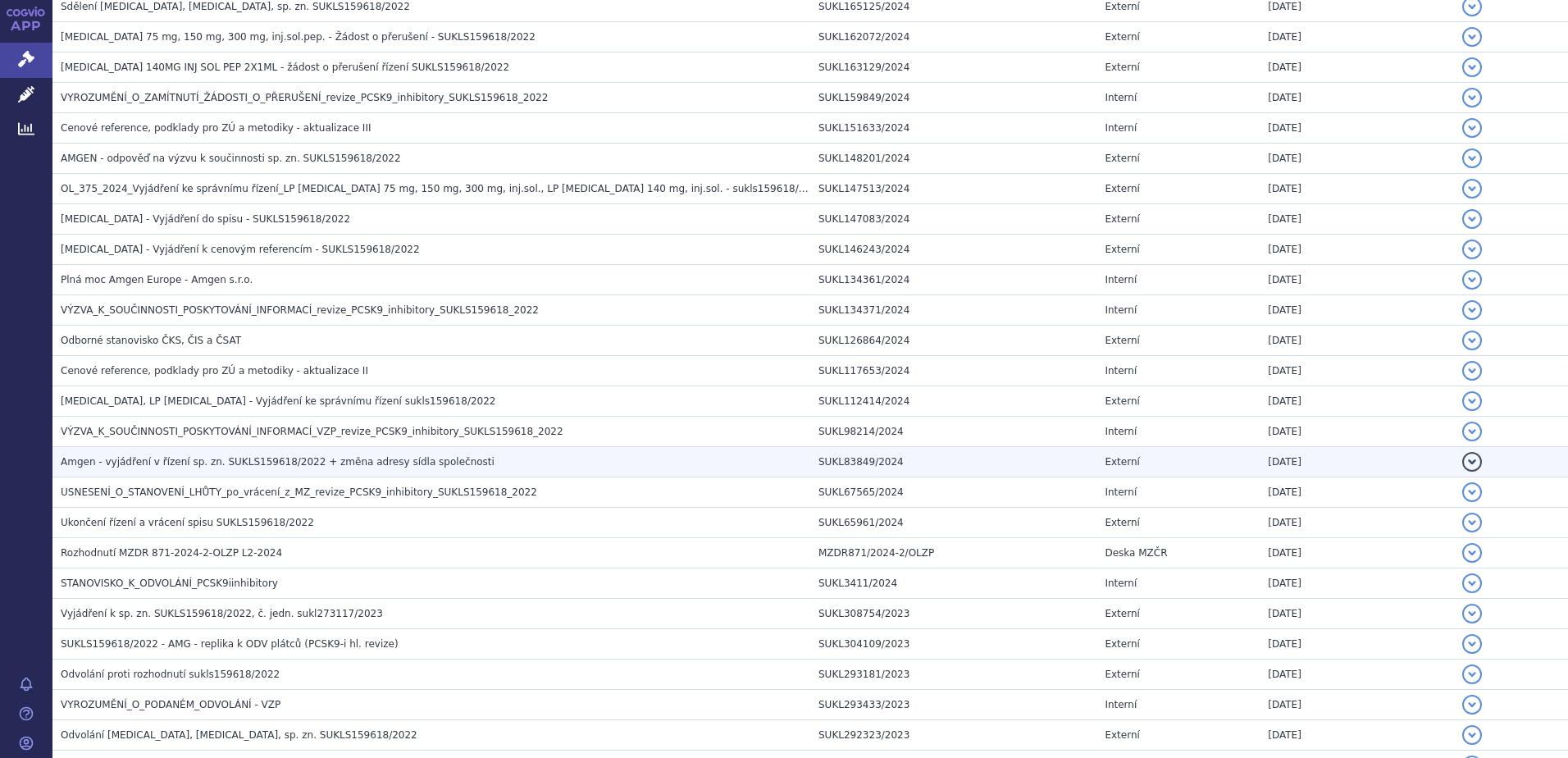
scroll to position [1230, 0]
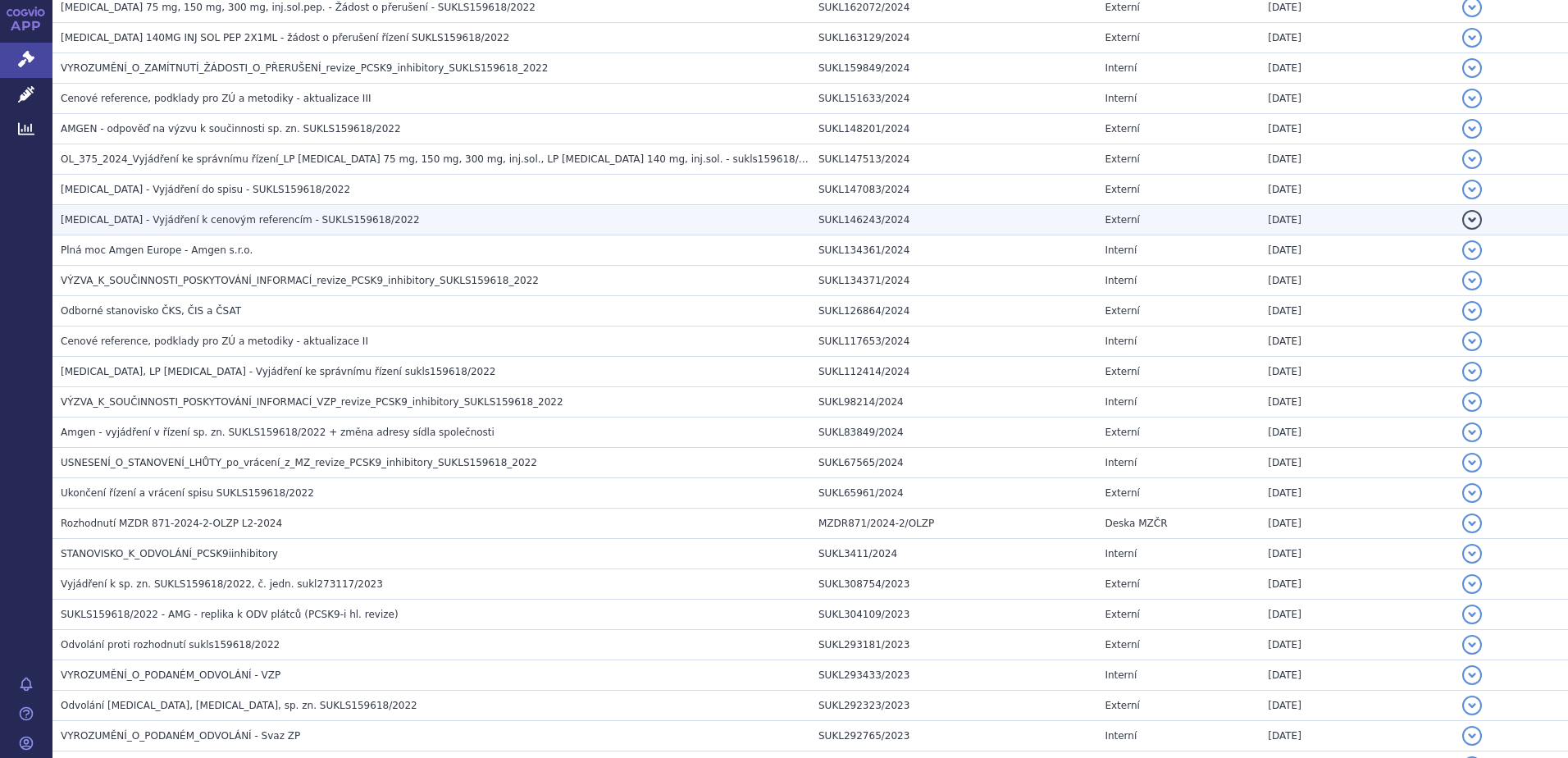
click at [99, 223] on span "Praluent - Vyjádření k cenovým referencím - SUKLS159618/2022" at bounding box center [241, 220] width 359 height 12
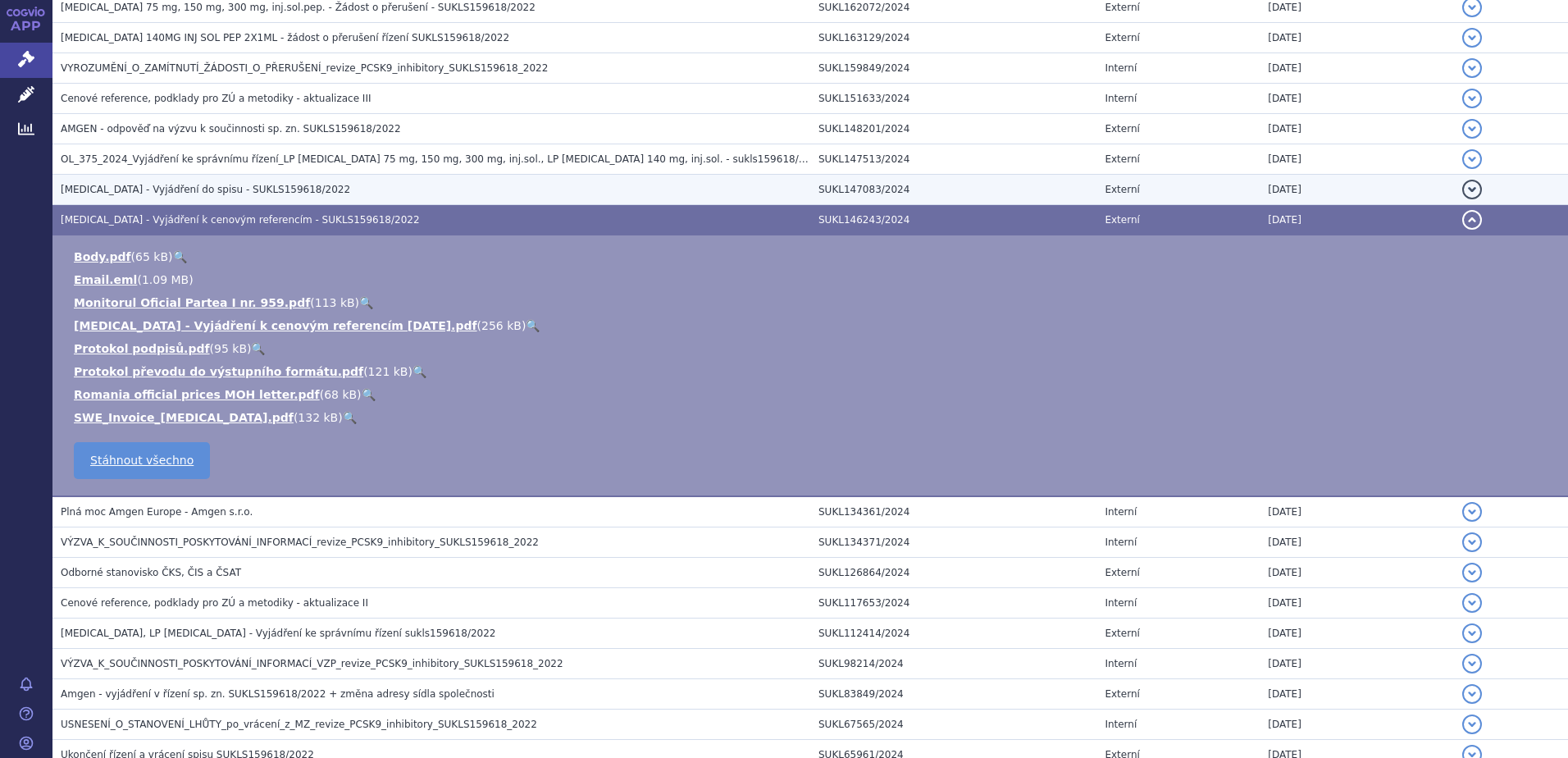
click at [95, 188] on span "Praluent - Vyjádření do spisu - SUKLS159618/2022" at bounding box center [206, 189] width 289 height 12
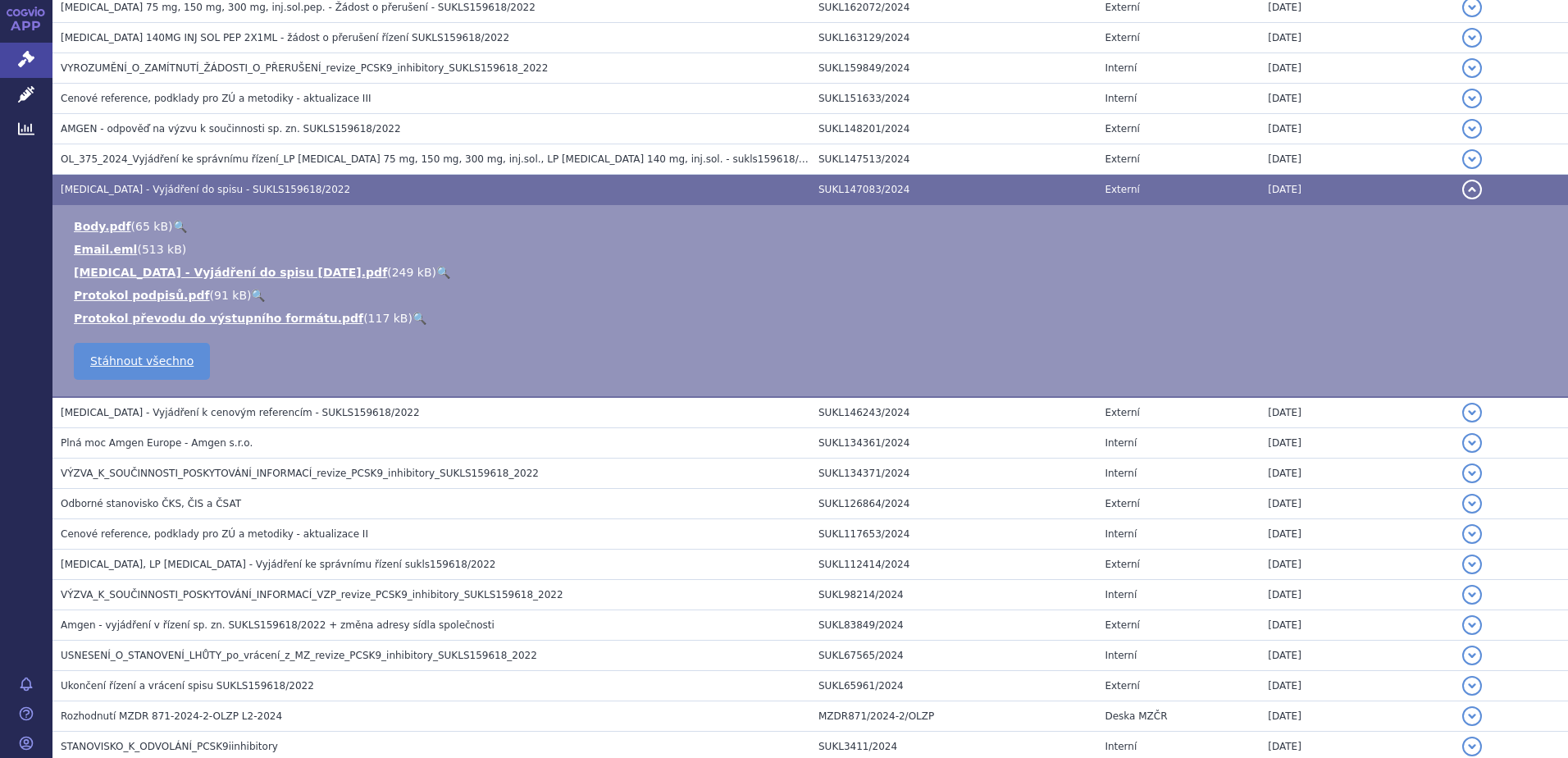
click at [436, 272] on link "🔍" at bounding box center [443, 273] width 14 height 14
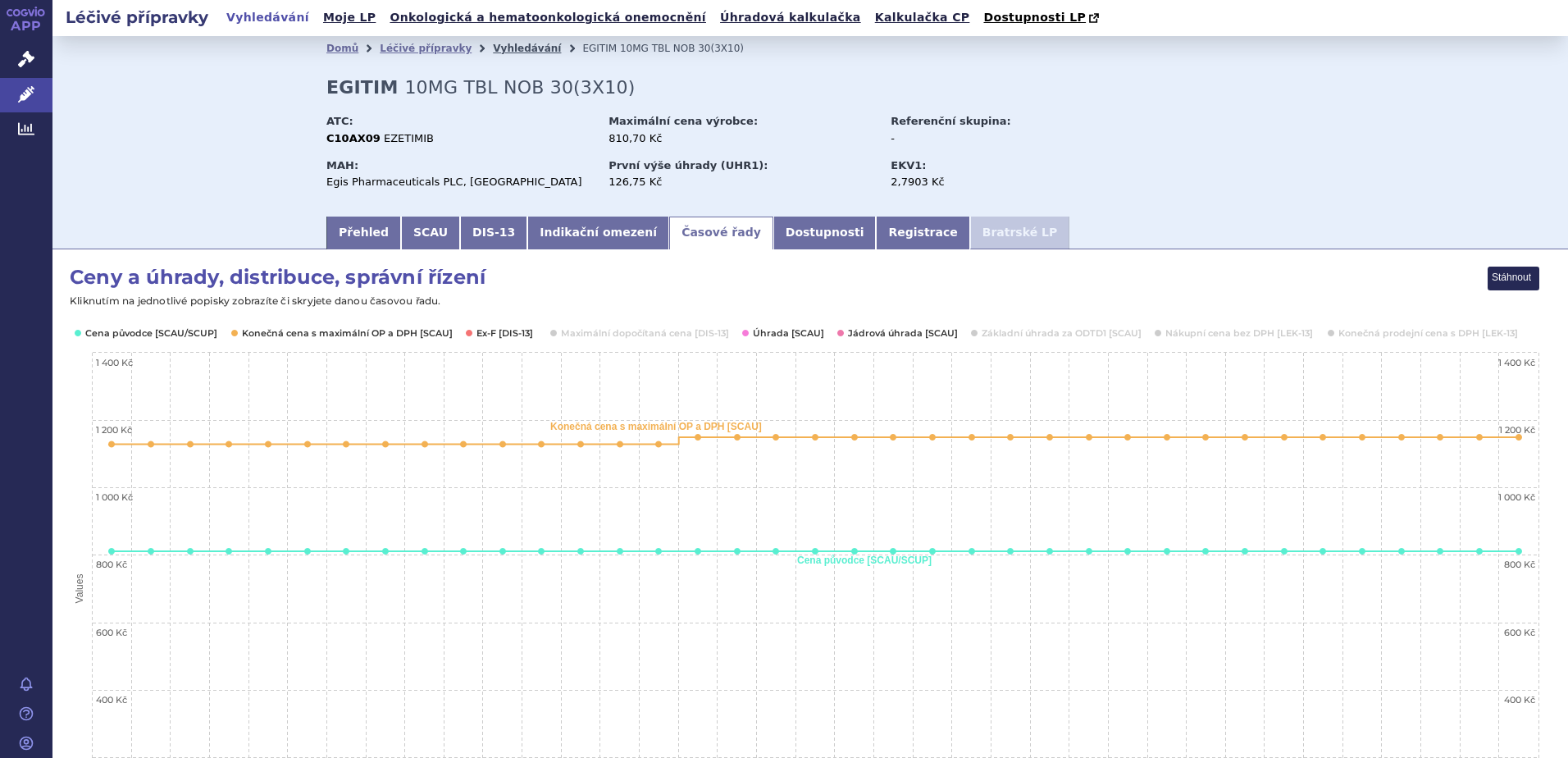
click at [493, 54] on link "Vyhledávání" at bounding box center [527, 49] width 68 height 12
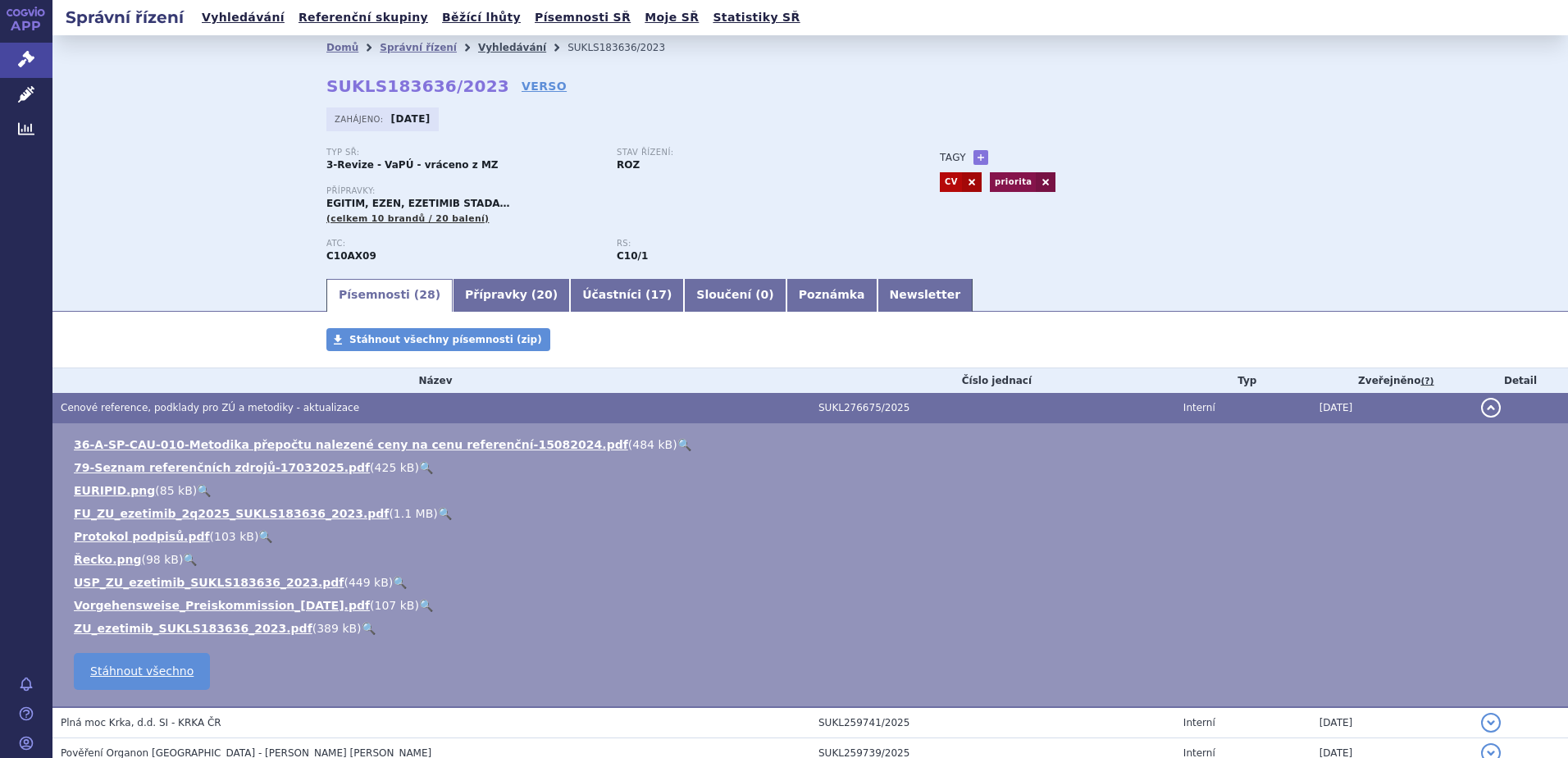
click at [479, 49] on link "Vyhledávání" at bounding box center [513, 48] width 68 height 12
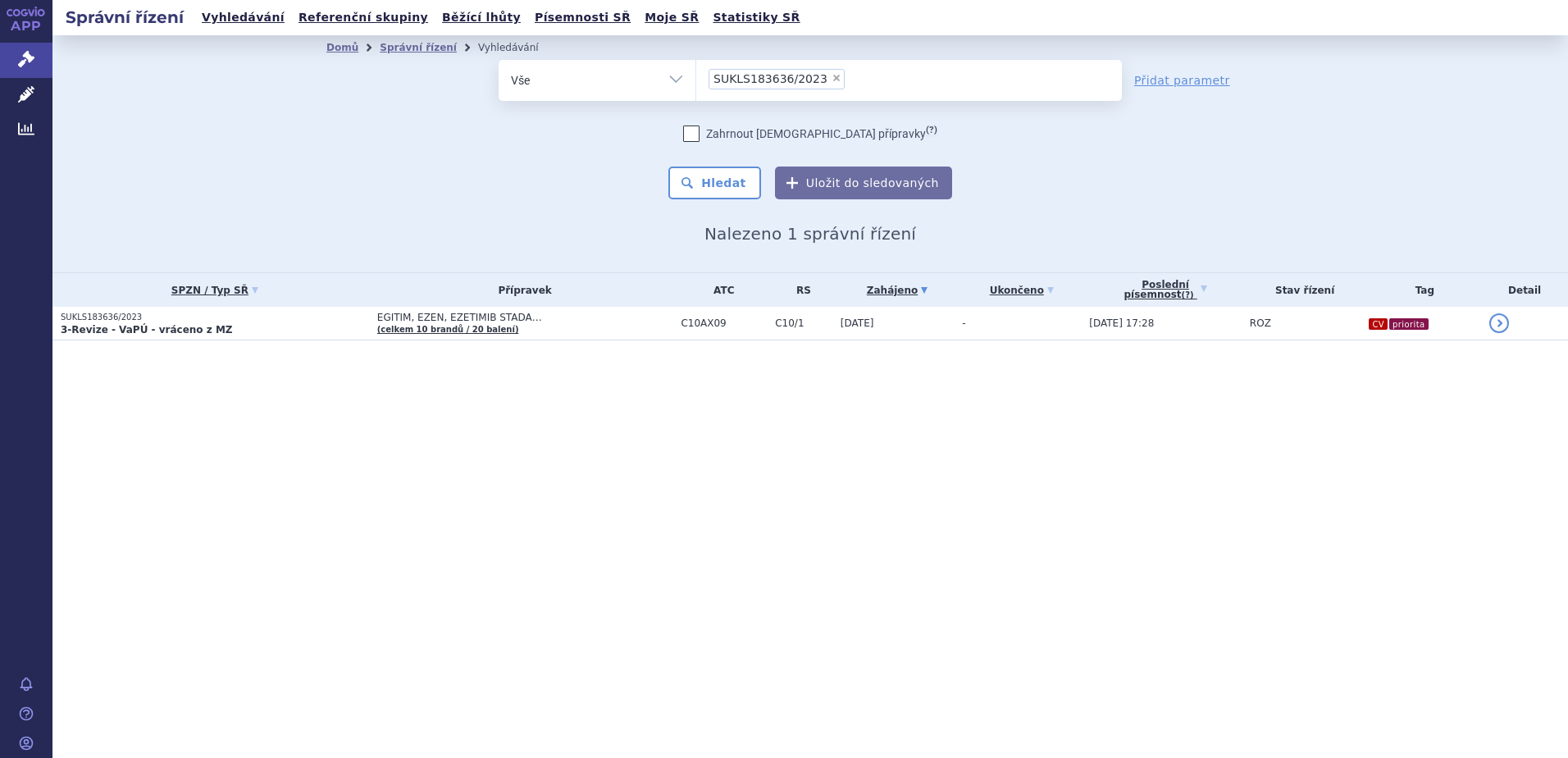
click at [832, 82] on span "×" at bounding box center [837, 78] width 10 height 10
click at [696, 82] on select "SUKLS183636/2023" at bounding box center [695, 80] width 1 height 41
select select
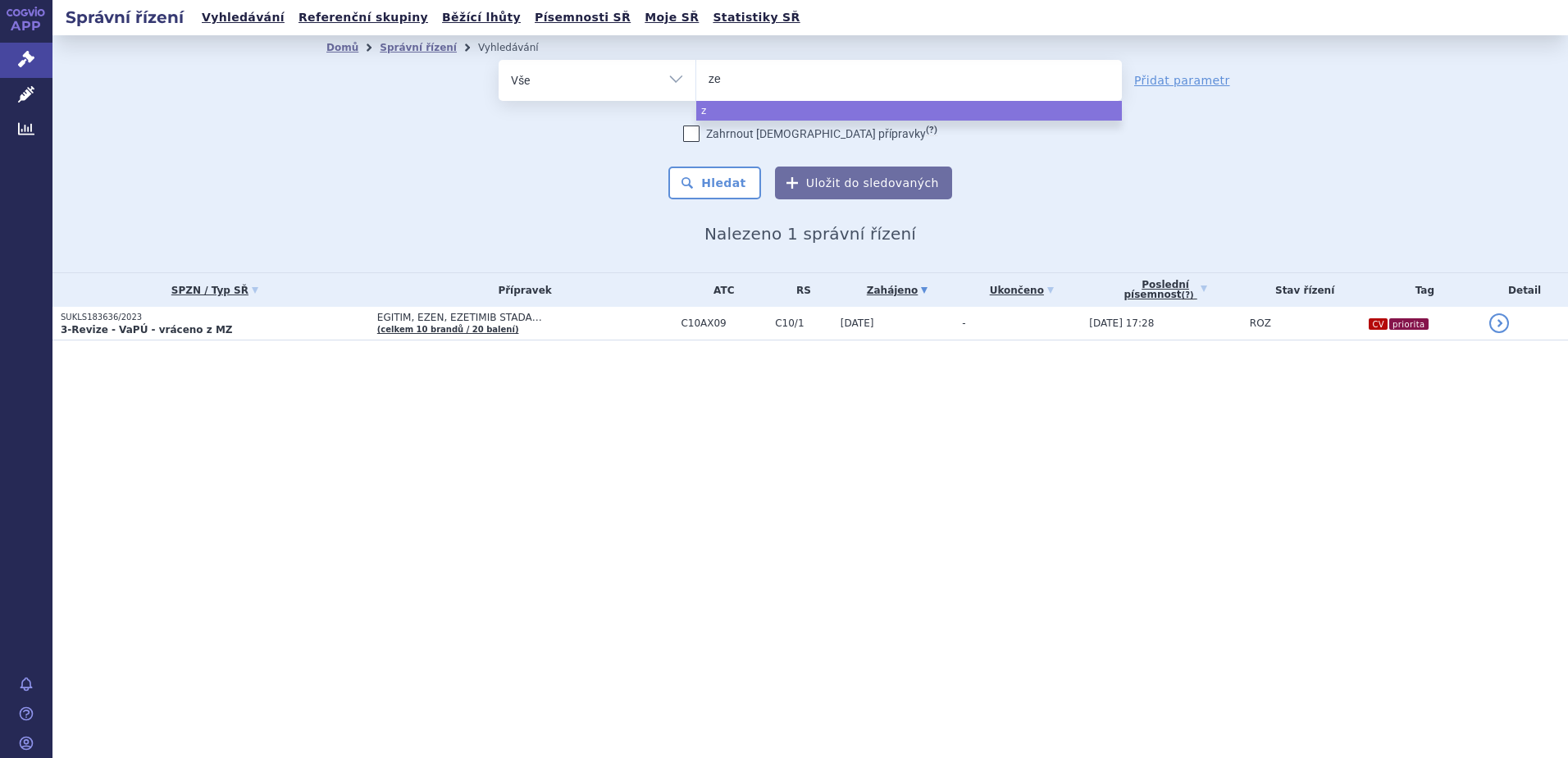
type input "zen"
type input "zeno"
type input "zenon"
select select "zenon"
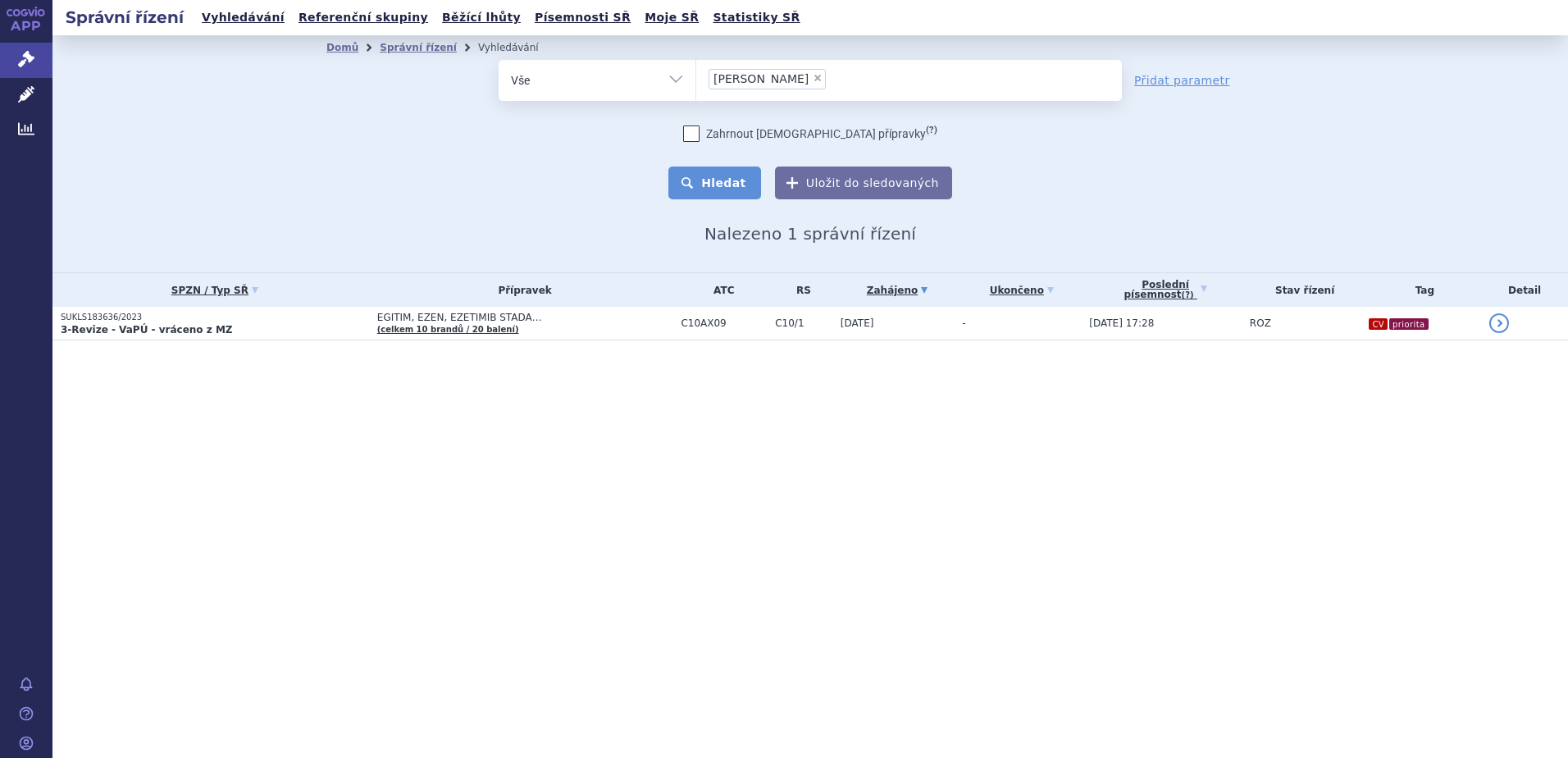
click at [710, 183] on button "Hledat" at bounding box center [715, 183] width 92 height 33
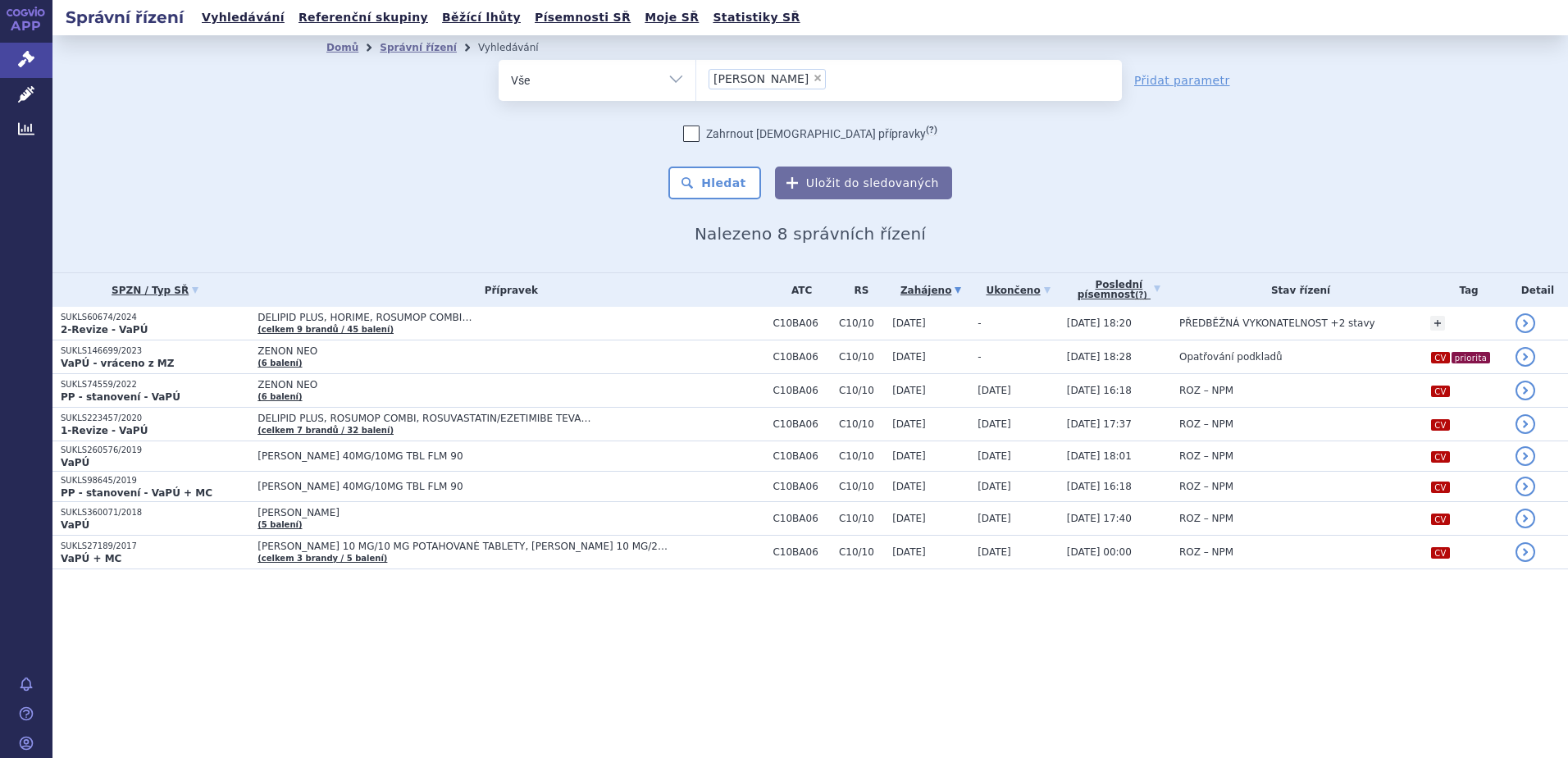
click at [125, 357] on strong "VaPÚ - vráceno z MZ" at bounding box center [117, 363] width 114 height 12
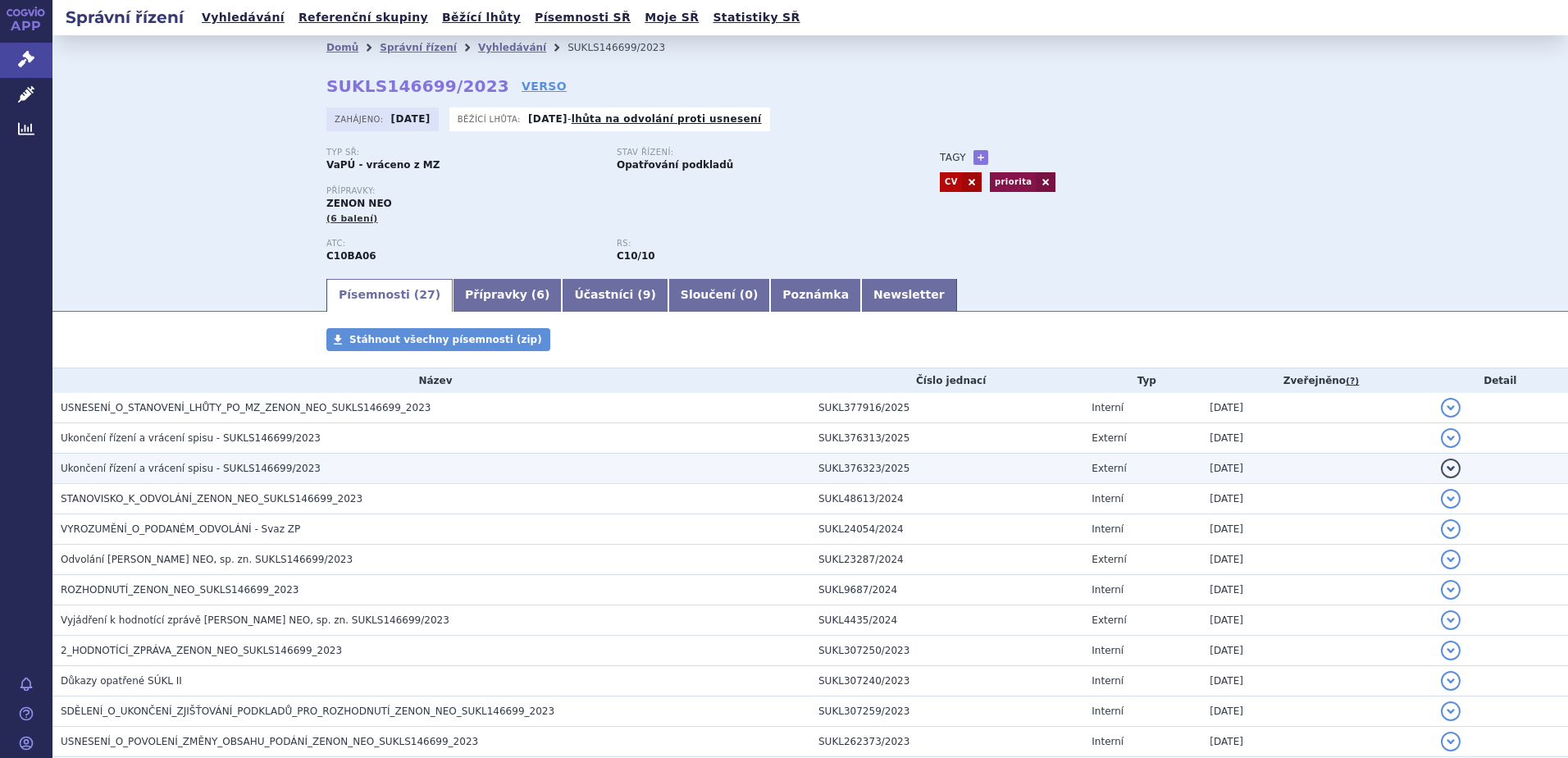
scroll to position [82, 0]
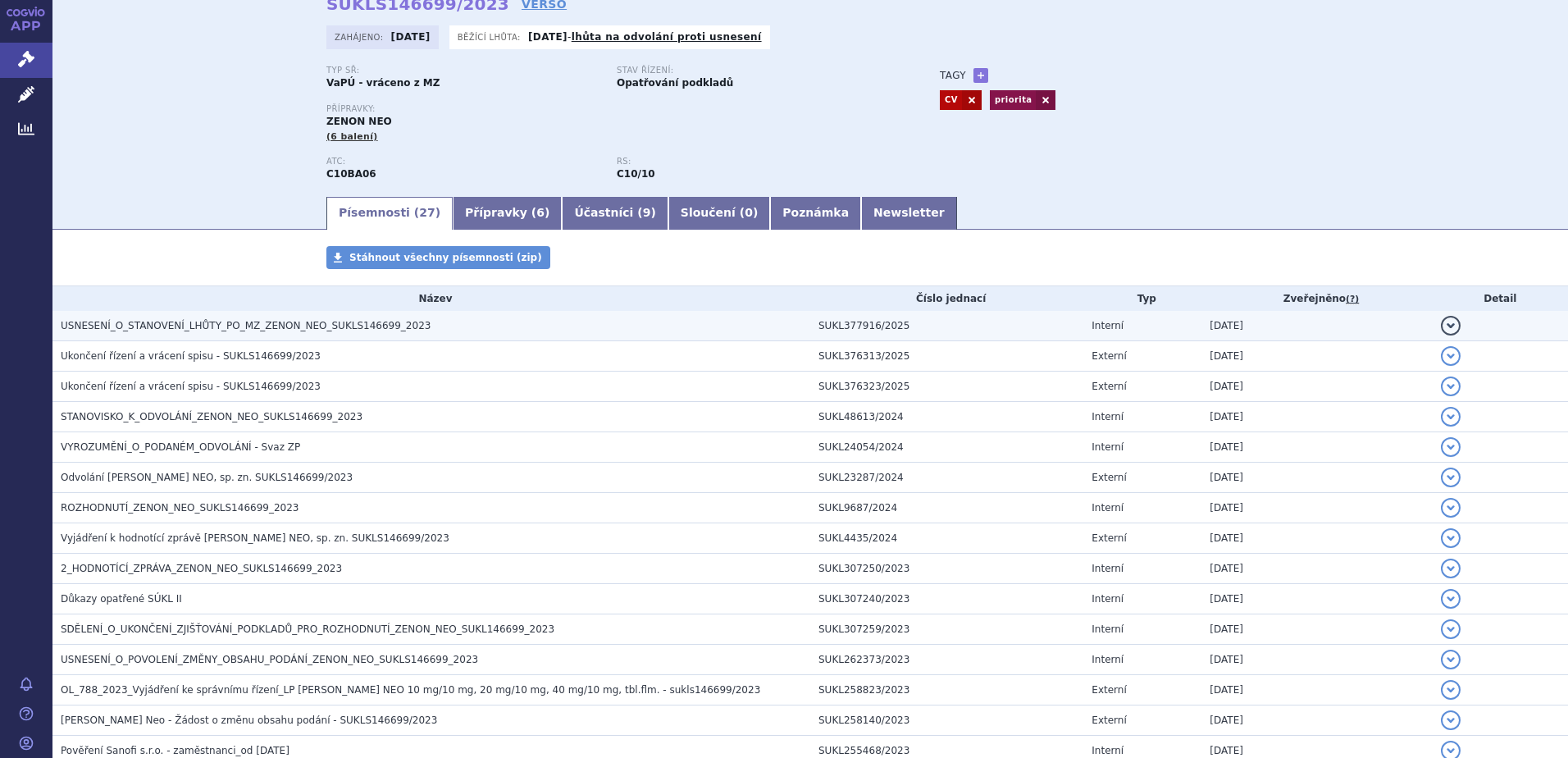
click at [137, 323] on span "USNESENÍ_O_STANOVENÍ_LHŮTY_PO_MZ_ZENON_NEO_SUKLS146699_2023" at bounding box center [246, 326] width 370 height 12
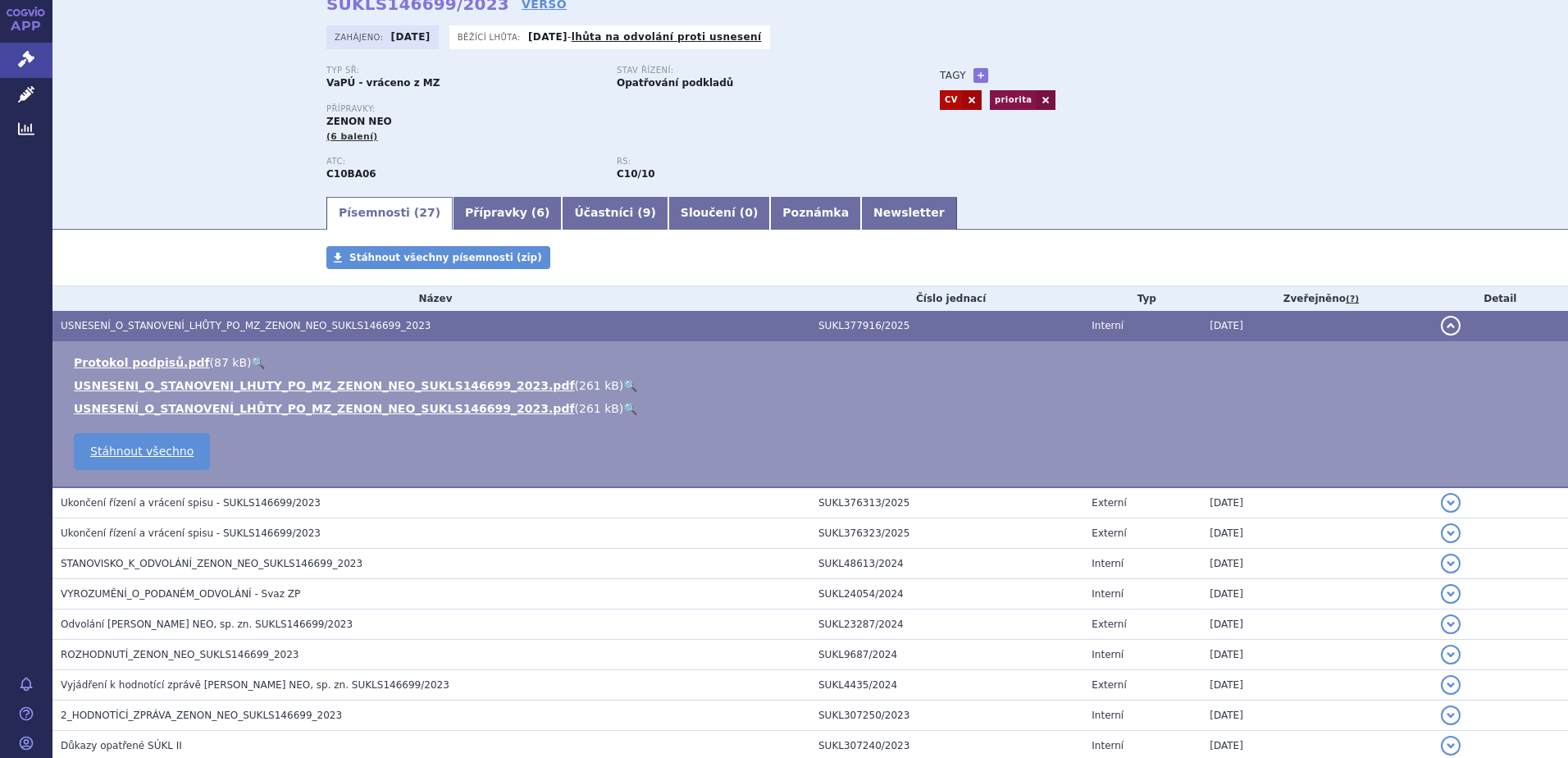
click at [623, 386] on link "🔍" at bounding box center [630, 385] width 14 height 14
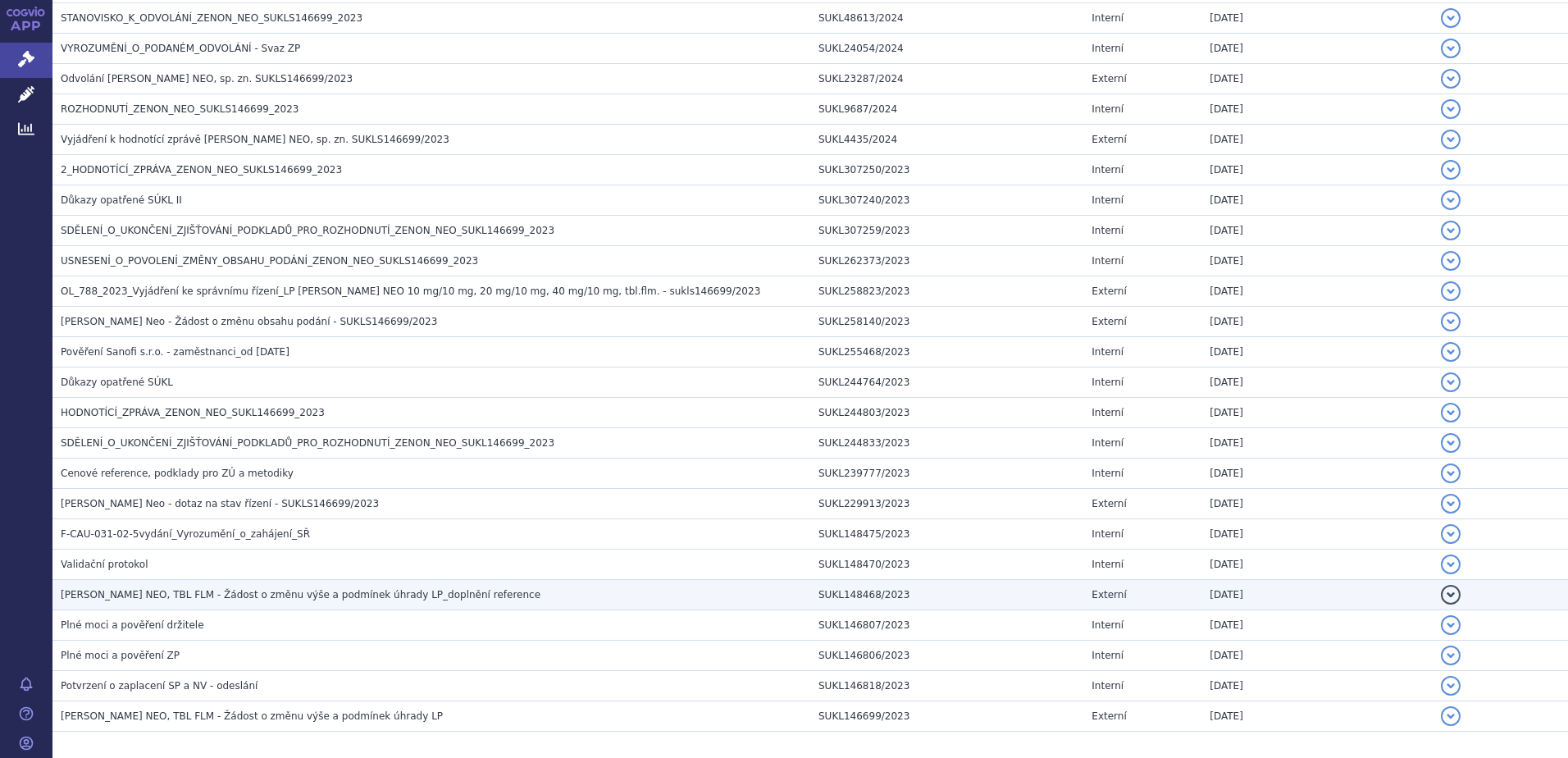
scroll to position [656, 0]
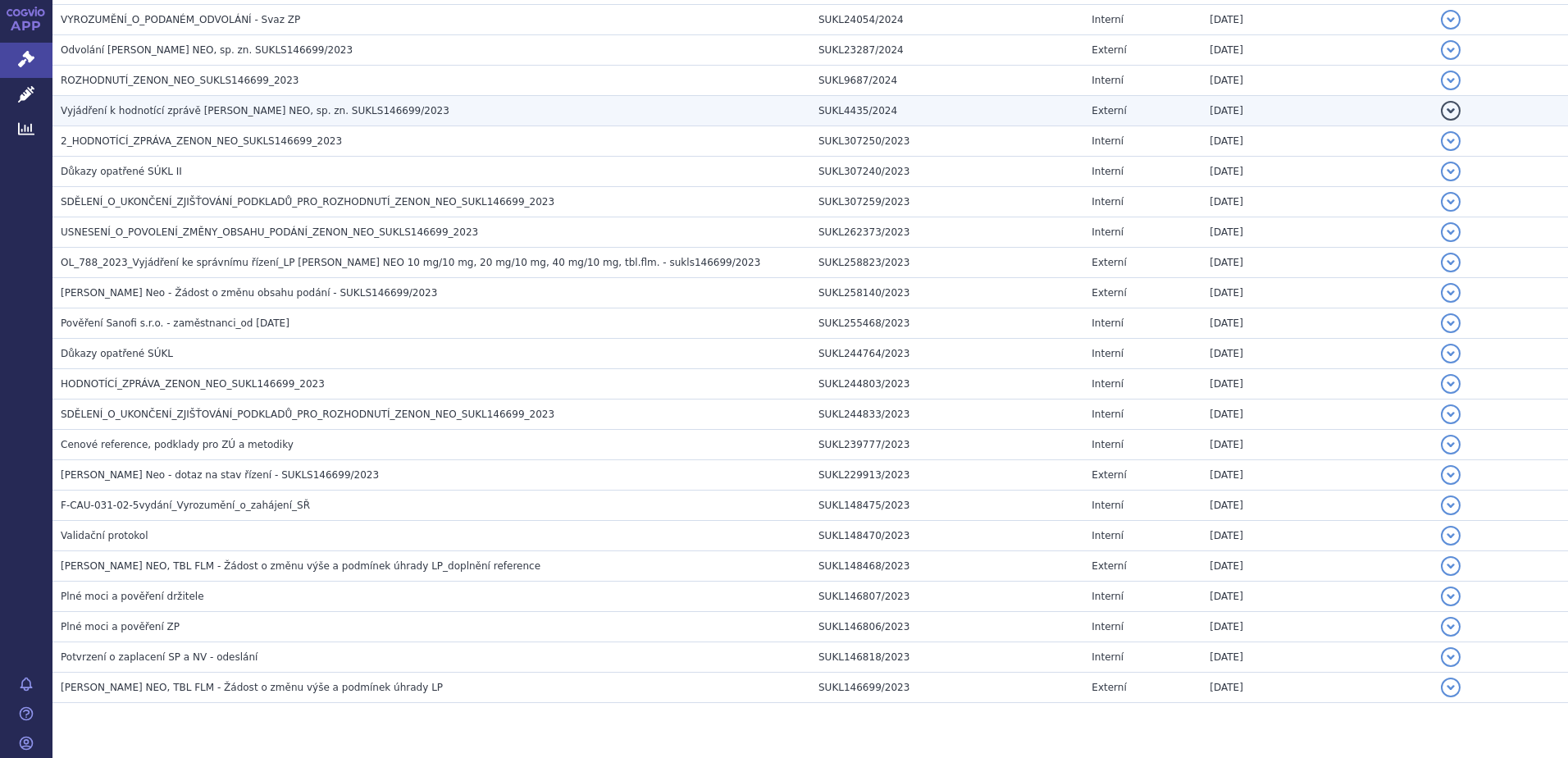
click at [144, 121] on td "Vyjádření k hodnotící zprávě ZENON NEO, sp. zn. SUKLS146699/2023" at bounding box center [431, 111] width 758 height 30
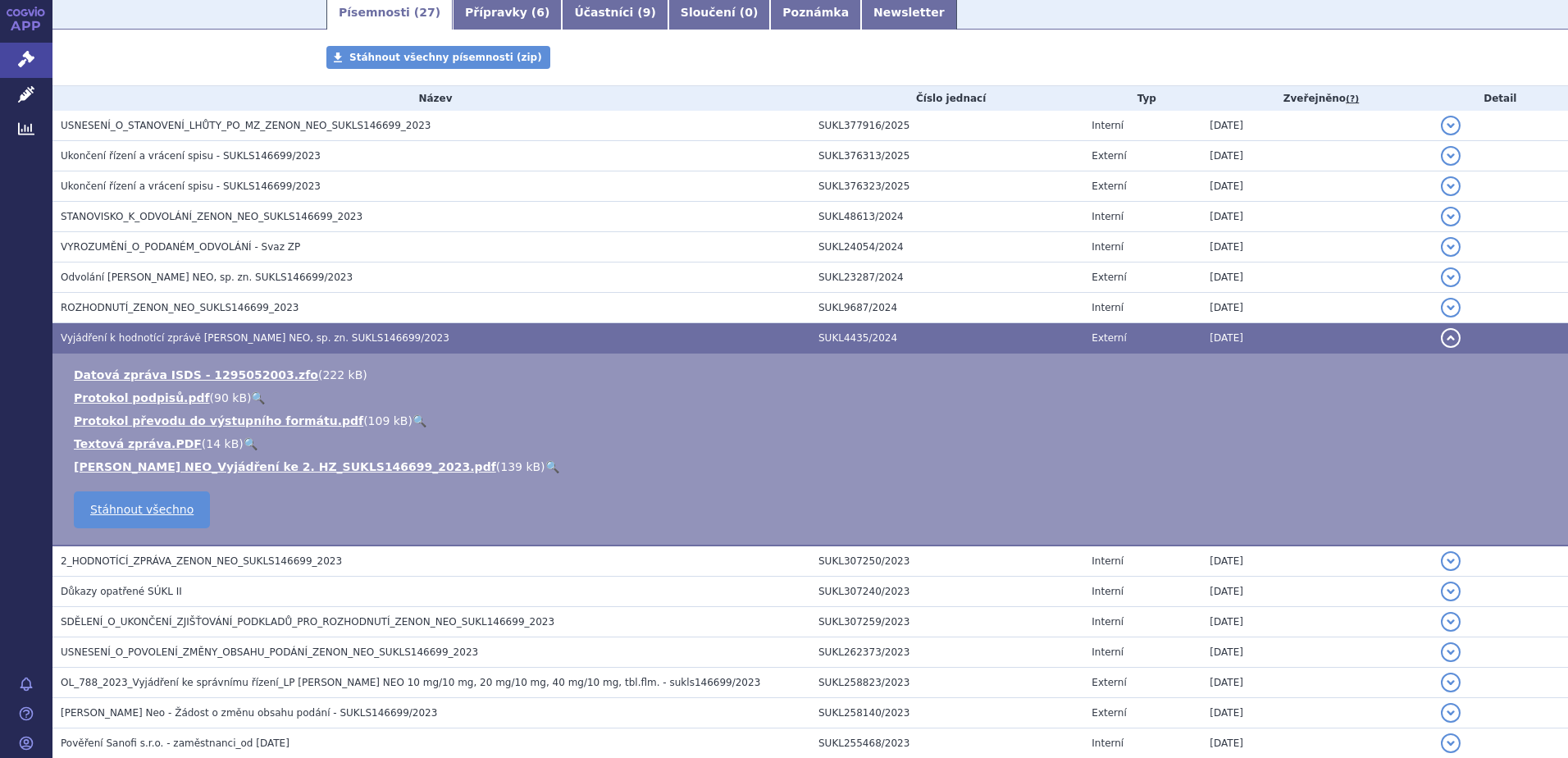
scroll to position [263, 0]
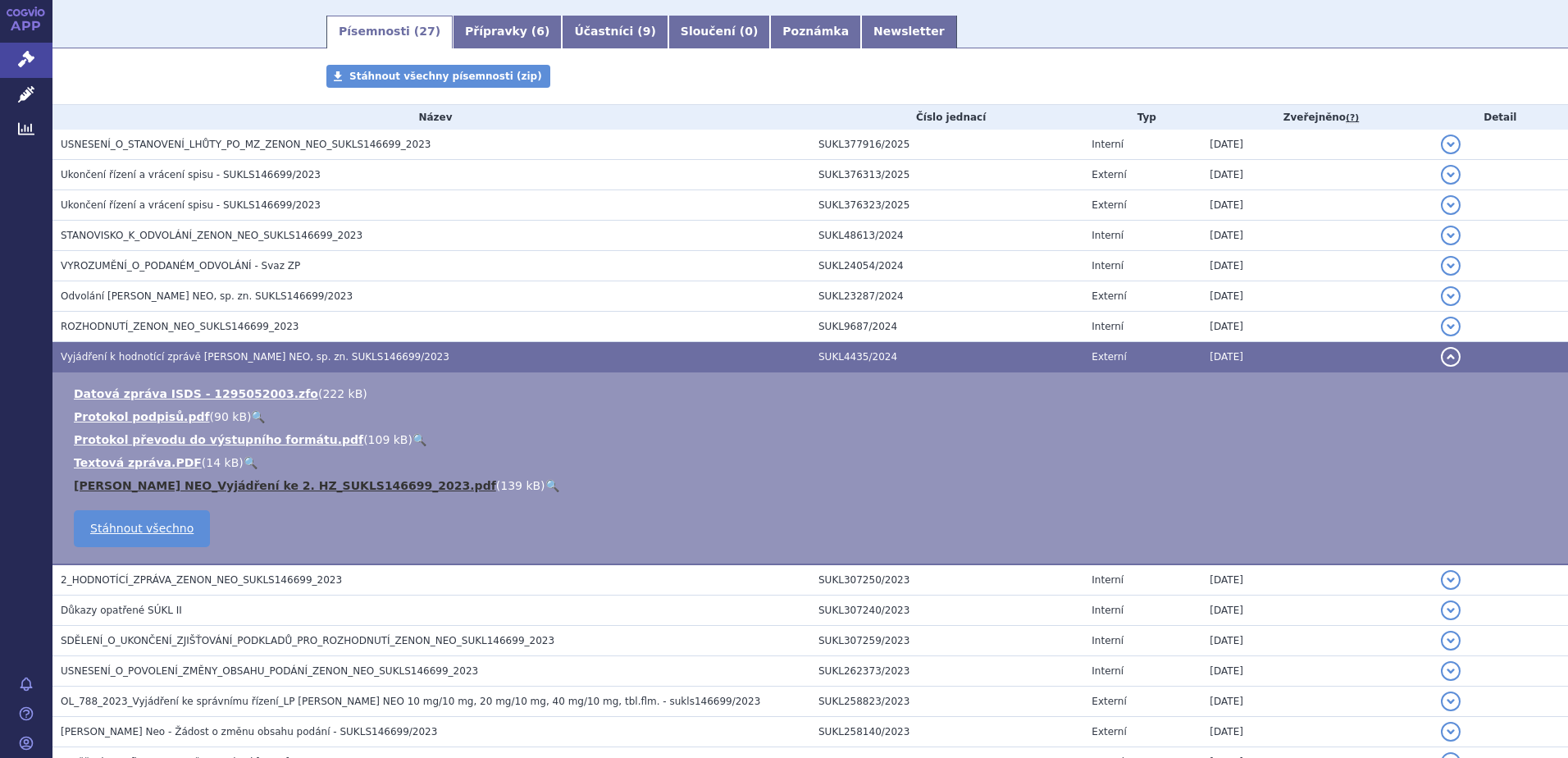
click at [296, 486] on link "ZENON NEO_Vyjádření ke 2. HZ_SUKLS146699_2023.pdf" at bounding box center [284, 485] width 422 height 14
click at [546, 487] on link "🔍" at bounding box center [552, 485] width 14 height 14
click at [239, 483] on link "ZENON NEO_Vyjádření ke 2. HZ_SUKLS146699_2023.pdf" at bounding box center [284, 485] width 422 height 14
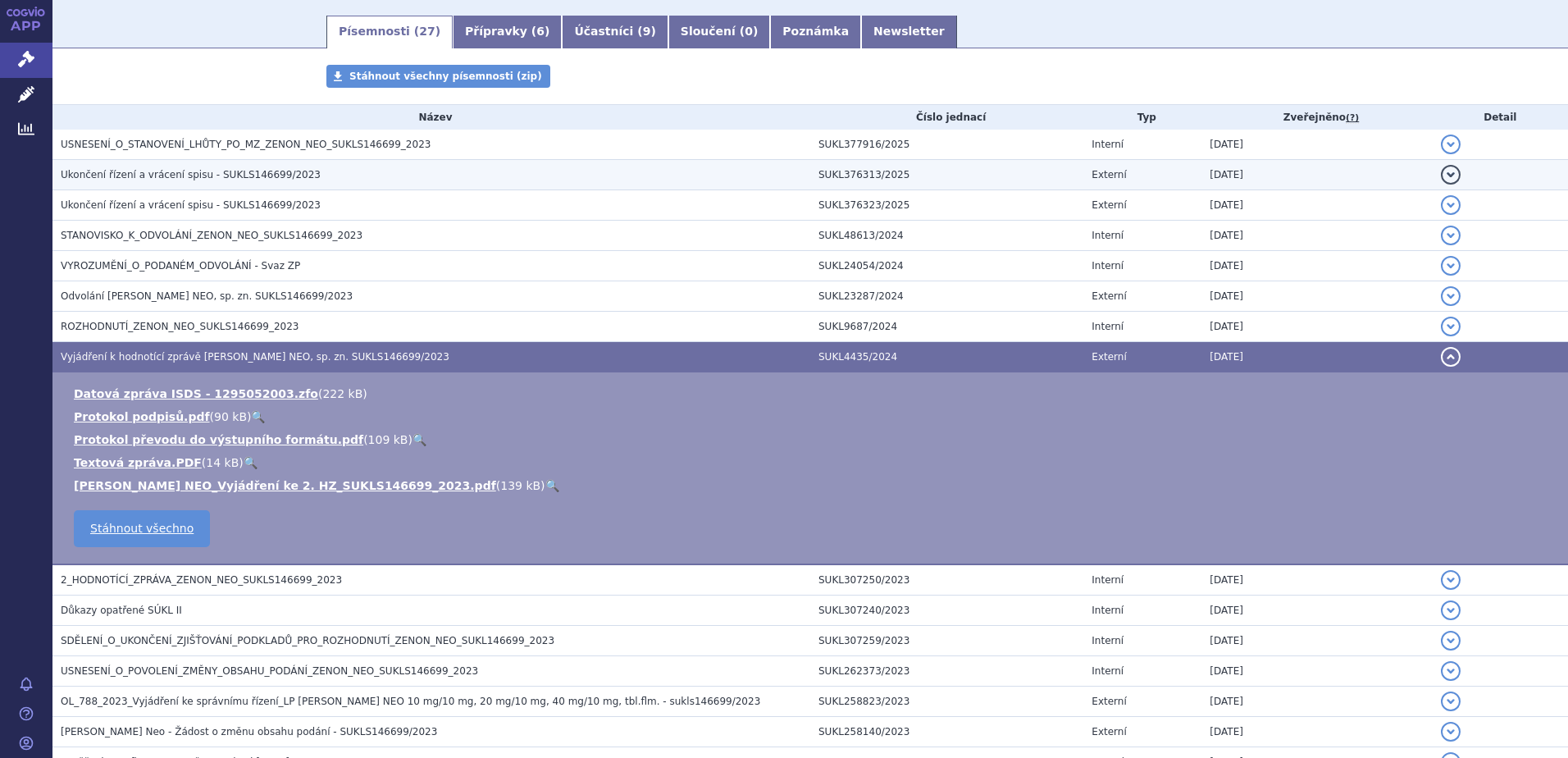
click at [111, 176] on span "Ukončení řízení a vrácení spisu - SUKLS146699/2023" at bounding box center [191, 175] width 260 height 12
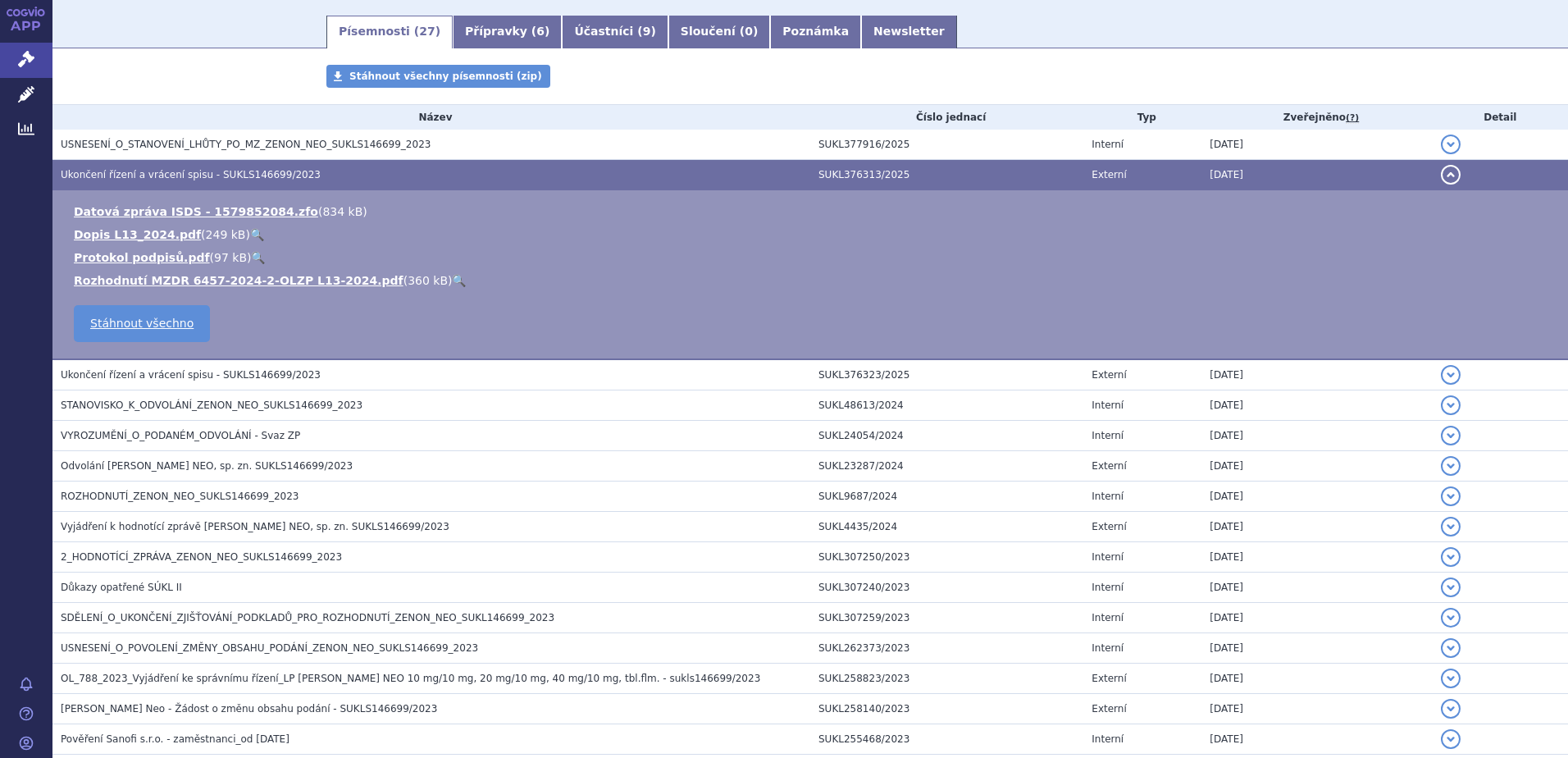
scroll to position [230, 0]
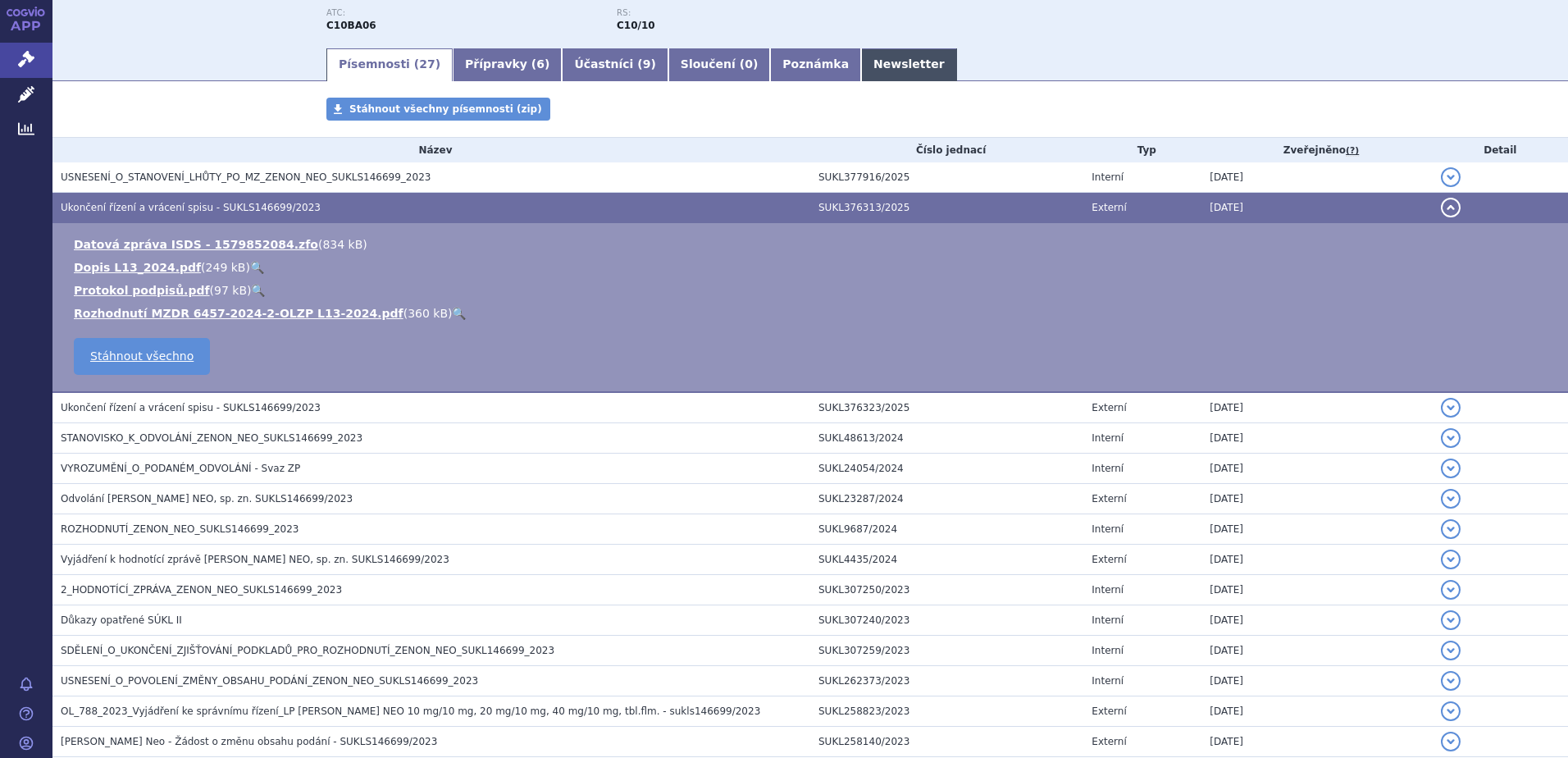
click at [861, 61] on link "Newsletter" at bounding box center [909, 65] width 96 height 33
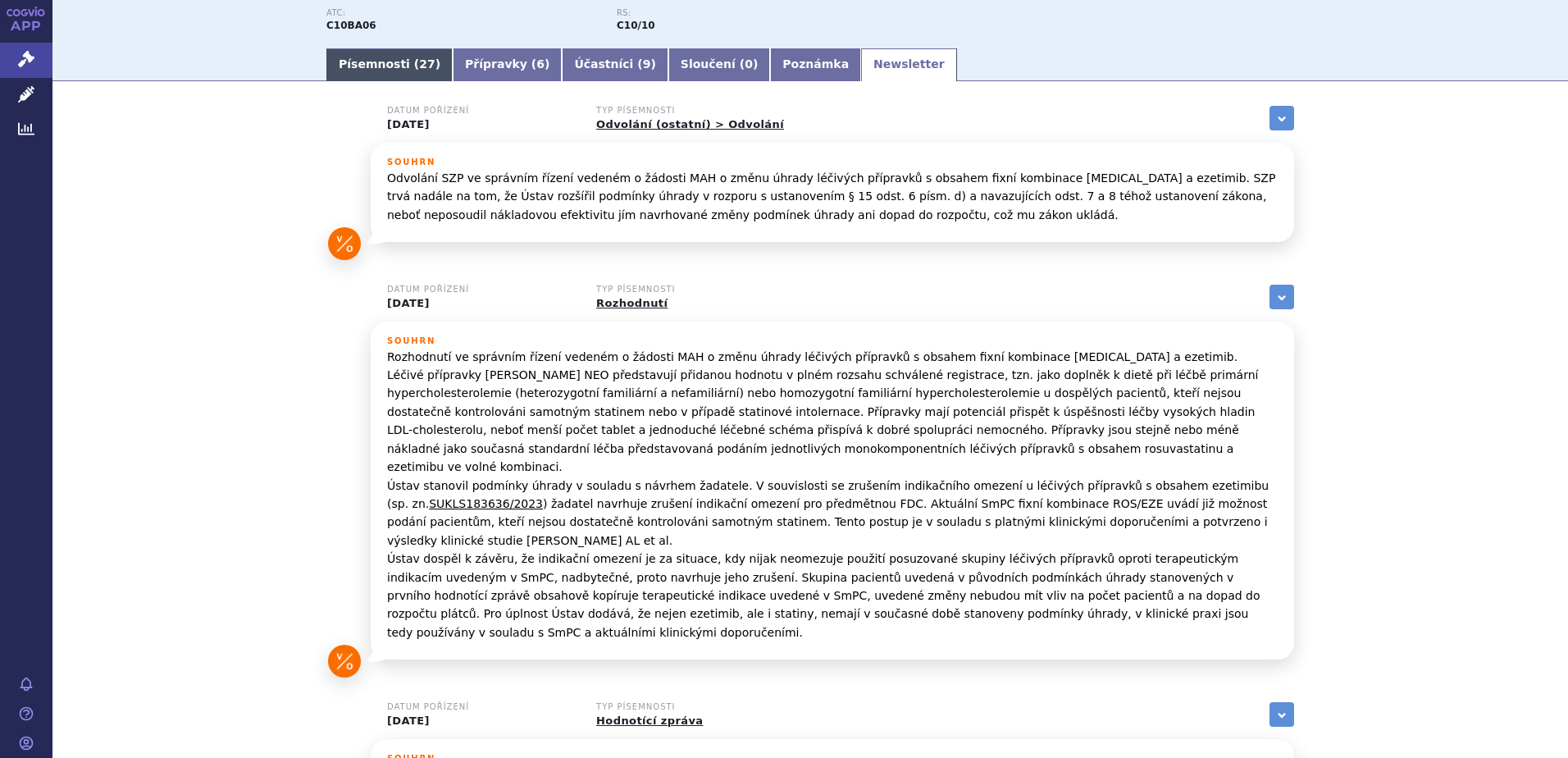
click at [373, 61] on link "Písemnosti ( 27 )" at bounding box center [389, 65] width 126 height 33
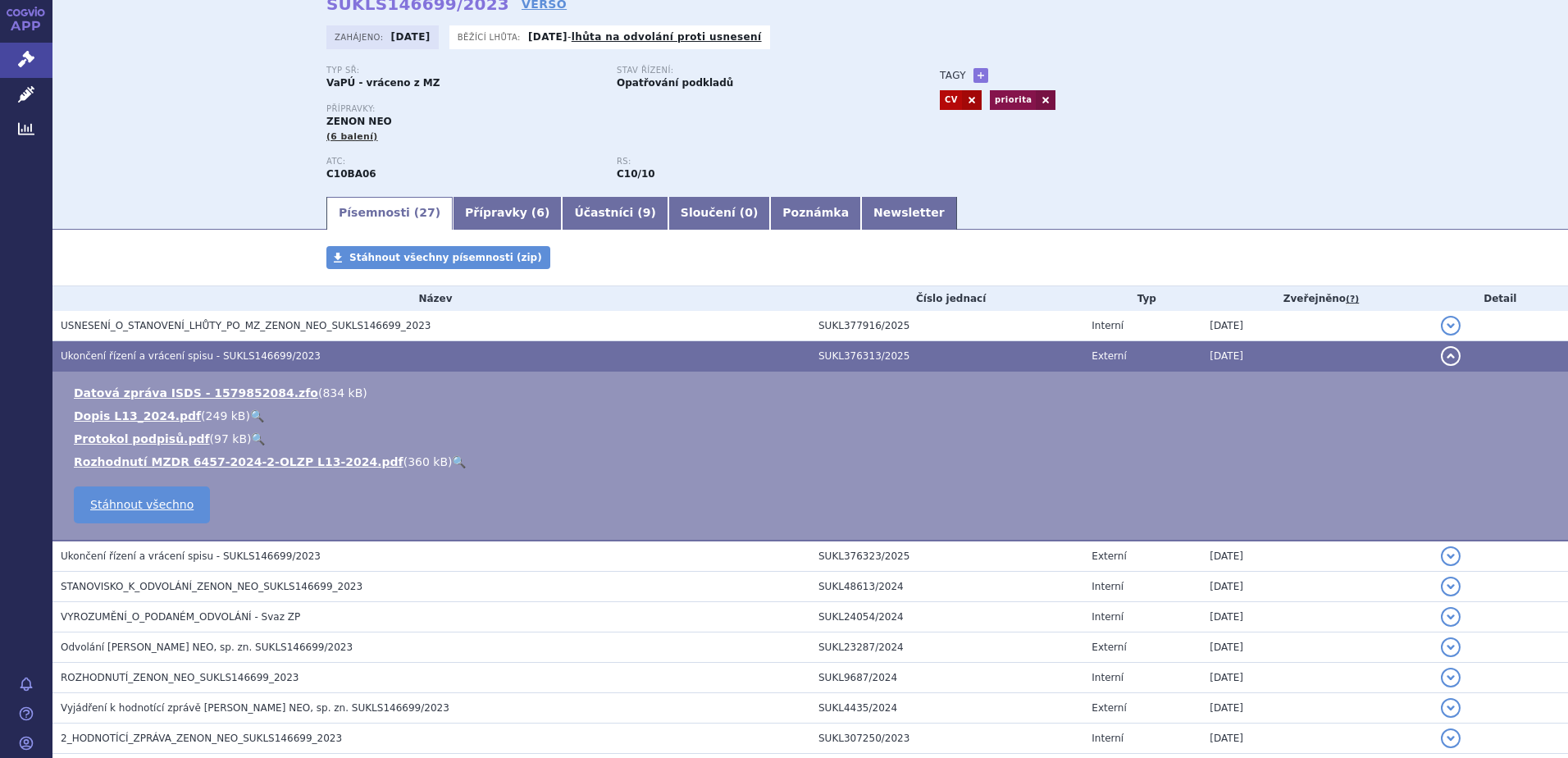
scroll to position [164, 0]
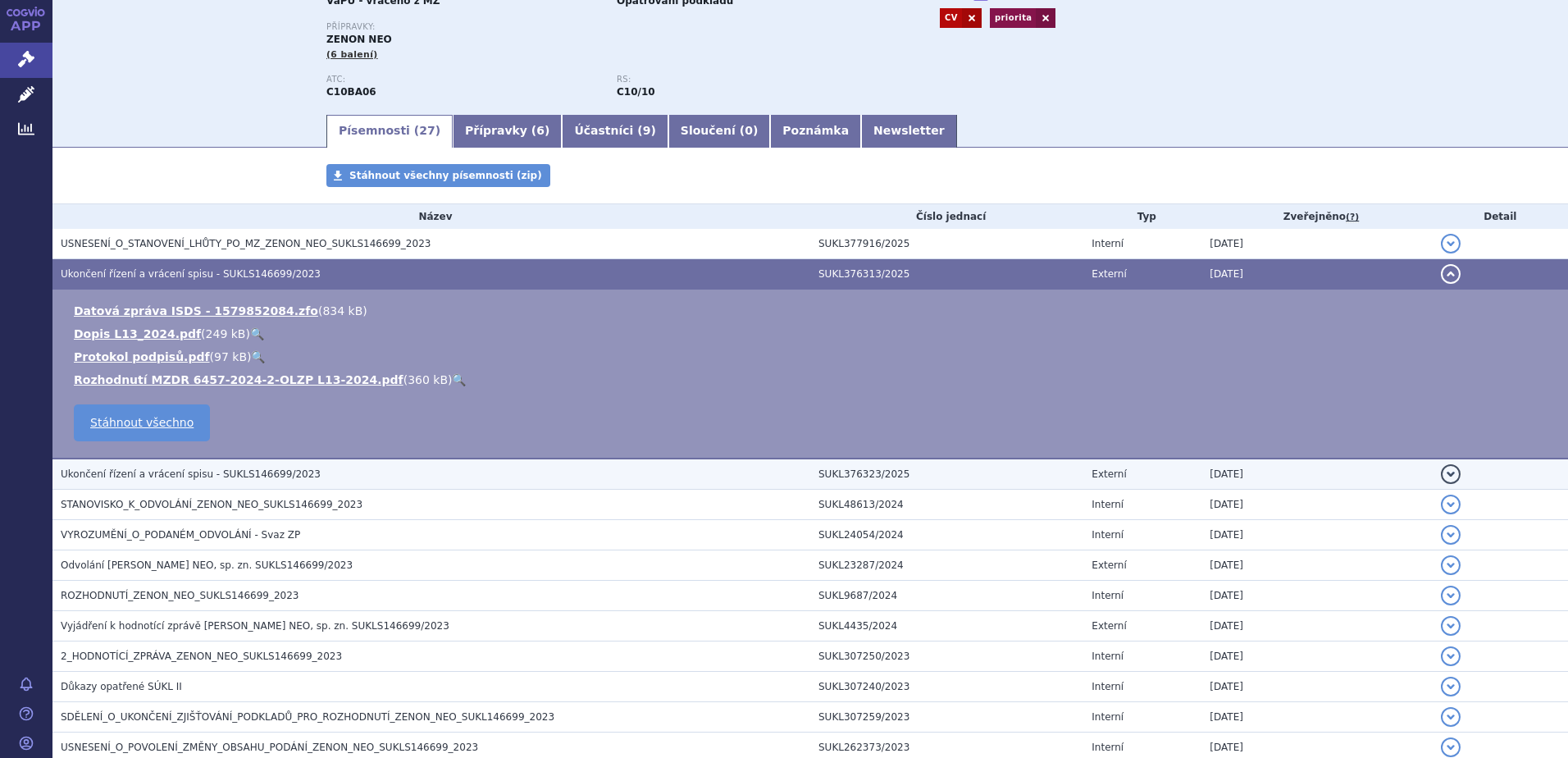
click at [108, 475] on span "Ukončení řízení a vrácení spisu - SUKLS146699/2023" at bounding box center [191, 474] width 260 height 12
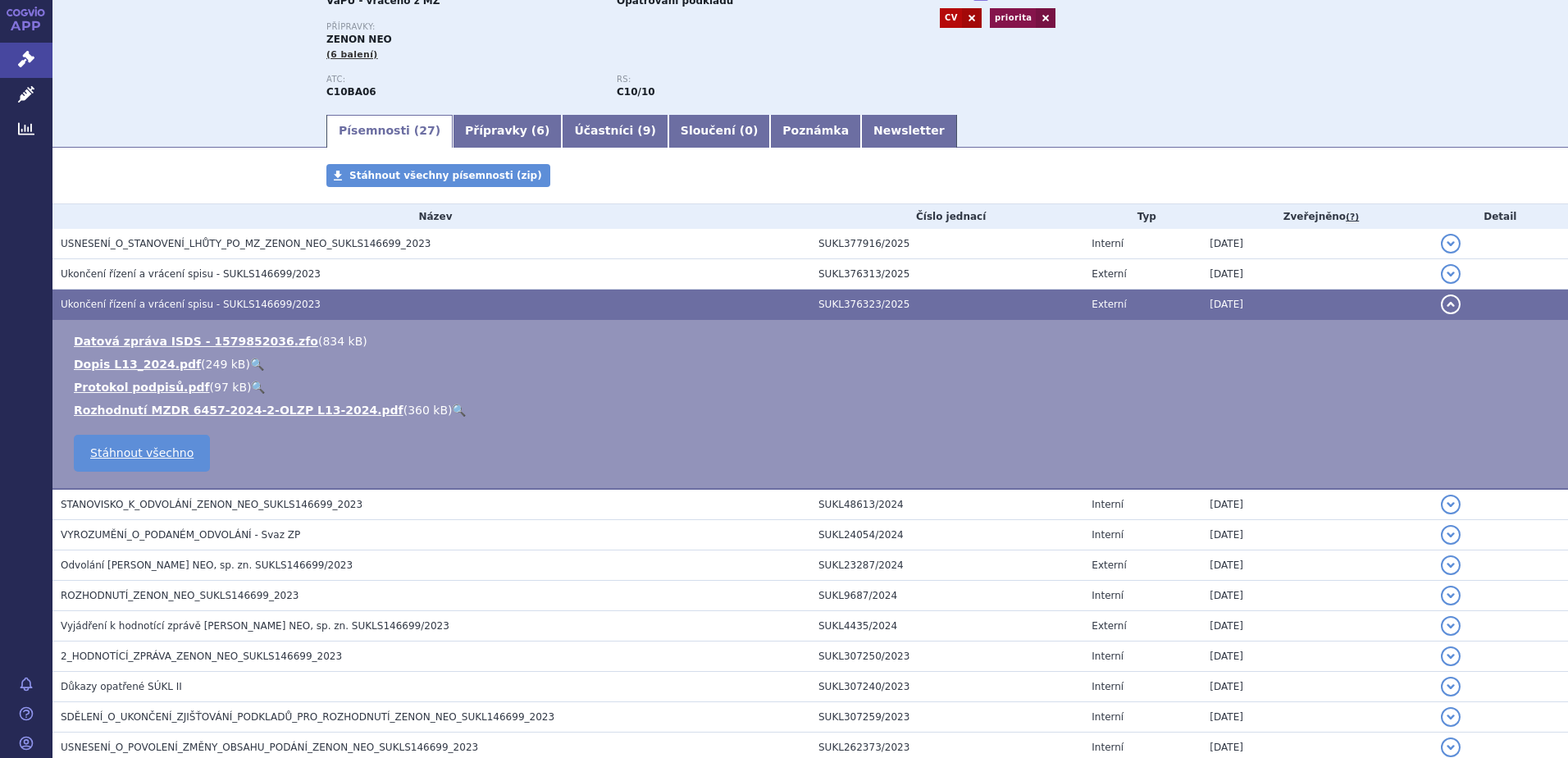
click at [452, 410] on link "🔍" at bounding box center [459, 411] width 14 height 14
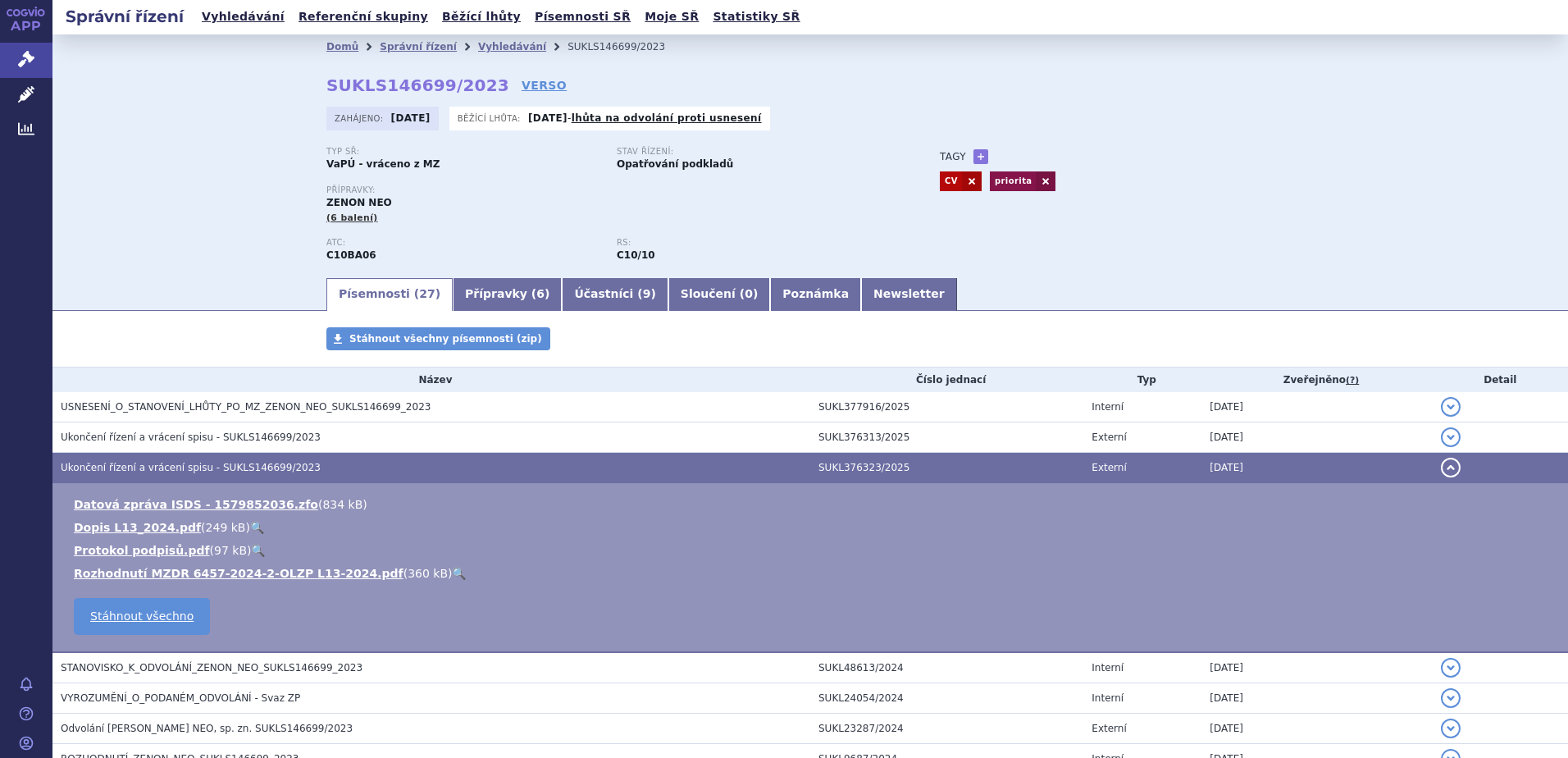
scroll to position [0, 0]
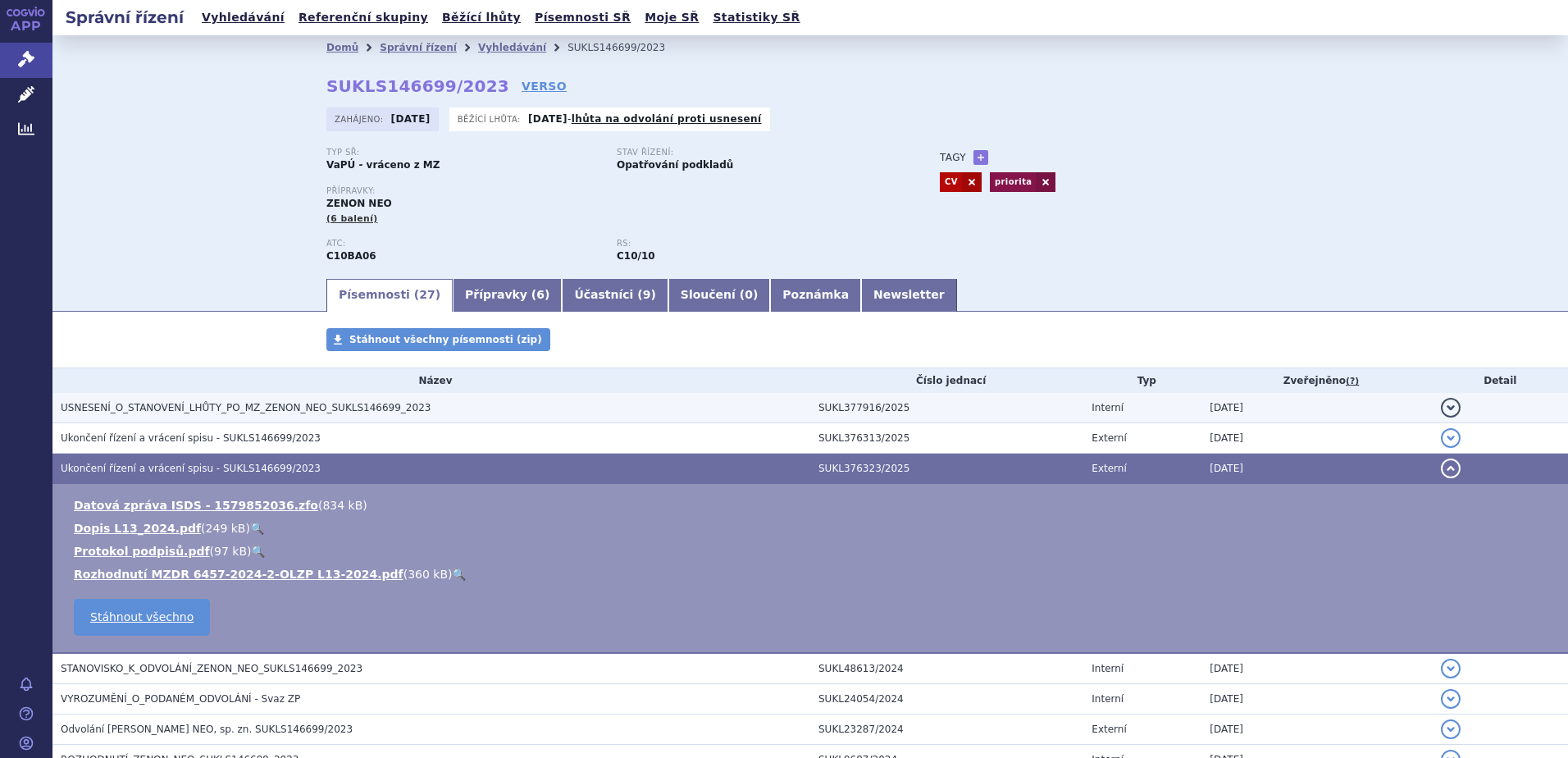
click at [192, 408] on span "USNESENÍ_O_STANOVENÍ_LHŮTY_PO_MZ_ZENON_NEO_SUKLS146699_2023" at bounding box center [246, 408] width 370 height 12
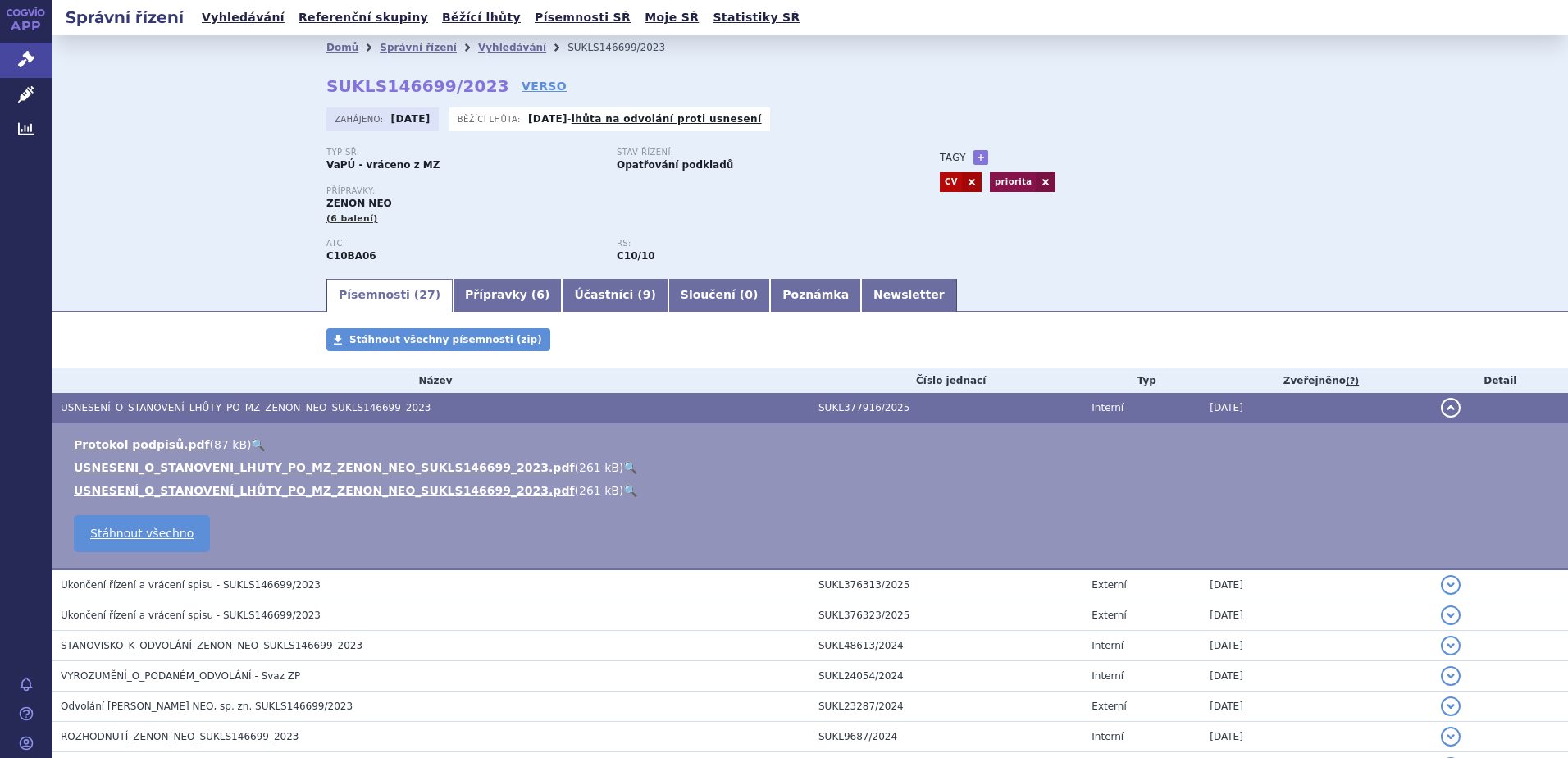
click at [623, 468] on link "🔍" at bounding box center [630, 468] width 14 height 14
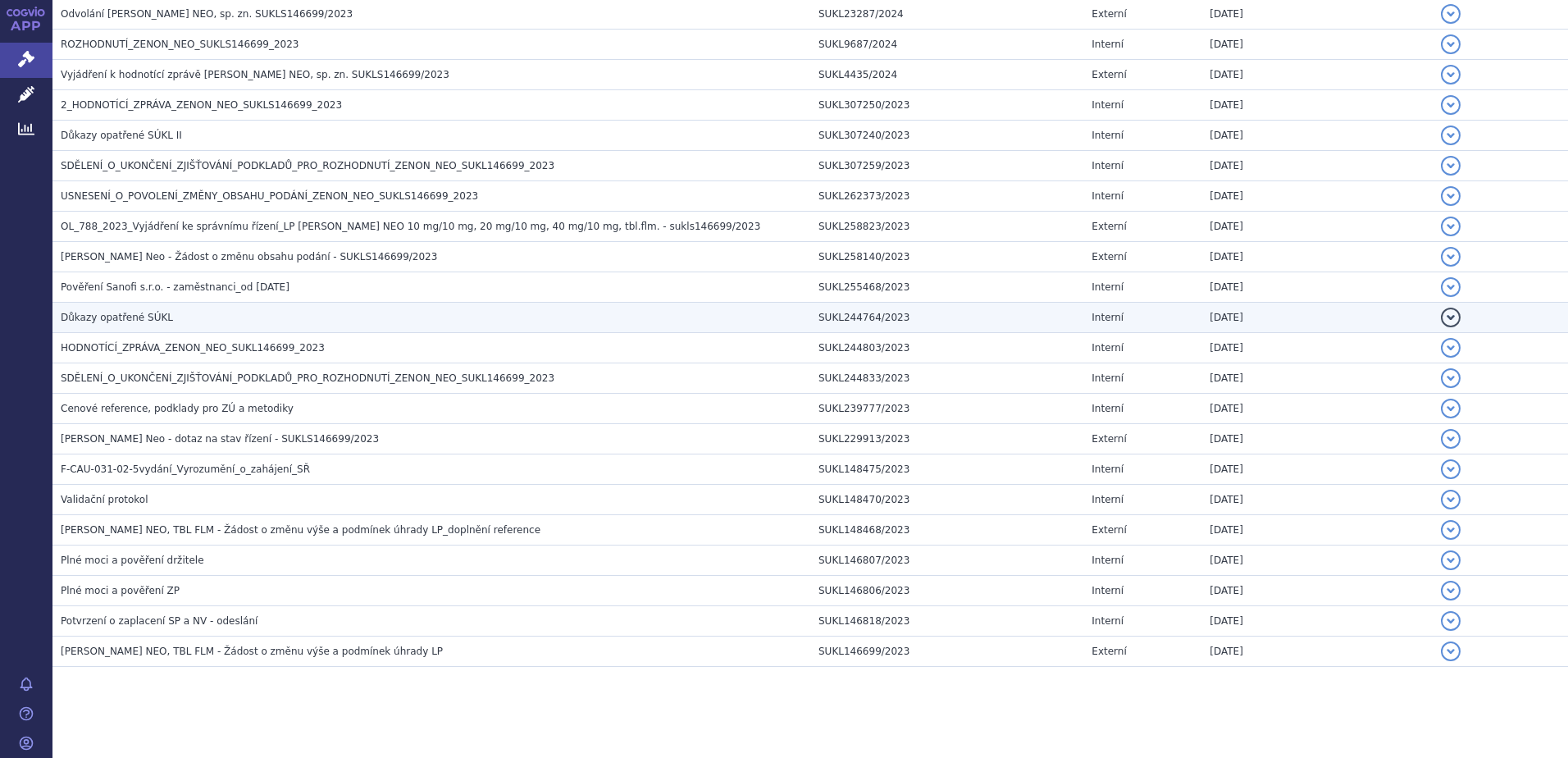
scroll to position [700, 0]
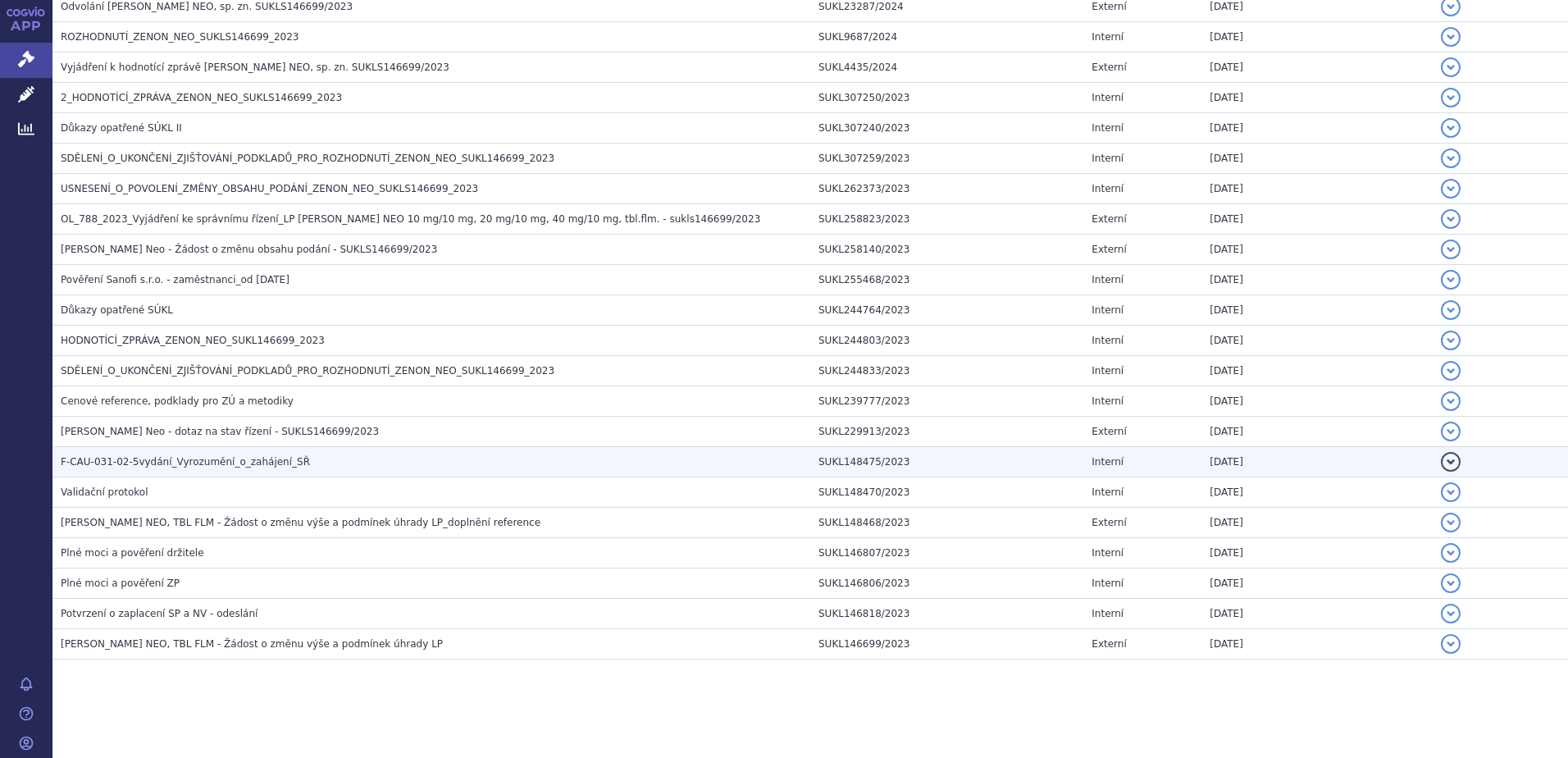
click at [141, 461] on span "F-CAU-031-02-5vydání_Vyrozumění_o_zahájení_SŘ" at bounding box center [185, 462] width 250 height 12
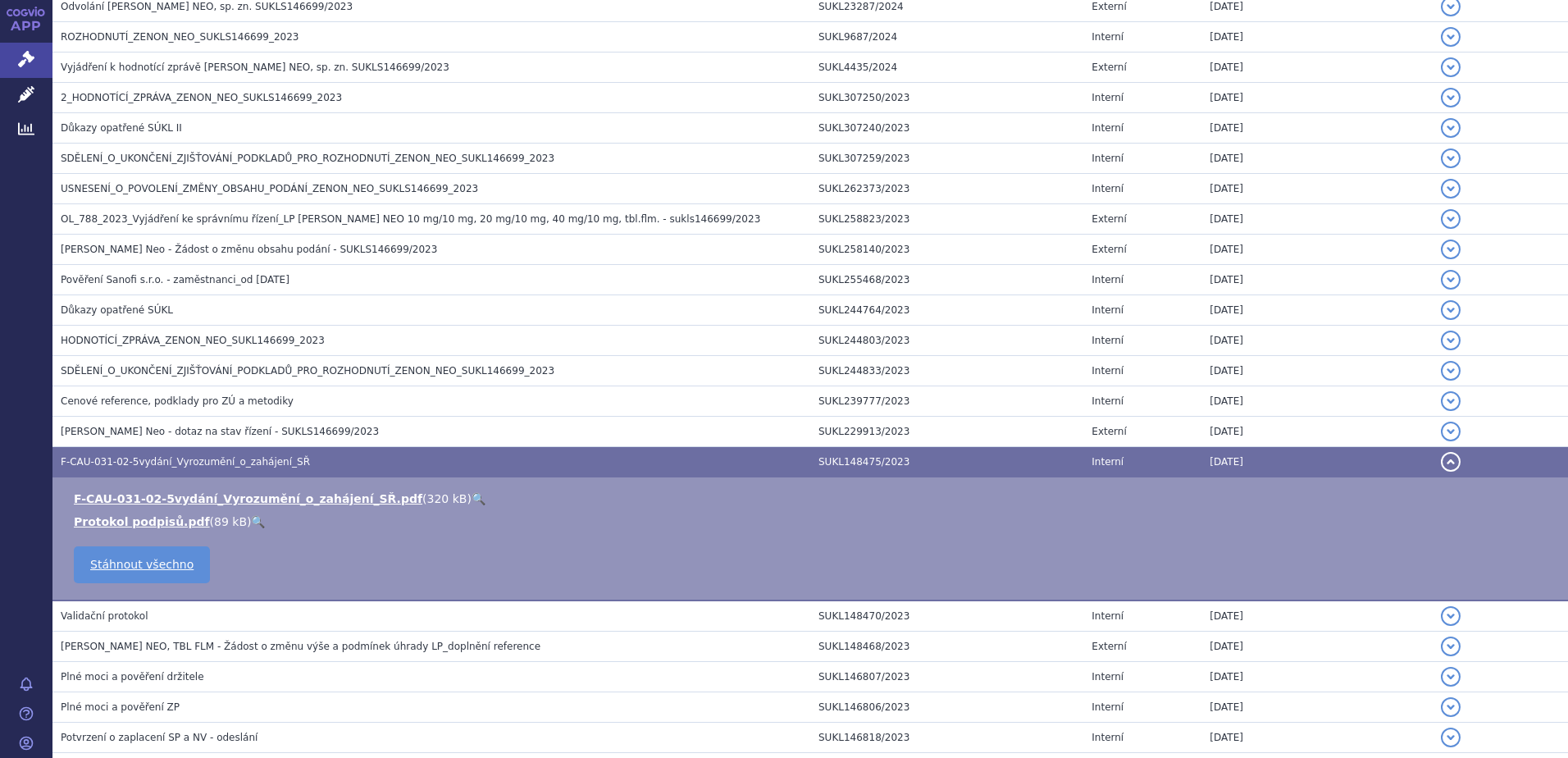
click at [472, 495] on link "🔍" at bounding box center [479, 499] width 14 height 14
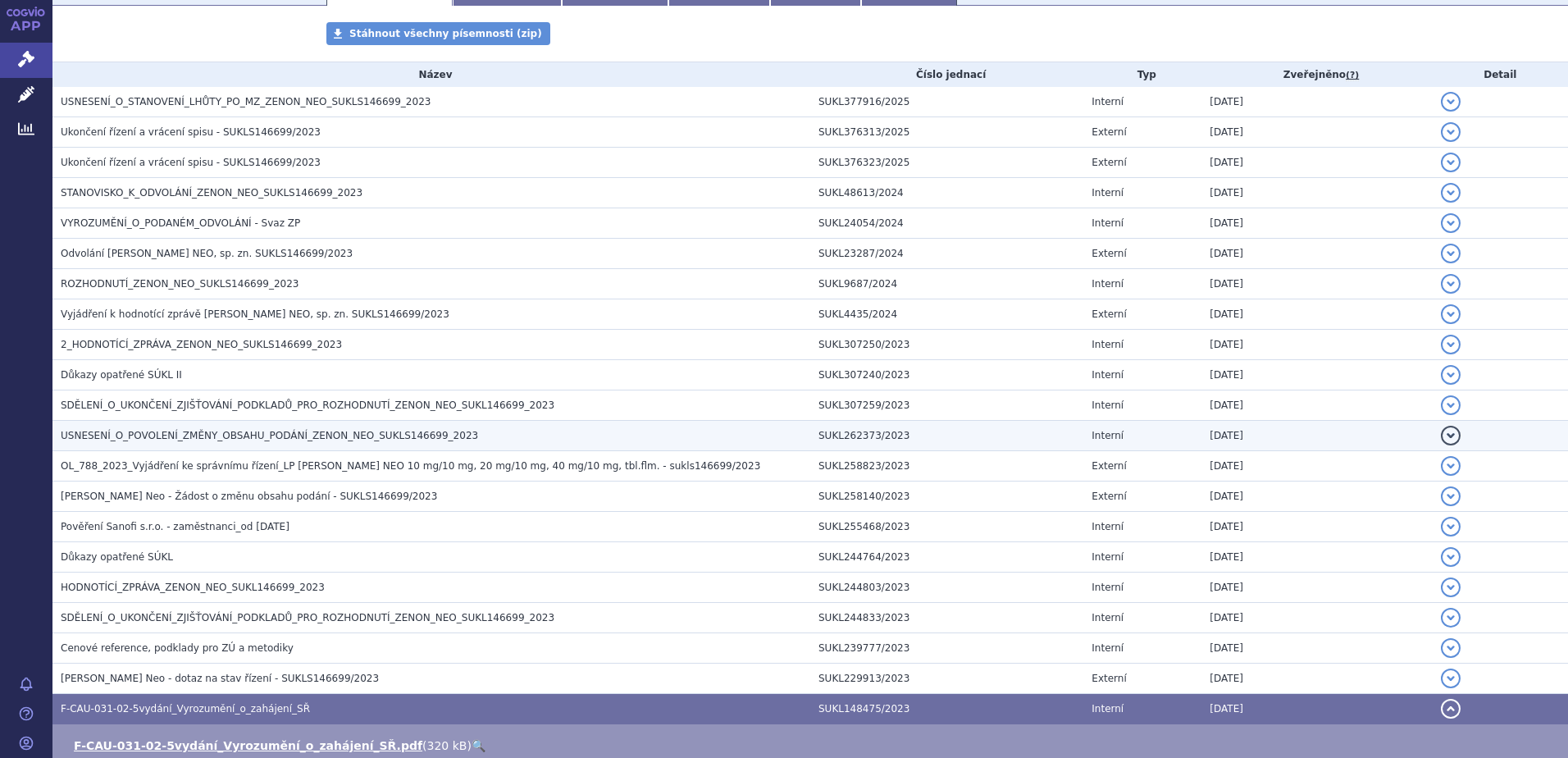
scroll to position [307, 0]
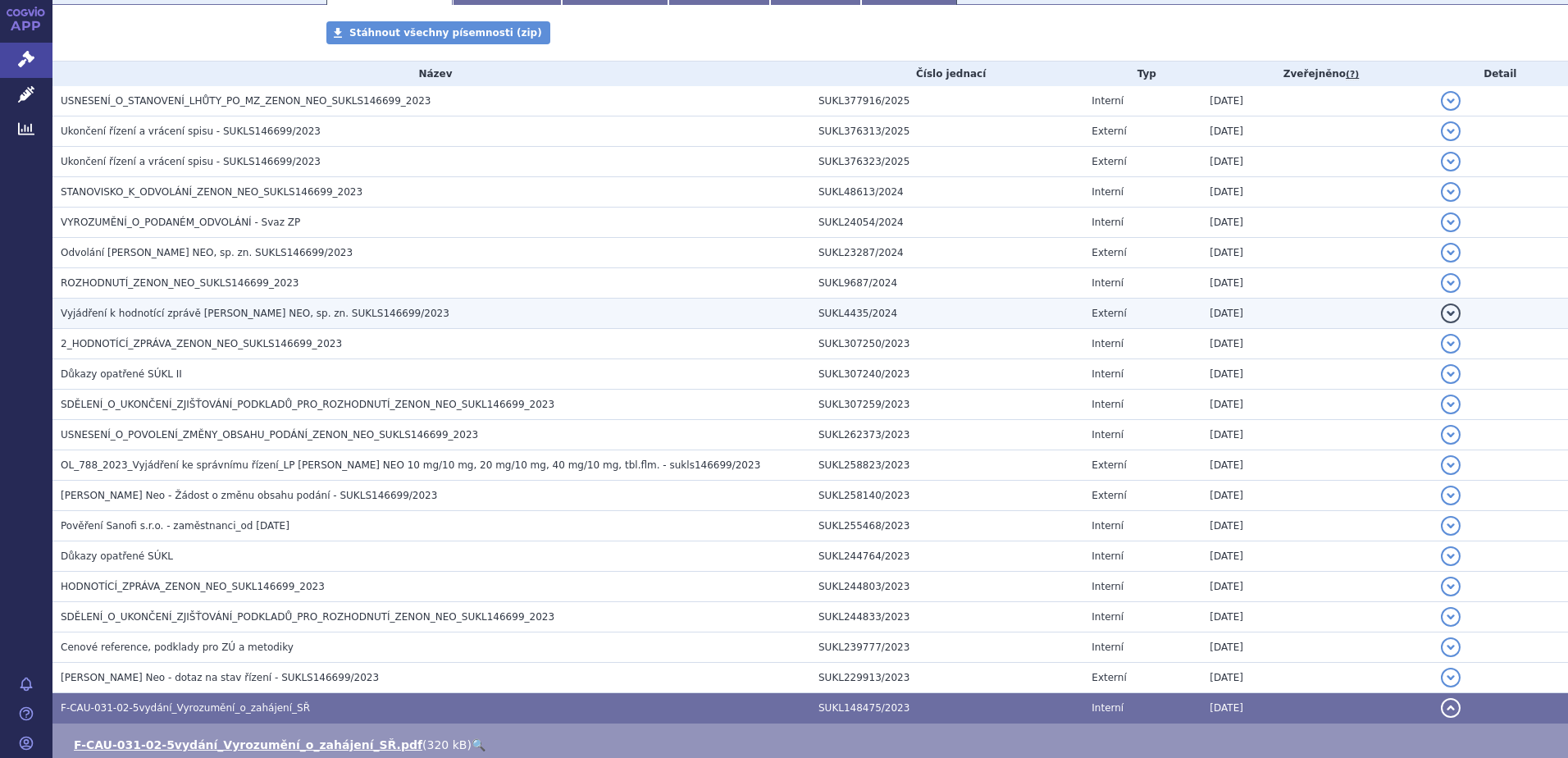
click at [202, 319] on span "Vyjádření k hodnotící zprávě ZENON NEO, sp. zn. SUKLS146699/2023" at bounding box center [255, 313] width 388 height 12
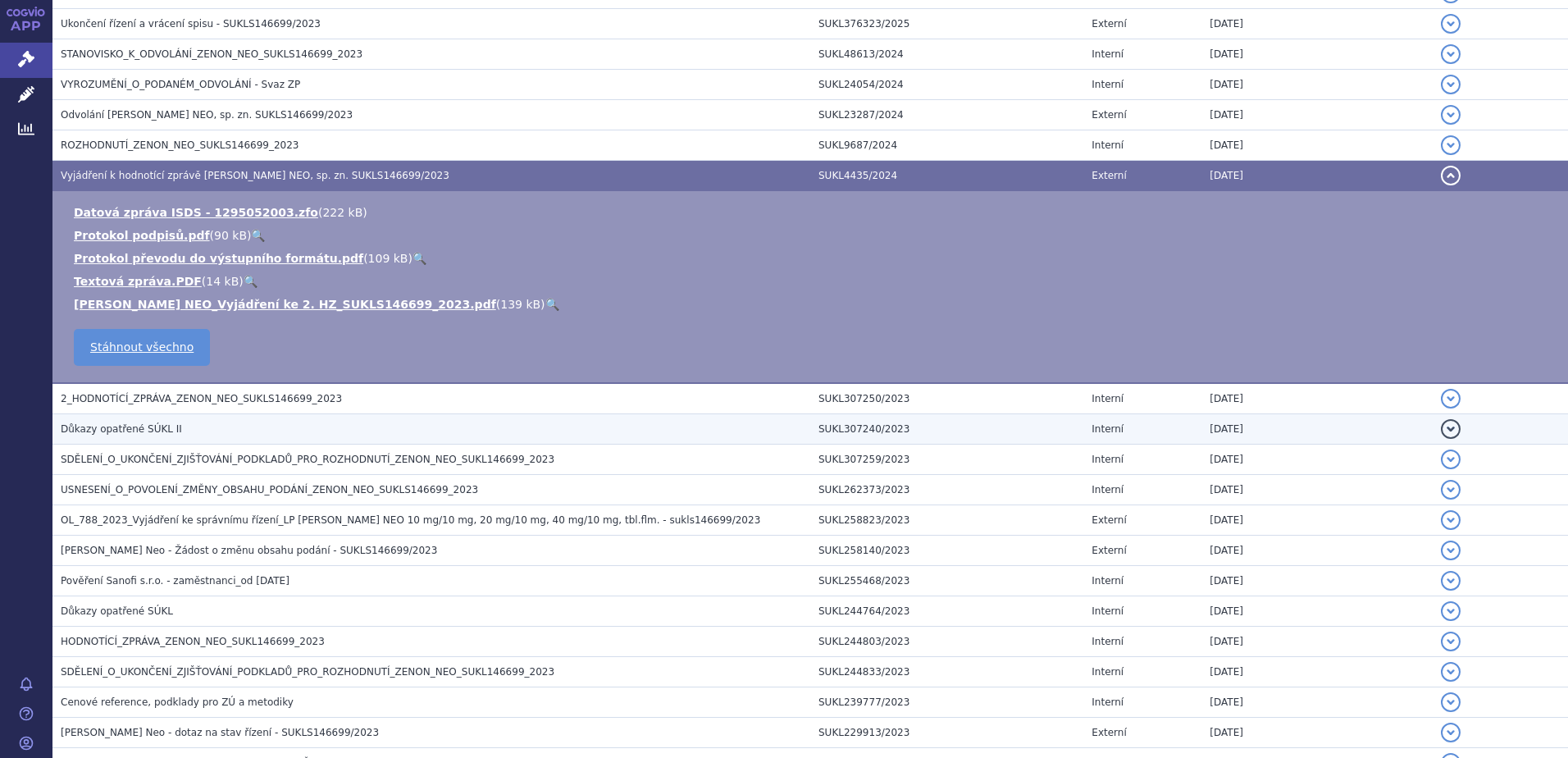
scroll to position [471, 0]
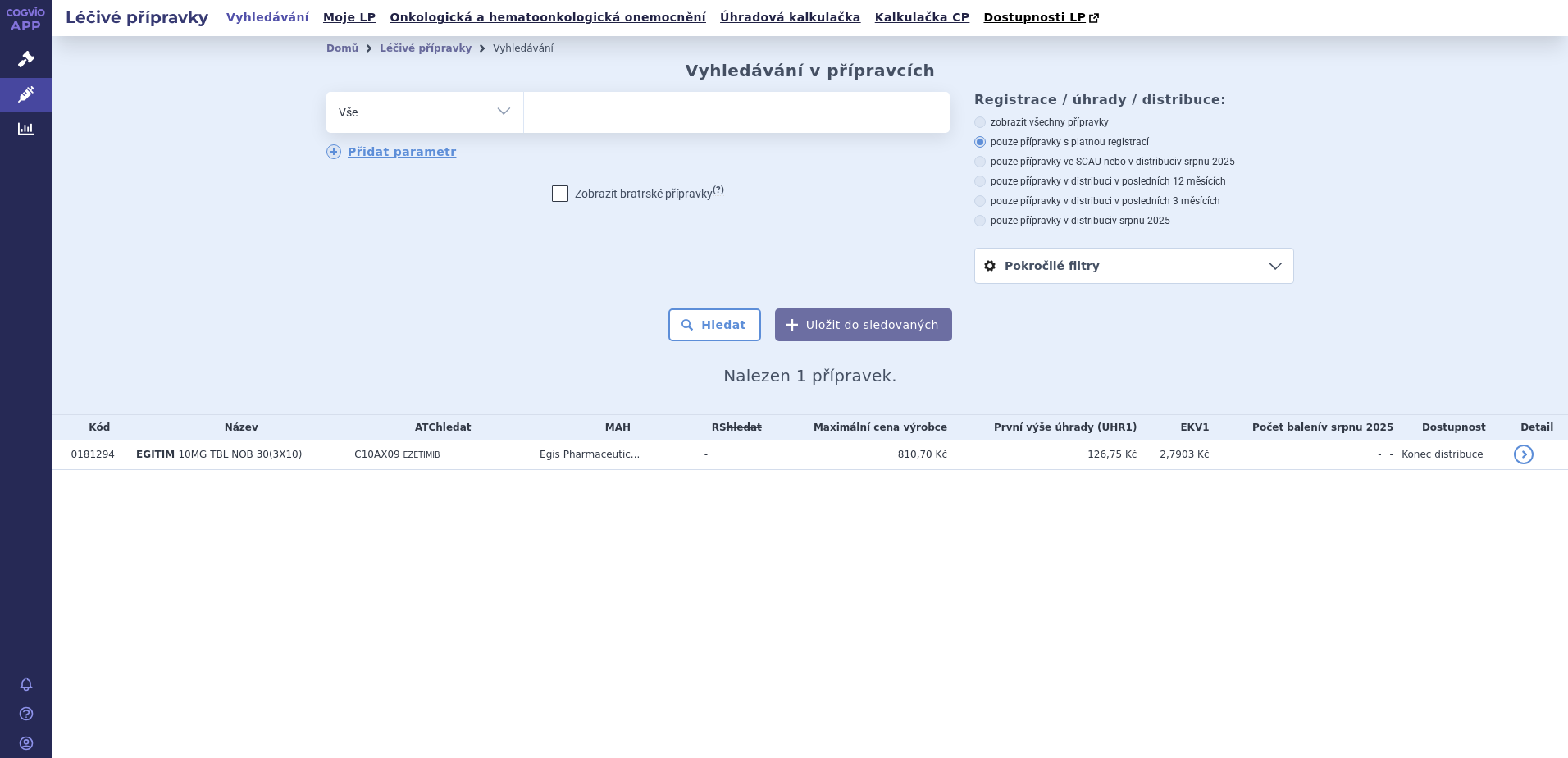
select select
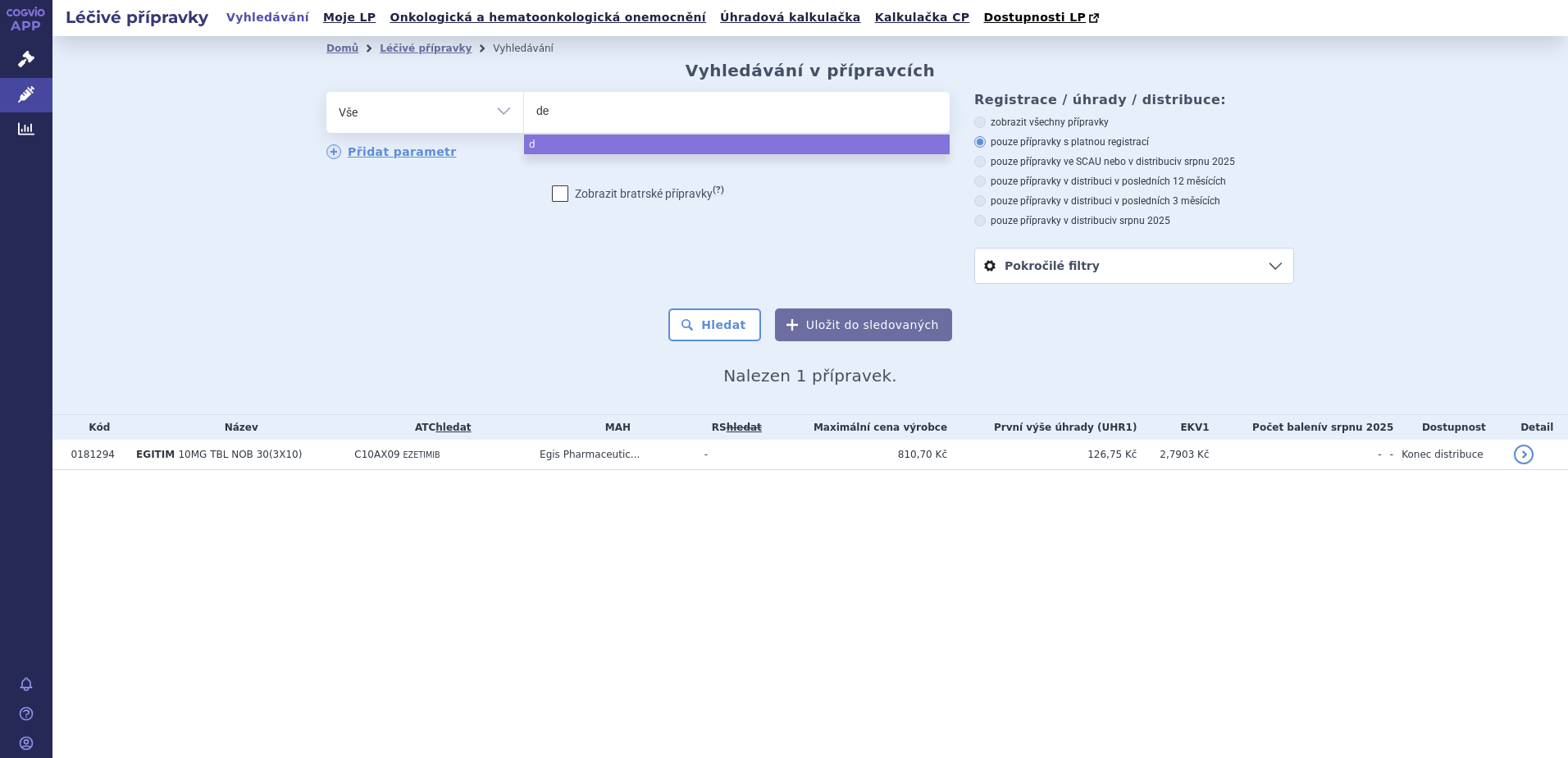
type input "del"
type input "deli"
type input "delipi"
type input "delipid"
select select "delipid"
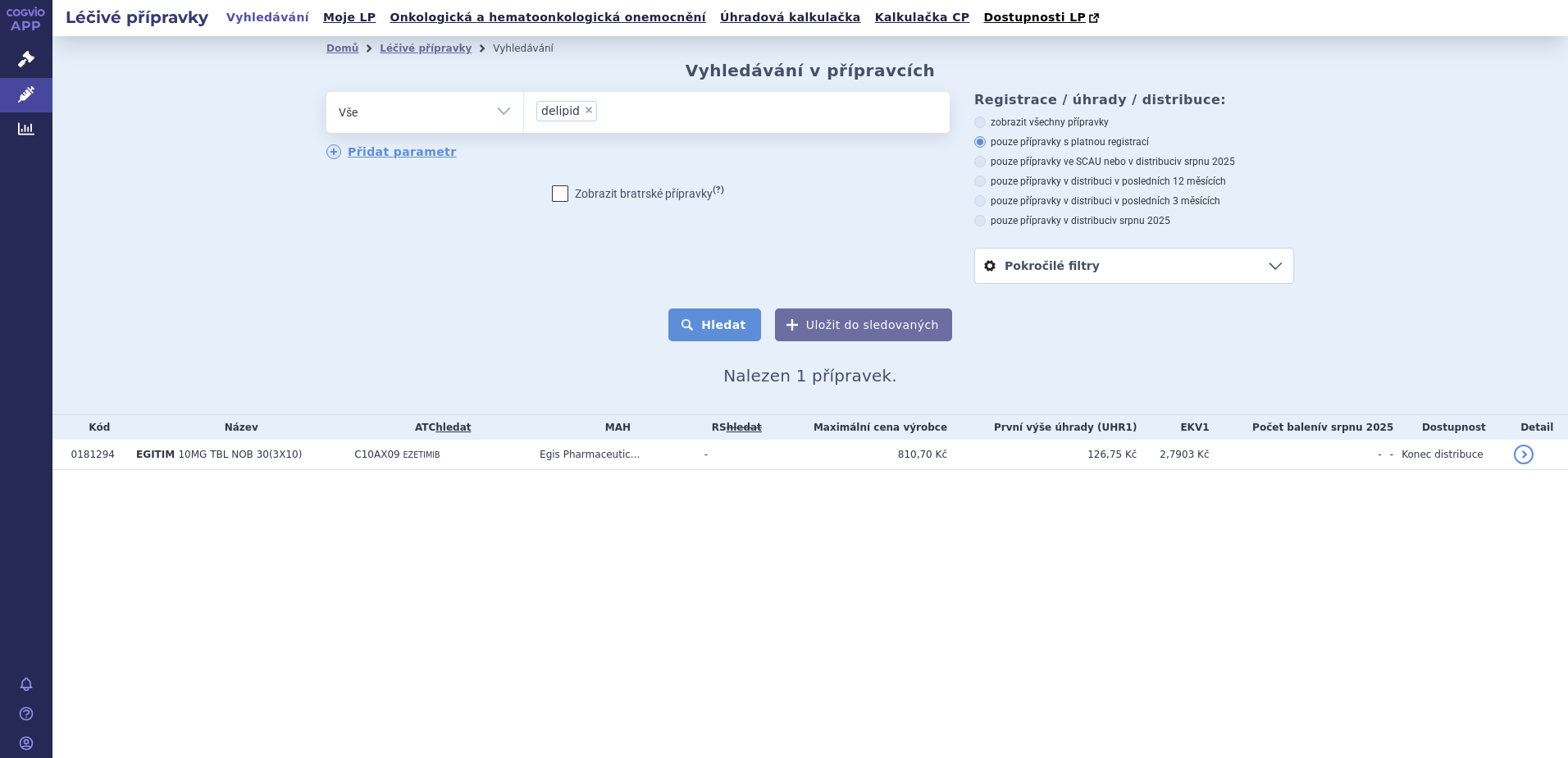
click at [706, 339] on button "Hledat" at bounding box center [715, 325] width 92 height 33
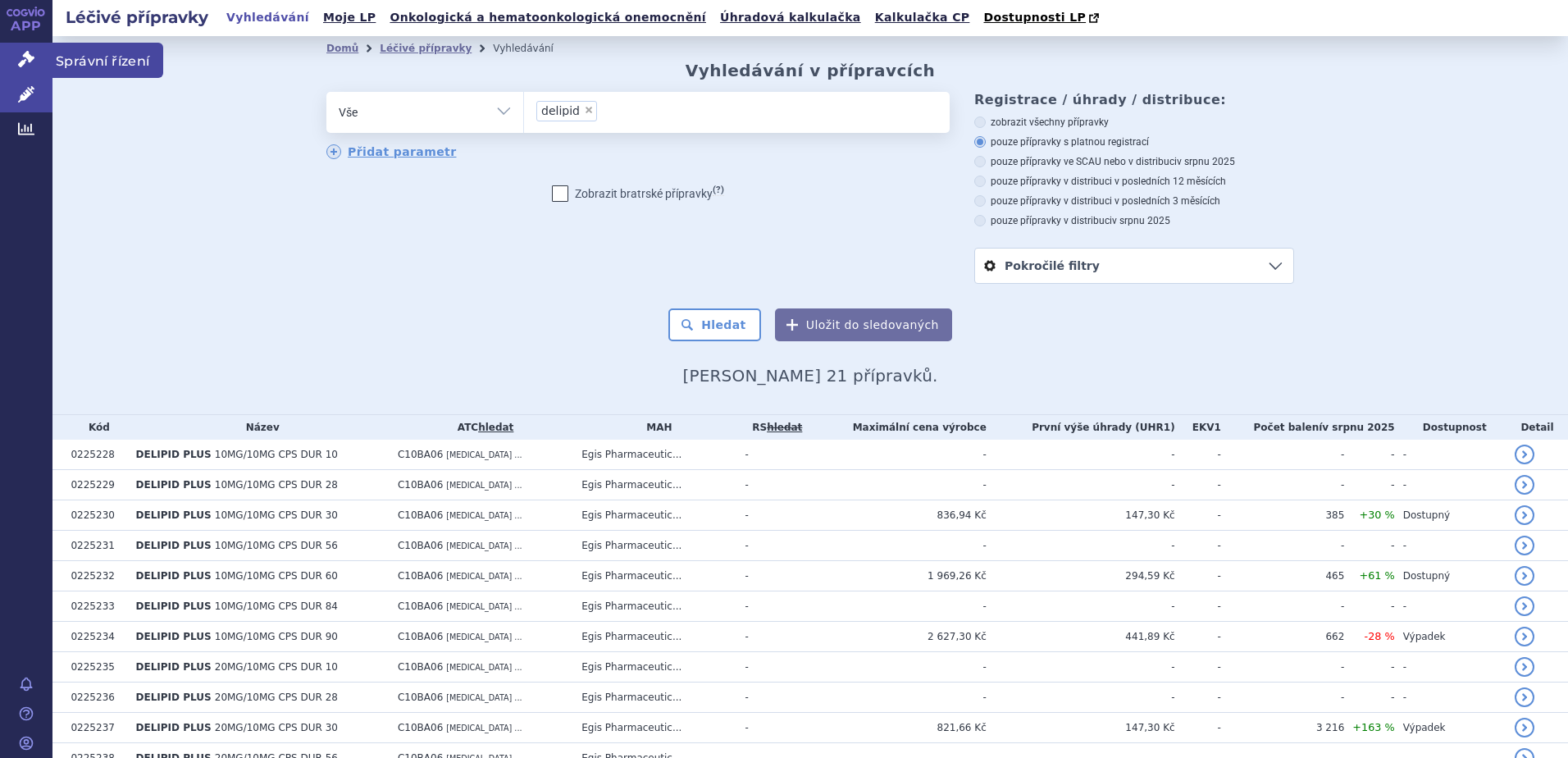
click at [24, 57] on icon at bounding box center [26, 58] width 17 height 16
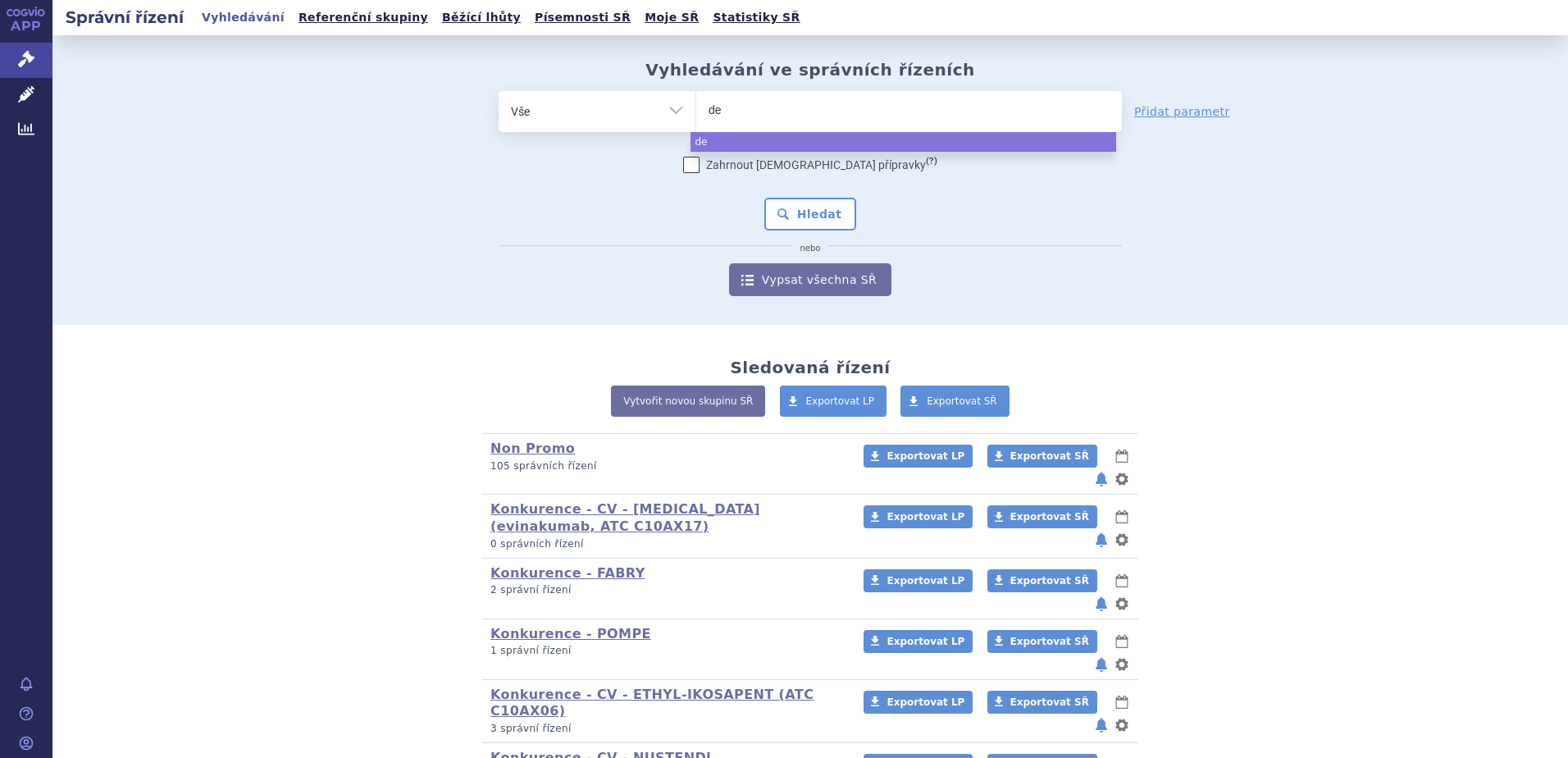
select select
type input "del"
type input "deli"
type input "delipi"
type input "delipid"
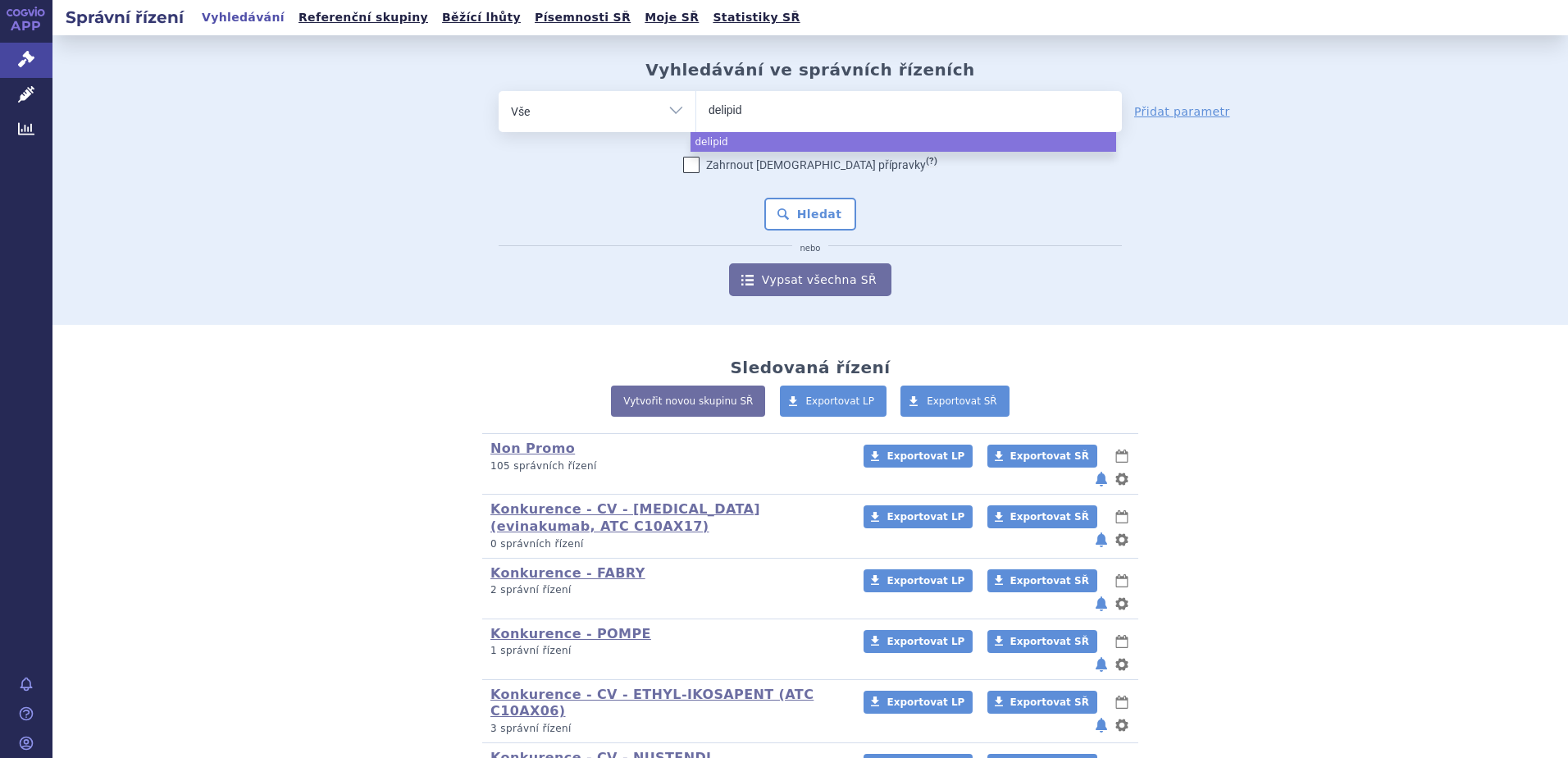
type input "delipi"
type input "d"
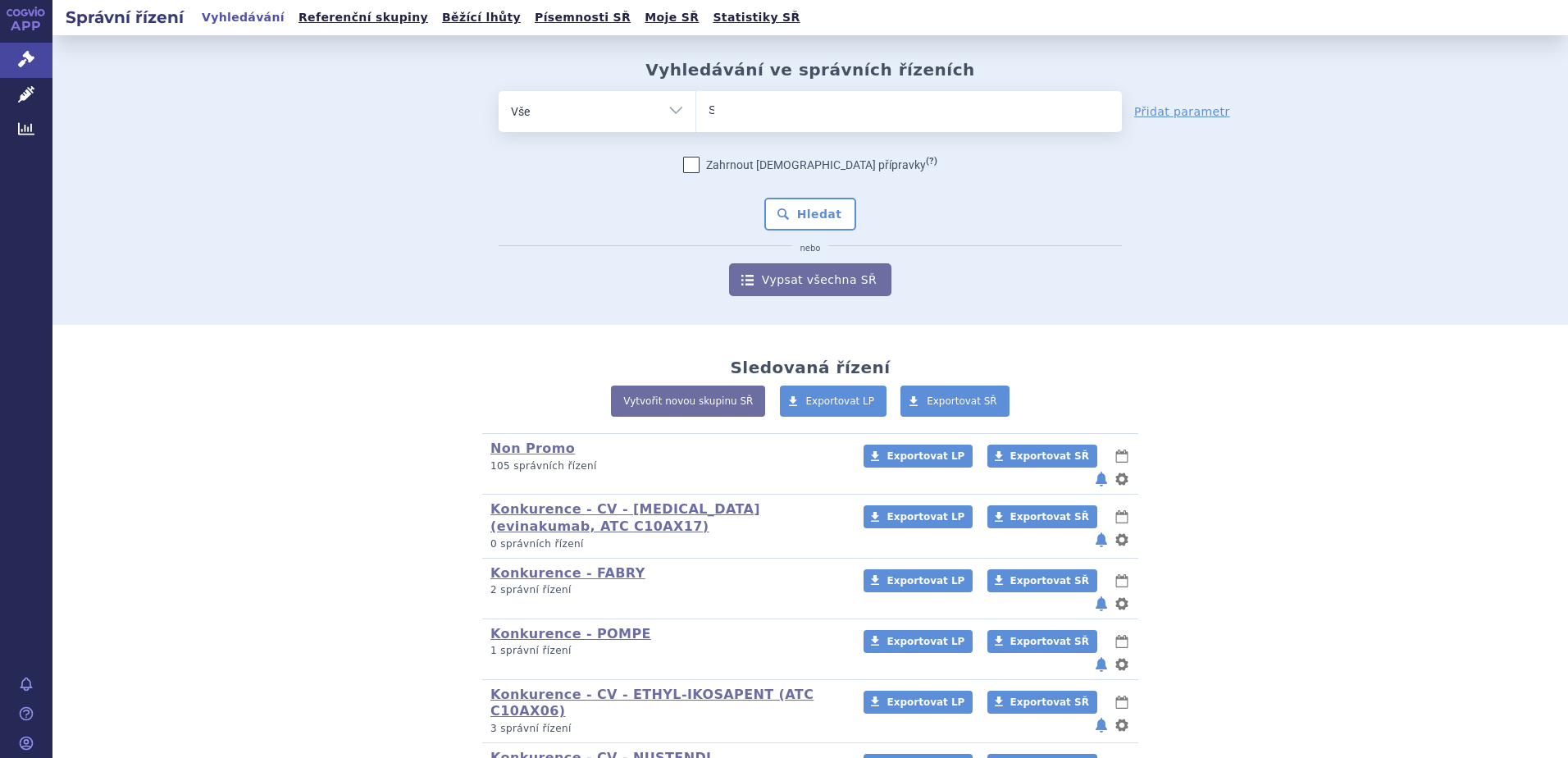
type input "SU"
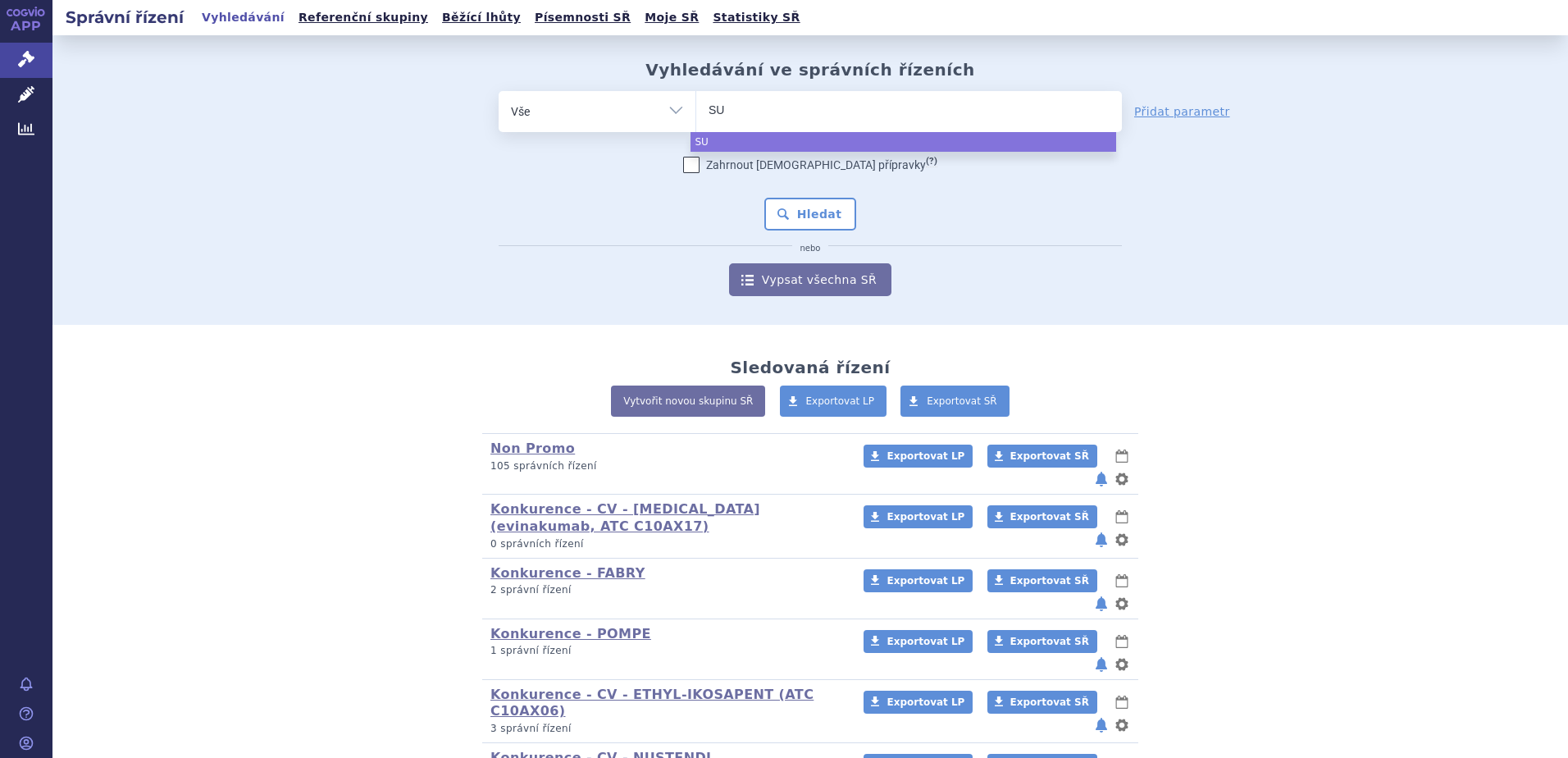
type input "SUK"
type input "SUKLS"
type input "SUKLS60"
type input "SUKLS606"
type input "SUKLS6067"
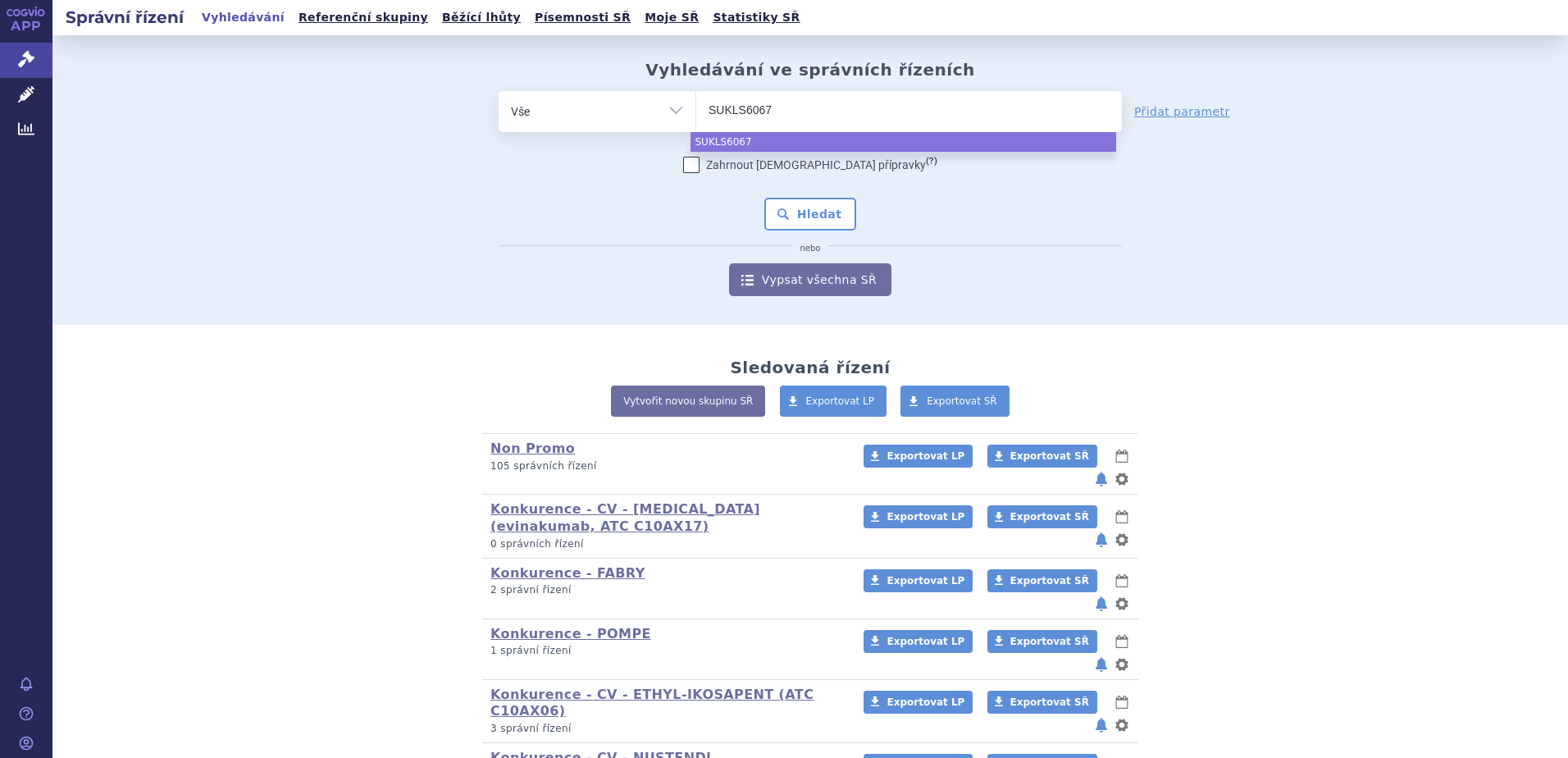
type input "SUKLS60674"
select select "SUKLS60674"
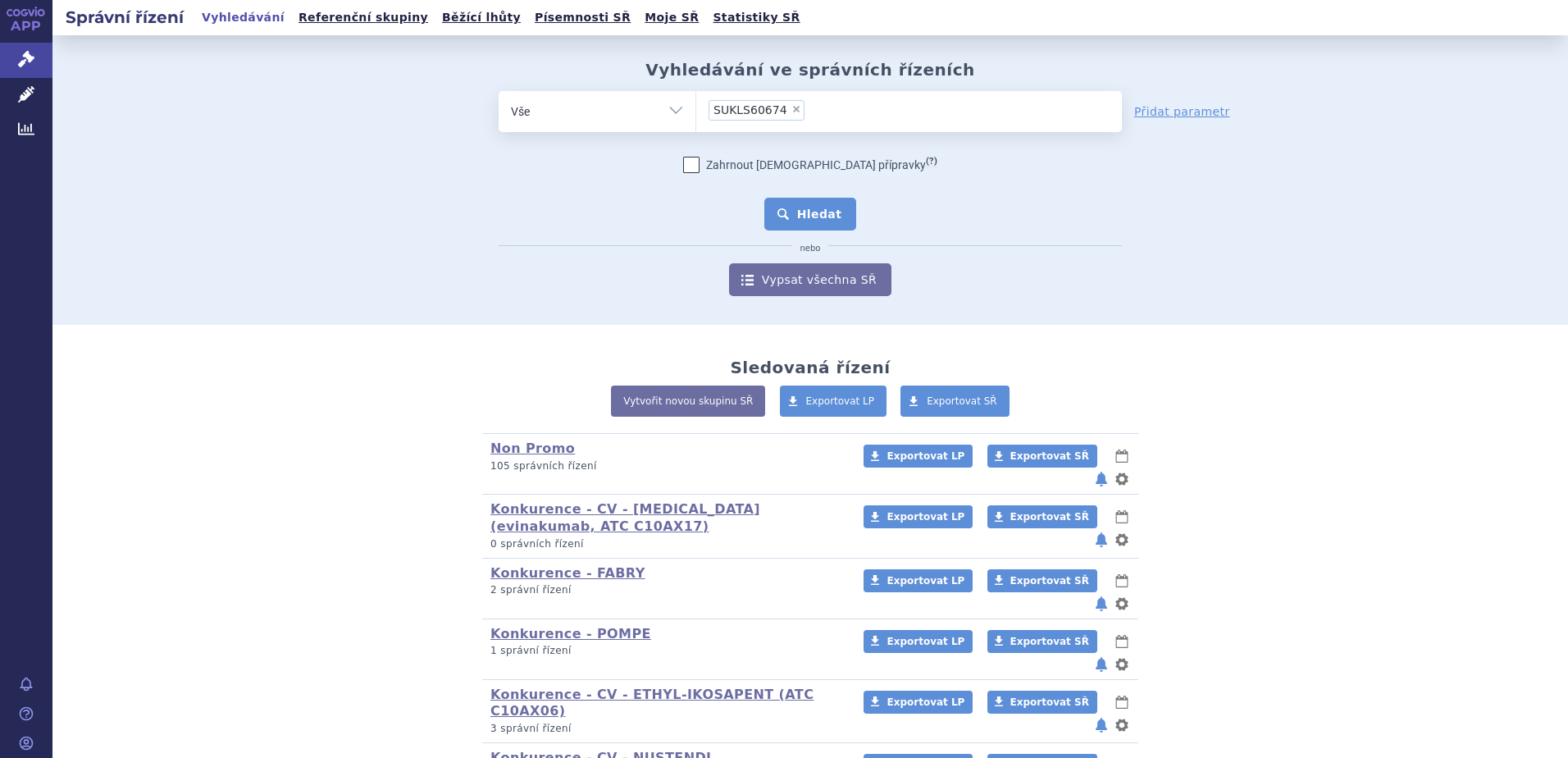
click at [821, 222] on button "Hledat" at bounding box center [810, 214] width 92 height 33
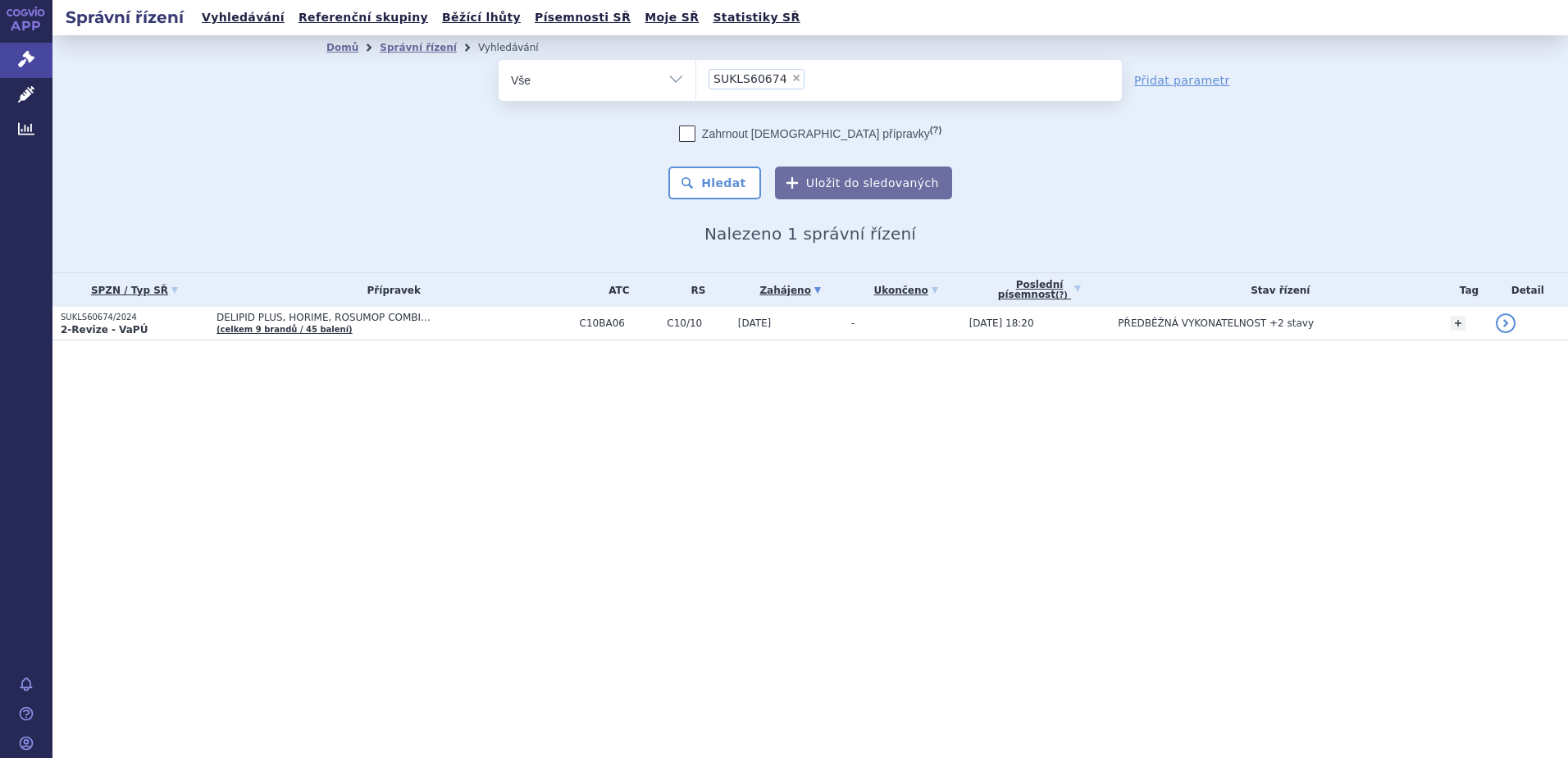
click at [109, 325] on strong "2-Revize - VaPÚ" at bounding box center [105, 330] width 87 height 12
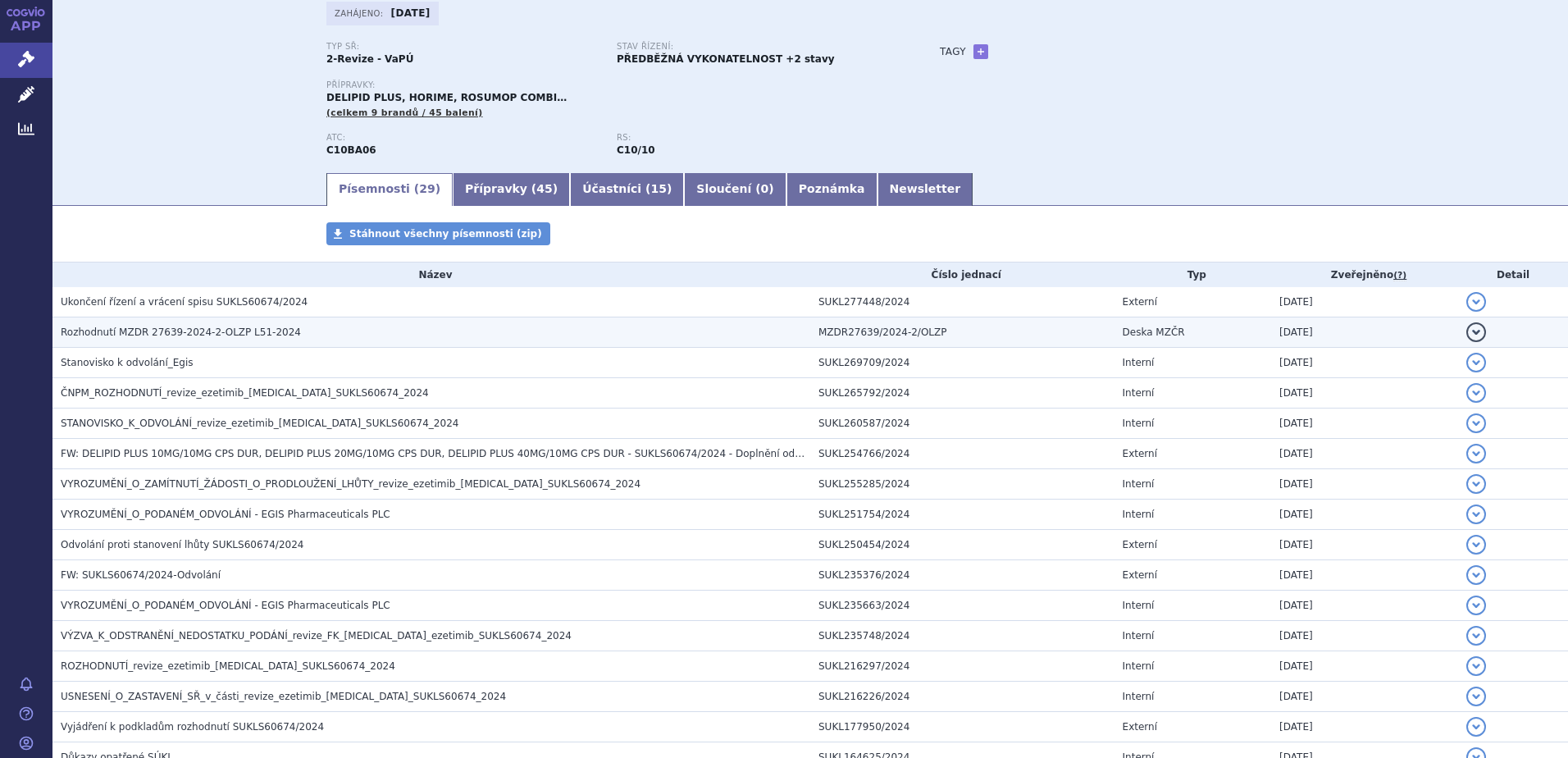
scroll to position [82, 0]
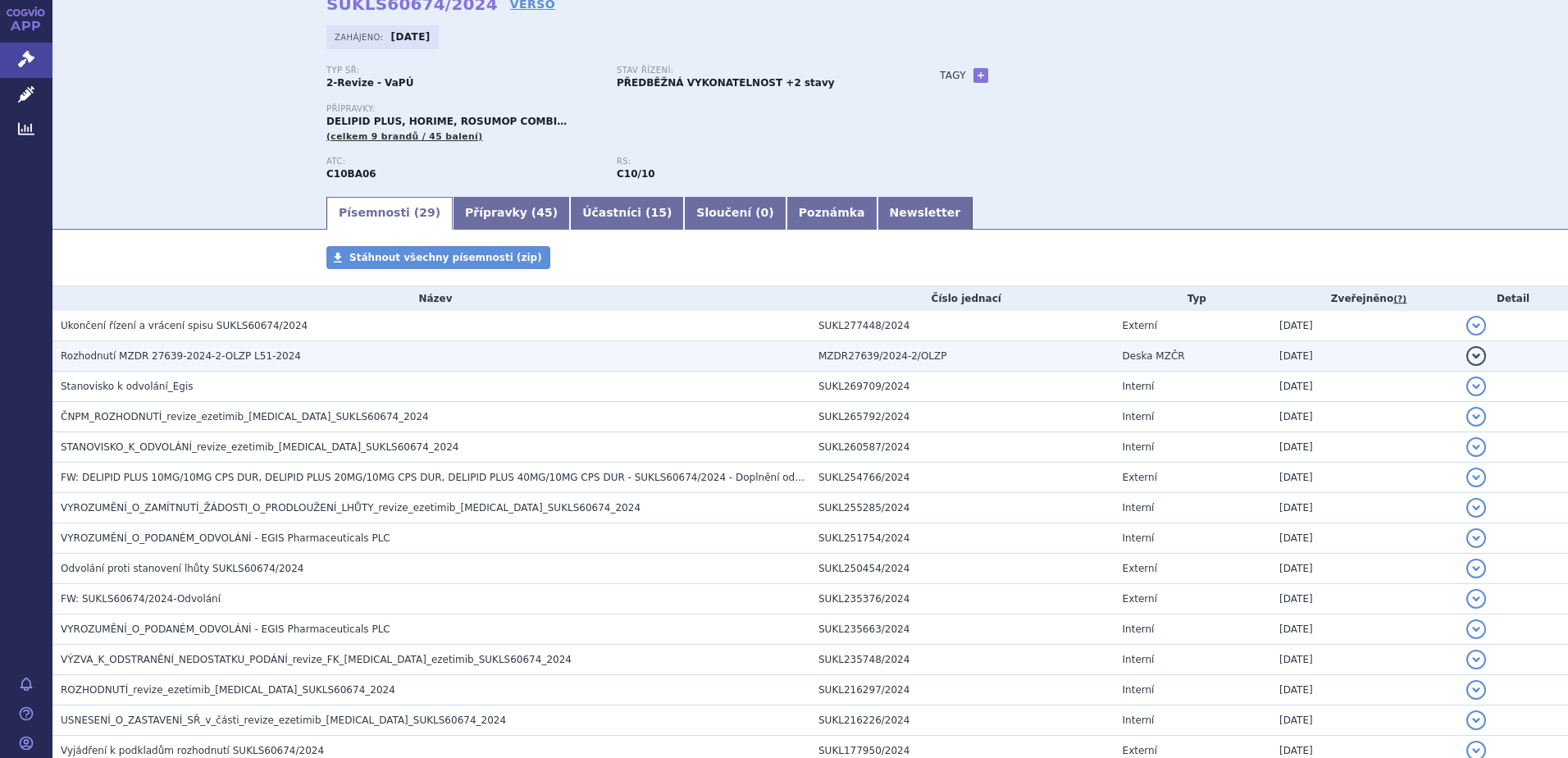
click at [95, 346] on td "Rozhodnutí MZDR 27639-2024-2-OLZP L51-2024" at bounding box center [431, 355] width 758 height 30
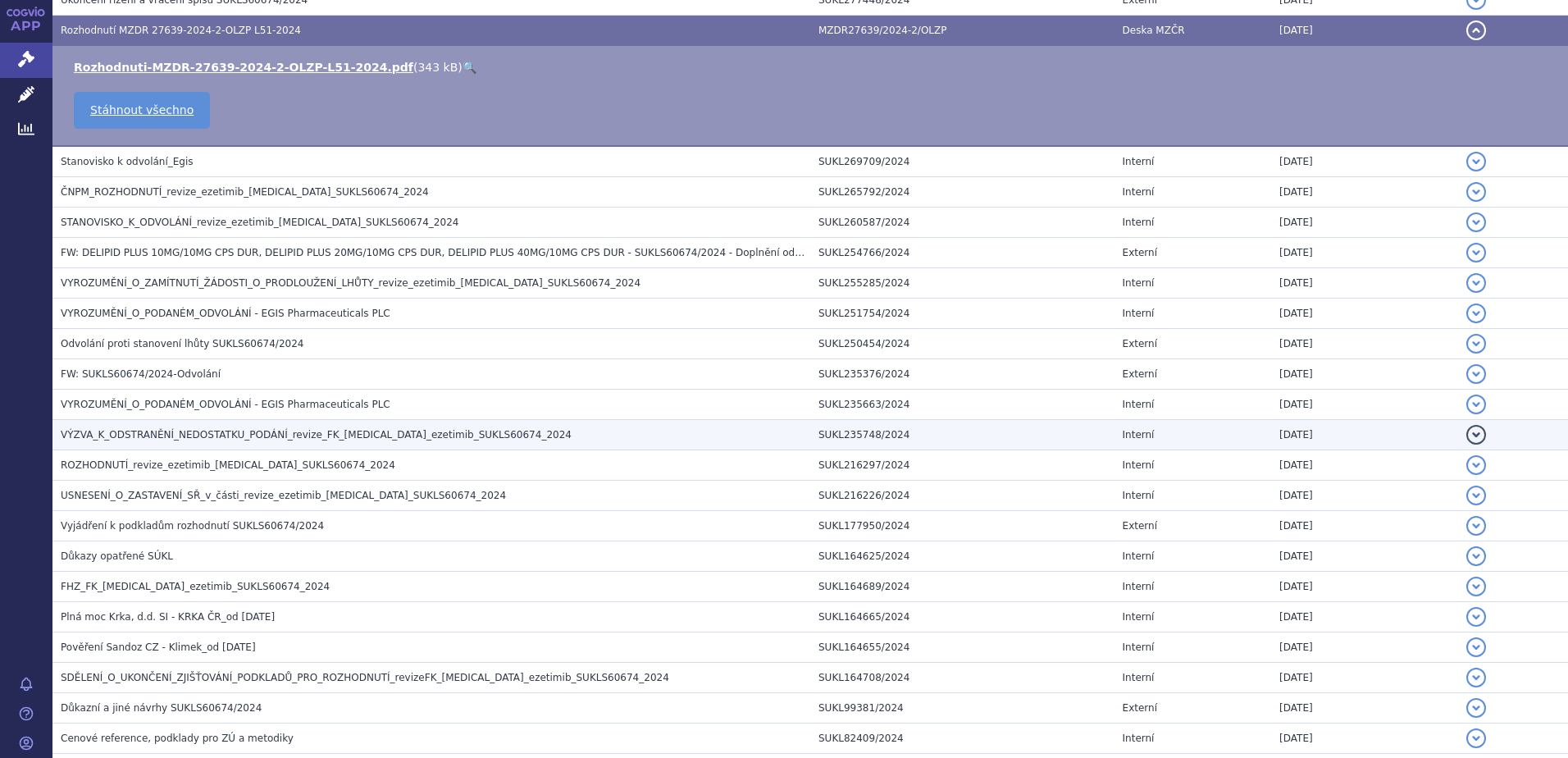
scroll to position [410, 0]
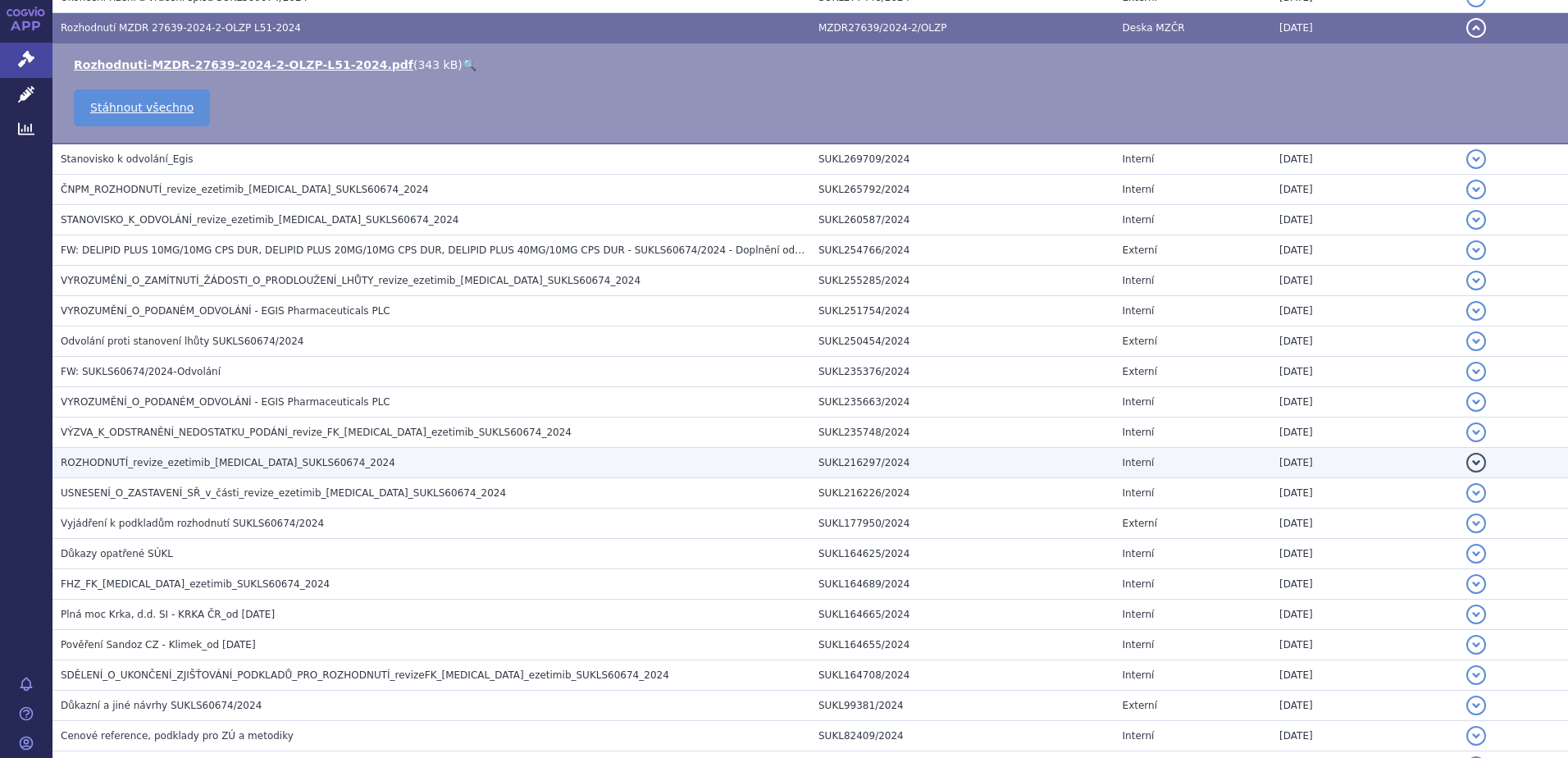
click at [96, 457] on span "ROZHODNUTÍ_revize_ezetimib_[MEDICAL_DATA]_SUKLS60674_2024" at bounding box center [228, 463] width 335 height 12
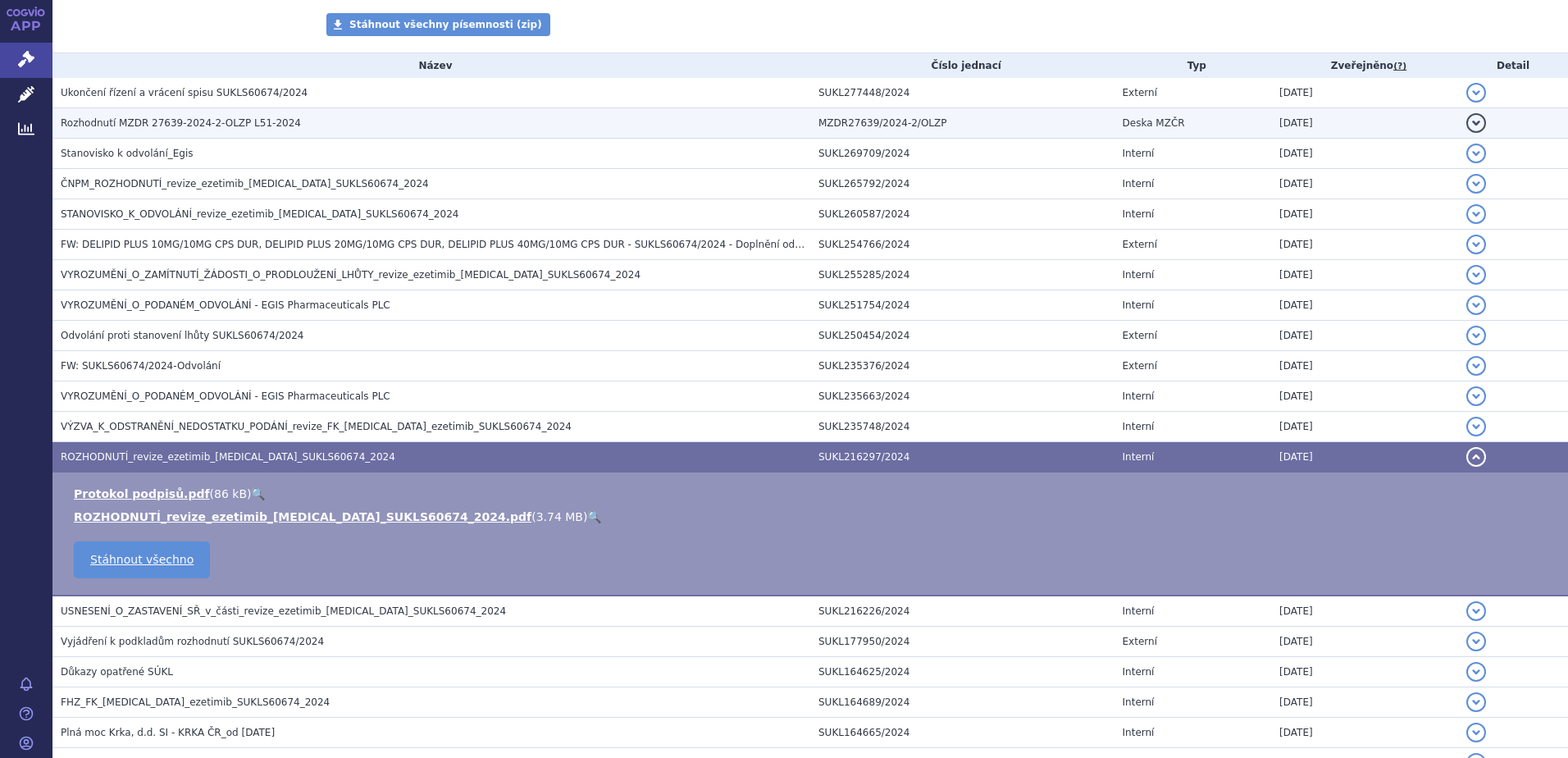
scroll to position [82, 0]
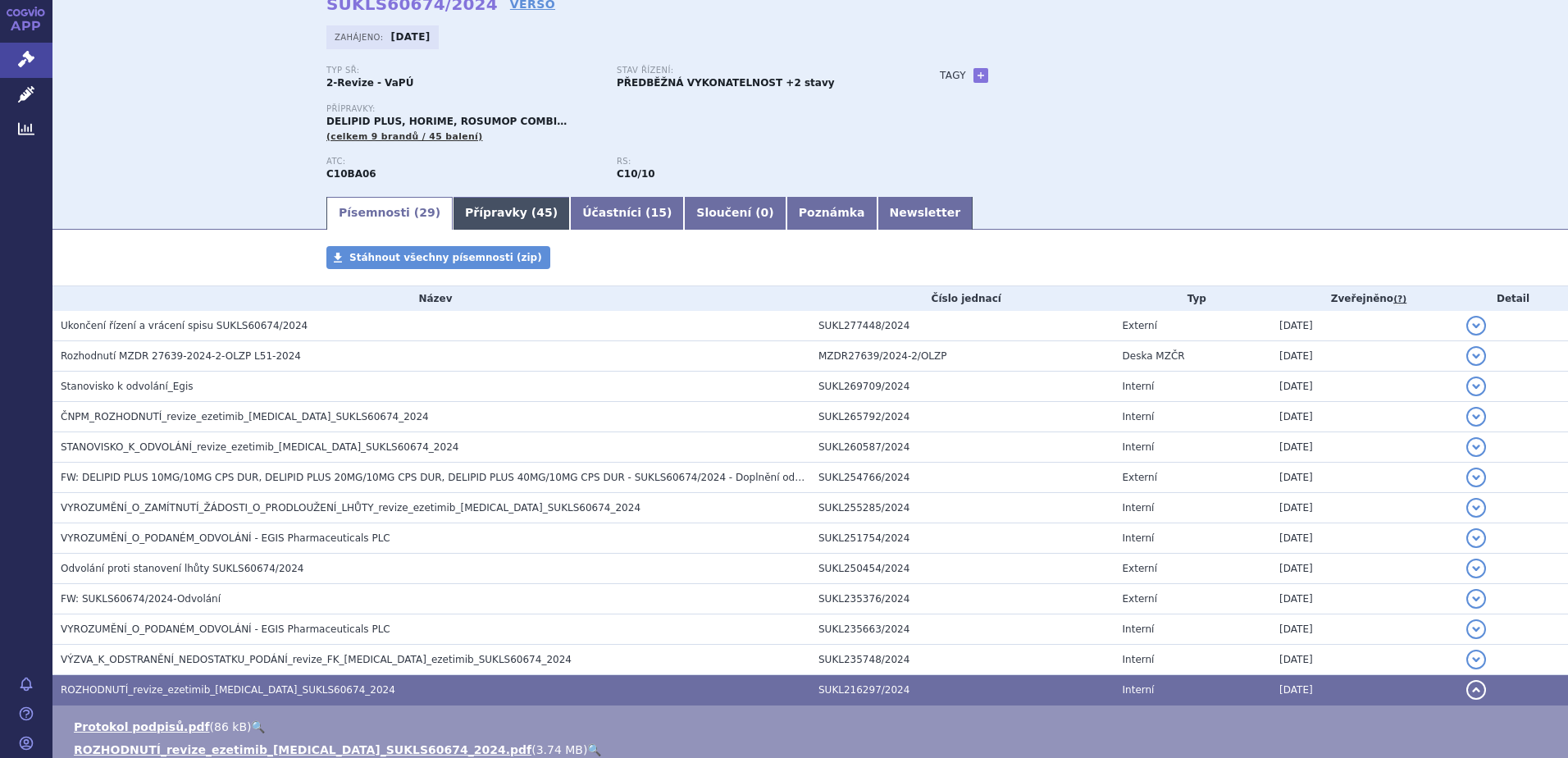
click at [485, 221] on link "Přípravky ( 45 )" at bounding box center [511, 214] width 117 height 33
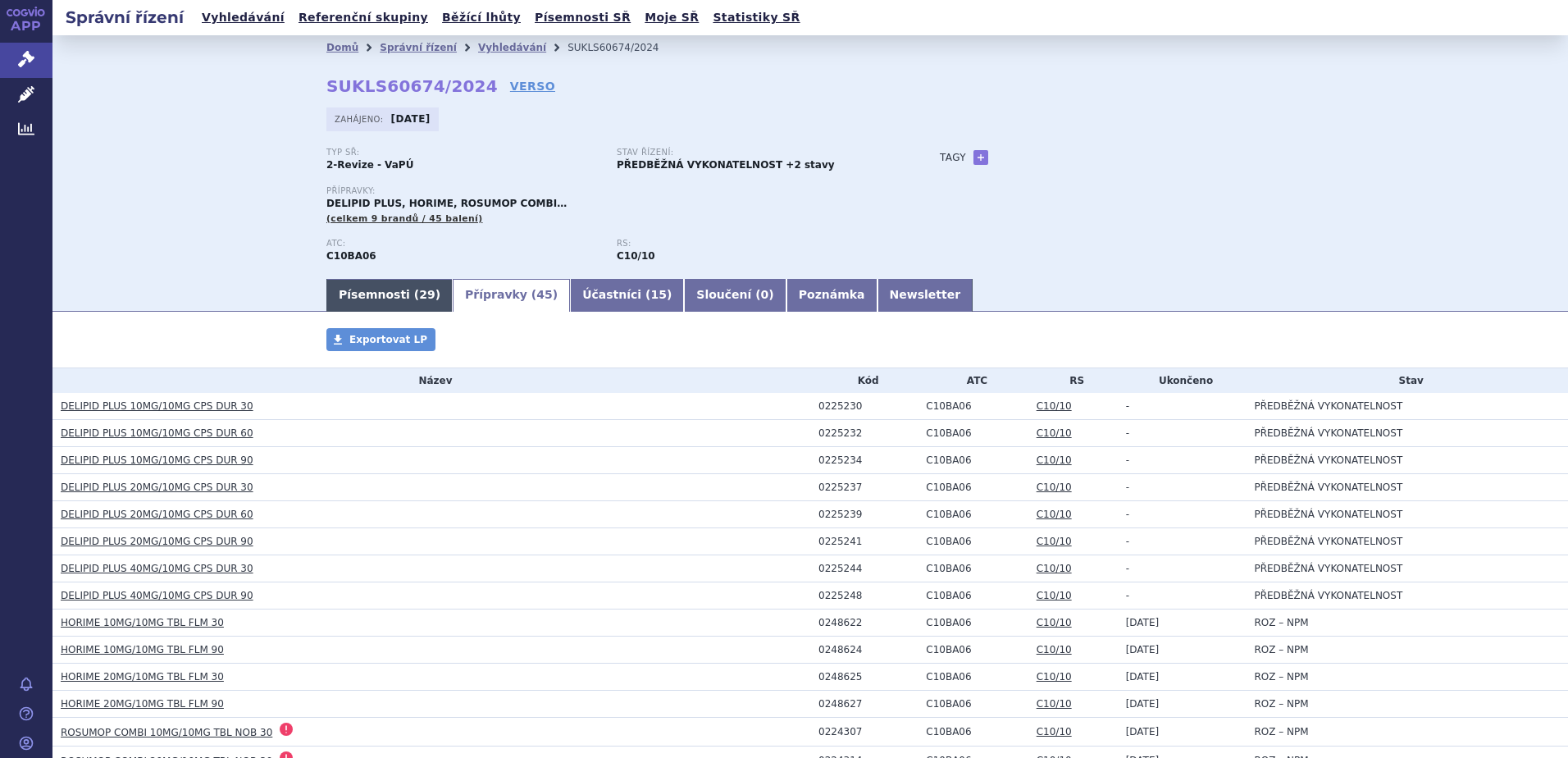
click at [378, 298] on link "Písemnosti ( 29 )" at bounding box center [389, 295] width 126 height 33
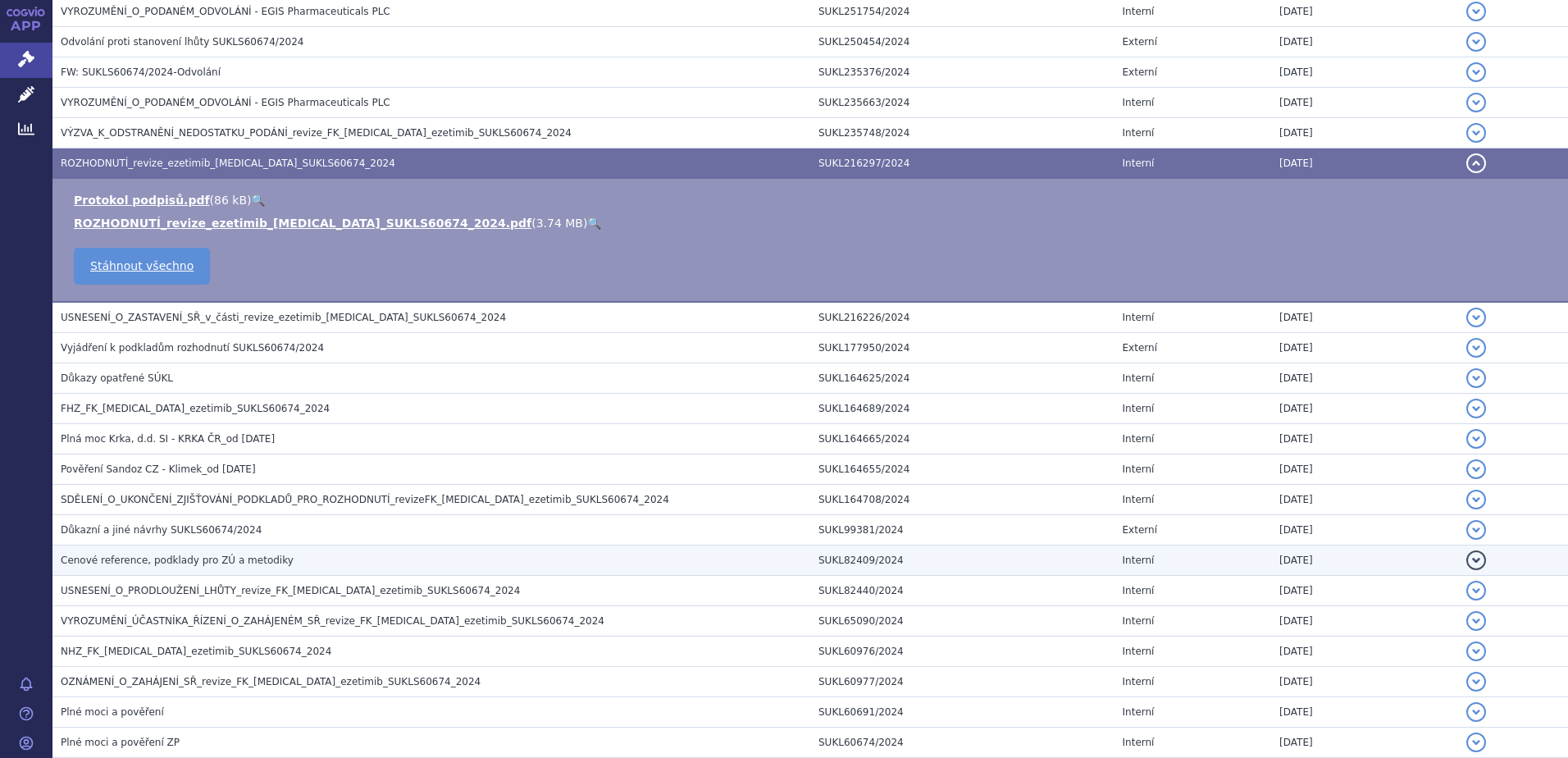
scroll to position [656, 0]
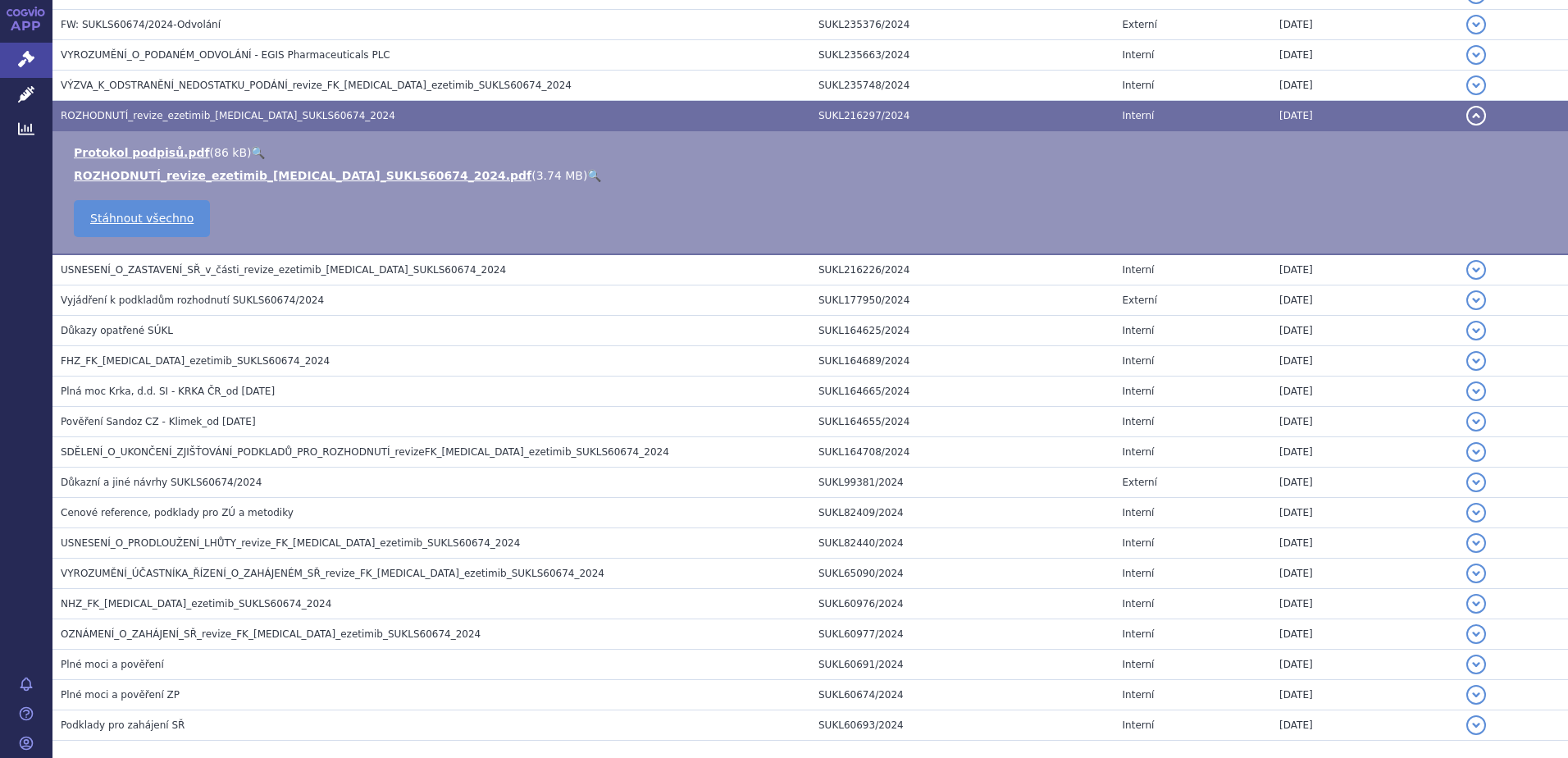
click at [587, 177] on link "🔍" at bounding box center [594, 176] width 14 height 14
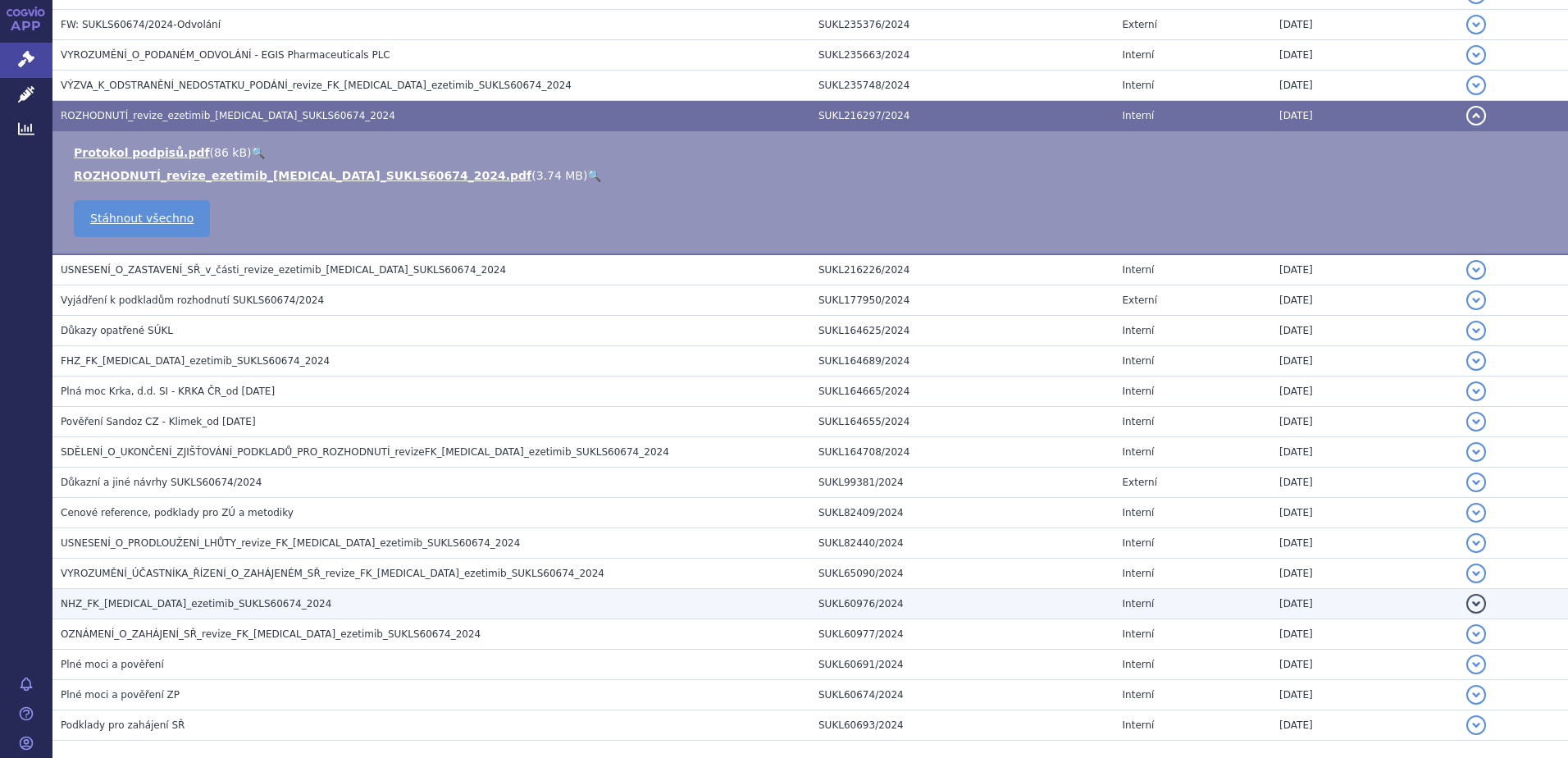
scroll to position [738, 0]
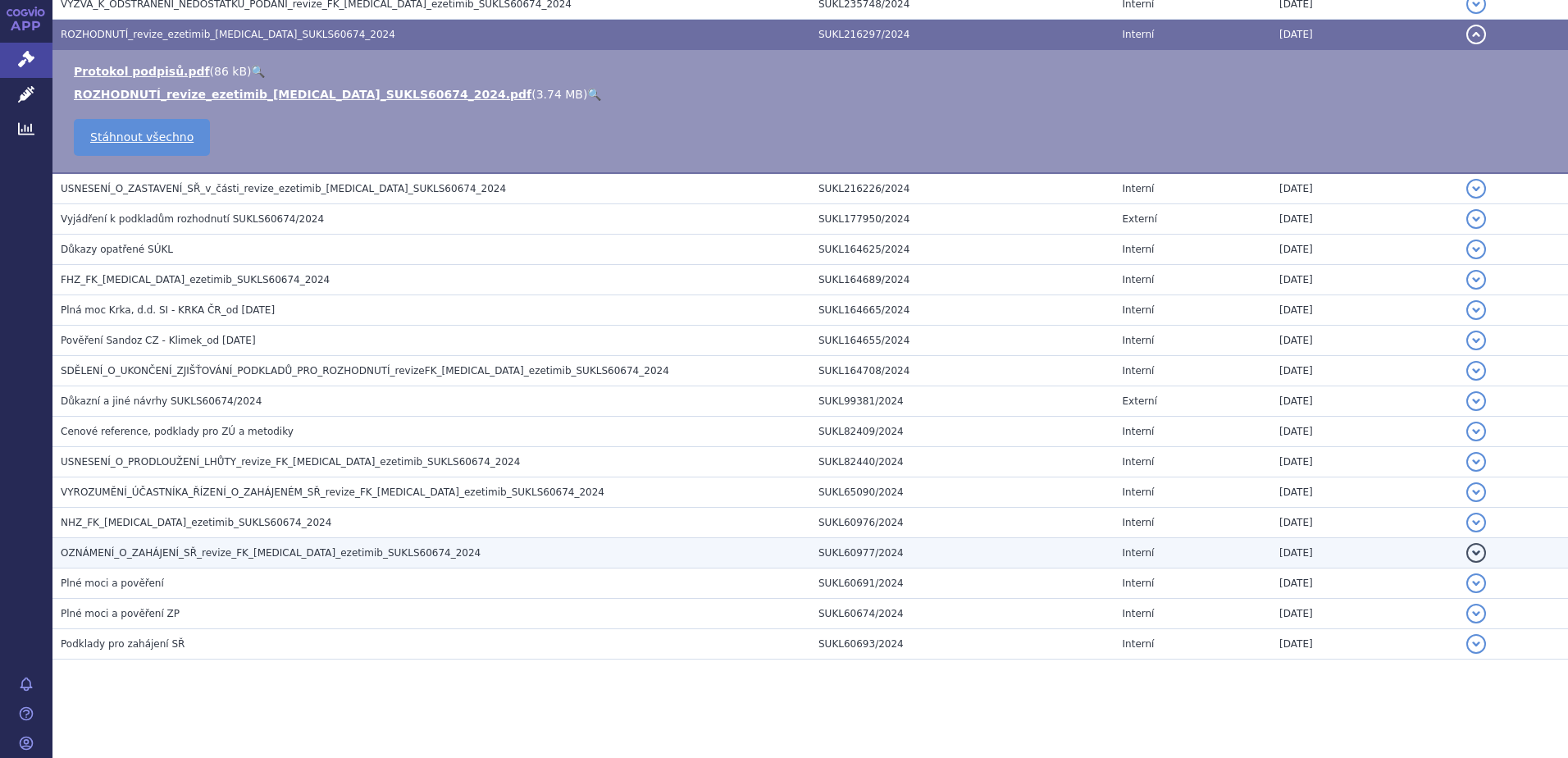
click at [182, 550] on span "OZNÁMENÍ_O_ZAHÁJENÍ_SŘ_revize_FK_[MEDICAL_DATA]_ezetimib_SUKLS60674_2024" at bounding box center [271, 553] width 420 height 12
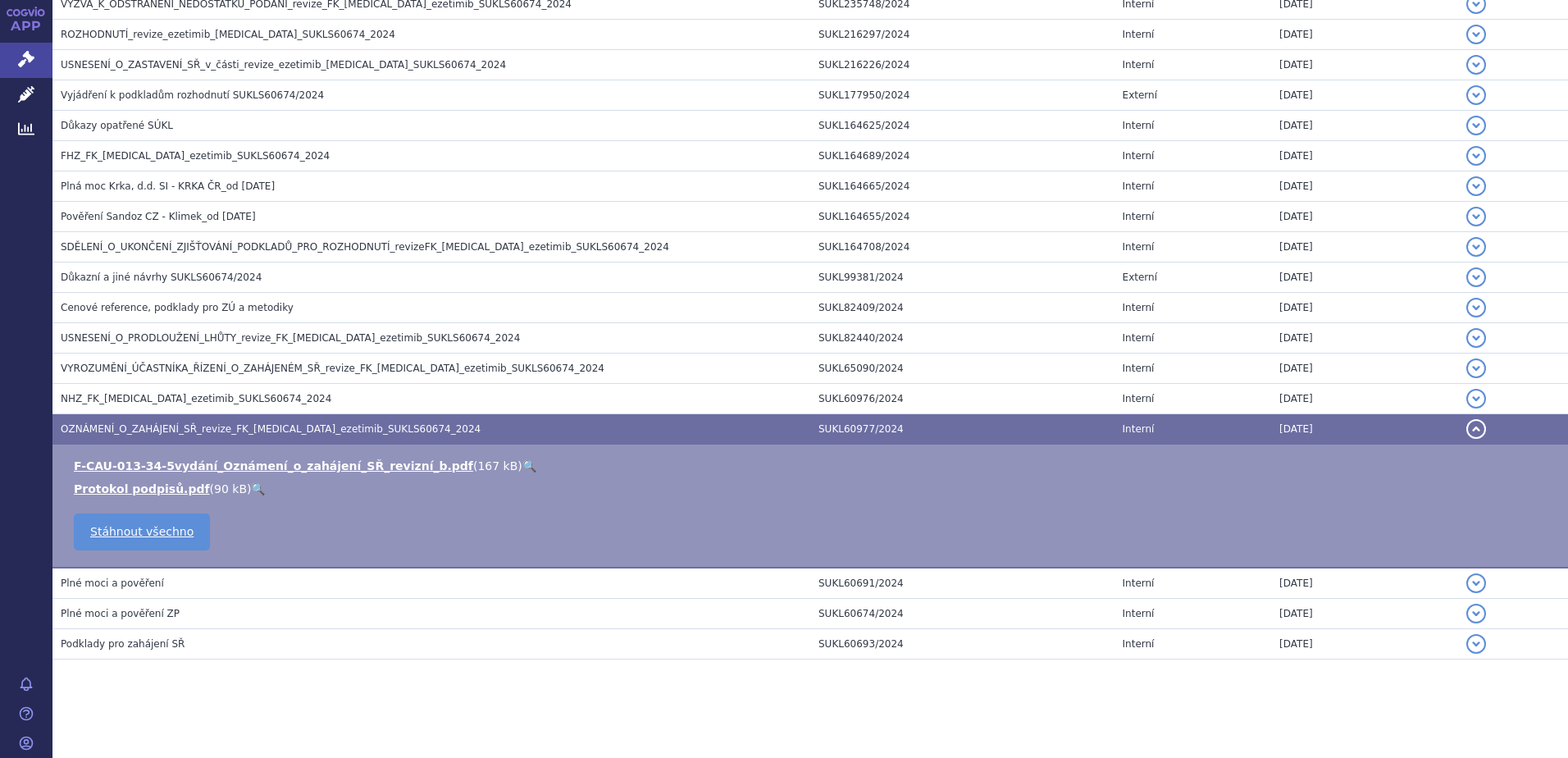
click at [522, 463] on link "🔍" at bounding box center [529, 466] width 14 height 14
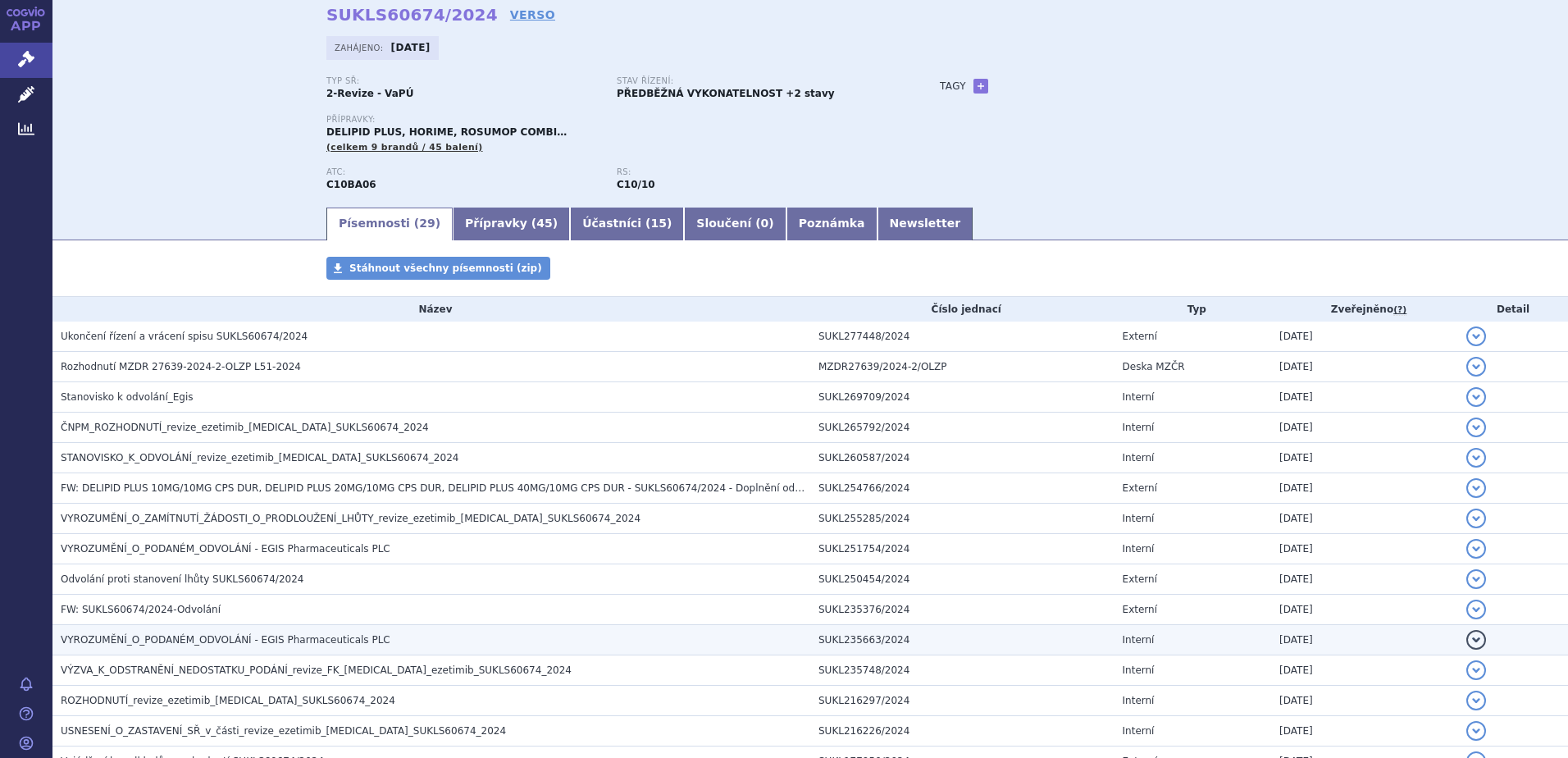
scroll to position [0, 0]
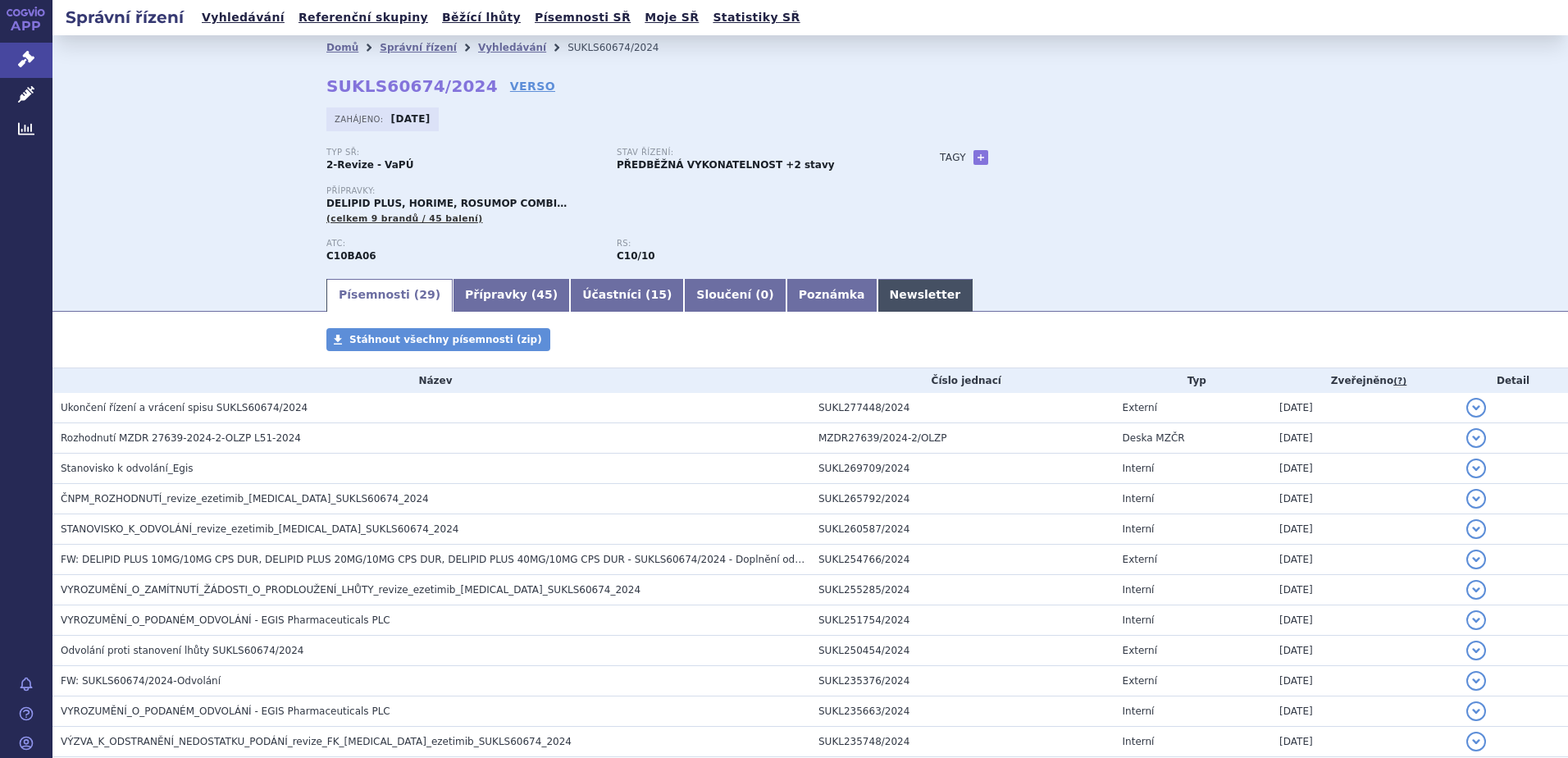
click at [878, 294] on link "Newsletter" at bounding box center [925, 295] width 96 height 33
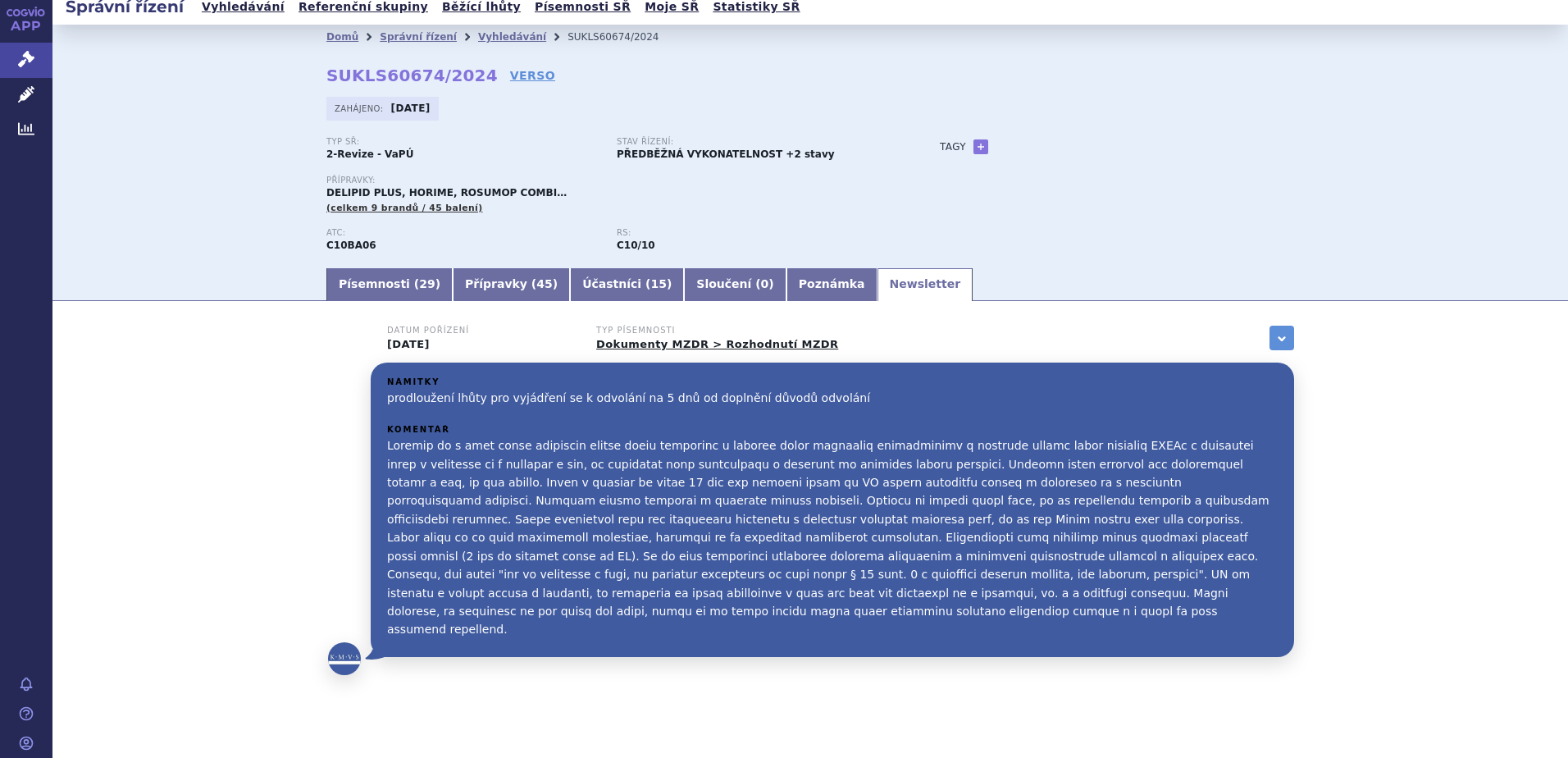
scroll to position [14, 0]
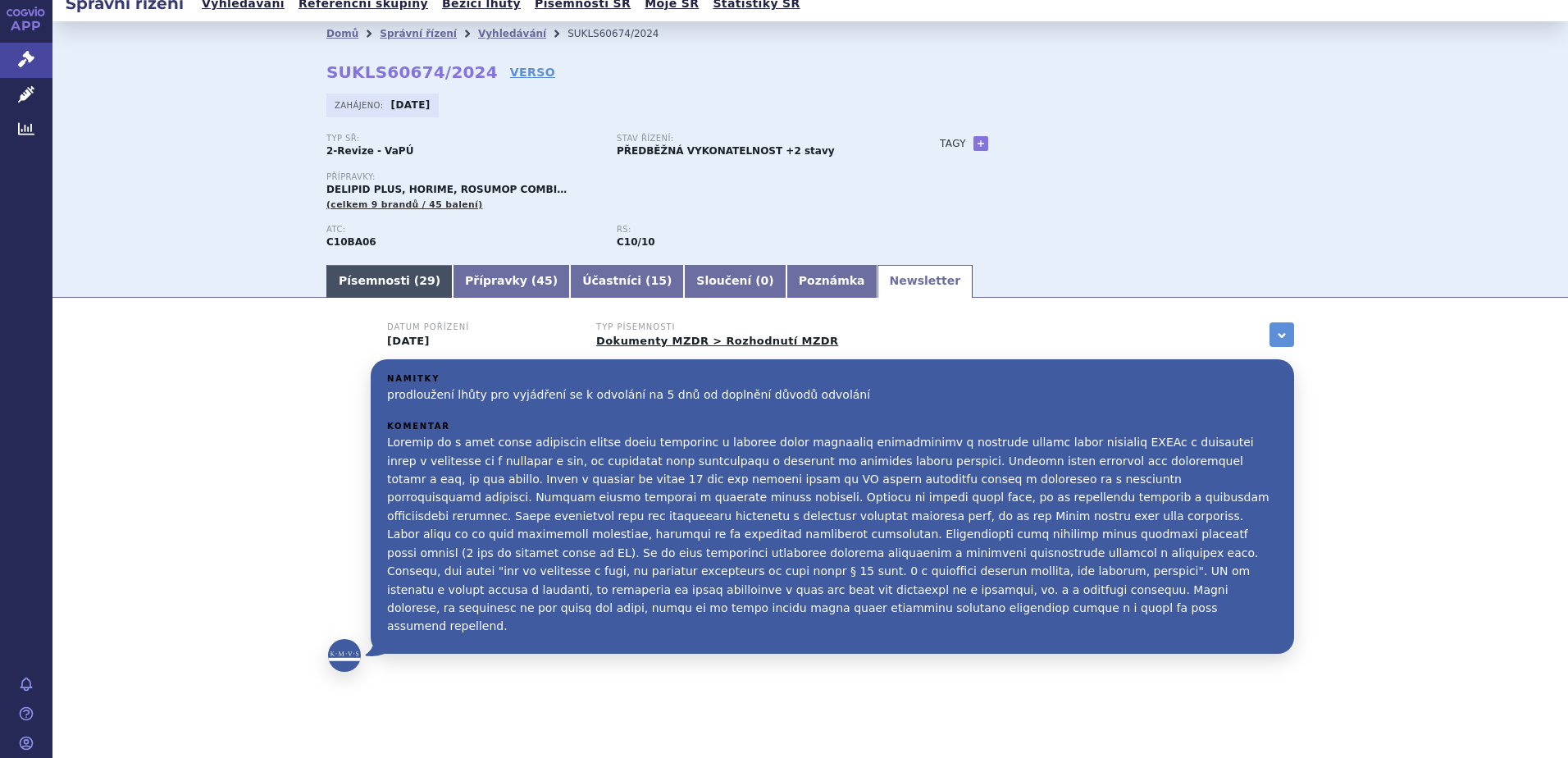
click at [419, 280] on span "29" at bounding box center [427, 280] width 16 height 14
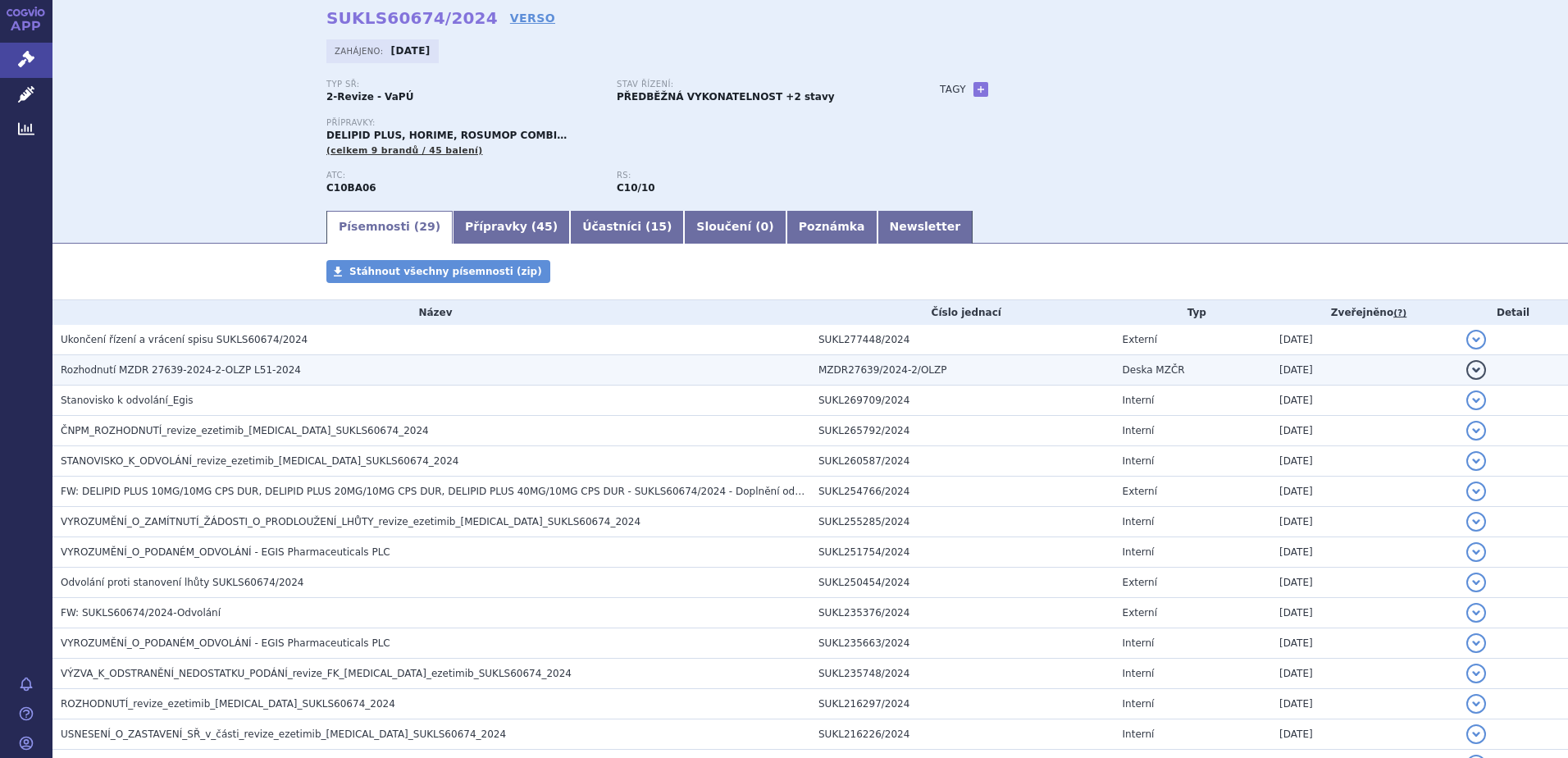
scroll to position [96, 0]
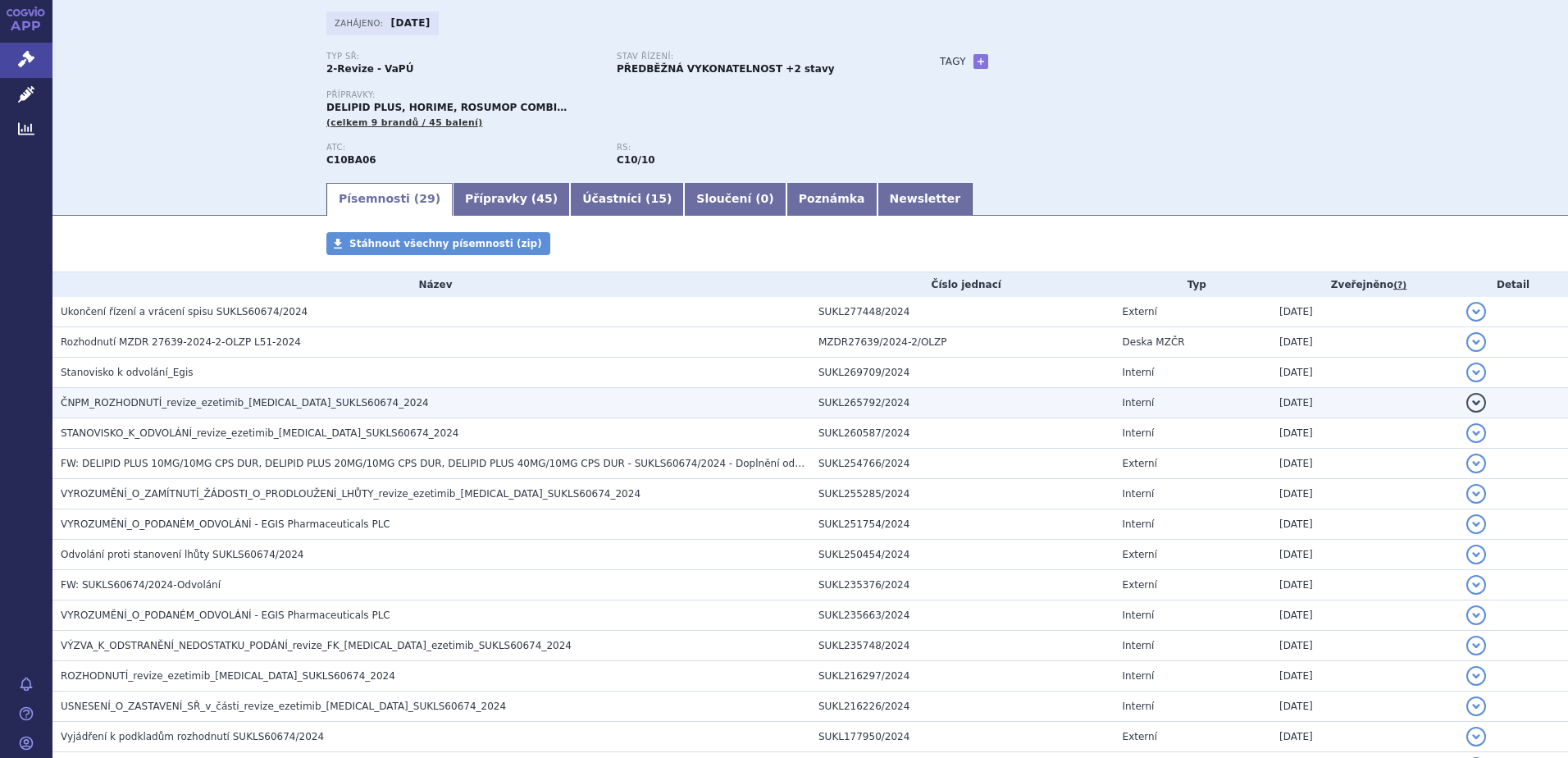
click at [142, 406] on span "ČNPM_ROZHODNUTÍ_revize_ezetimib_[MEDICAL_DATA]_SUKLS60674_2024" at bounding box center [245, 403] width 368 height 12
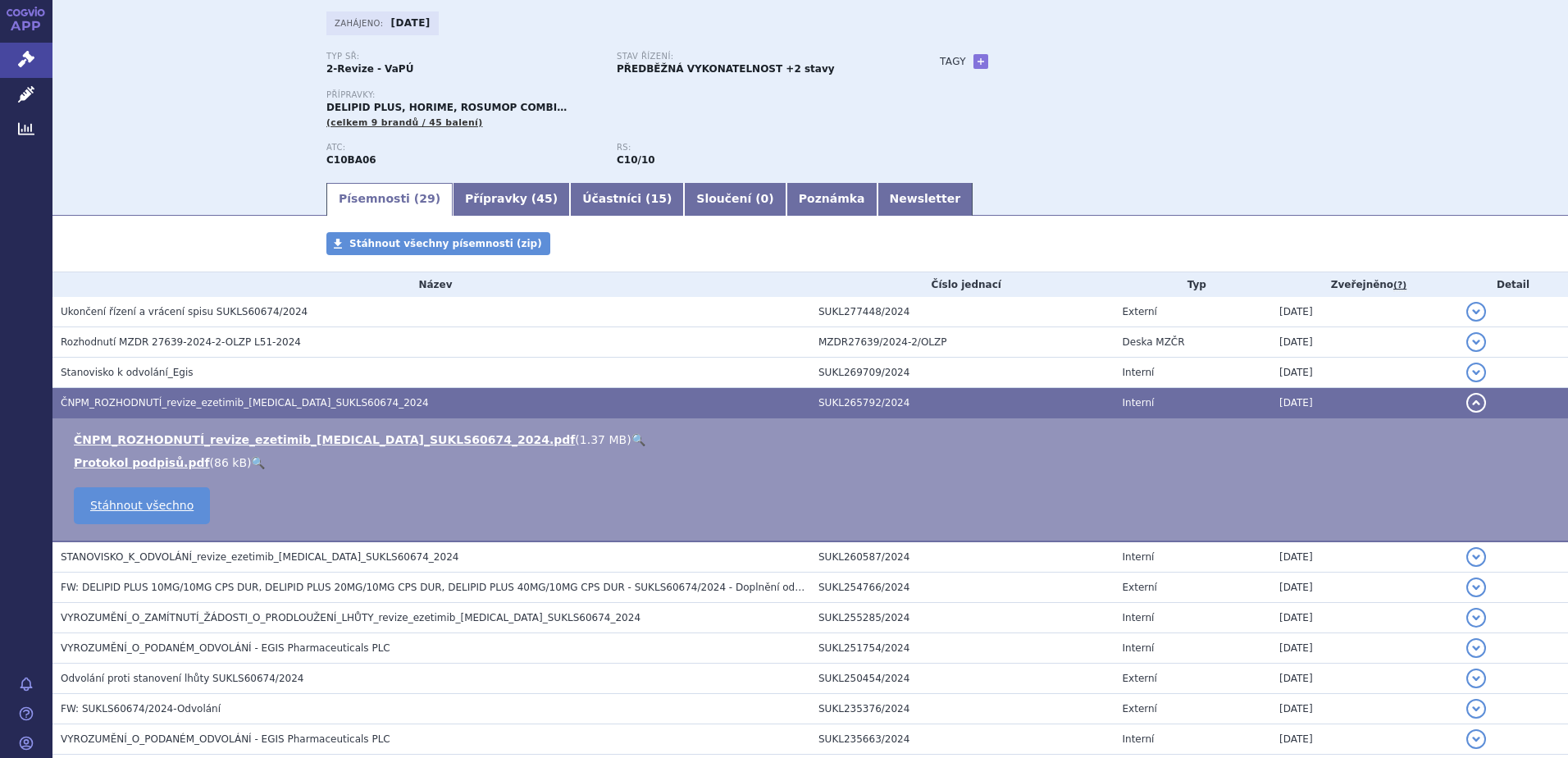
click at [632, 440] on link "🔍" at bounding box center [639, 440] width 14 height 14
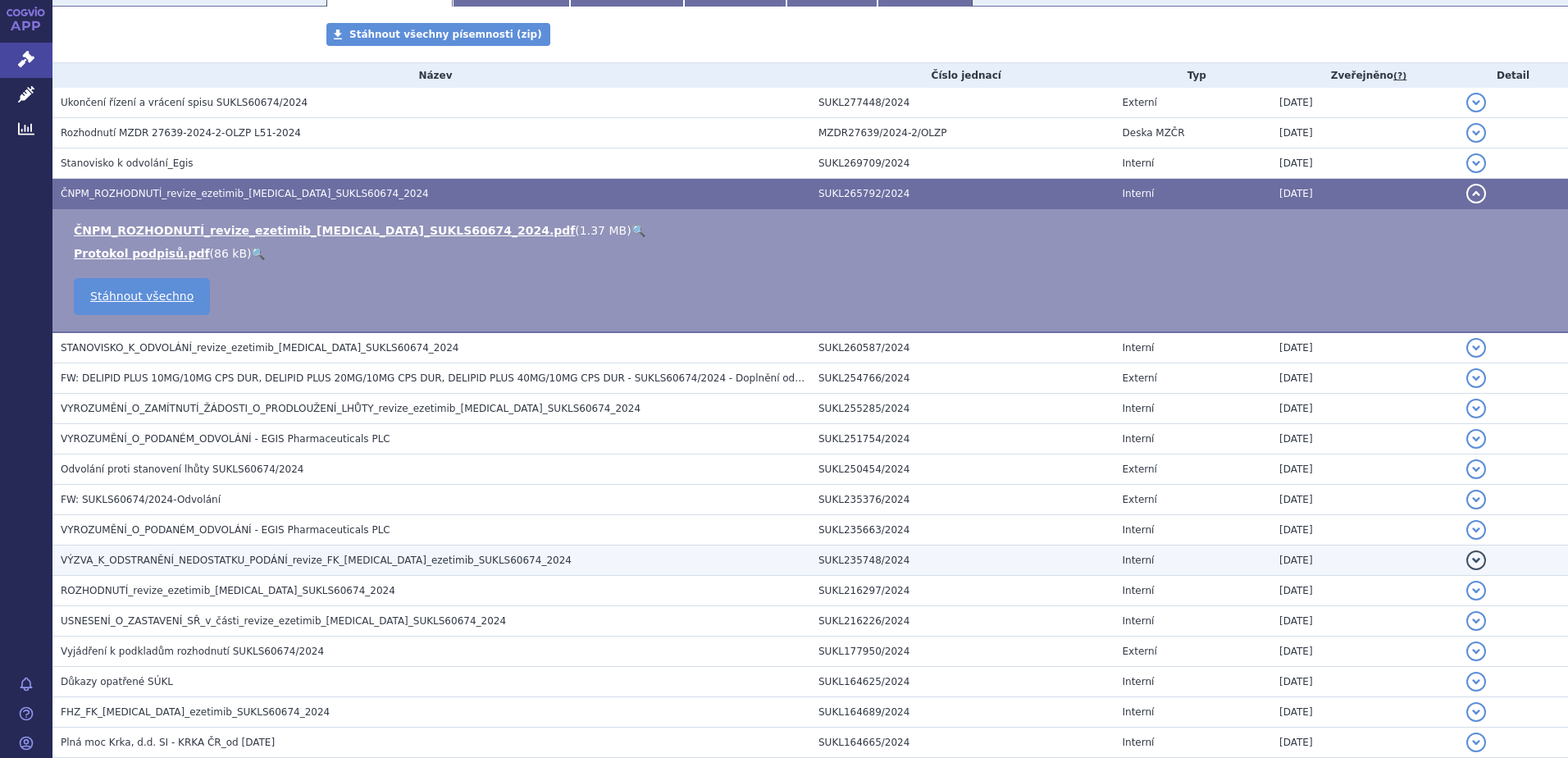
scroll to position [342, 0]
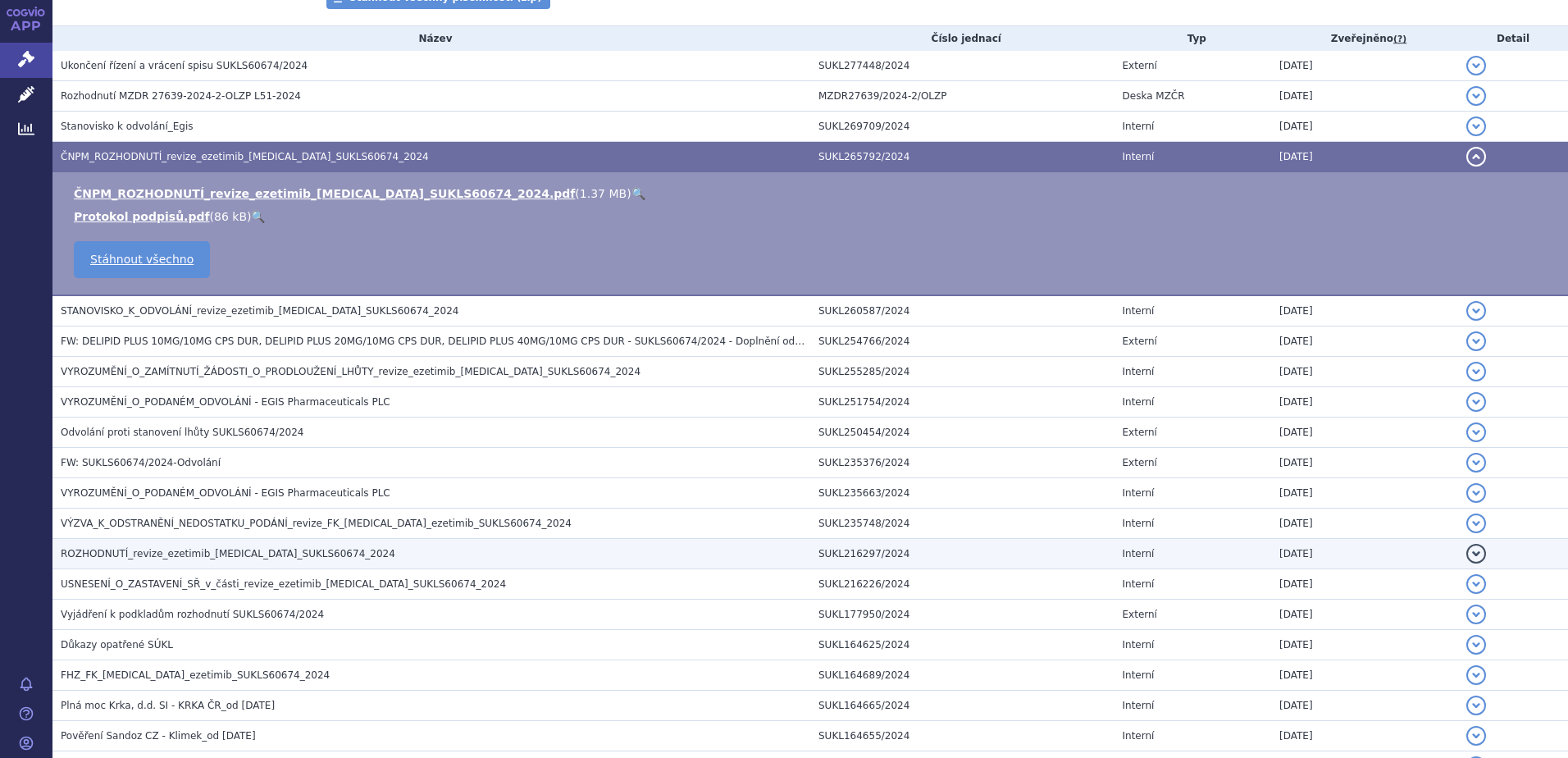
click at [157, 552] on span "ROZHODNUTÍ_revize_ezetimib_[MEDICAL_DATA]_SUKLS60674_2024" at bounding box center [228, 553] width 335 height 12
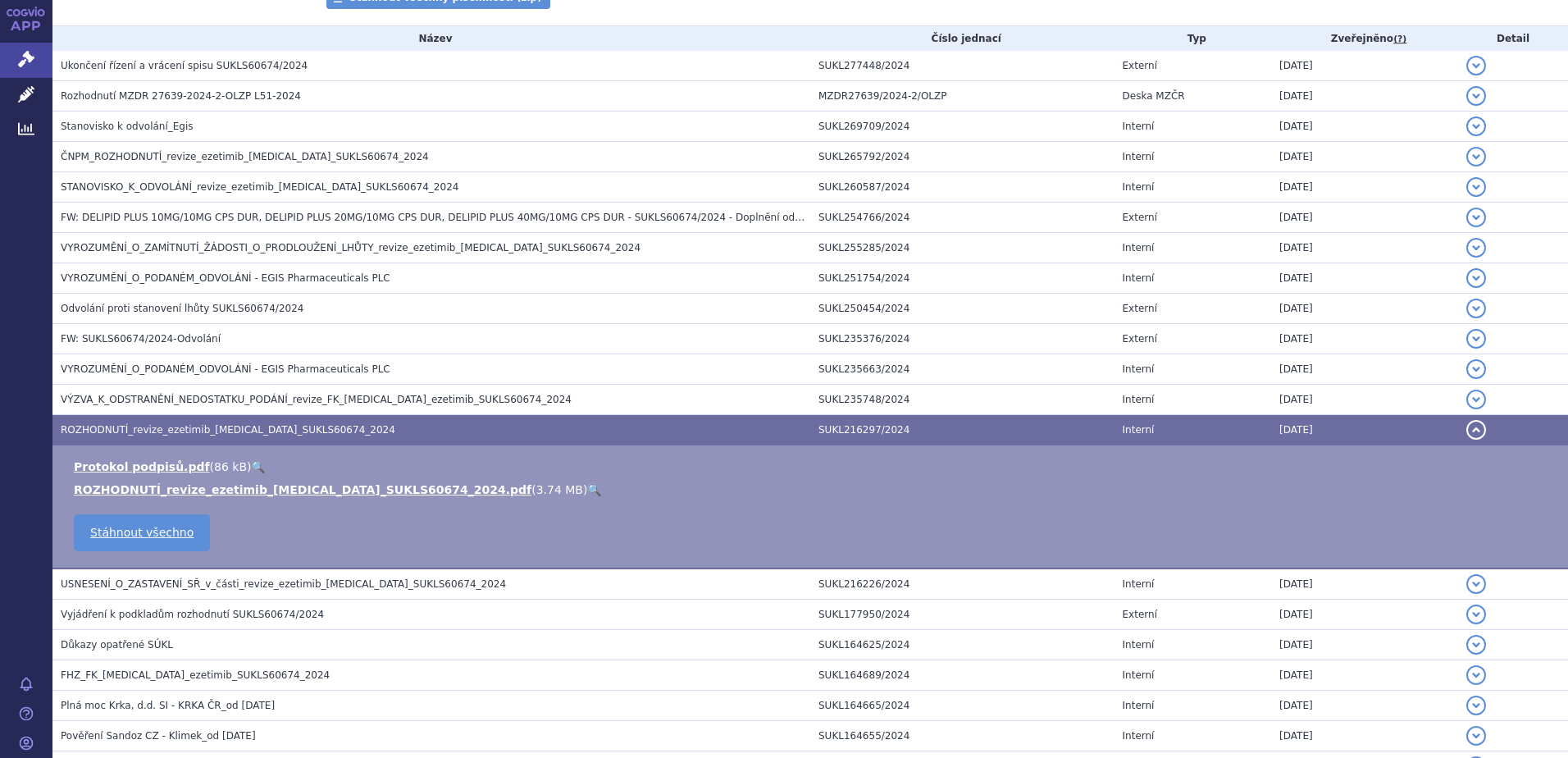
click at [587, 492] on link "🔍" at bounding box center [594, 490] width 14 height 14
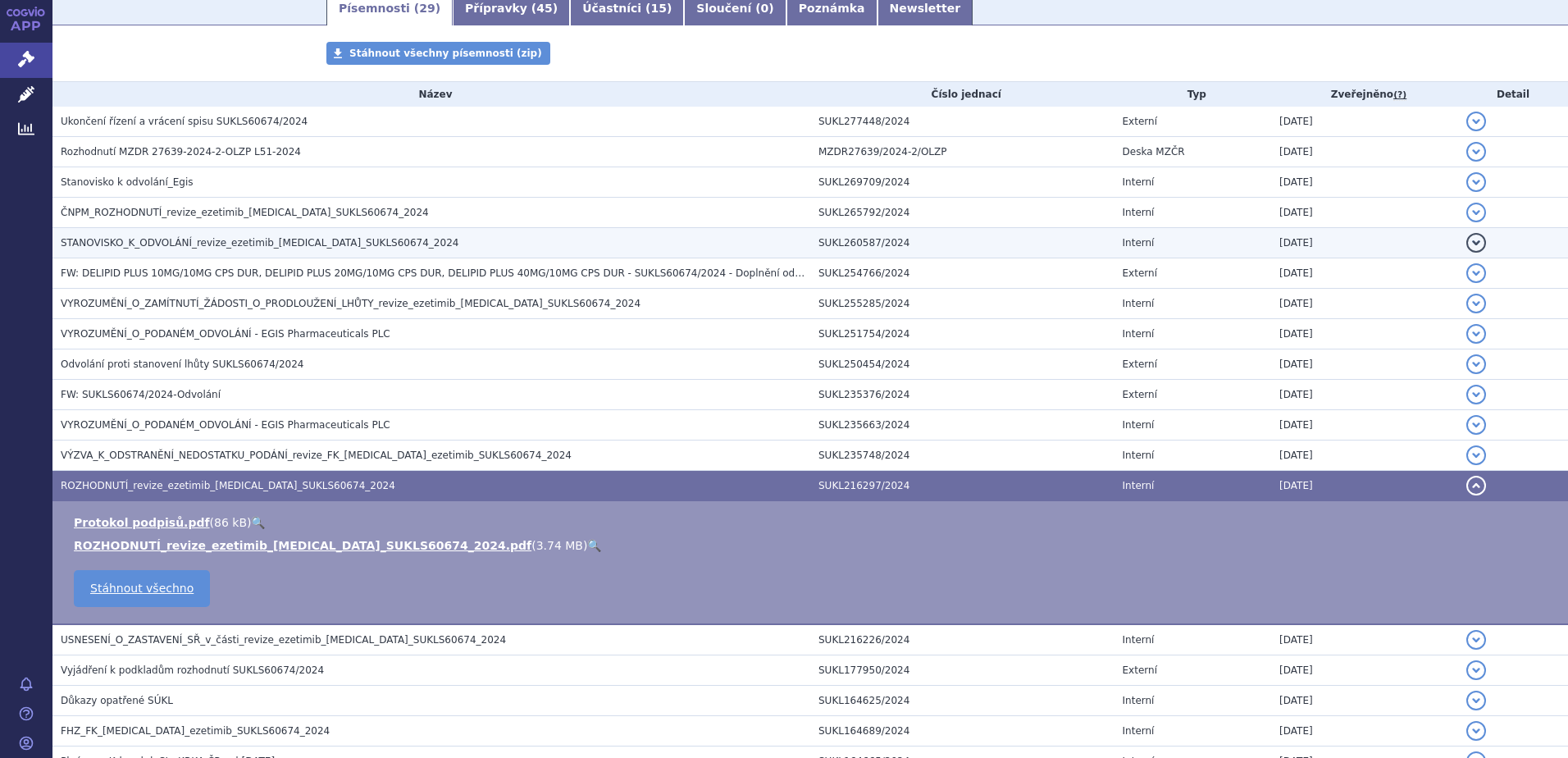
scroll to position [260, 0]
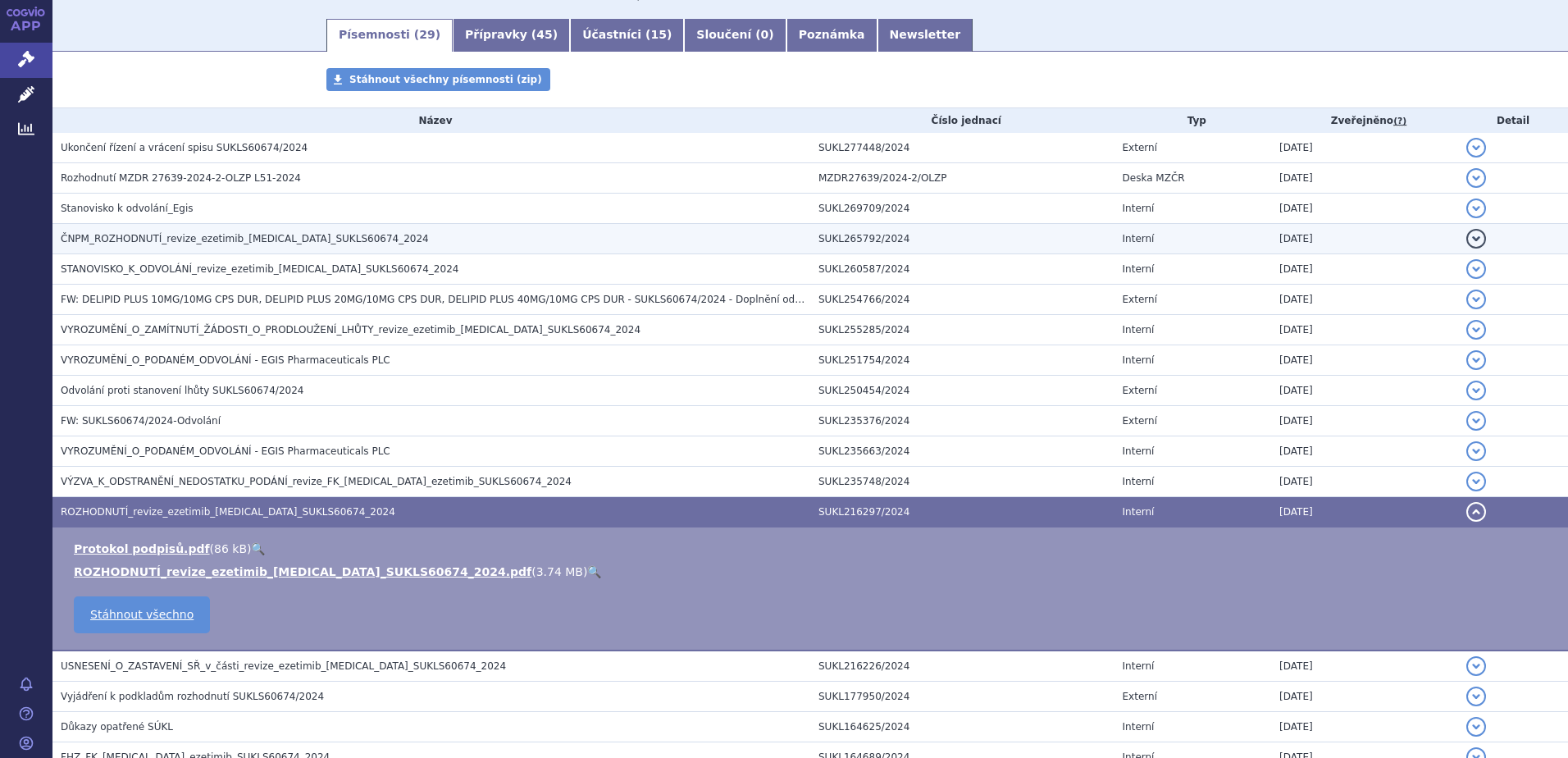
click at [140, 236] on span "ČNPM_ROZHODNUTÍ_revize_ezetimib_[MEDICAL_DATA]_SUKLS60674_2024" at bounding box center [245, 239] width 368 height 12
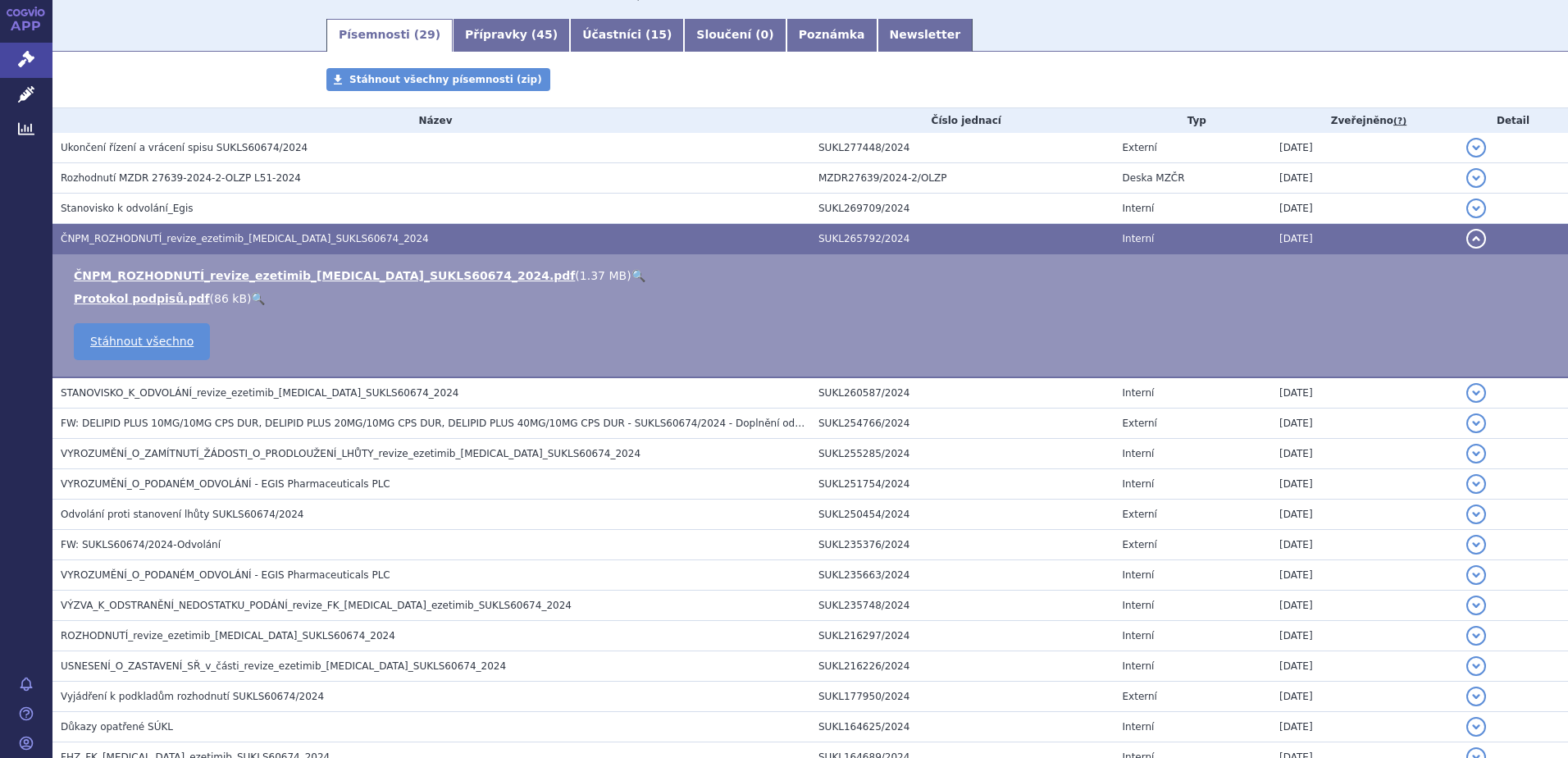
click at [632, 278] on link "🔍" at bounding box center [639, 276] width 14 height 14
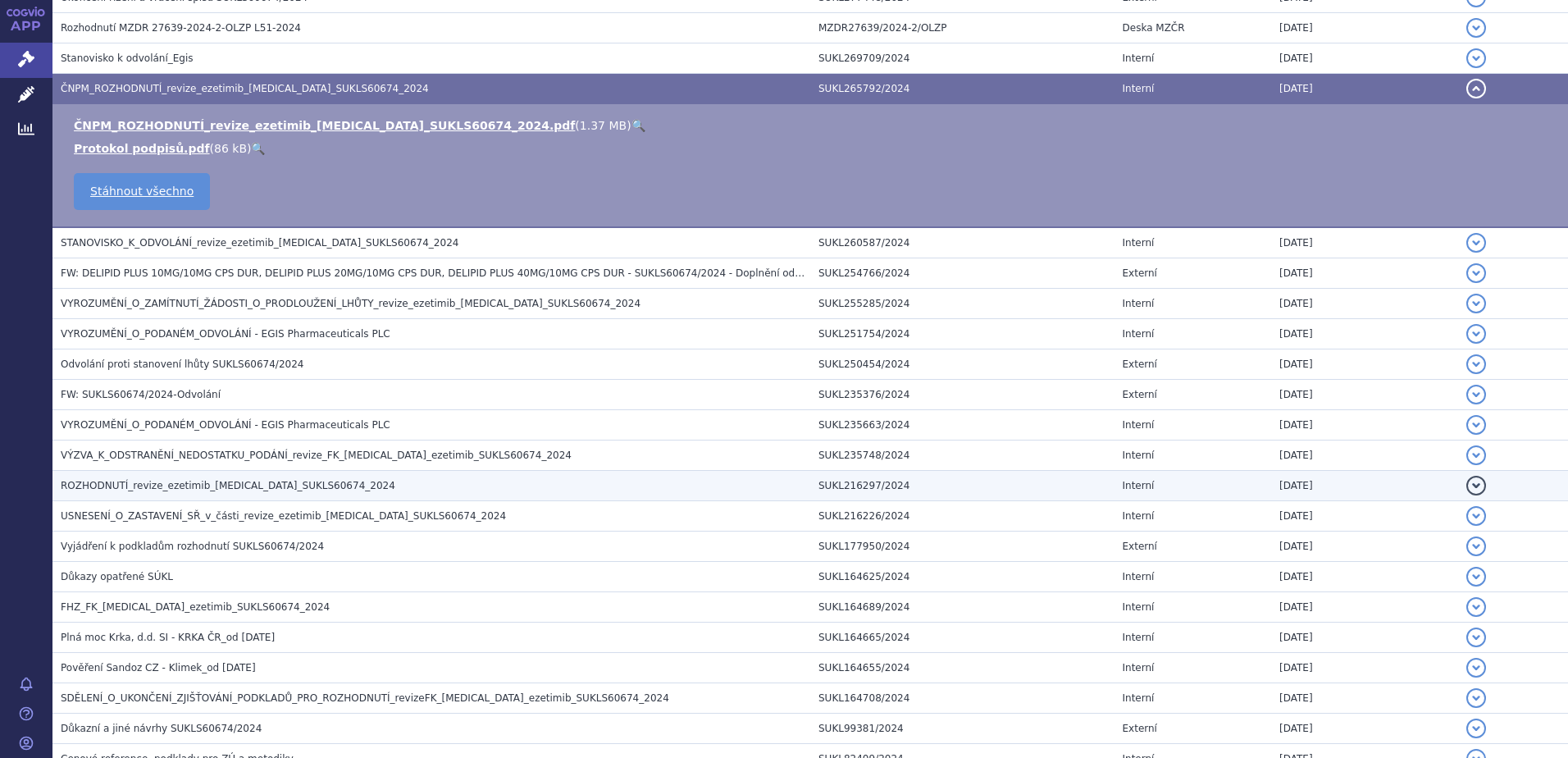
scroll to position [328, 0]
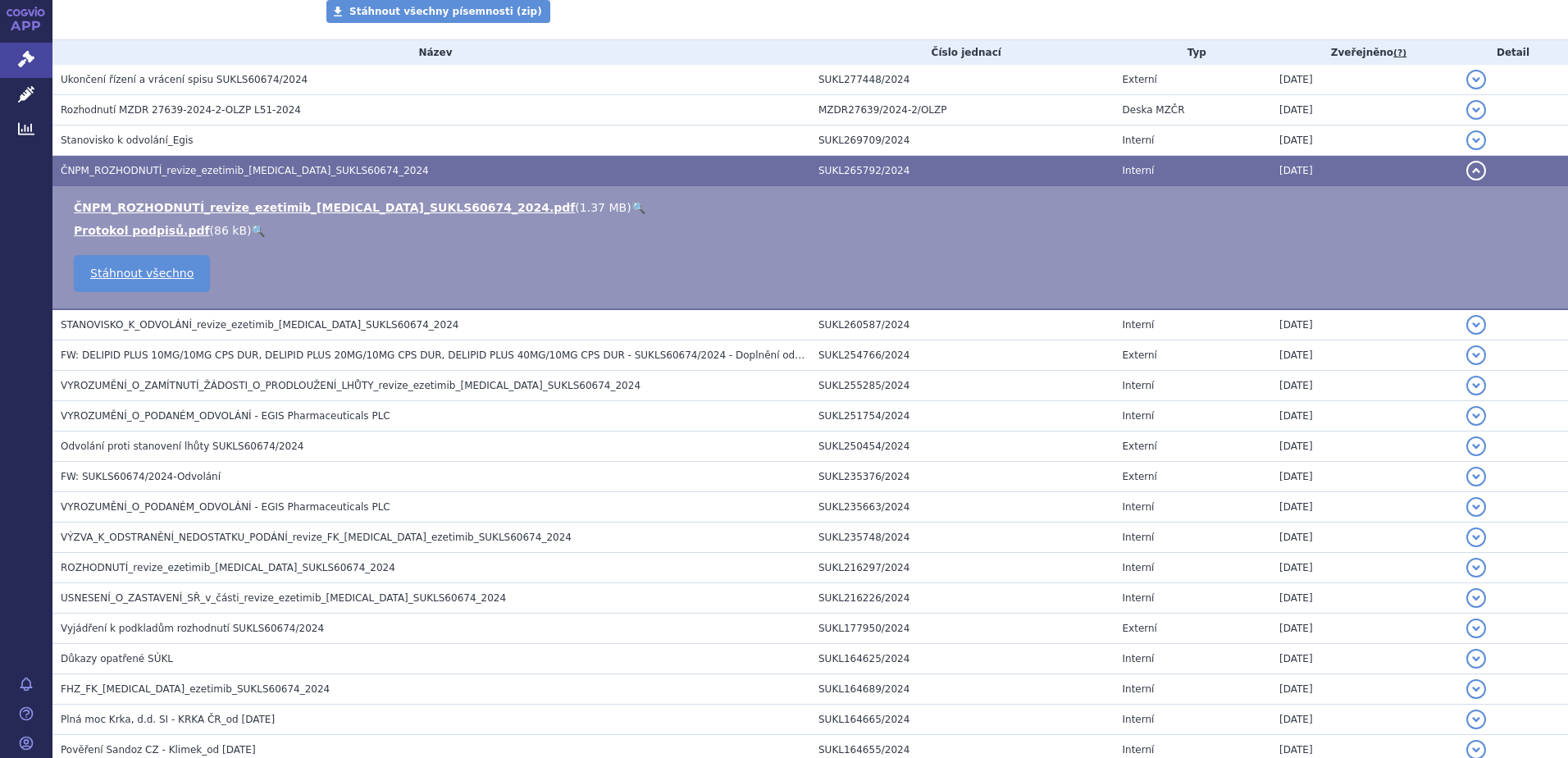
click at [632, 210] on link "🔍" at bounding box center [639, 208] width 14 height 14
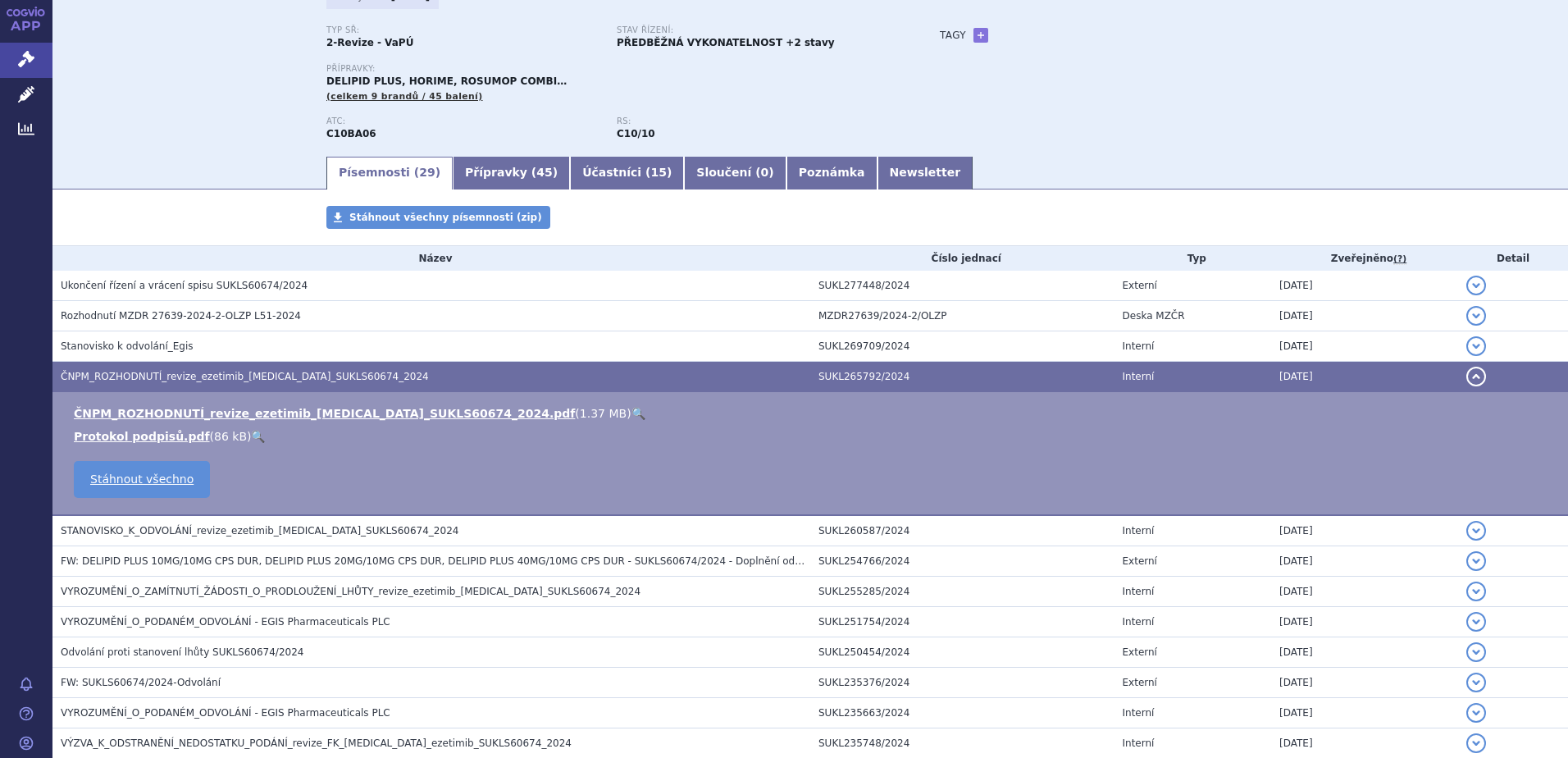
scroll to position [82, 0]
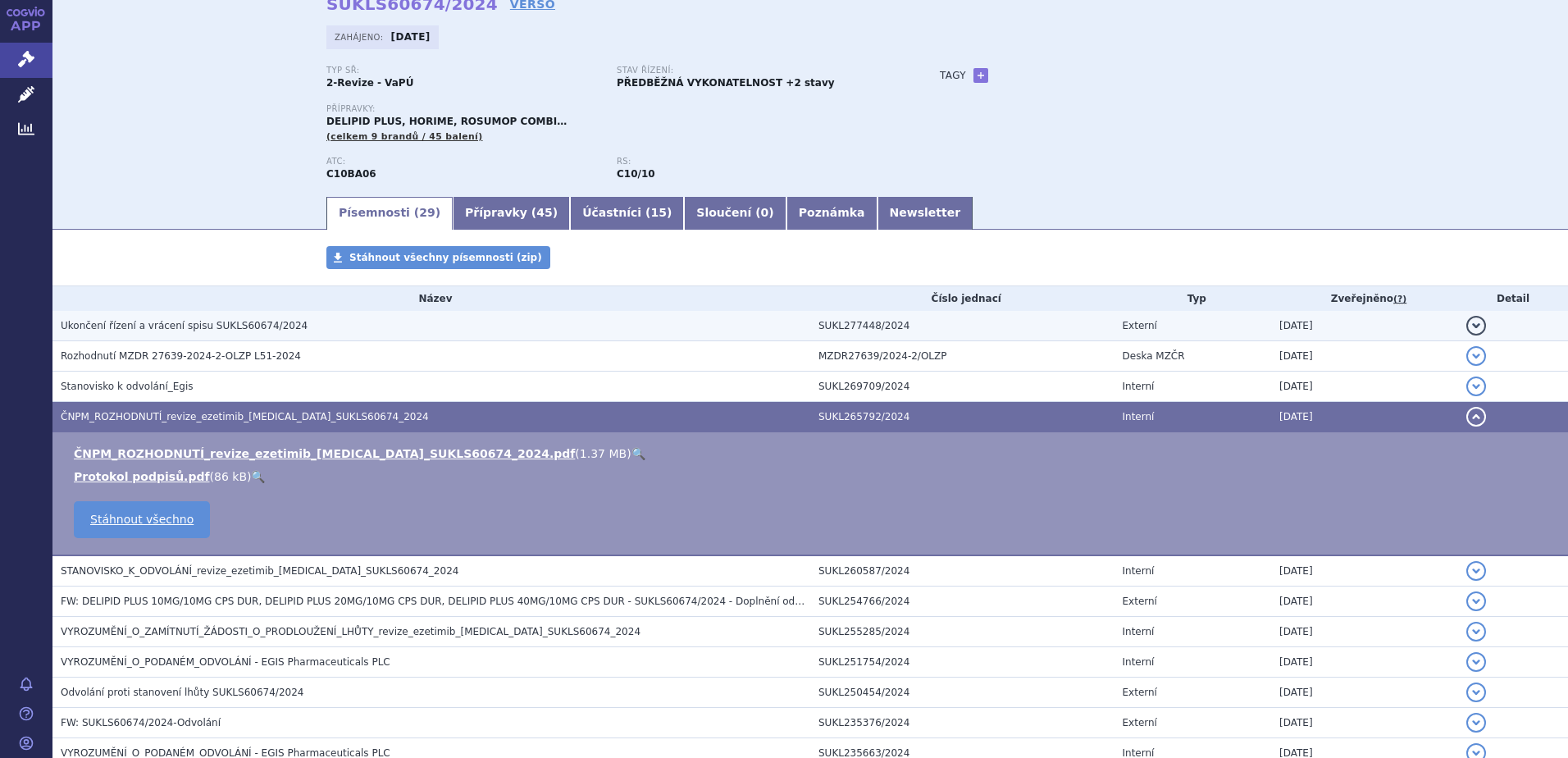
click at [167, 324] on span "Ukončení řízení a vrácení spisu SUKLS60674/2024" at bounding box center [184, 326] width 247 height 12
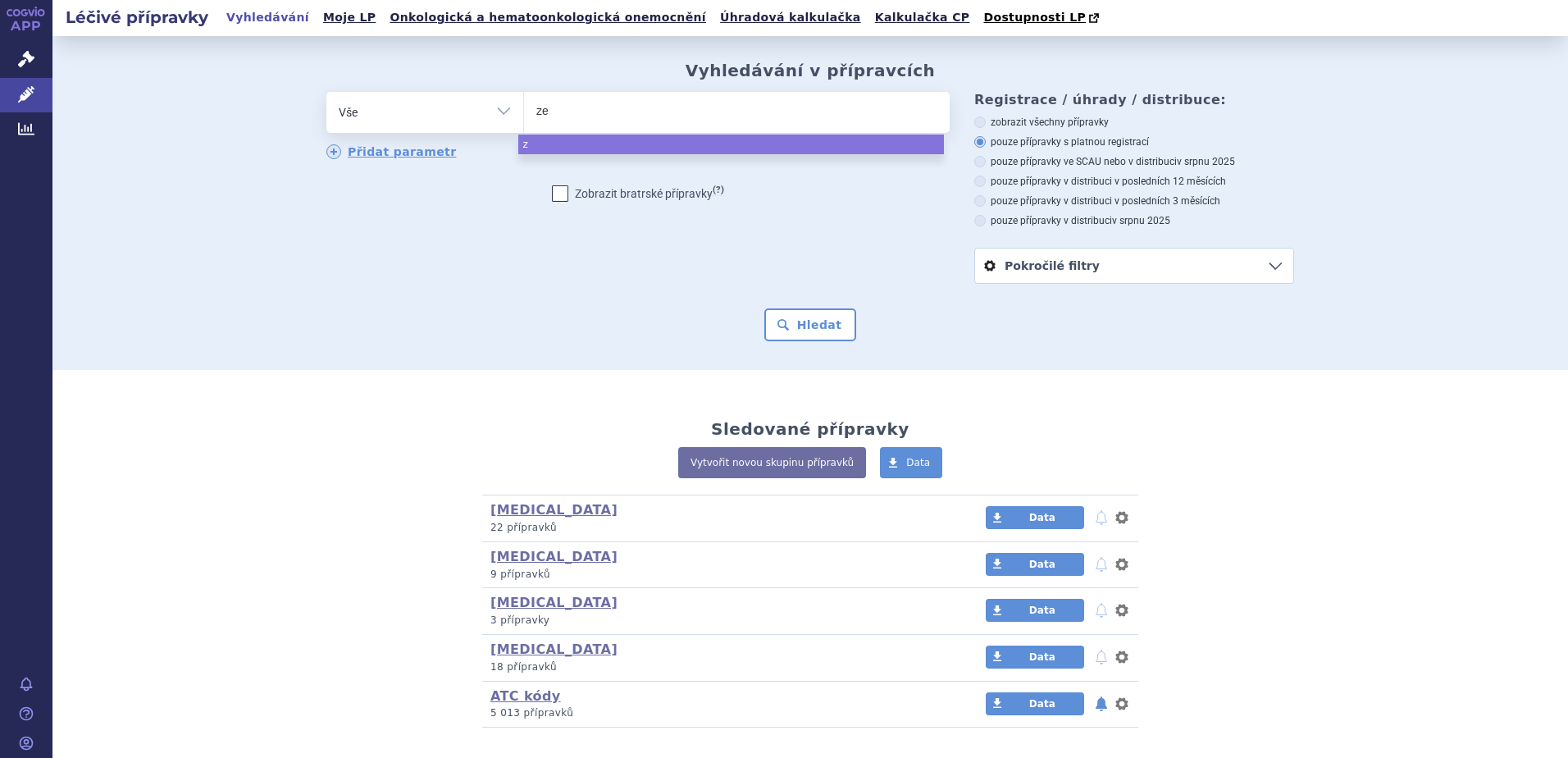
type input "[DEMOGRAPHIC_DATA]"
type input "[PERSON_NAME]"
type input "[PERSON_NAME] n"
type input "[PERSON_NAME] neo"
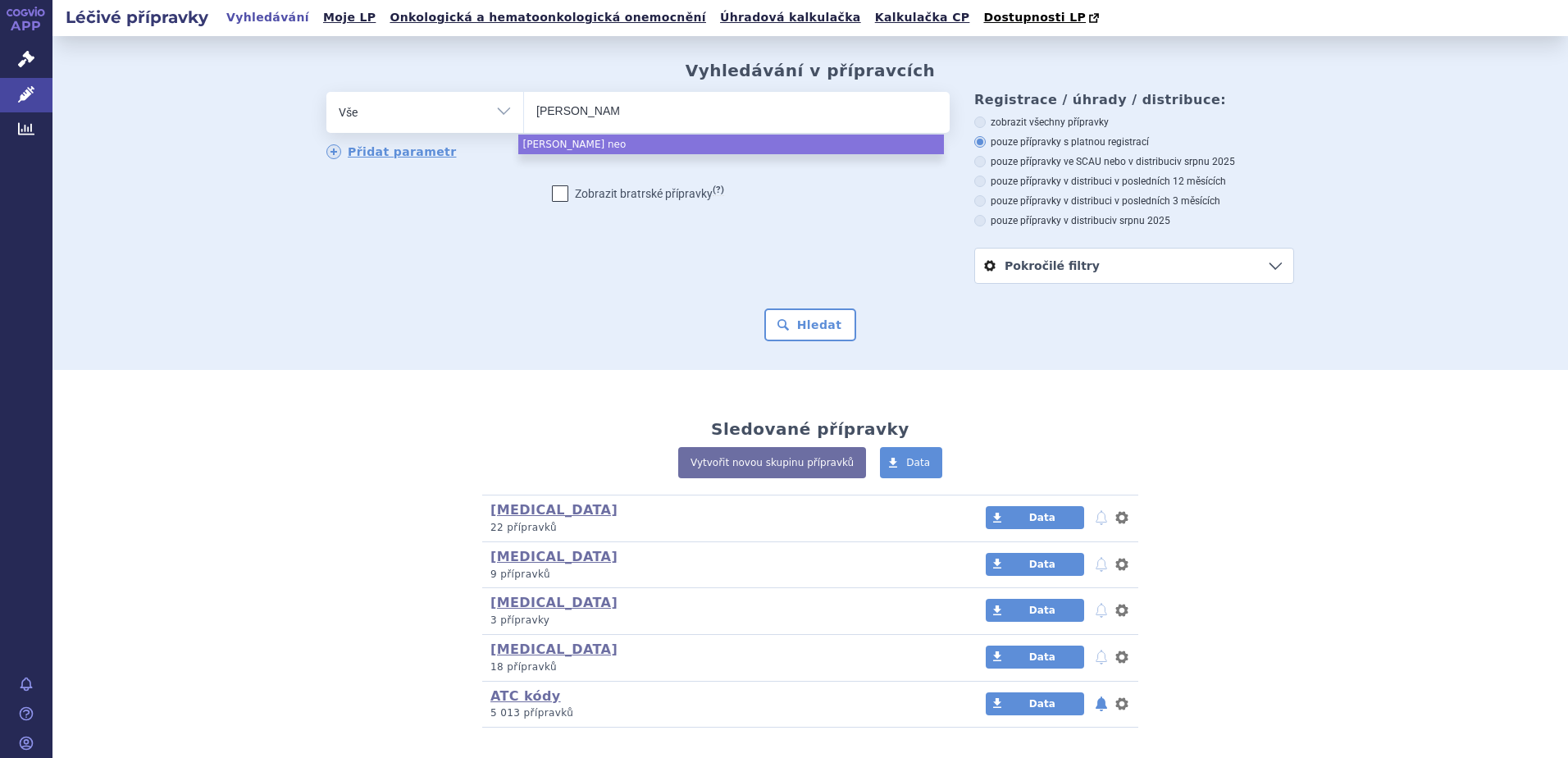
select select "[PERSON_NAME] neo"
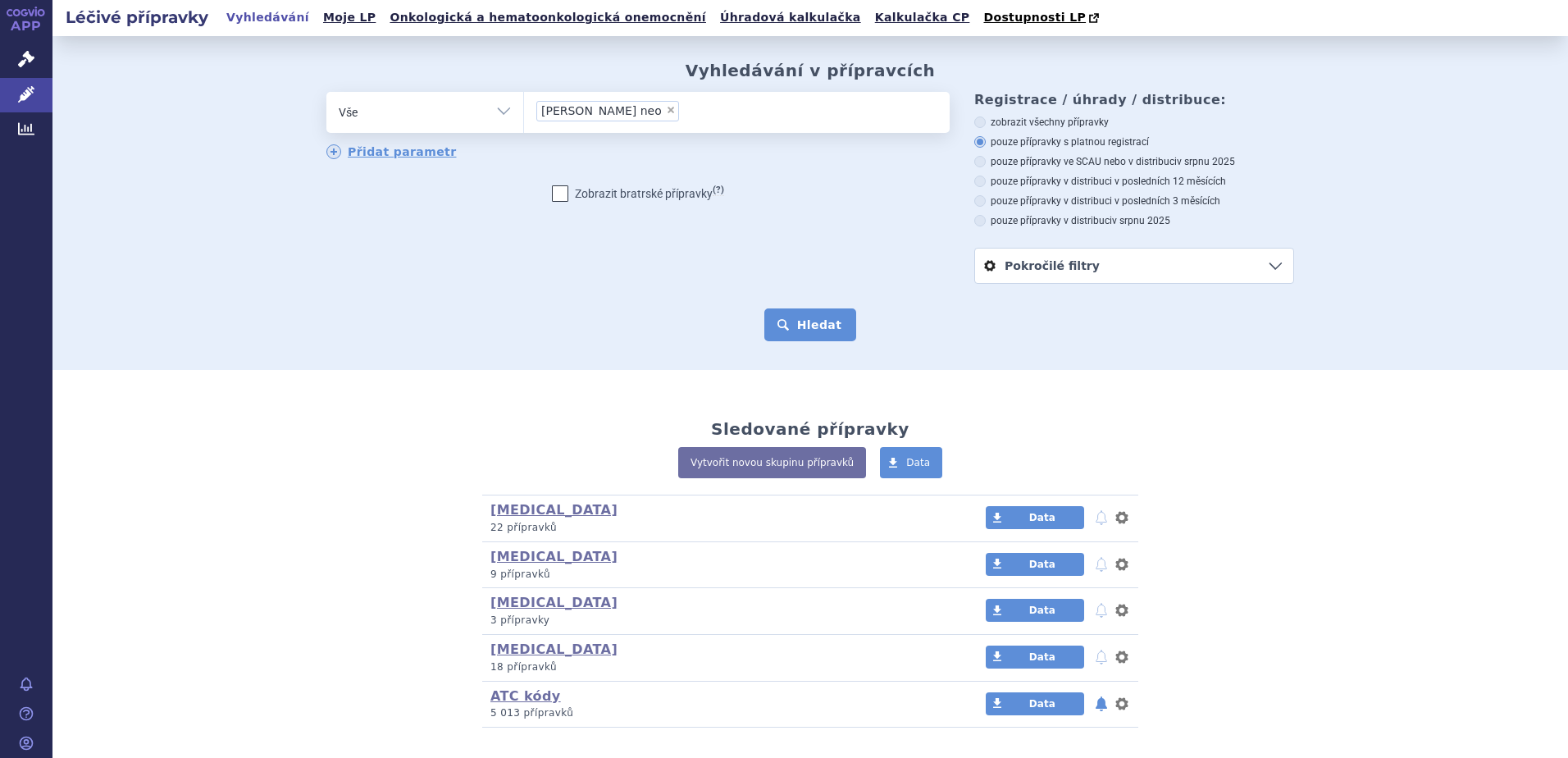
click at [807, 331] on button "Hledat" at bounding box center [810, 325] width 92 height 33
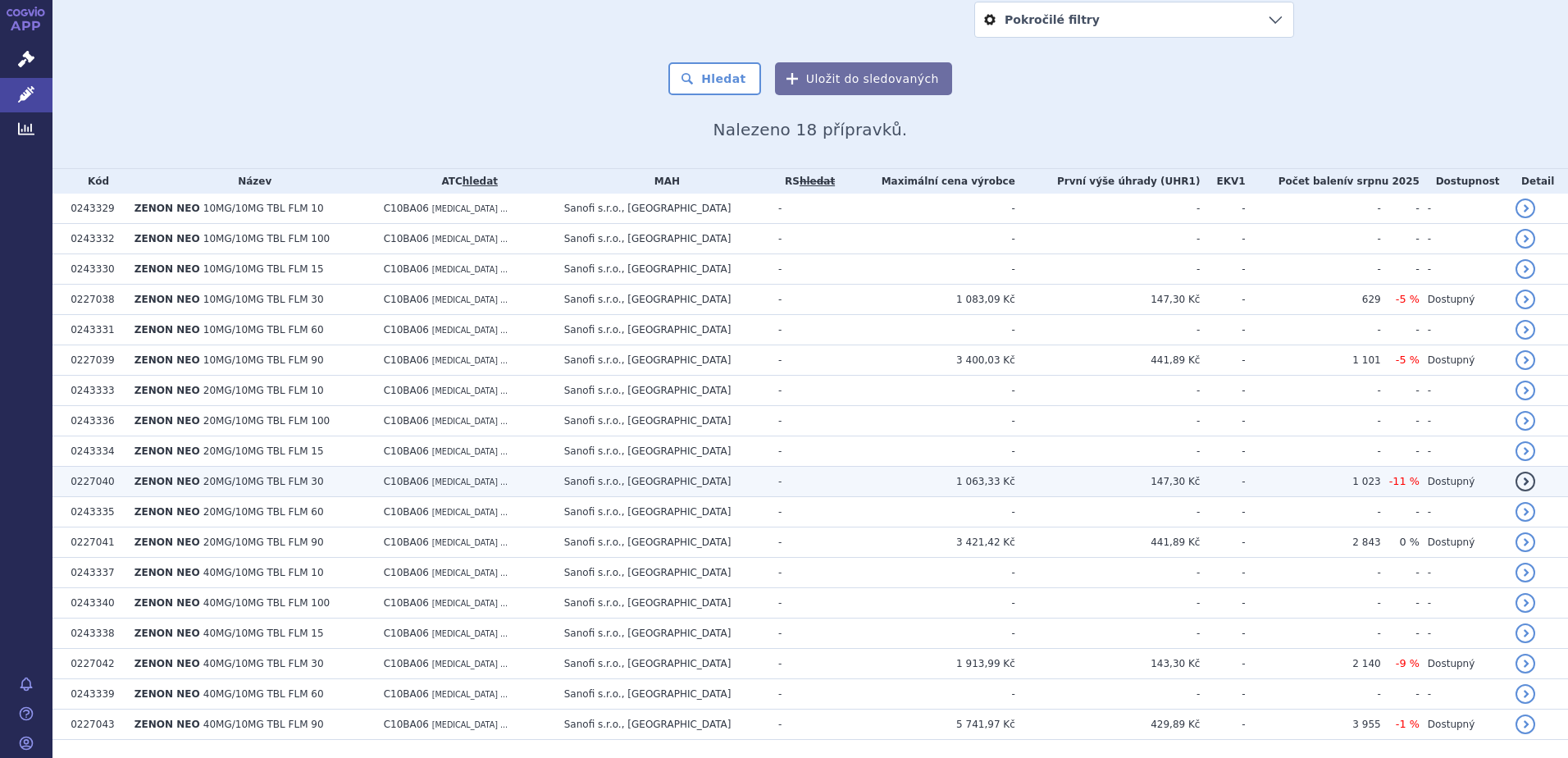
scroll to position [295, 0]
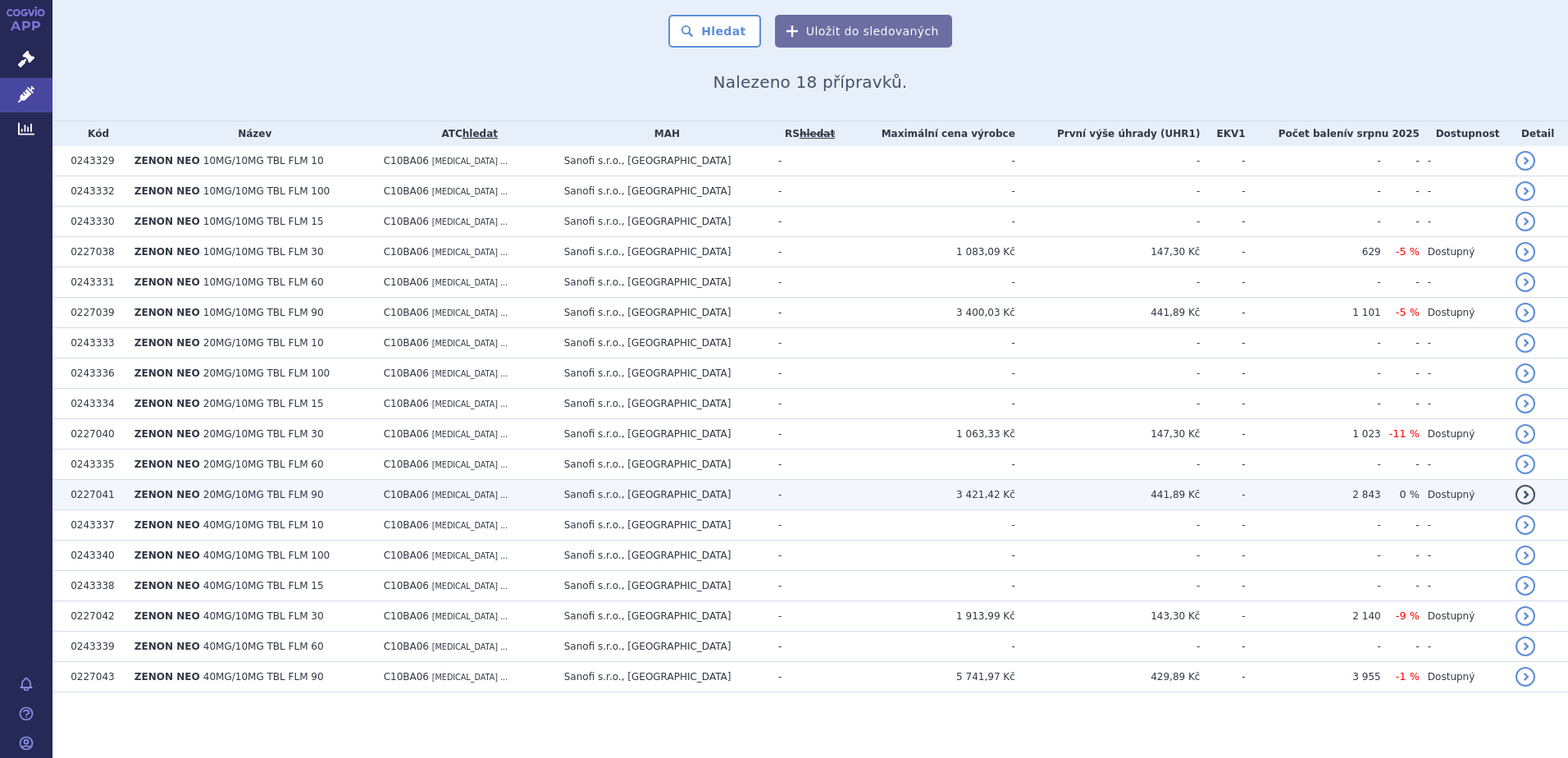
click at [187, 495] on span "ZENON NEO" at bounding box center [168, 495] width 66 height 12
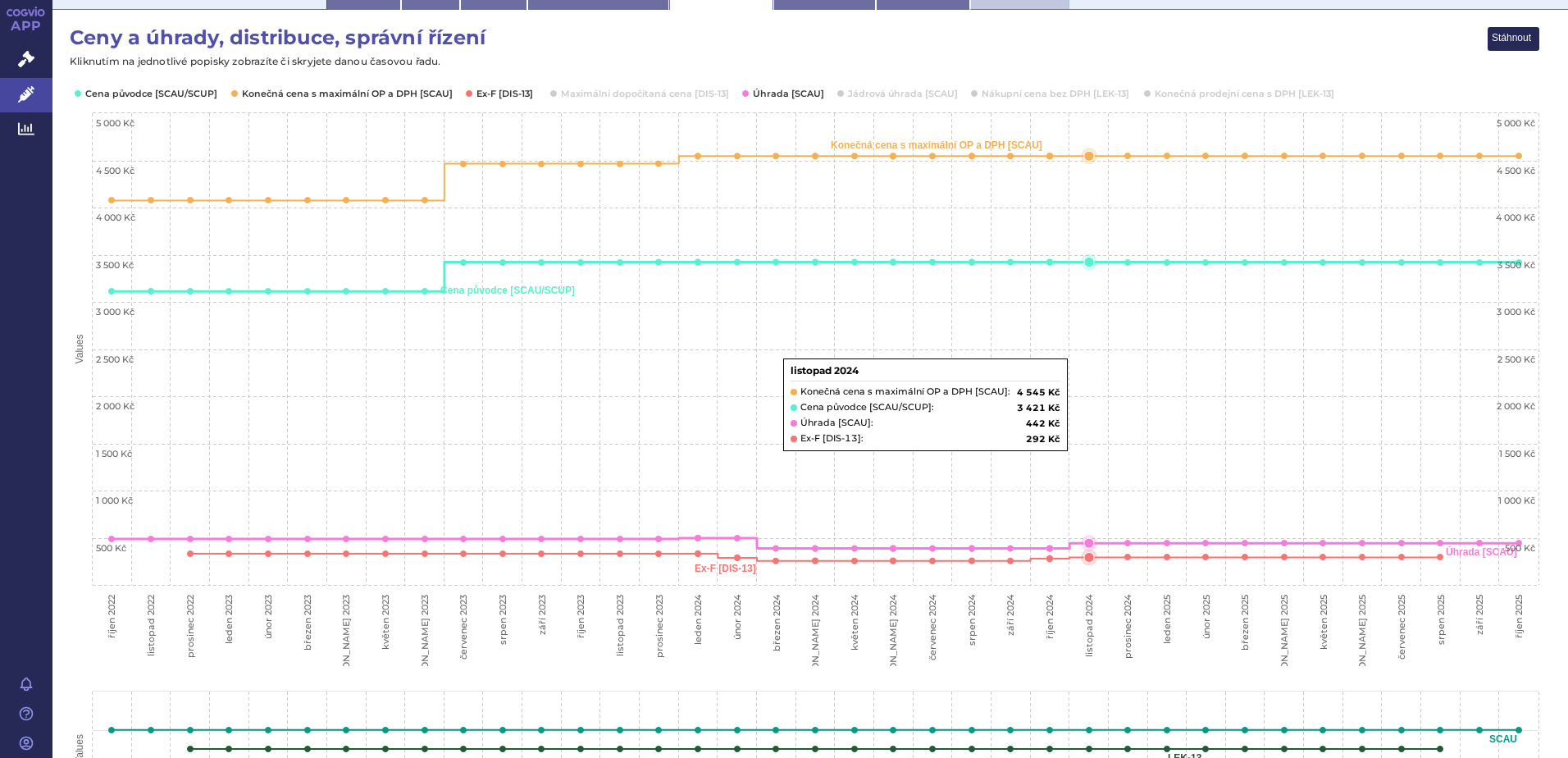
scroll to position [246, 0]
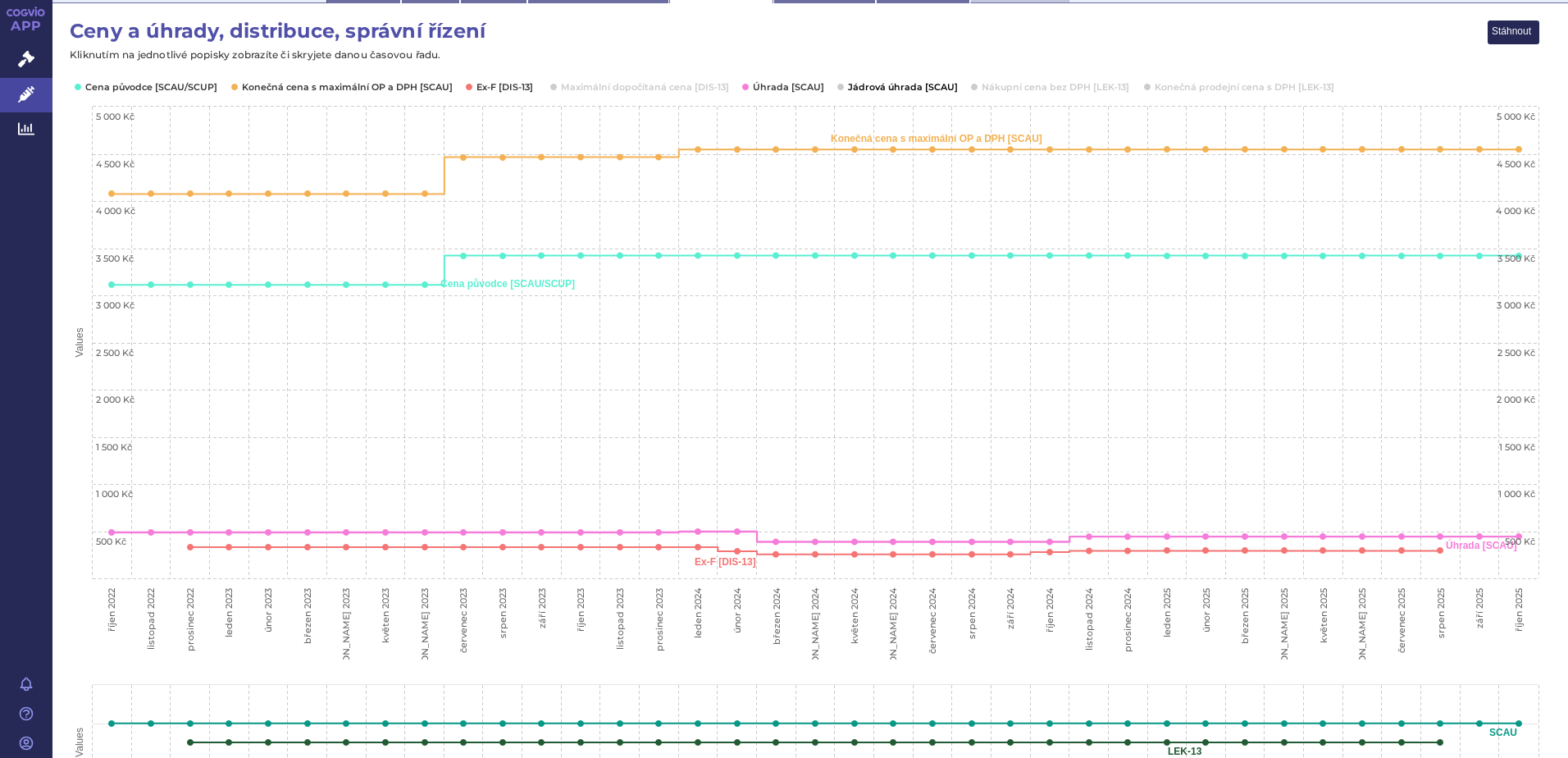
click at [866, 82] on button "Show Jádrová úhrada [SCAU]" at bounding box center [902, 87] width 107 height 14
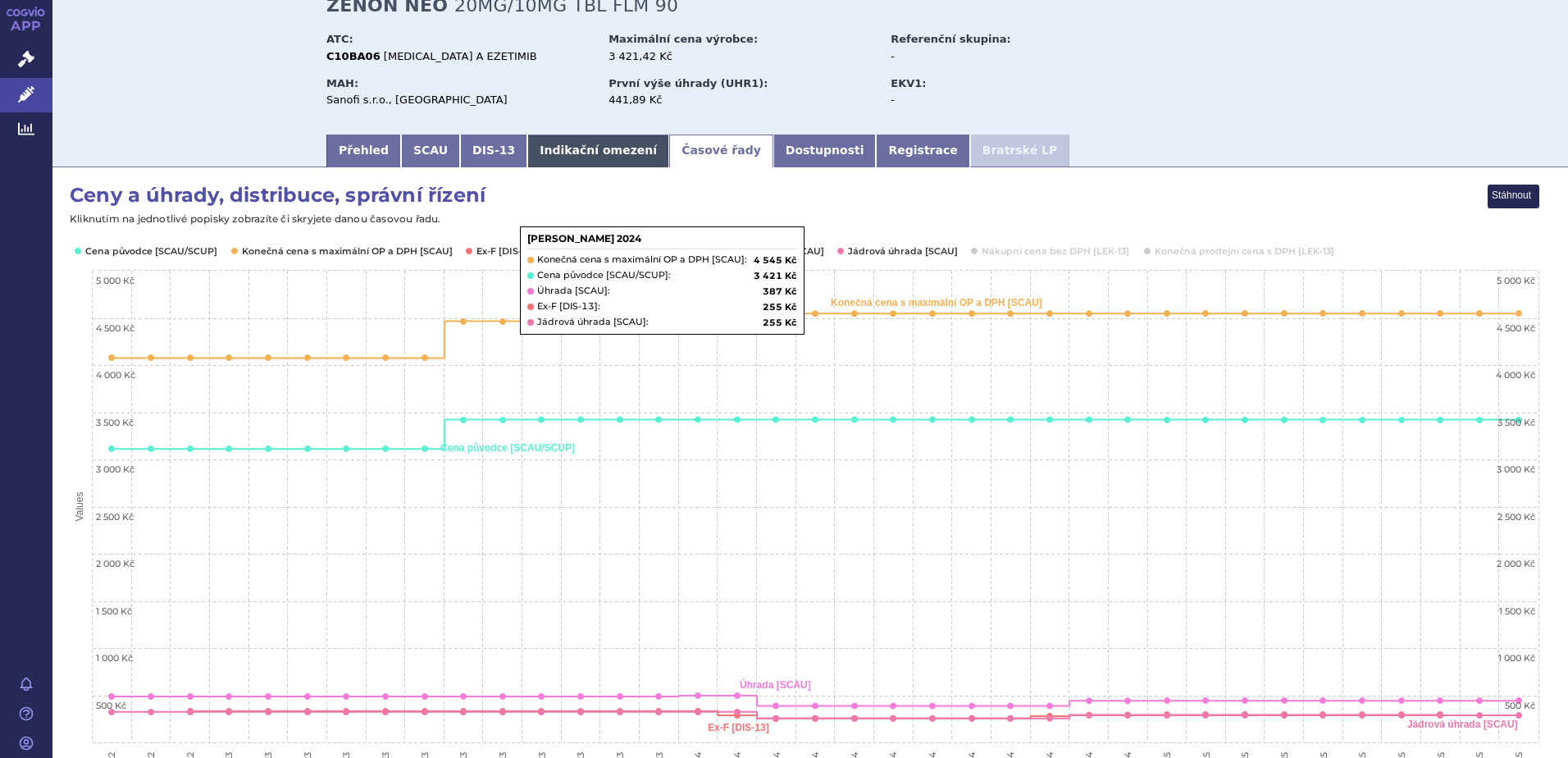
click at [545, 148] on link "Indikační omezení" at bounding box center [598, 151] width 142 height 33
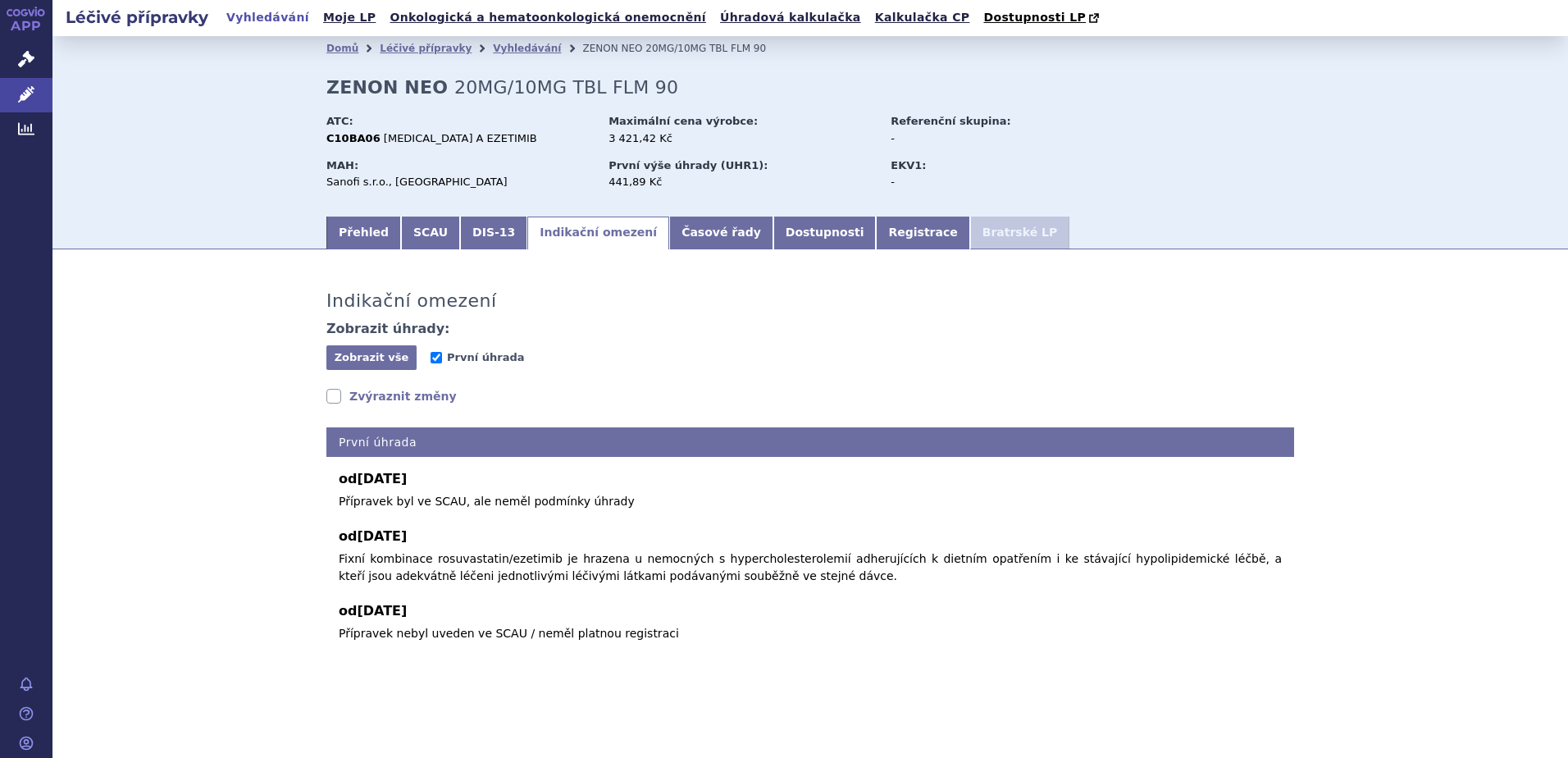
scroll to position [1, 0]
click at [388, 360] on span "Zobrazit vše" at bounding box center [372, 357] width 75 height 13
click at [387, 363] on span "Skrýt vše" at bounding box center [371, 357] width 90 height 24
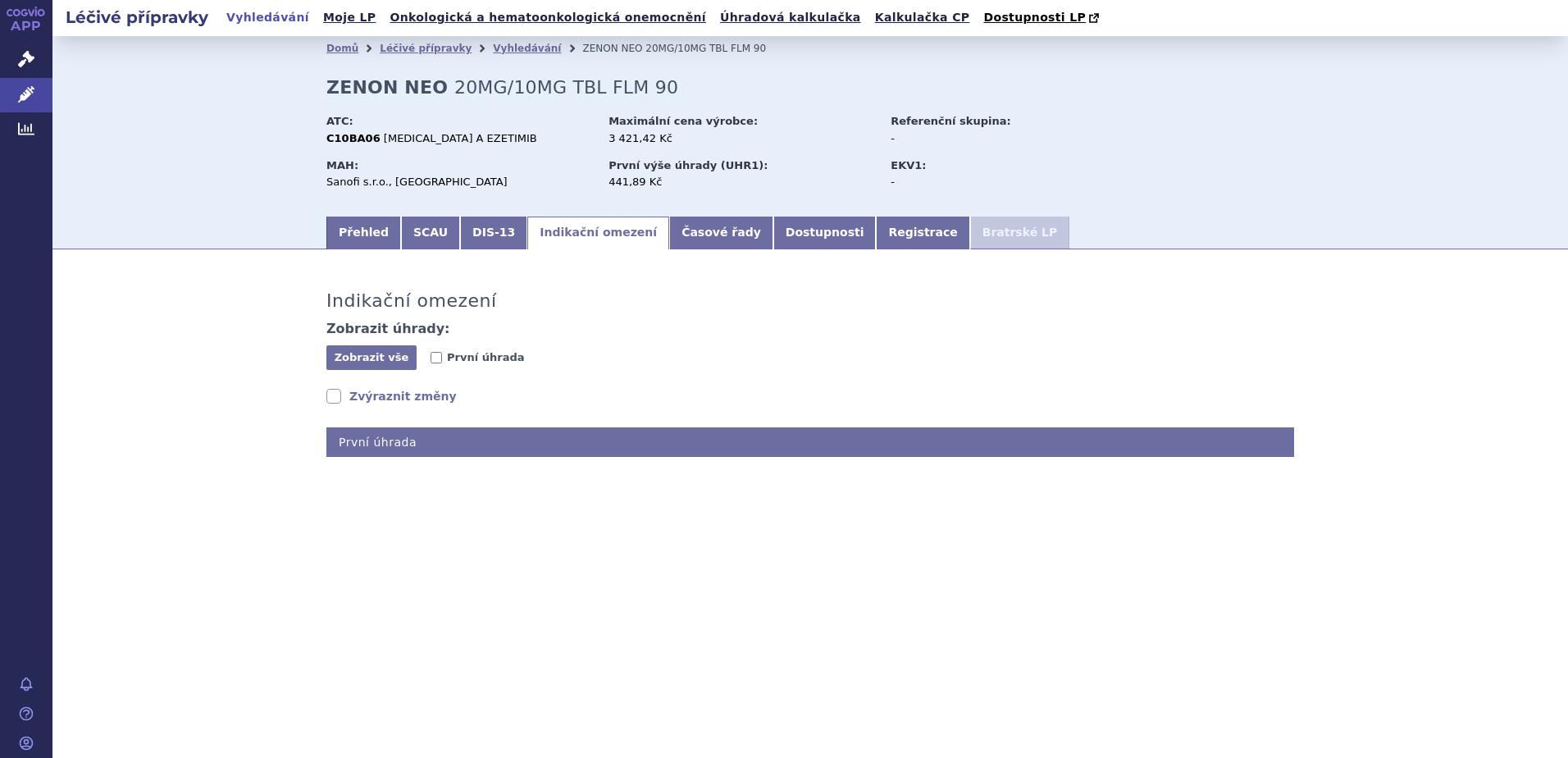
click at [372, 399] on link "Zvýraznit změny" at bounding box center [391, 396] width 130 height 16
click at [384, 362] on span "Zobrazit vše" at bounding box center [372, 357] width 75 height 13
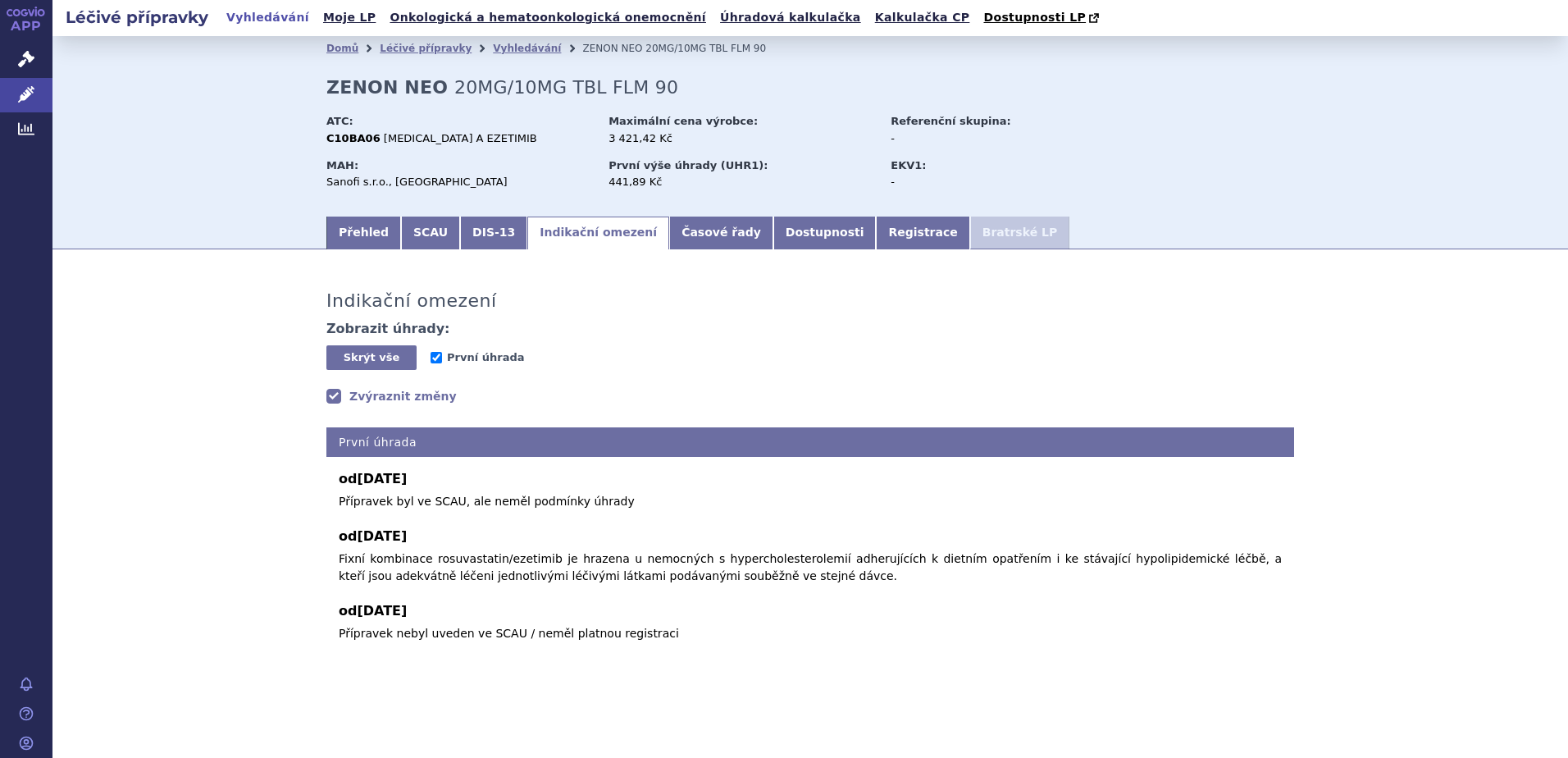
scroll to position [1, 0]
click at [431, 356] on input "První úhrada" at bounding box center [437, 357] width 12 height 12
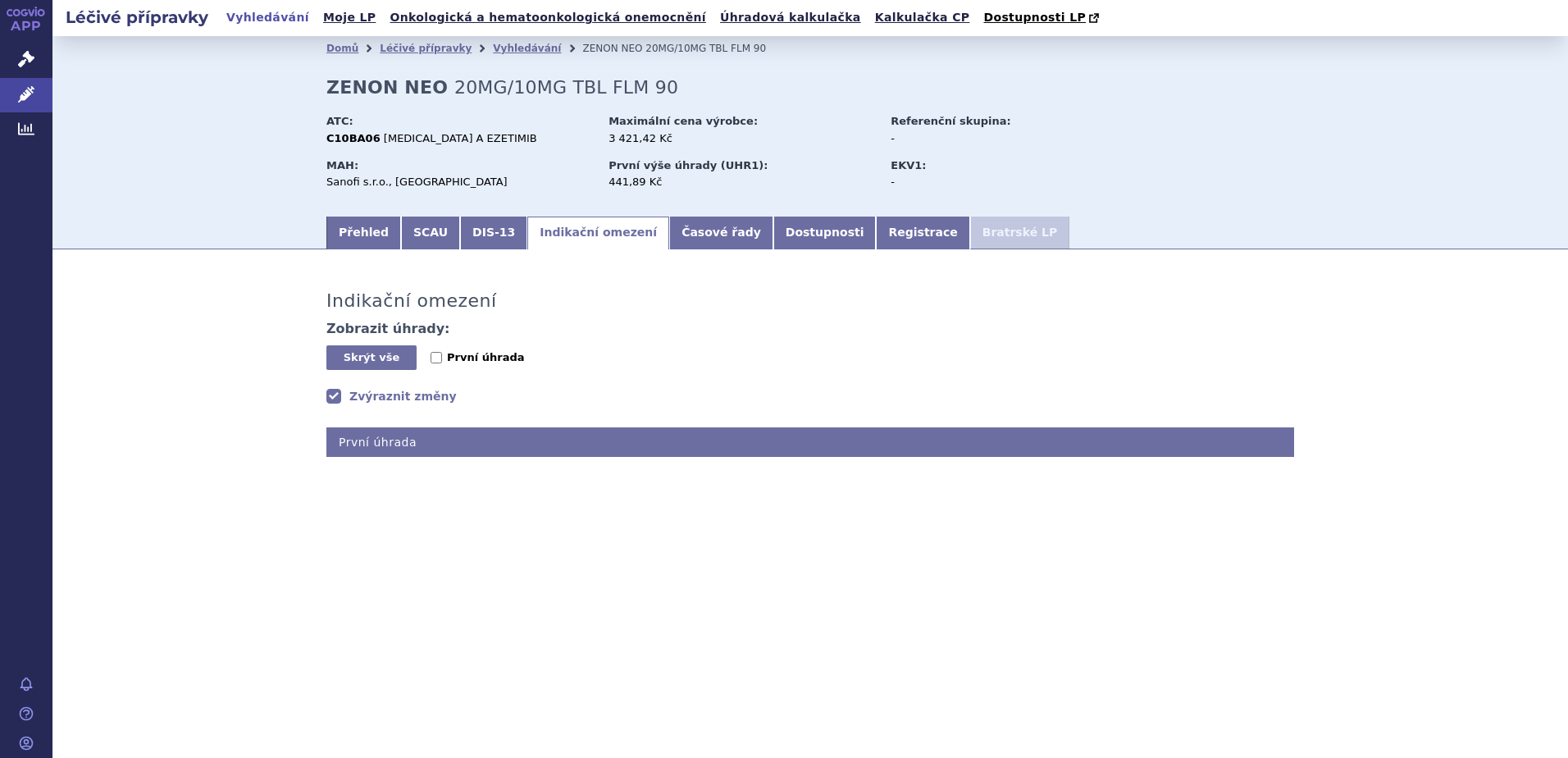
scroll to position [0, 0]
click at [436, 359] on input "První úhrada" at bounding box center [437, 357] width 12 height 12
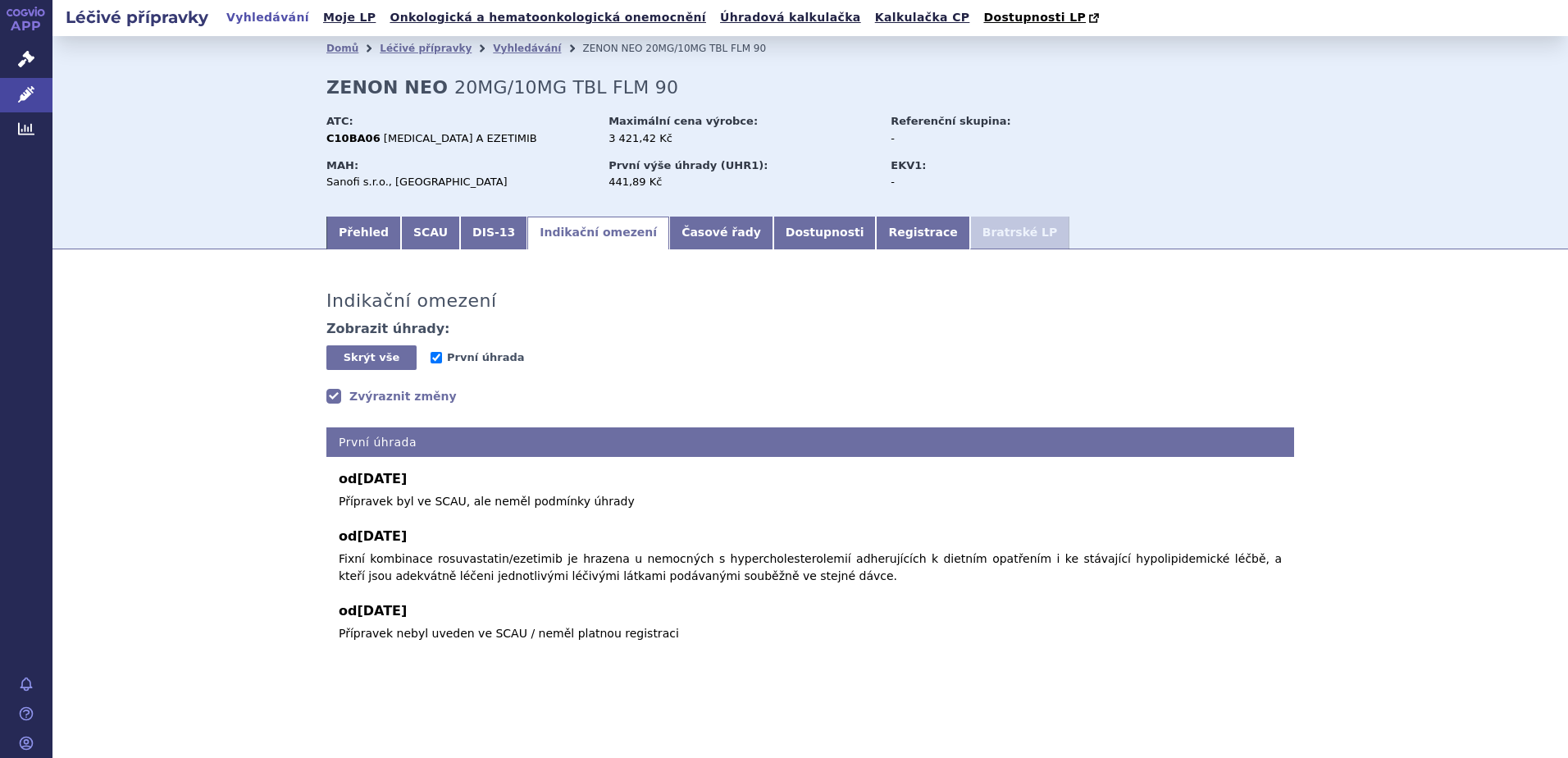
click at [384, 395] on link "Zvýraznit změny" at bounding box center [391, 396] width 130 height 16
click at [378, 397] on link "Zvýraznit změny" at bounding box center [391, 396] width 130 height 16
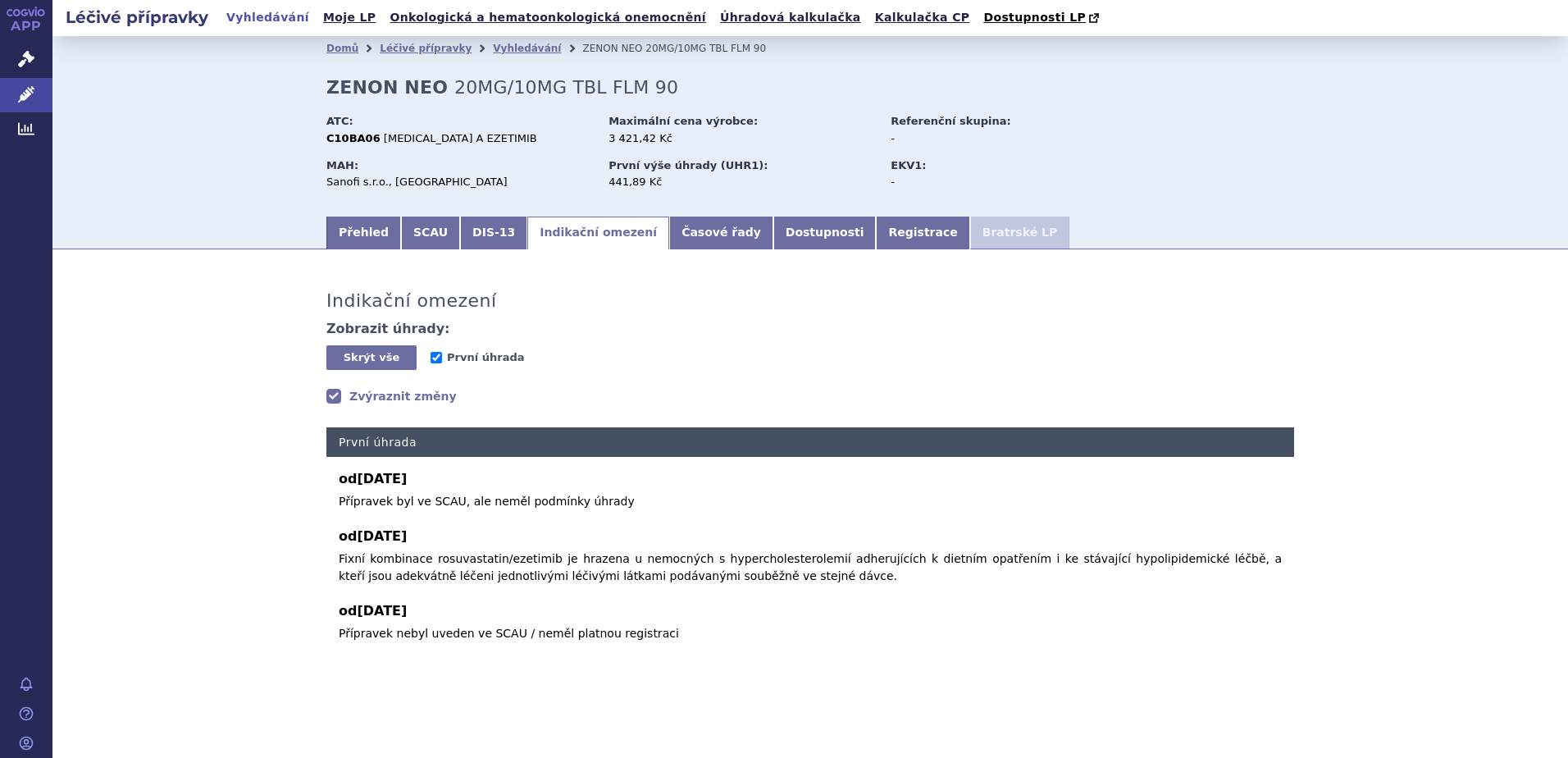
click at [381, 442] on h4 "První úhrada" at bounding box center [810, 442] width 968 height 30
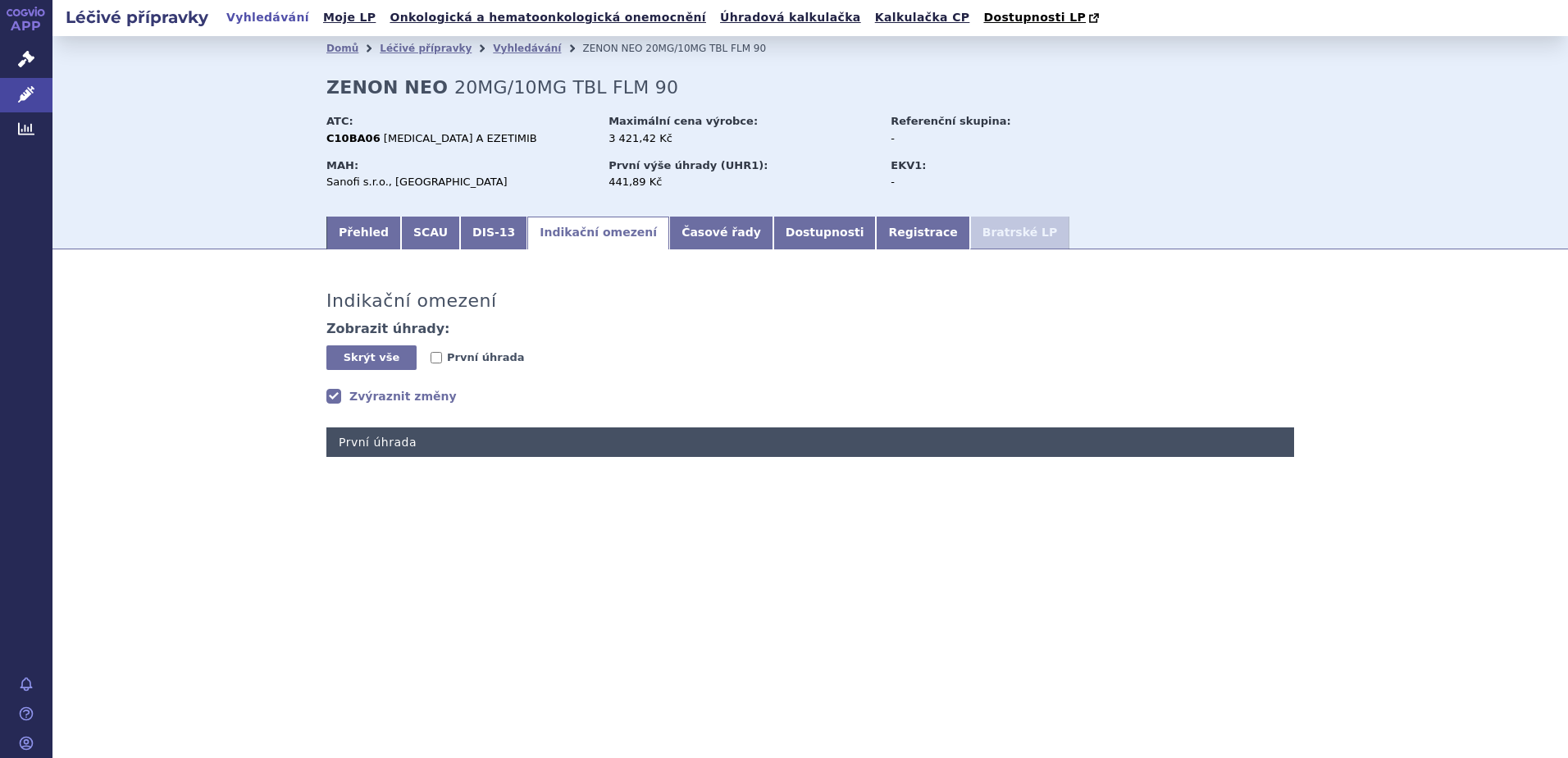
click at [384, 443] on h4 "První úhrada" at bounding box center [810, 442] width 968 height 30
checkbox input "true"
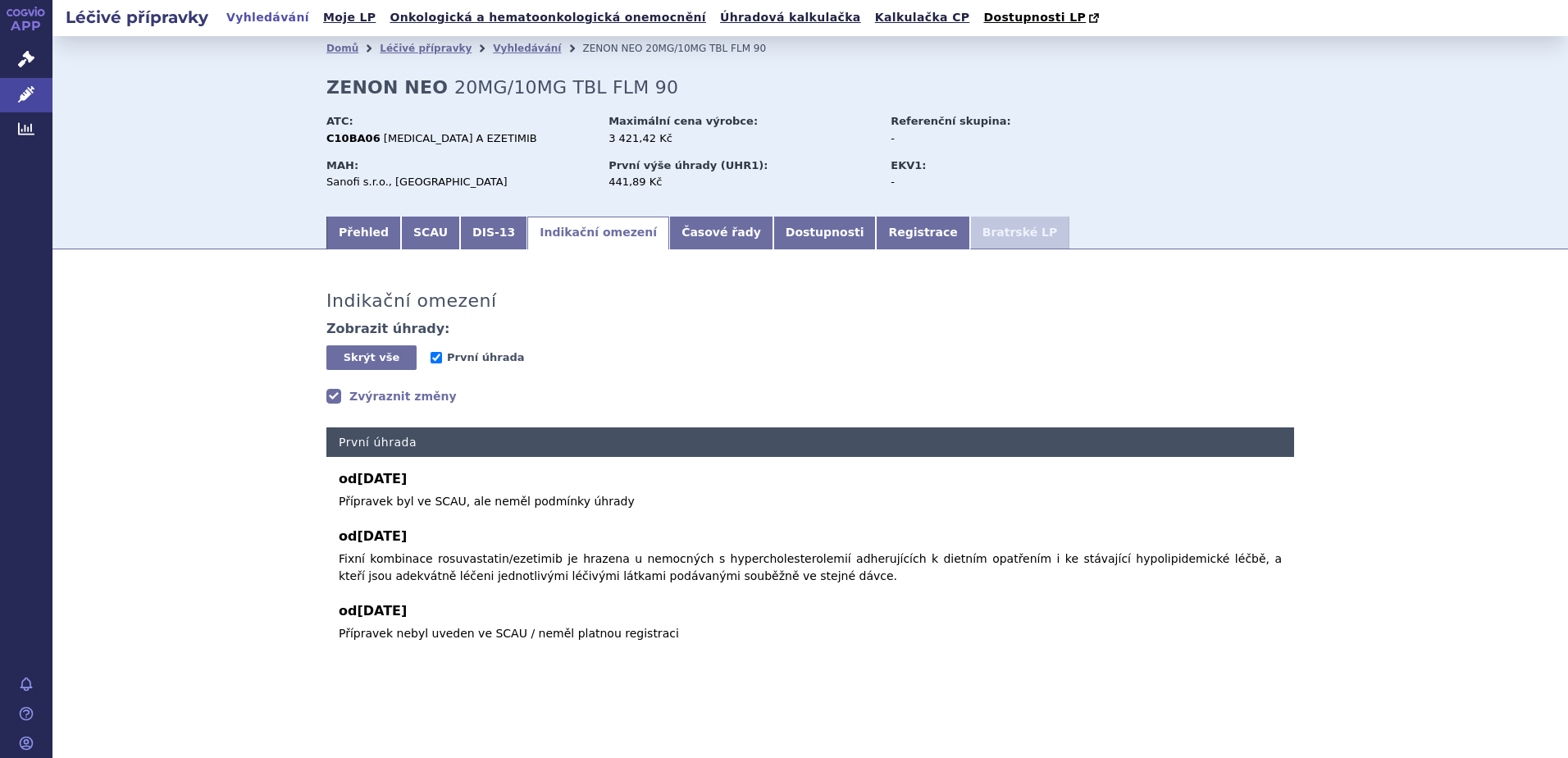
scroll to position [1, 0]
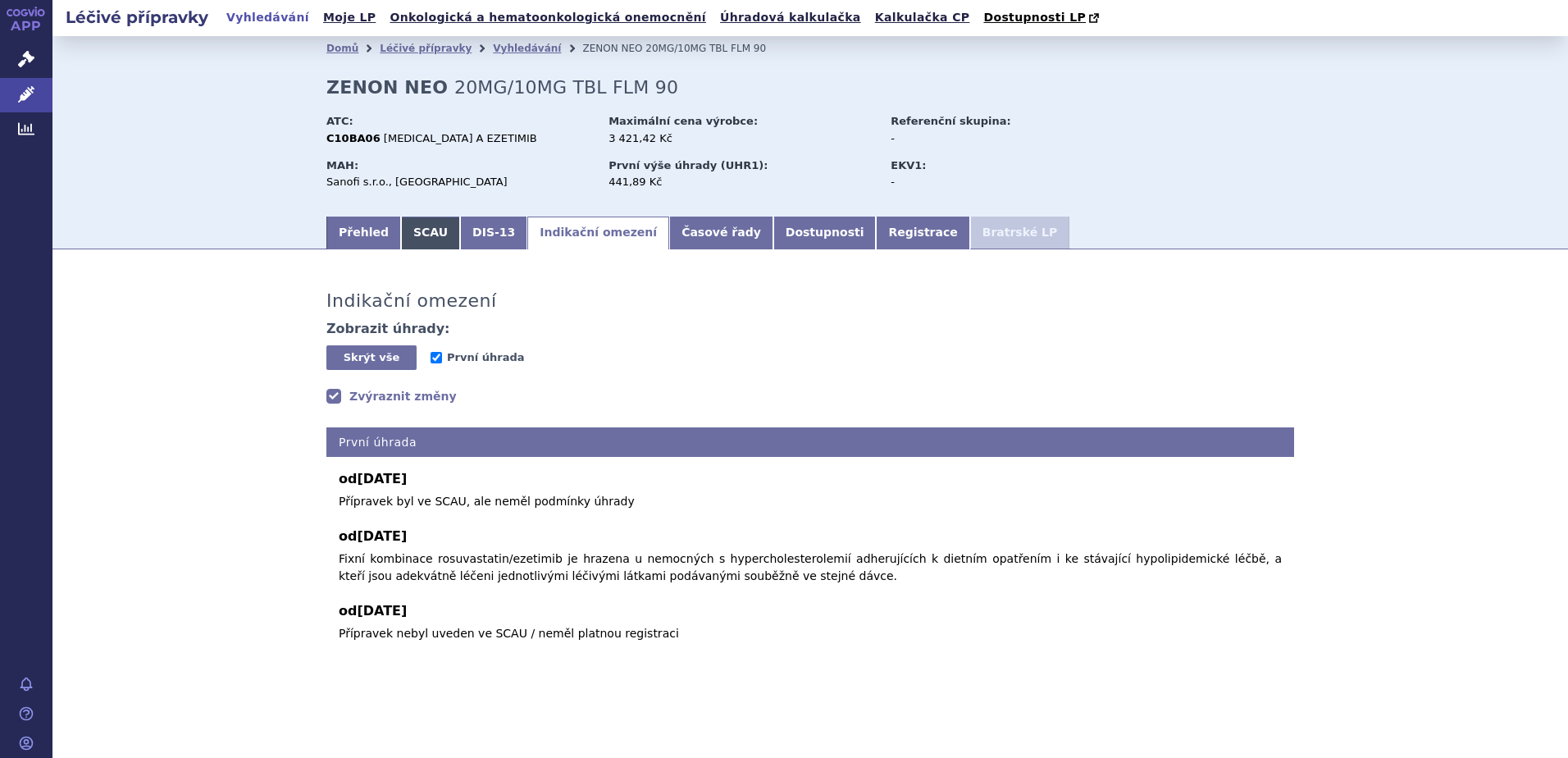
click at [406, 233] on link "SCAU" at bounding box center [430, 233] width 59 height 33
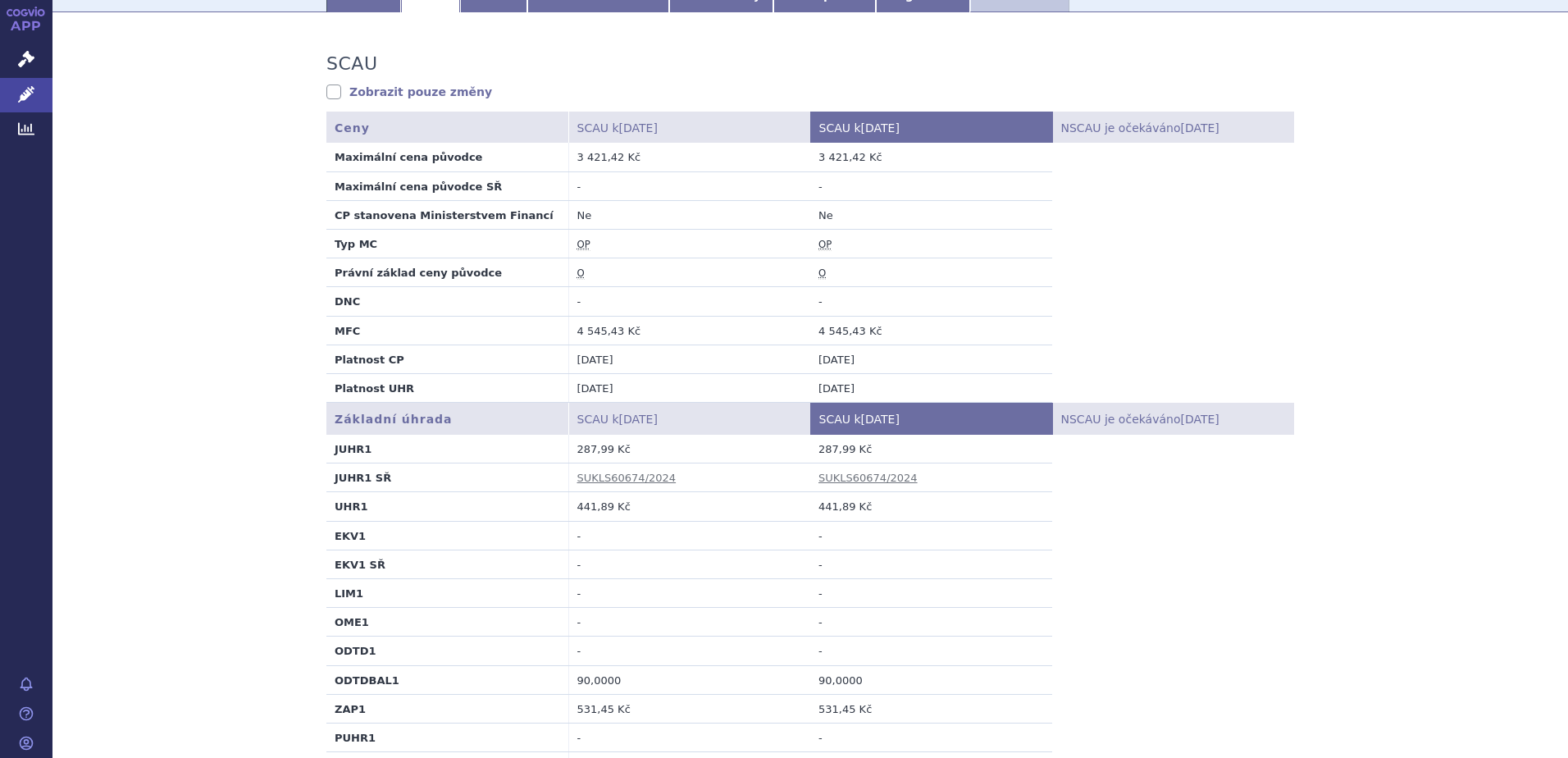
scroll to position [209, 0]
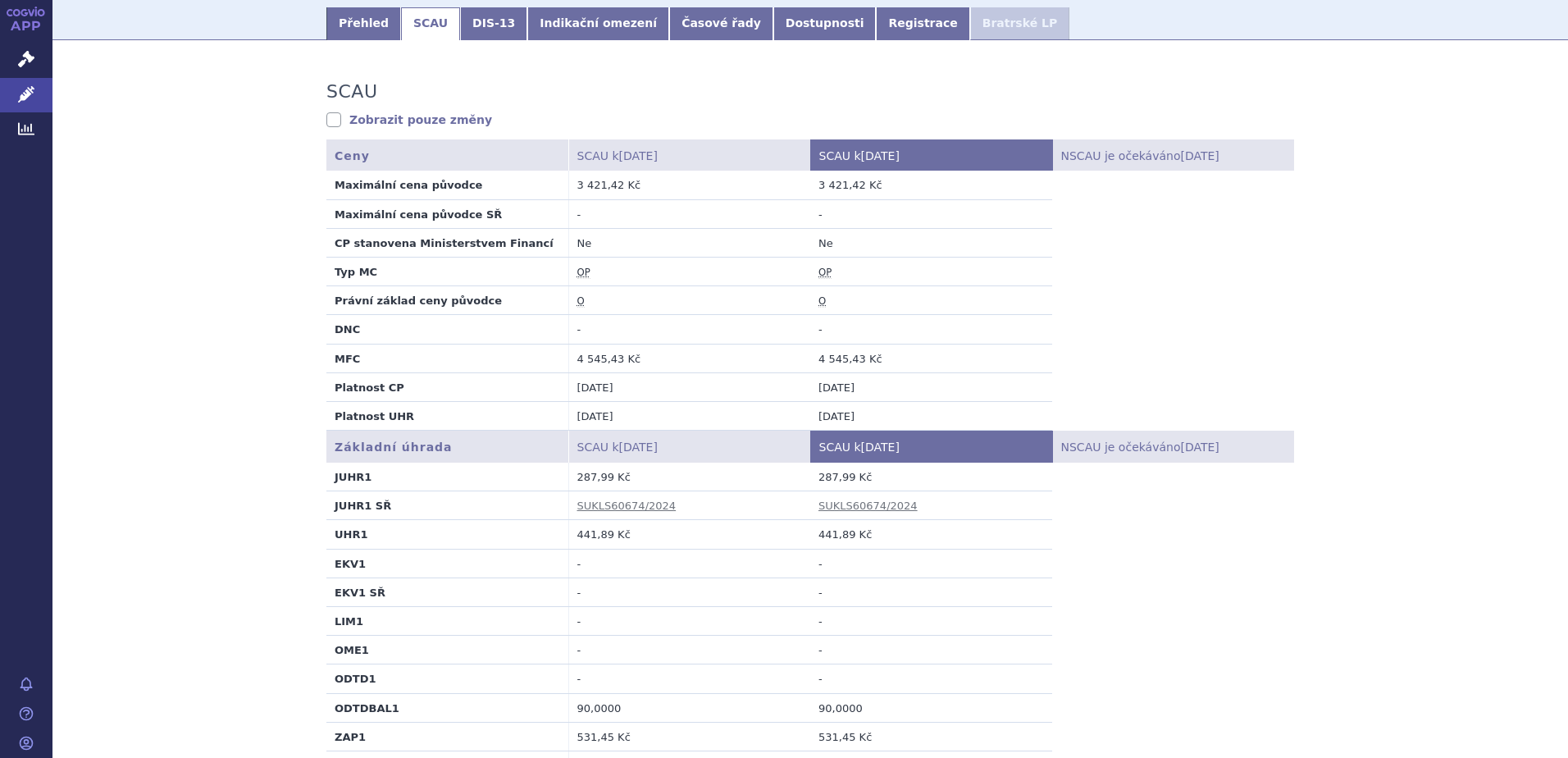
click at [326, 116] on link "Zobrazit pouze změny" at bounding box center [409, 119] width 166 height 16
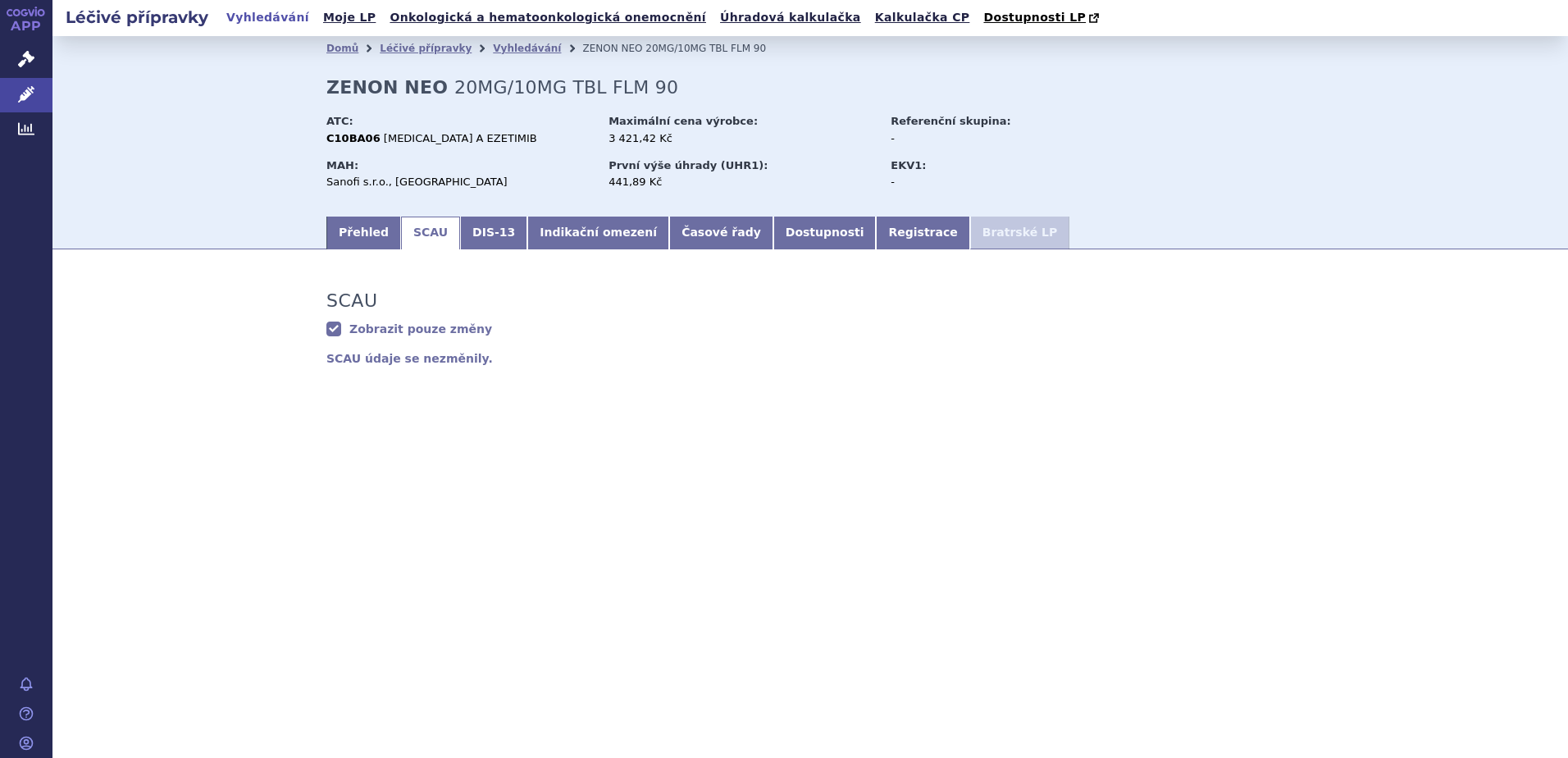
click at [336, 328] on link "Zobrazit pouze změny" at bounding box center [409, 328] width 166 height 16
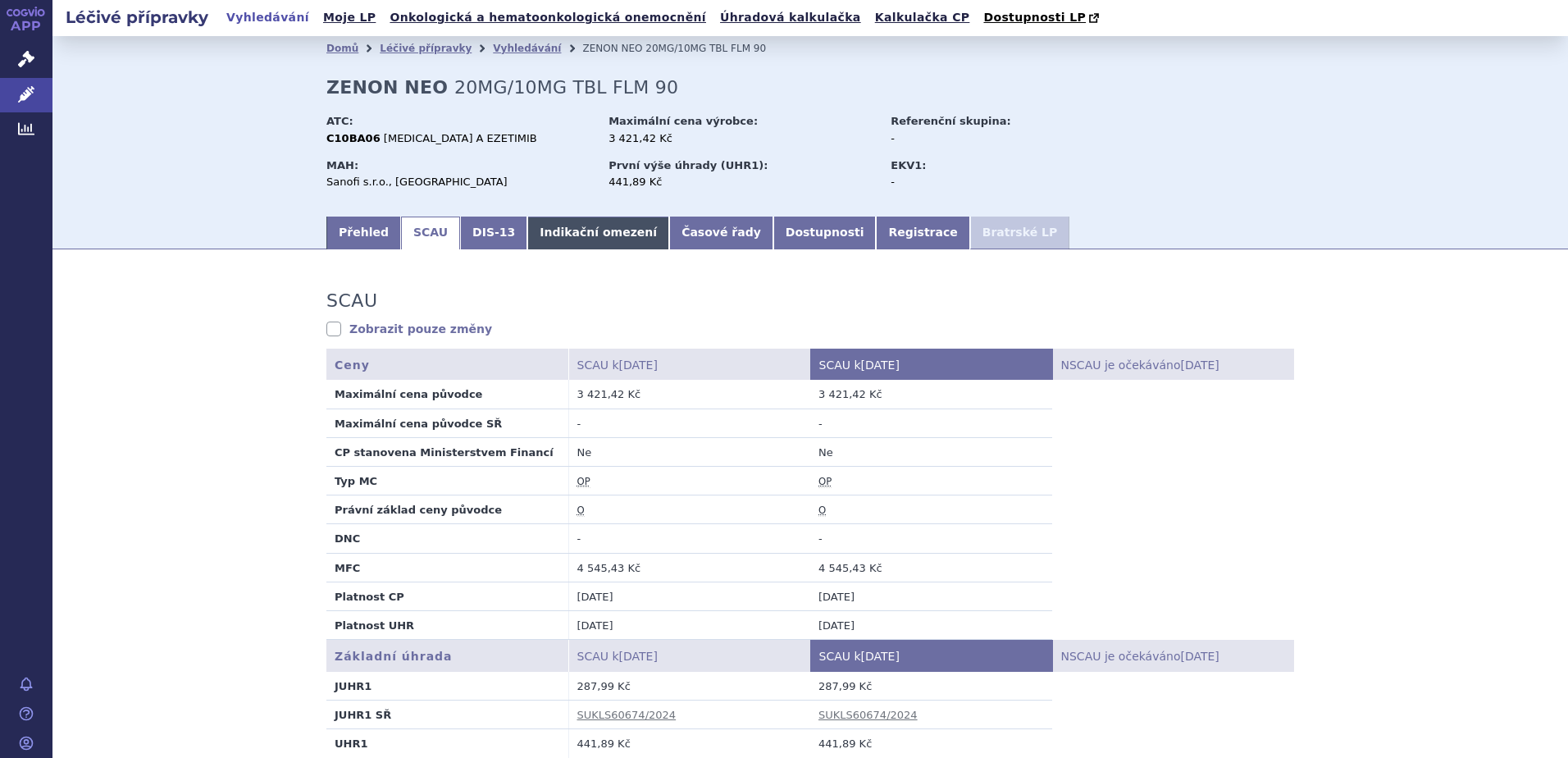
click at [540, 237] on link "Indikační omezení" at bounding box center [598, 233] width 142 height 33
